Goal: Task Accomplishment & Management: Complete application form

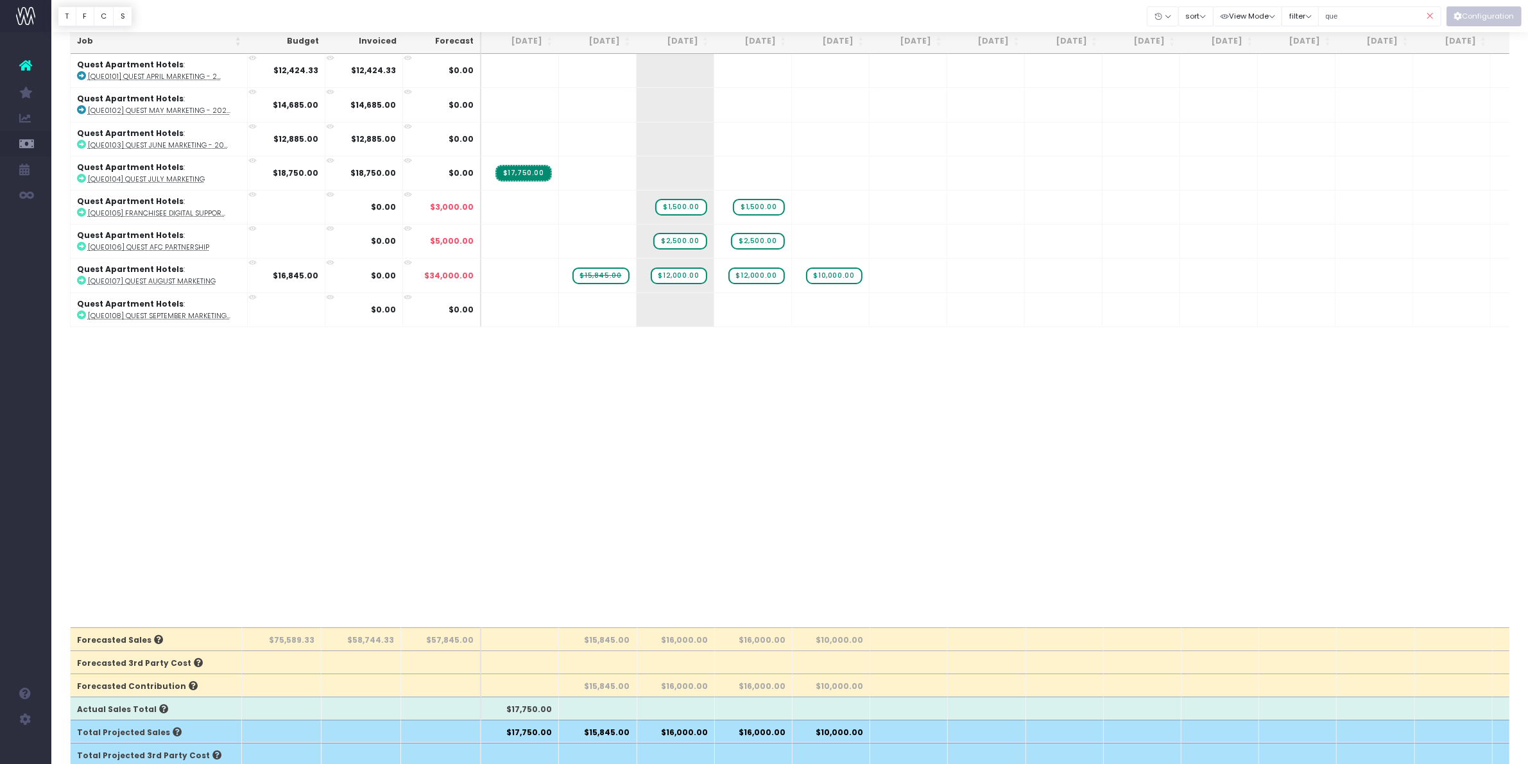
scroll to position [55, 0]
click at [1432, 20] on icon at bounding box center [1430, 16] width 22 height 26
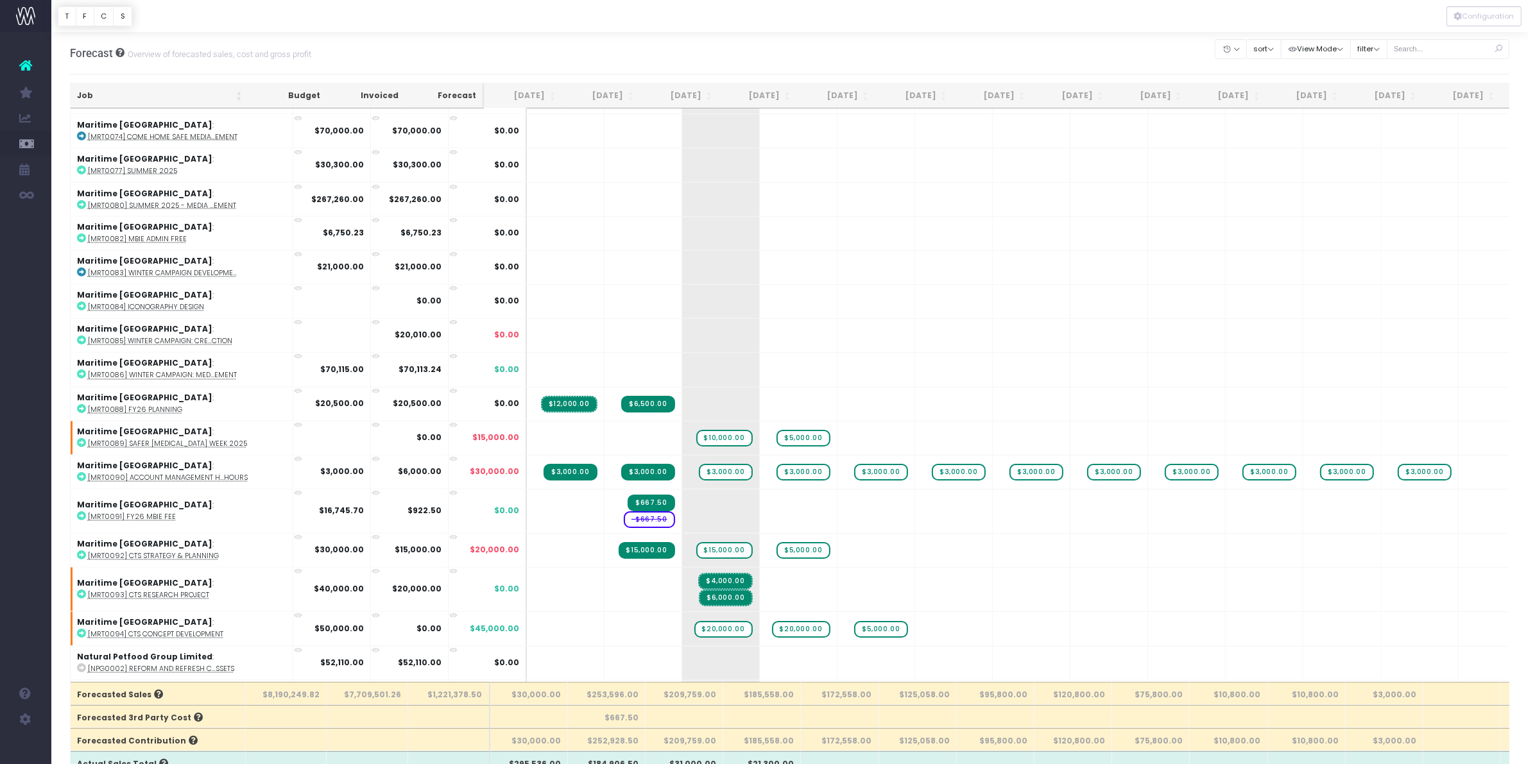
scroll to position [9144, 0]
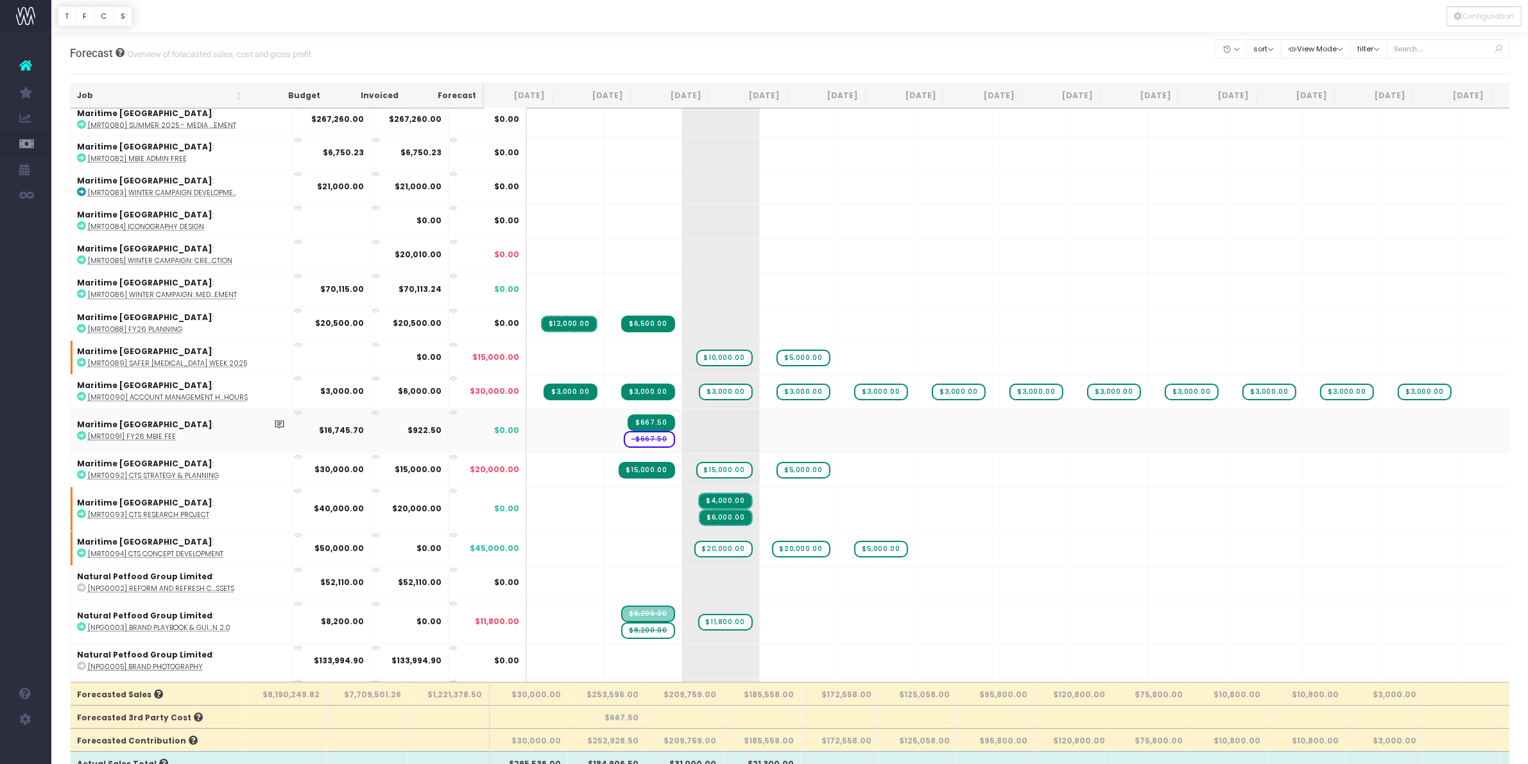
click at [624, 431] on span "-$667.50" at bounding box center [649, 439] width 51 height 17
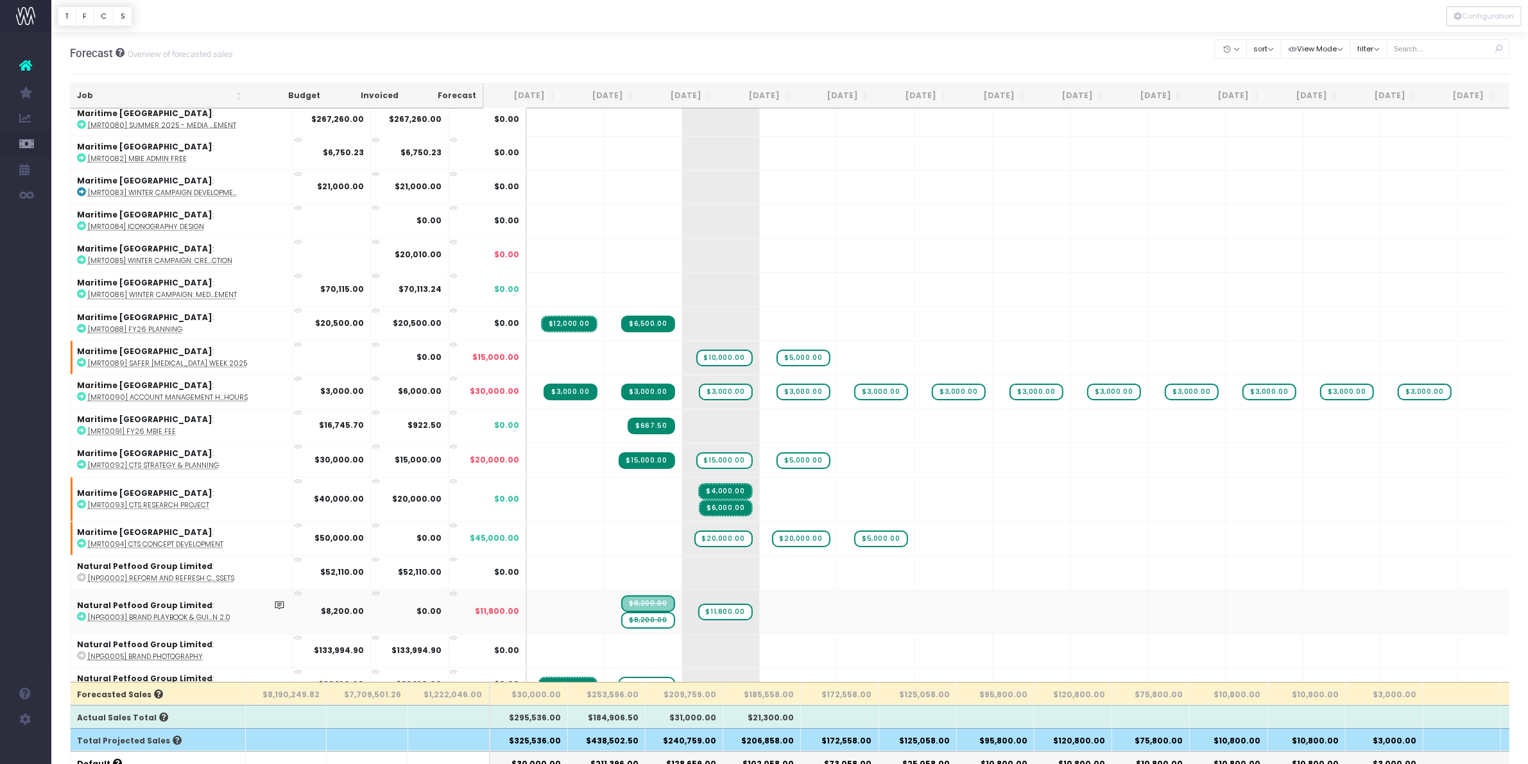
scroll to position [9224, 0]
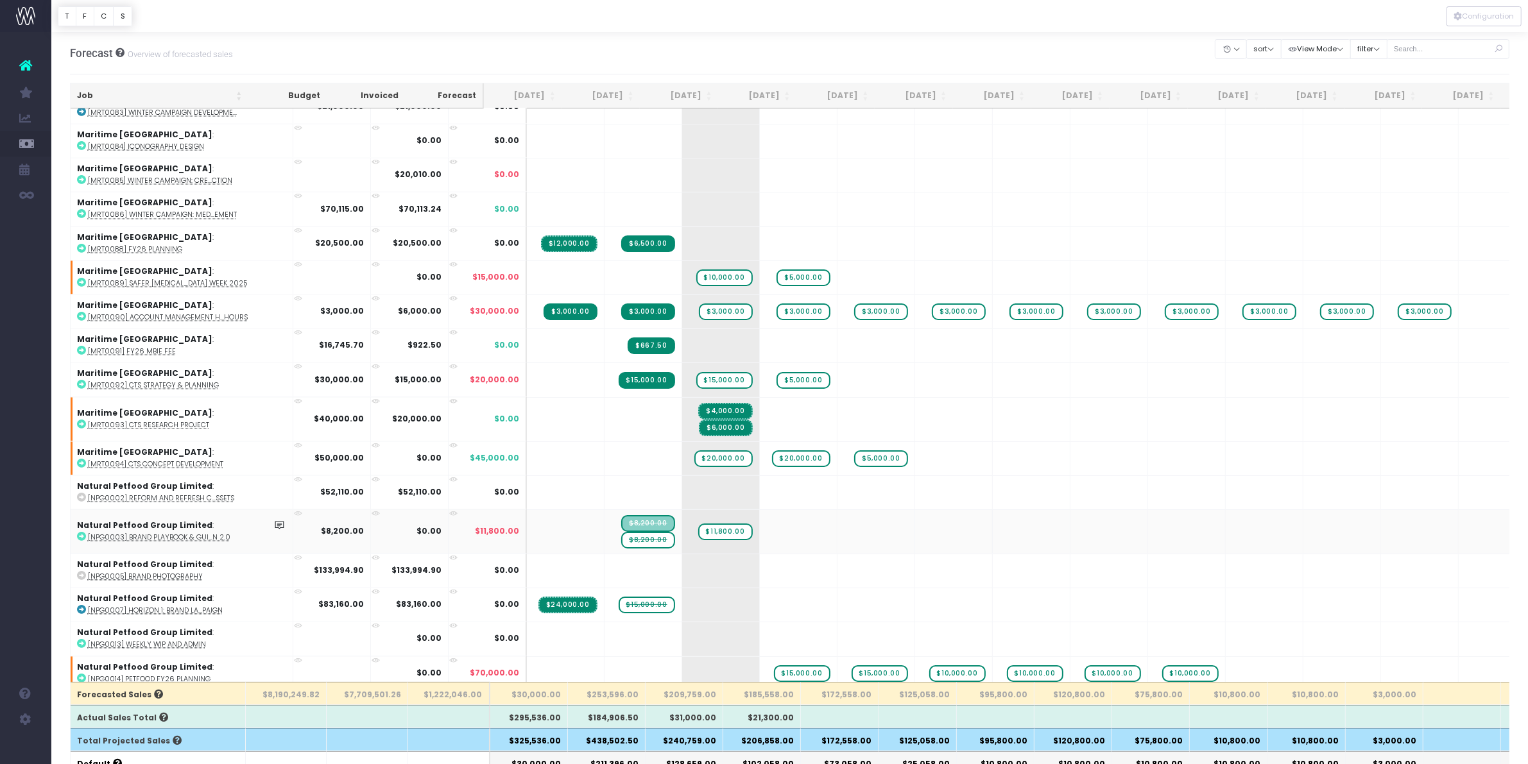
click at [621, 532] on span "$8,200.00" at bounding box center [647, 540] width 53 height 17
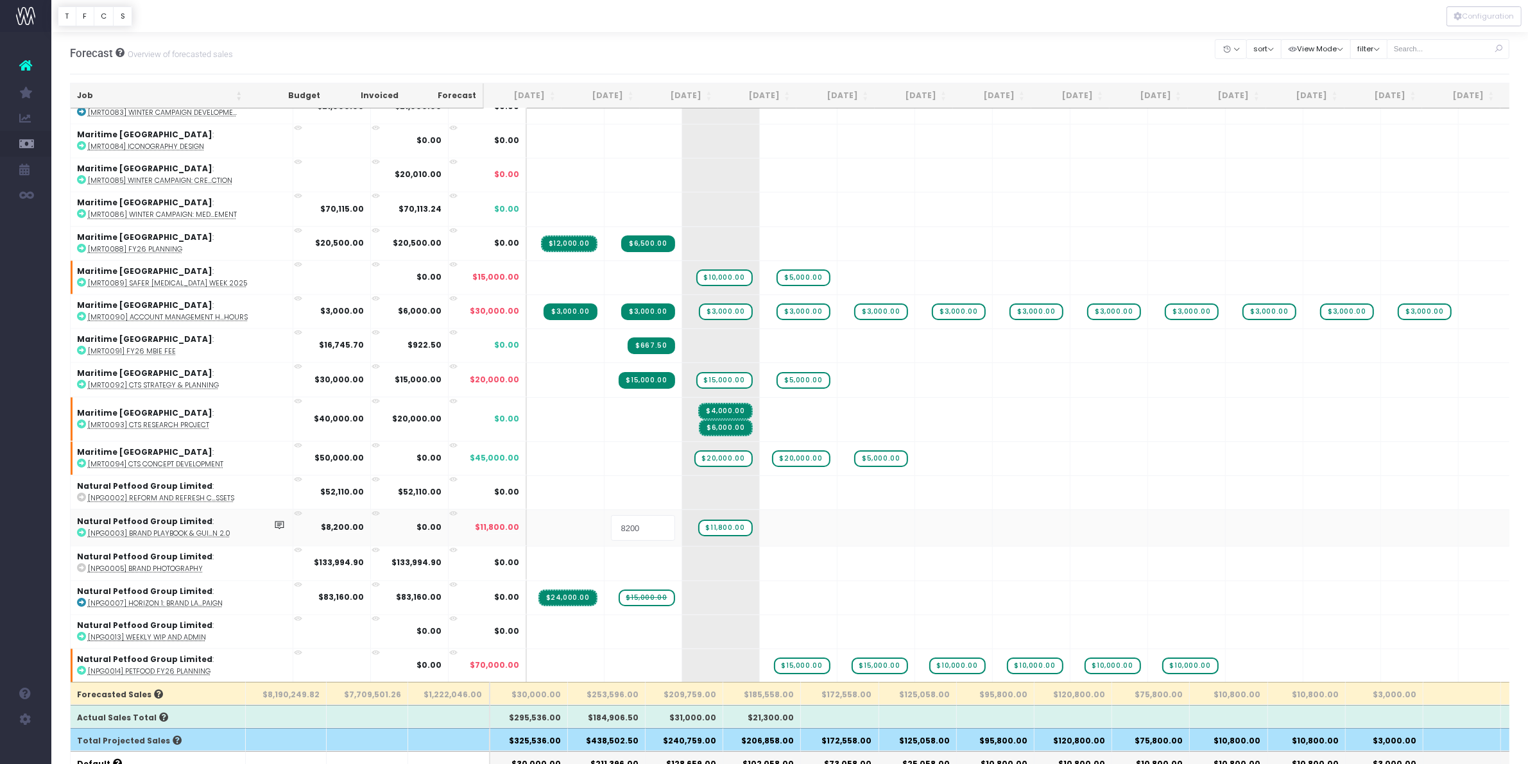
type input "0"
click at [619, 586] on span "$15,000.00" at bounding box center [647, 594] width 56 height 17
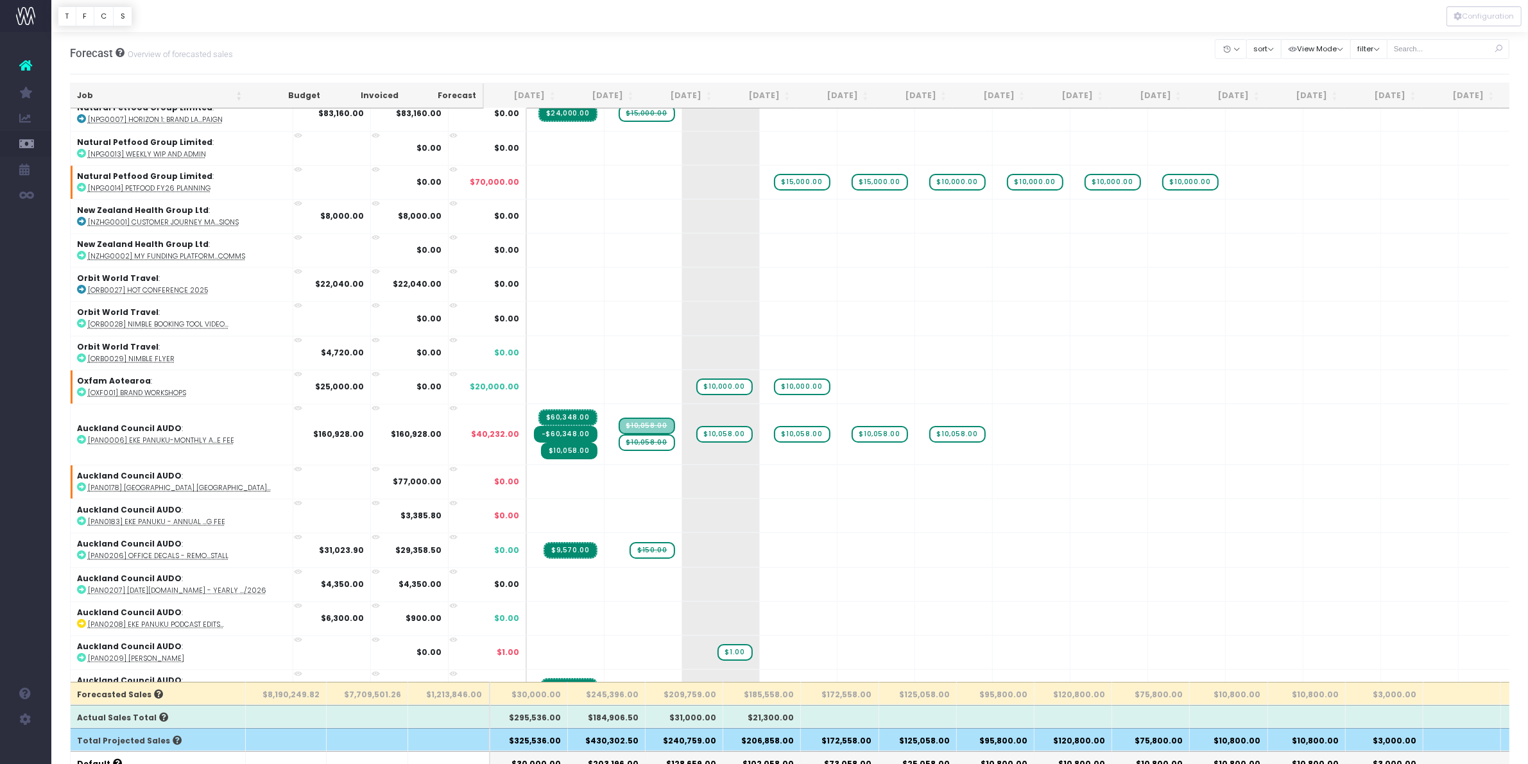
scroll to position [10026, 0]
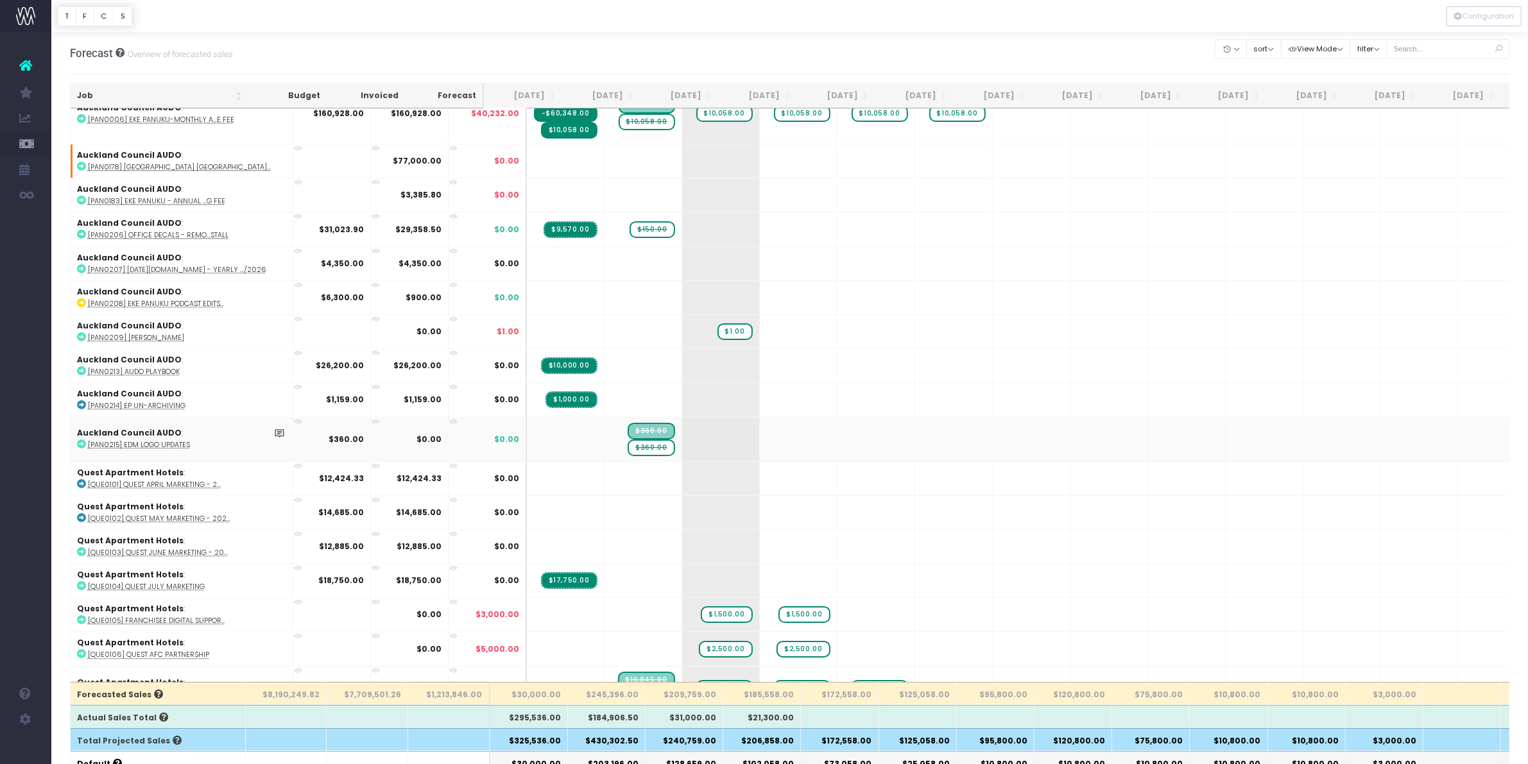
click at [628, 440] on span "$360.00" at bounding box center [651, 448] width 47 height 17
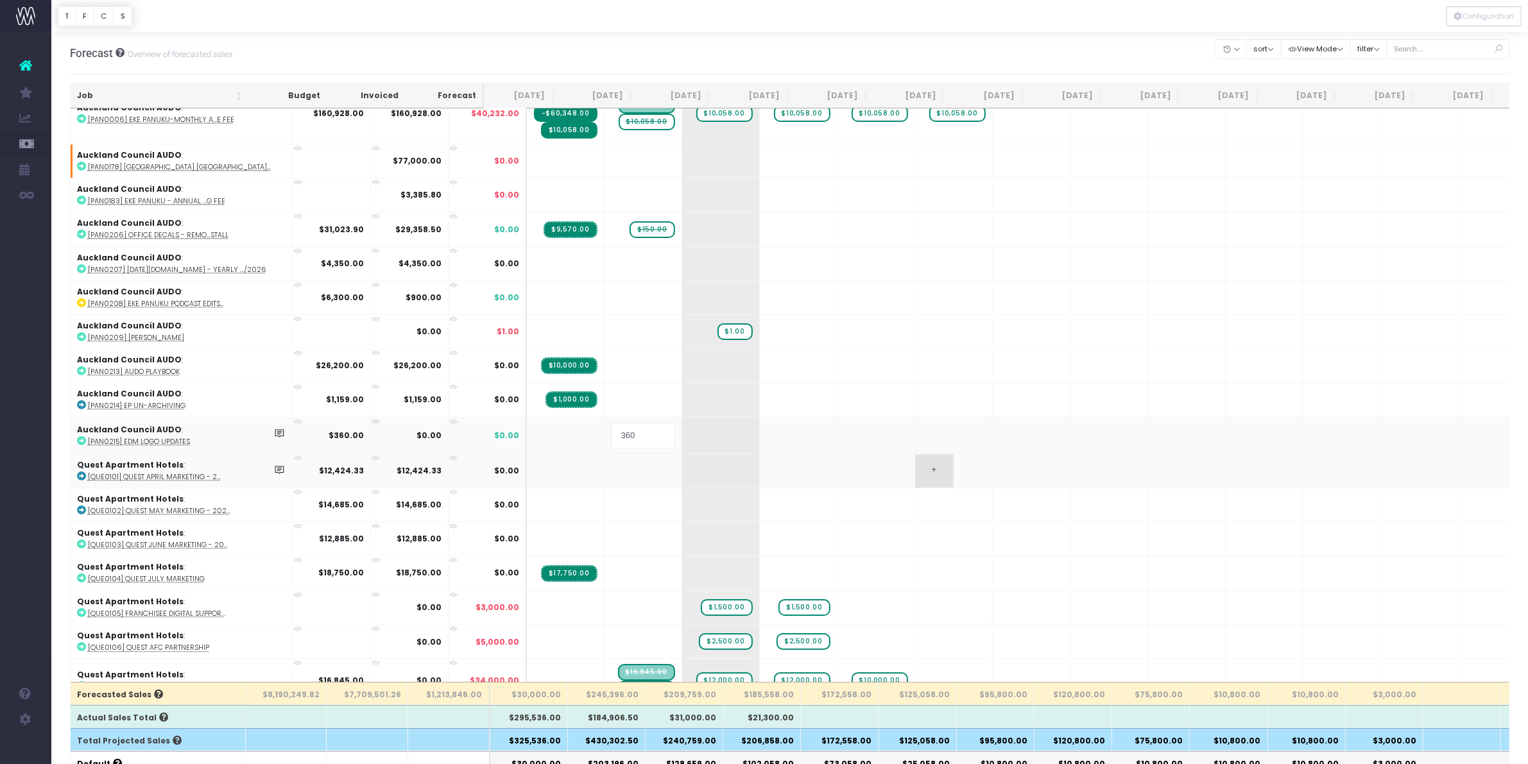
type input "0"
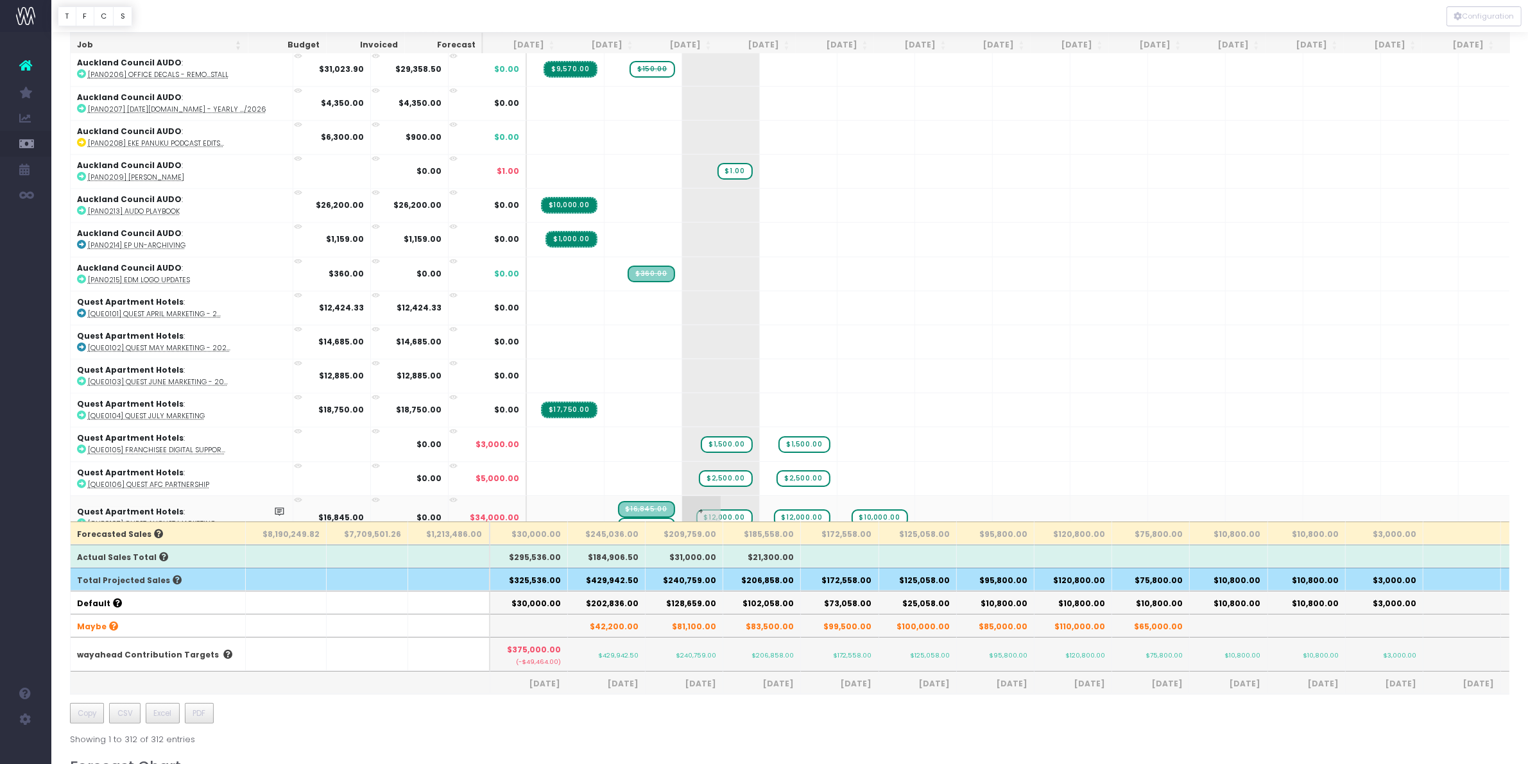
scroll to position [241, 0]
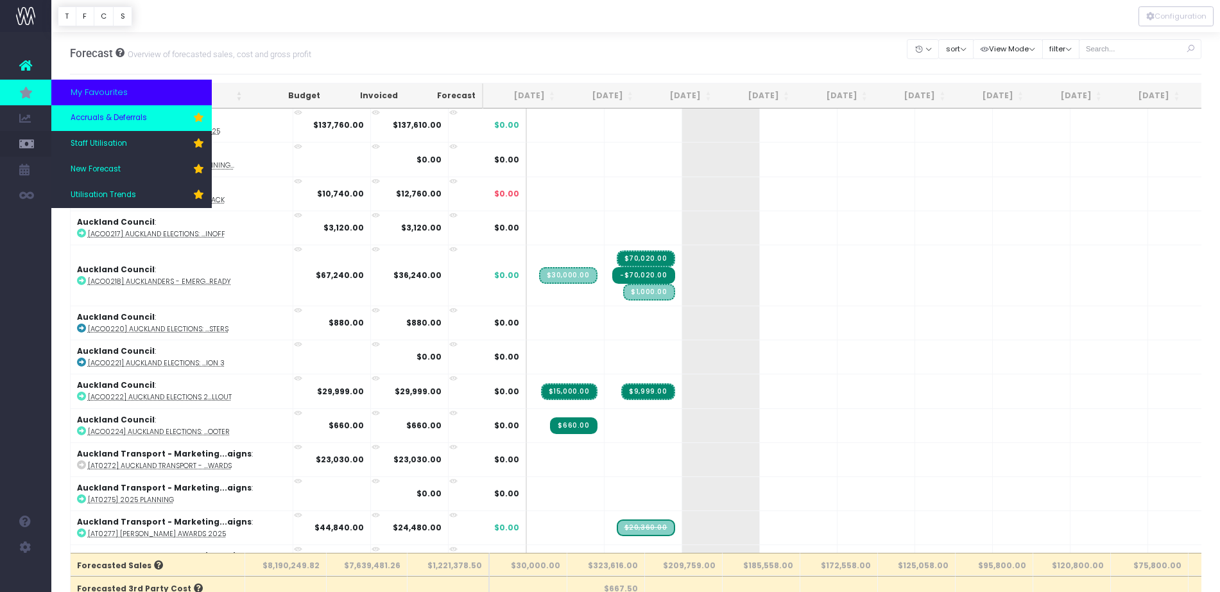
click at [108, 115] on span "Accruals & Deferrals" at bounding box center [109, 118] width 76 height 12
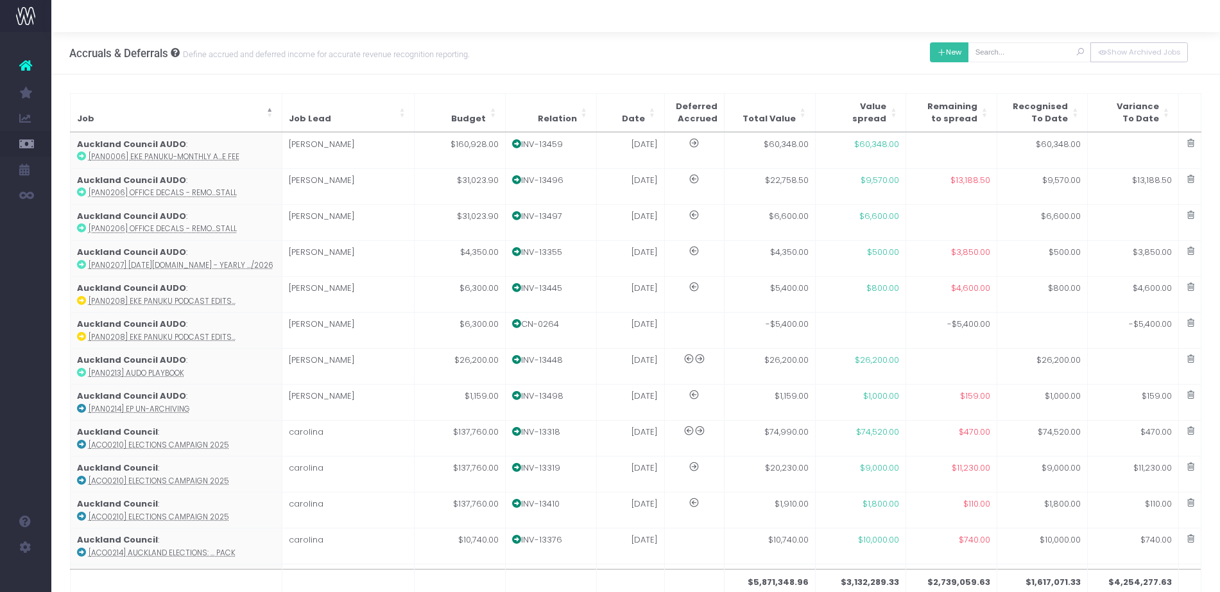
click at [958, 43] on button "New" at bounding box center [949, 52] width 39 height 20
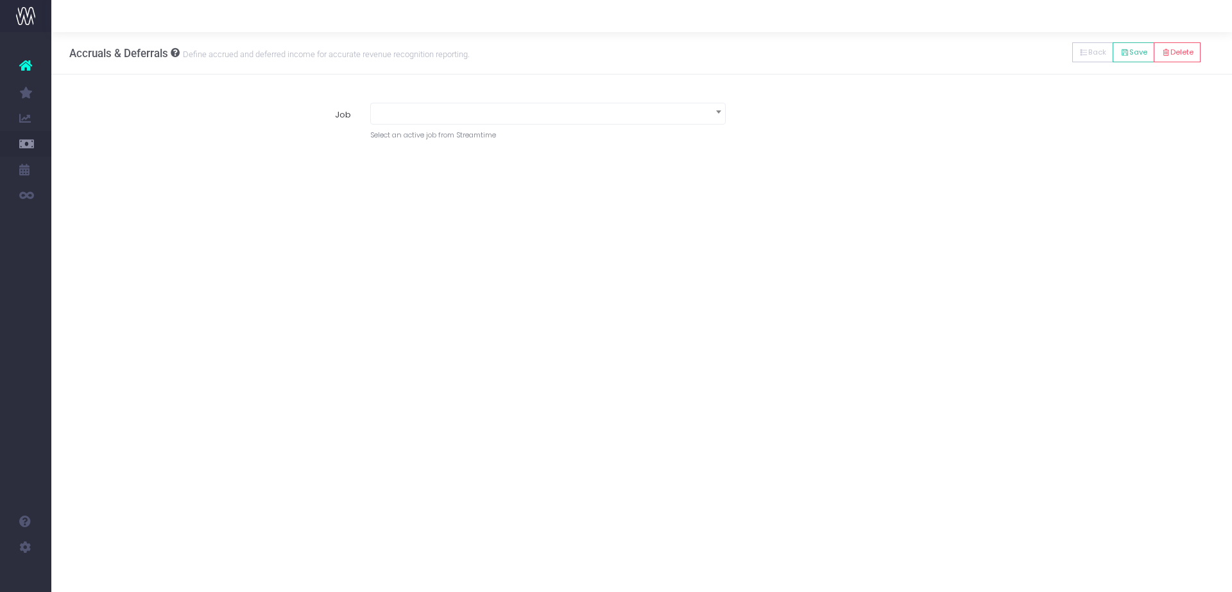
click at [479, 118] on span at bounding box center [548, 112] width 354 height 18
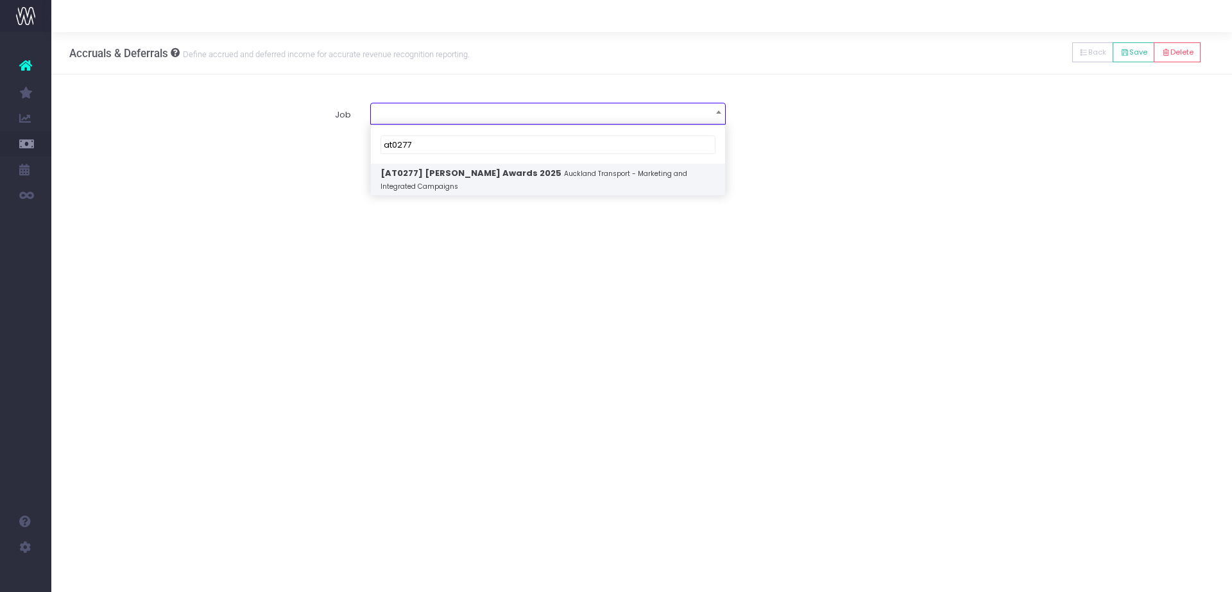
type input "at0277"
select select "1859821"
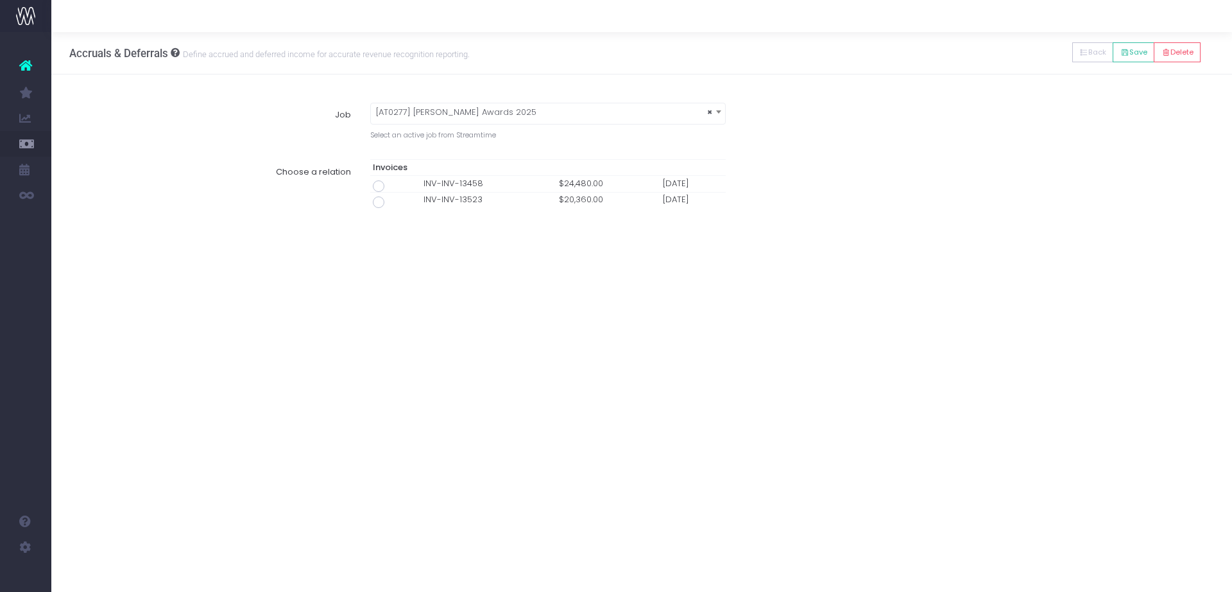
click at [378, 200] on span at bounding box center [379, 202] width 12 height 12
click at [392, 200] on input "radio" at bounding box center [396, 200] width 8 height 8
type input "Invoice INV-INV-13523 / 31 Aug 25 / $20,360.00"
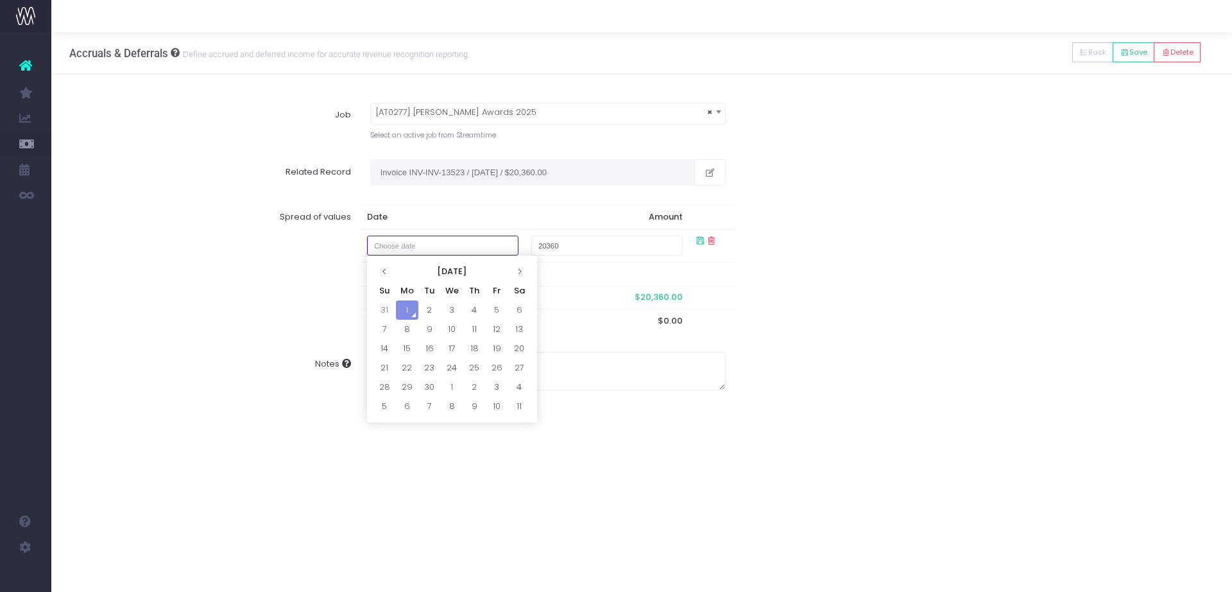
click at [449, 243] on input "text" at bounding box center [442, 245] width 151 height 20
click at [382, 312] on td "31" at bounding box center [384, 309] width 22 height 19
type input "August 31, 2025"
type input "1000"
click at [920, 219] on div "Spread of values Date Amount August 31, 2025 1000 Remaining To Spread $20,360.0…" at bounding box center [641, 268] width 1163 height 147
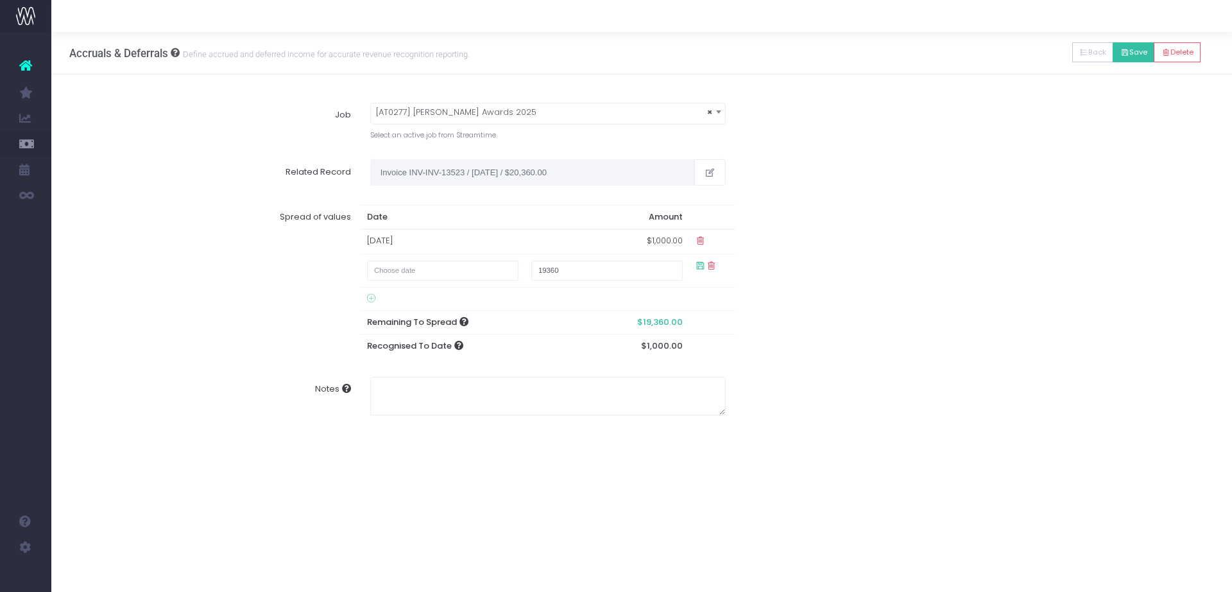
click at [1120, 53] on icon at bounding box center [1124, 53] width 9 height 0
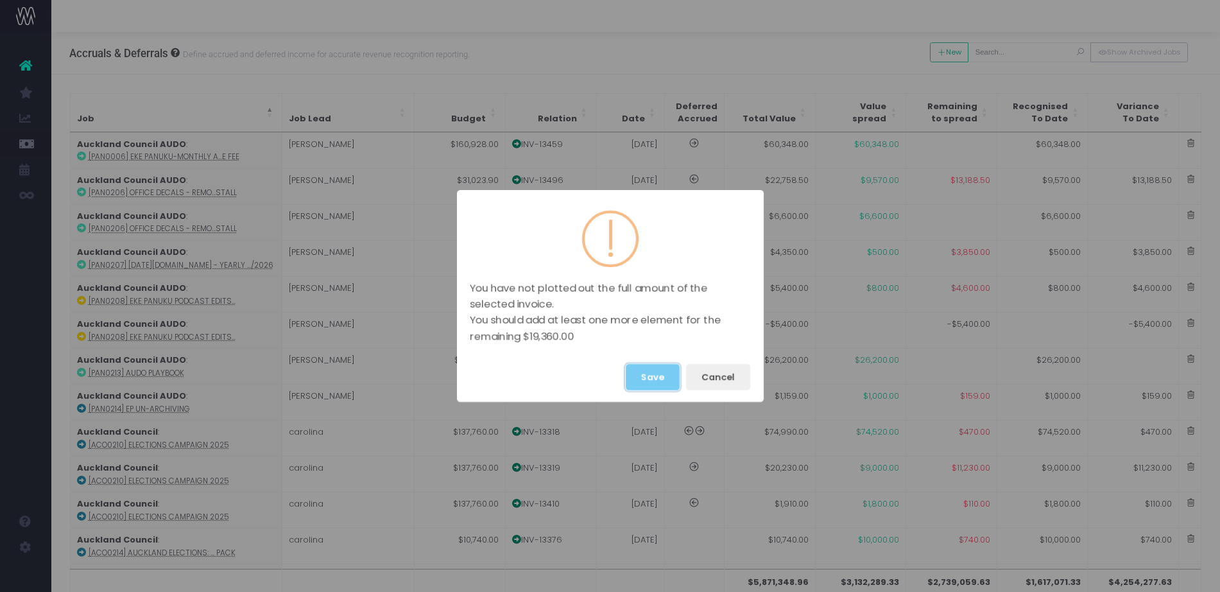
click at [646, 381] on button "Save" at bounding box center [653, 377] width 54 height 26
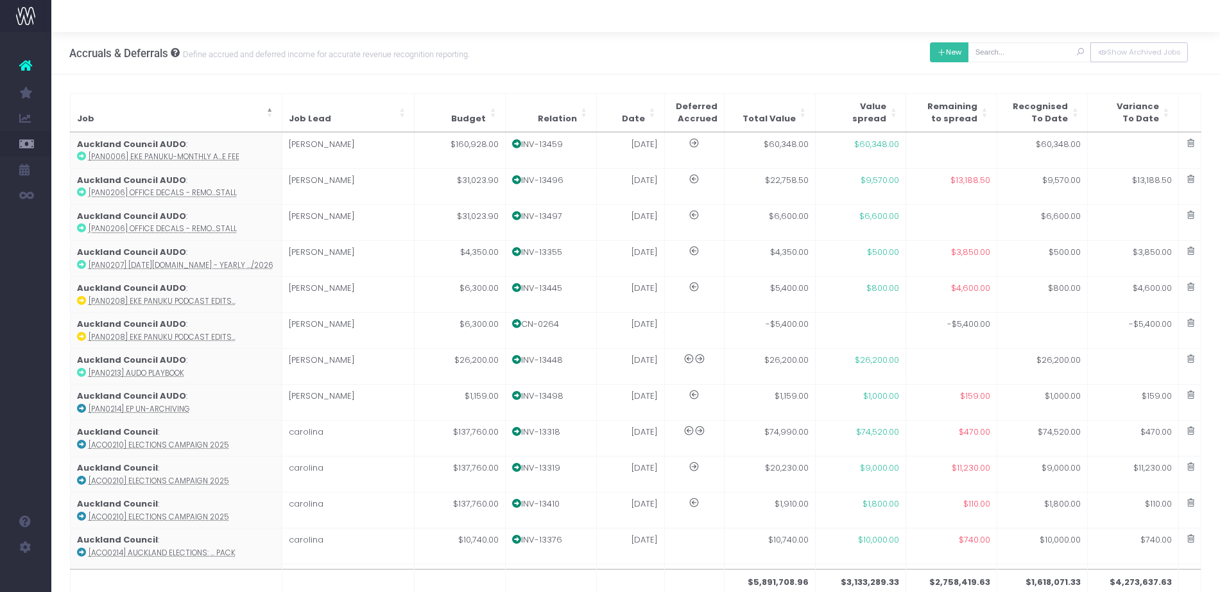
click at [943, 59] on button "New" at bounding box center [949, 52] width 39 height 20
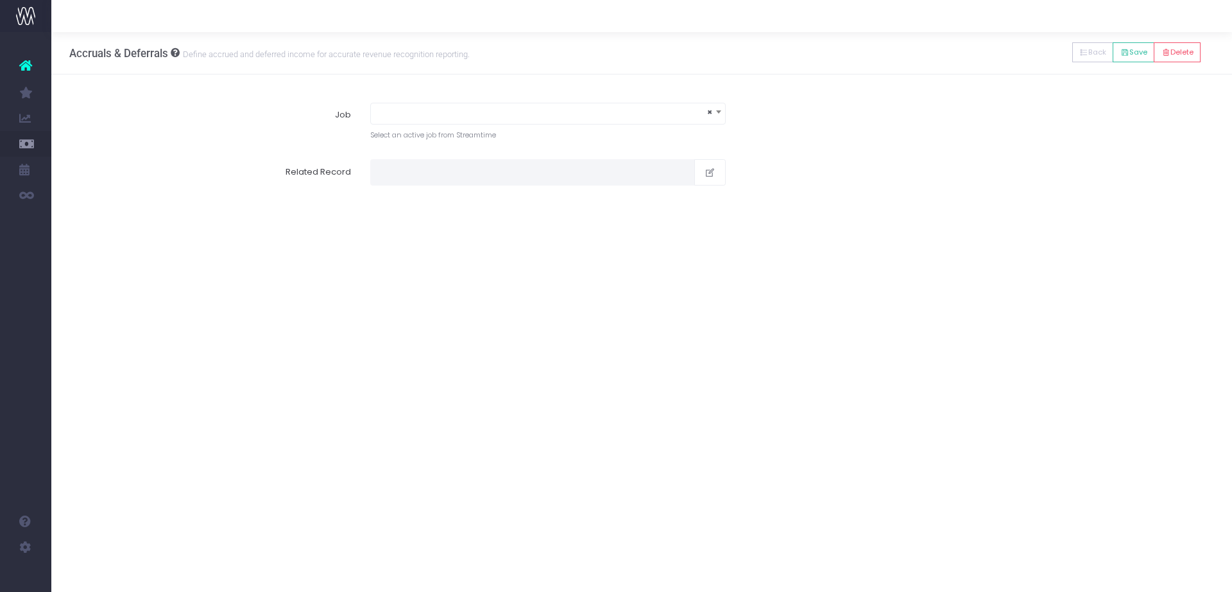
click at [504, 112] on span "×" at bounding box center [548, 112] width 354 height 18
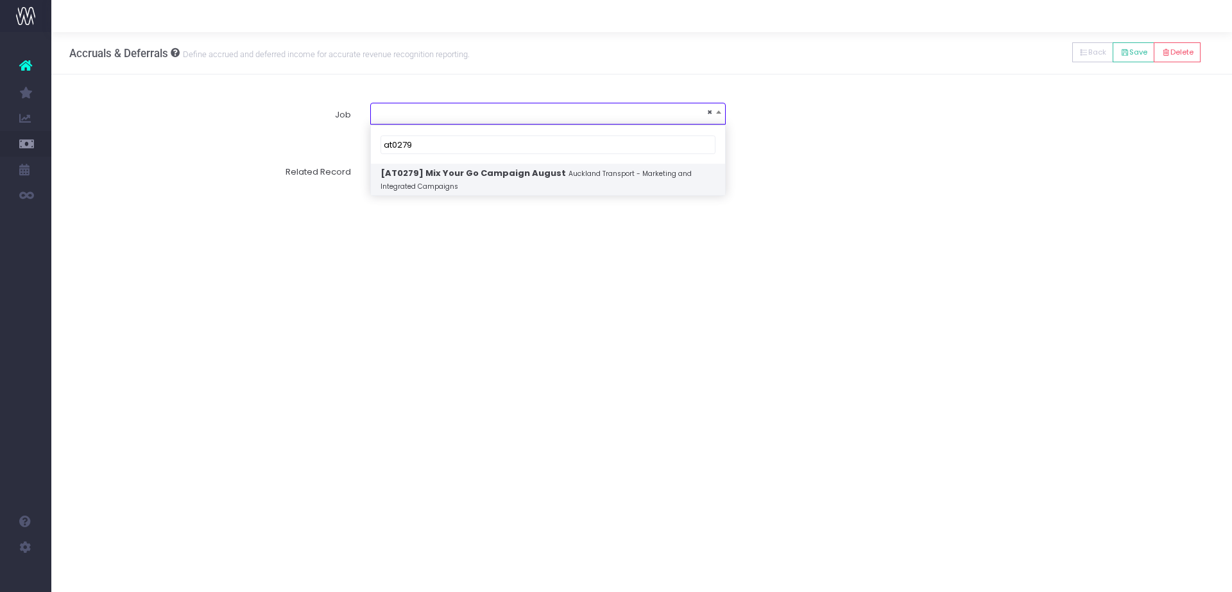
type input "at0279"
select select "1866958"
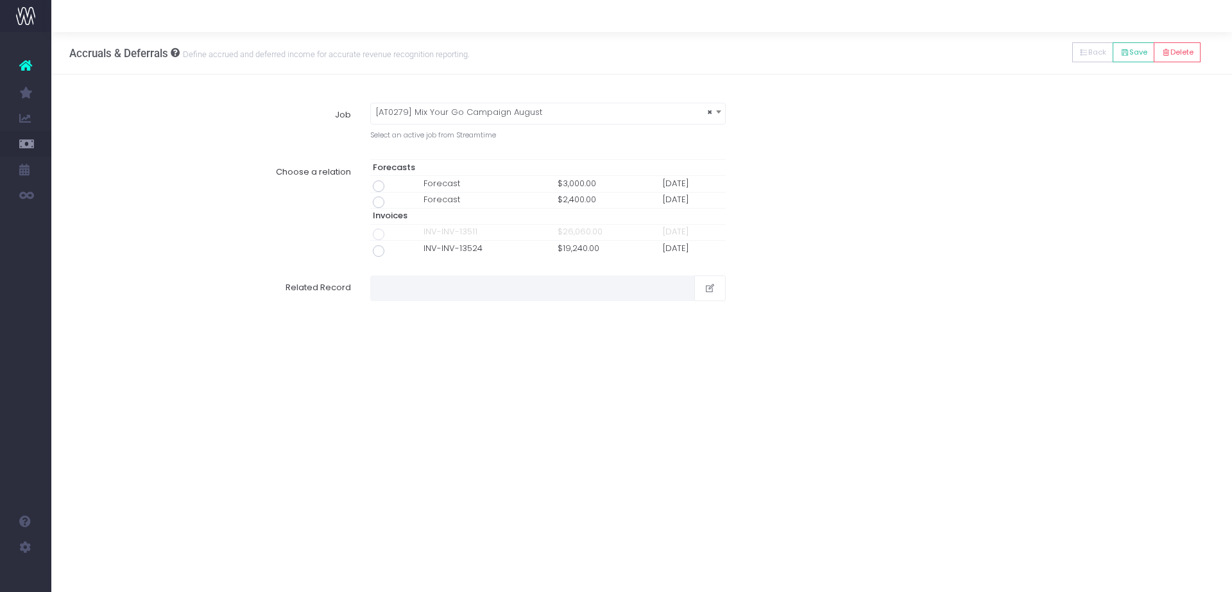
click at [381, 252] on span at bounding box center [379, 251] width 12 height 12
click at [392, 252] on input "radio" at bounding box center [396, 248] width 8 height 8
type input "Invoice INV-INV-13524 / 31 Aug 25 / $19,240.00"
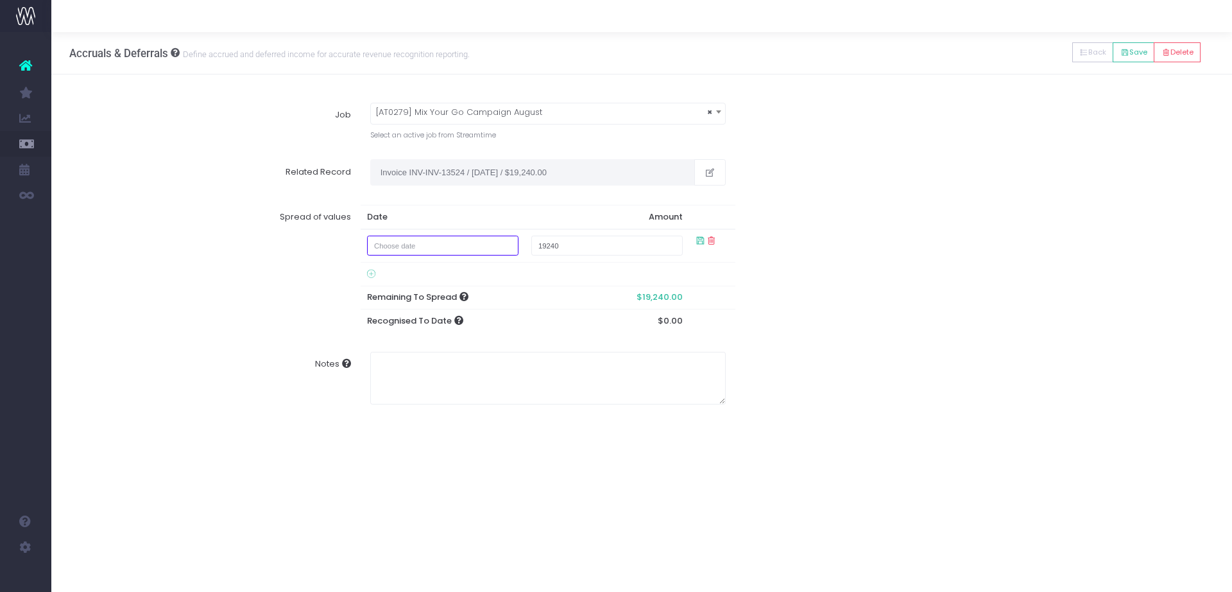
click at [477, 243] on input "text" at bounding box center [442, 245] width 151 height 20
click at [382, 309] on td "31" at bounding box center [384, 309] width 22 height 19
type input "August 31, 2025"
type input "5400"
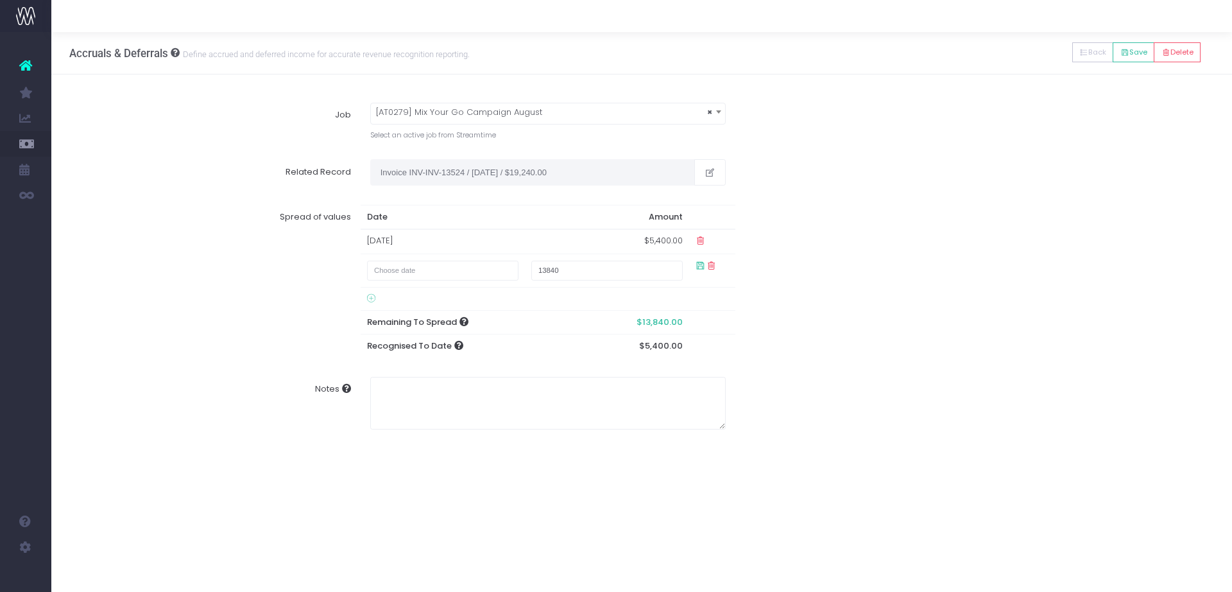
click at [824, 199] on div "Spread of values Date Amount 31 Aug 2025 $5,400.00 13840 Remaining To Spread $1…" at bounding box center [641, 281] width 1163 height 172
click at [1127, 54] on button "Save" at bounding box center [1134, 52] width 42 height 20
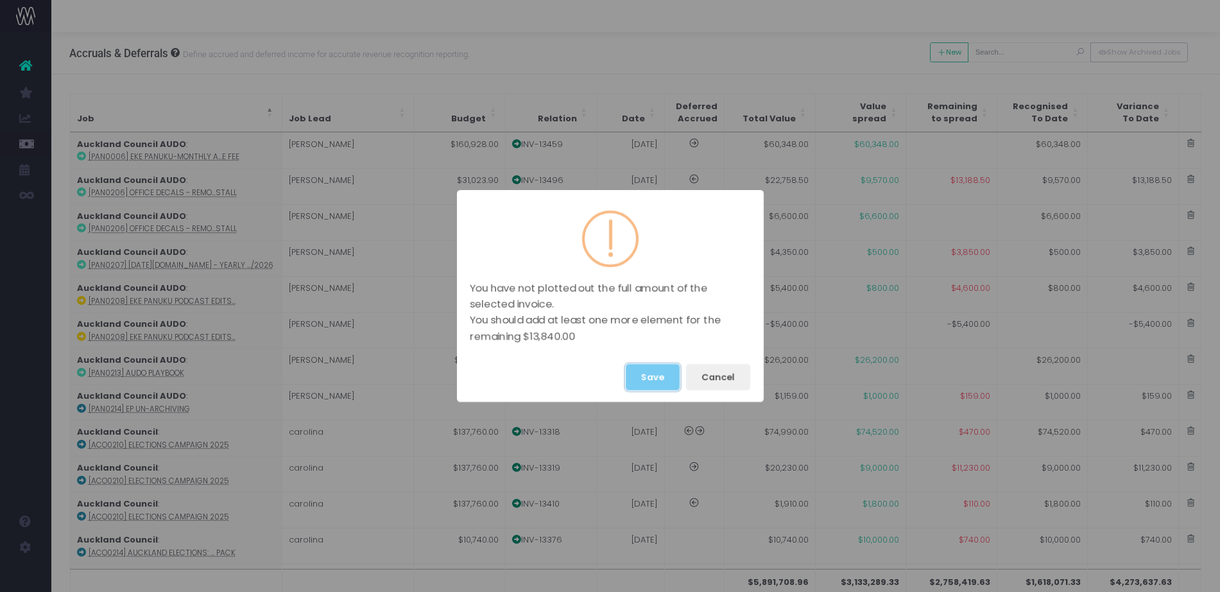
click at [656, 379] on button "Save" at bounding box center [653, 377] width 54 height 26
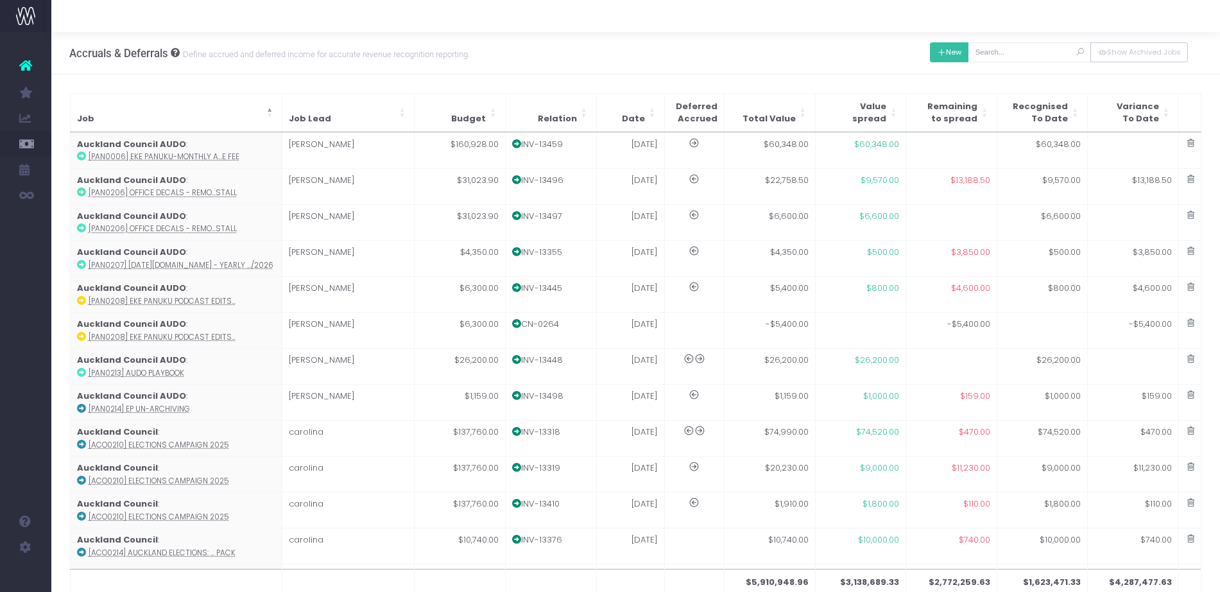
click at [958, 50] on button "New" at bounding box center [949, 52] width 39 height 20
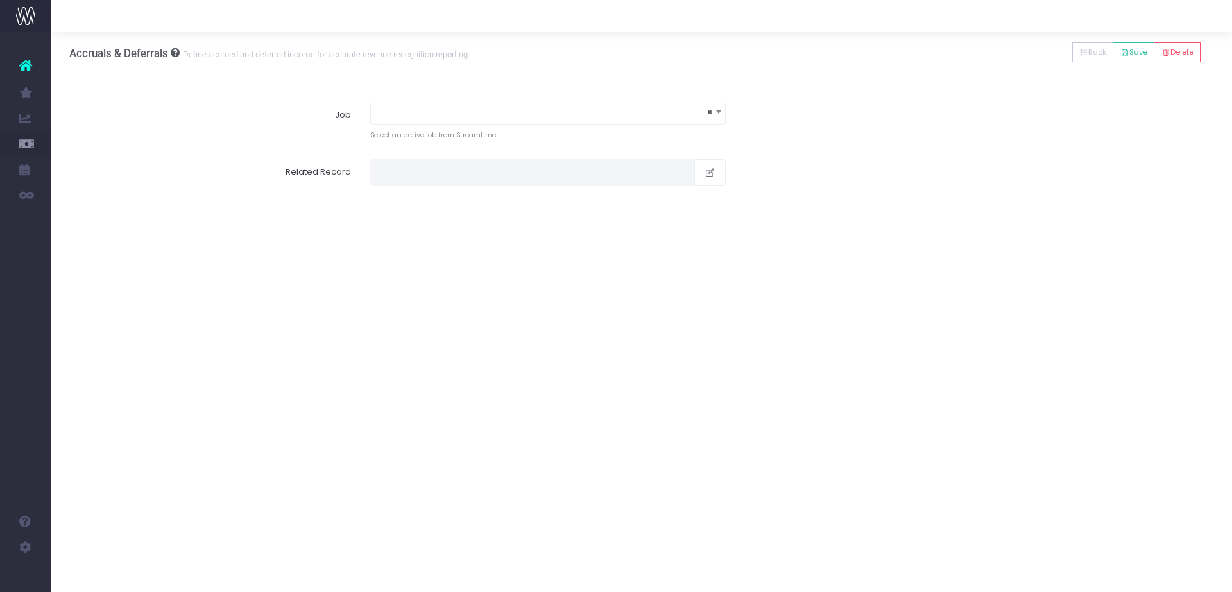
click at [571, 99] on div "Job × Select an active job from Streamtime" at bounding box center [641, 121] width 1163 height 57
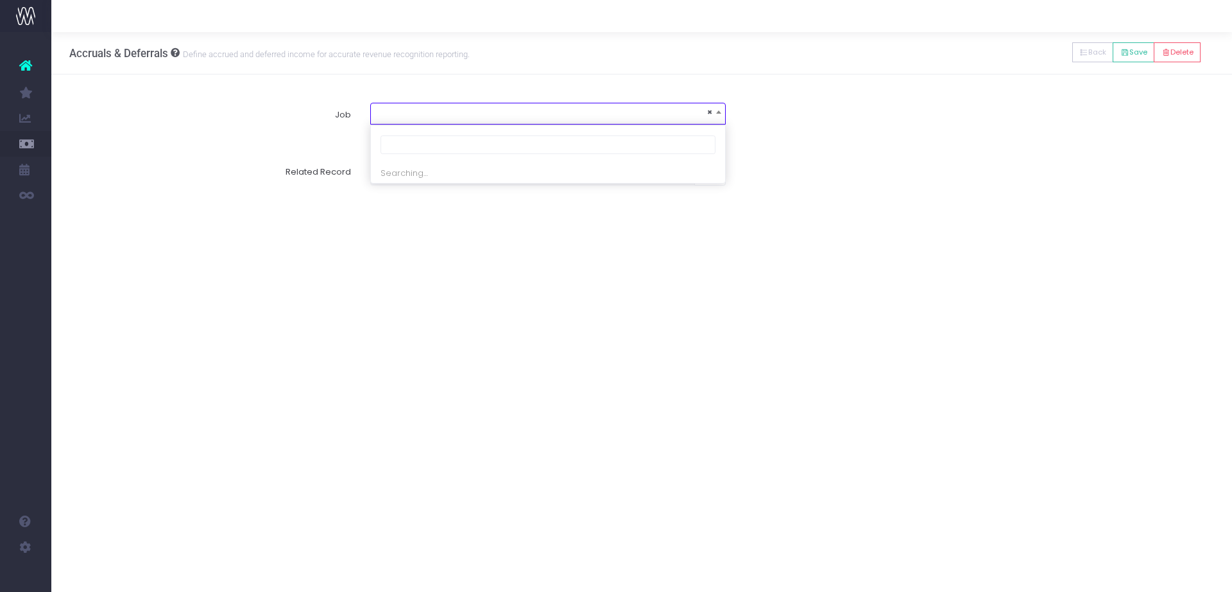
click at [555, 114] on span "×" at bounding box center [548, 112] width 354 height 18
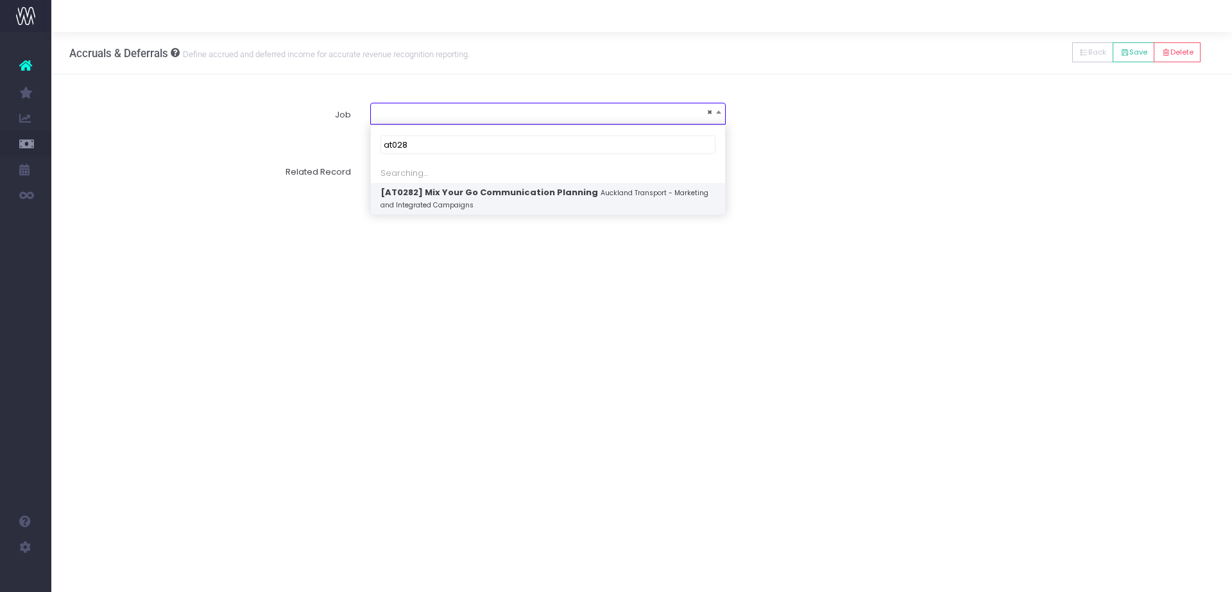
type input "at0280"
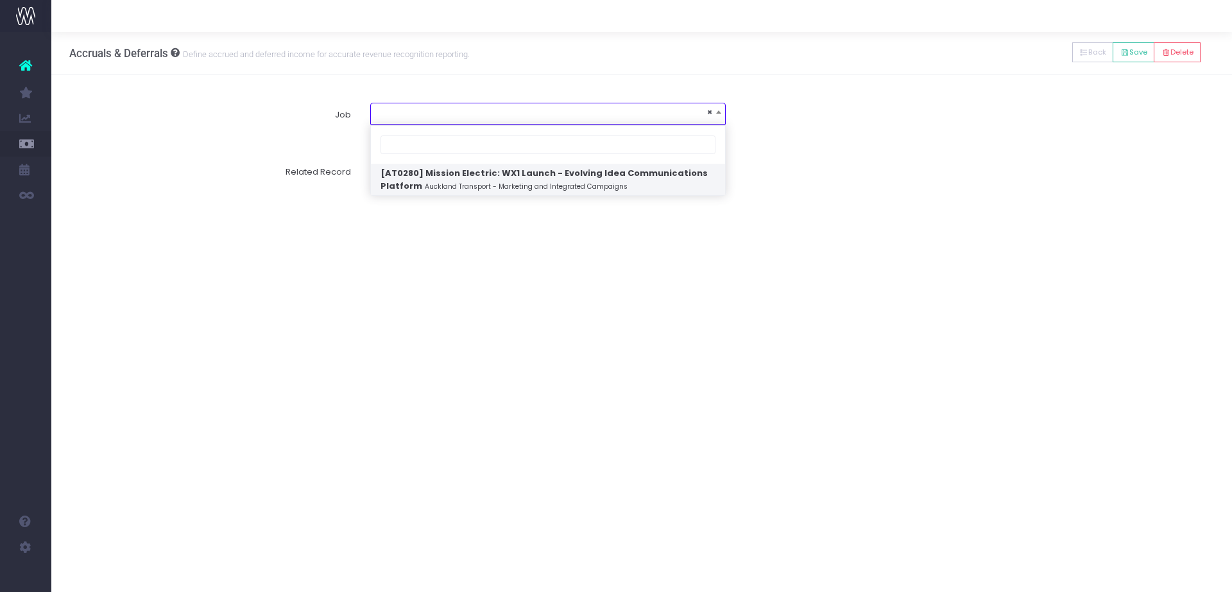
select select "1866959"
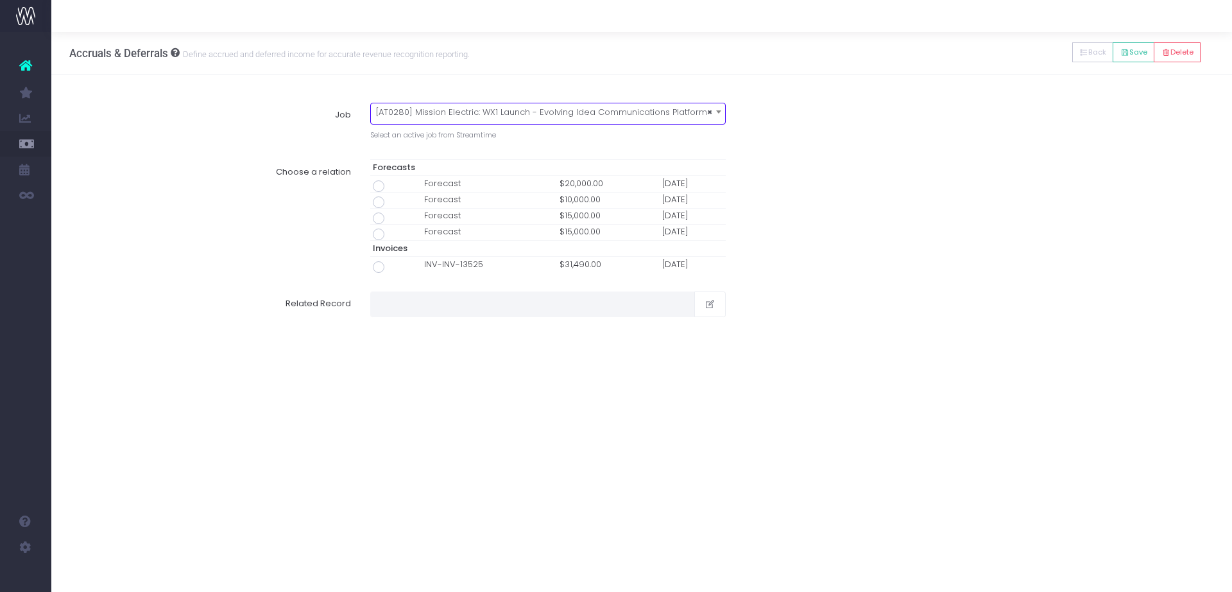
click at [382, 264] on span at bounding box center [379, 267] width 12 height 12
click at [392, 264] on input "radio" at bounding box center [396, 265] width 8 height 8
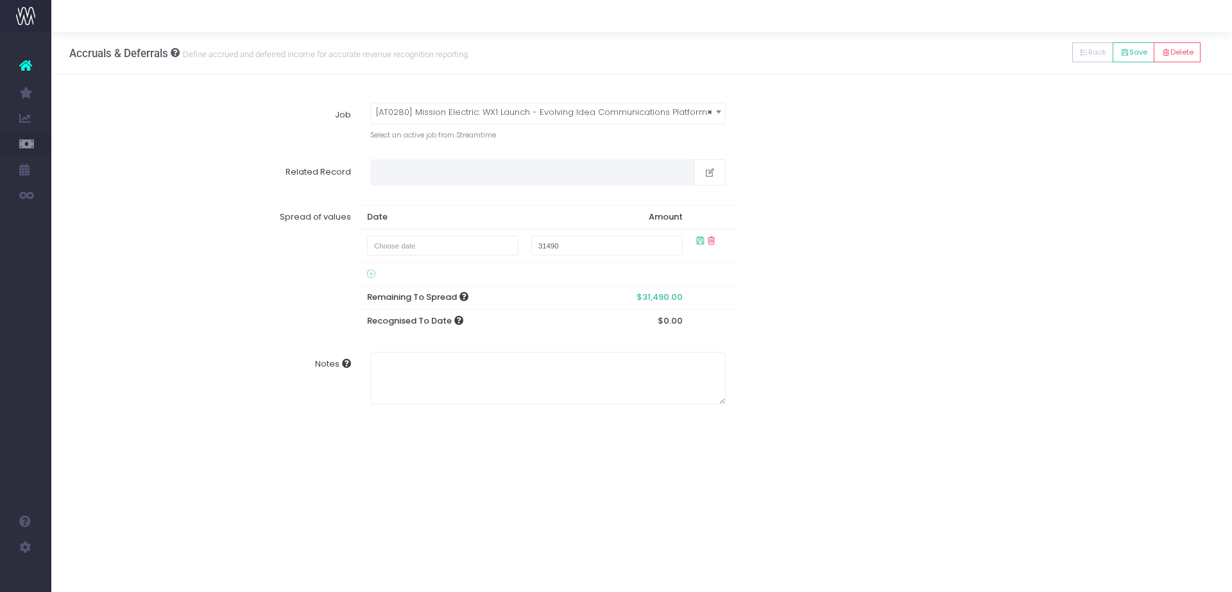
type input "Invoice INV-INV-13525 / 31 Aug 25 / $31,490.00"
click at [411, 238] on input "text" at bounding box center [442, 245] width 151 height 20
click at [388, 312] on td "31" at bounding box center [384, 309] width 22 height 19
type input "August 31, 2025"
type input "300"
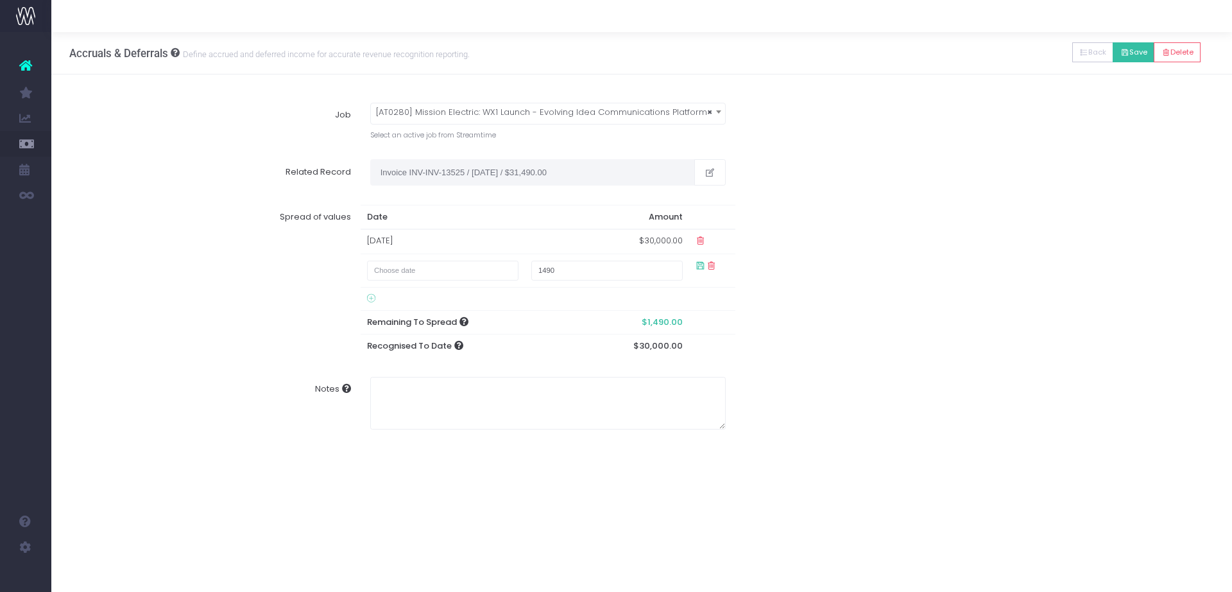
click at [1124, 58] on button "Save" at bounding box center [1134, 52] width 42 height 20
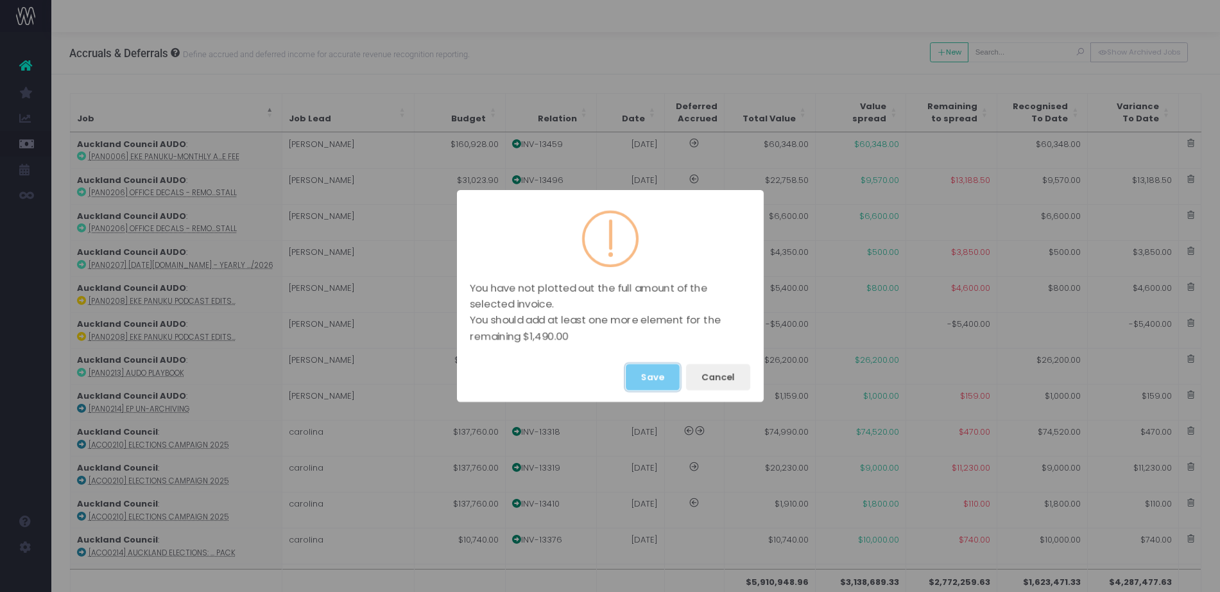
click at [644, 373] on button "Save" at bounding box center [653, 377] width 54 height 26
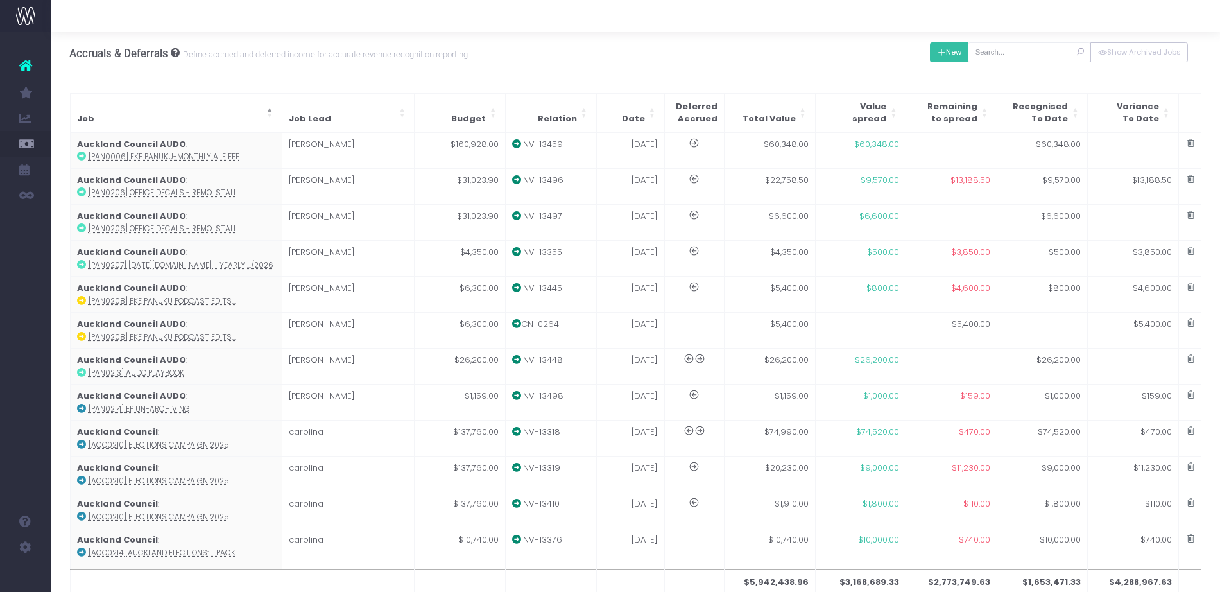
click at [954, 54] on button "New" at bounding box center [949, 52] width 39 height 20
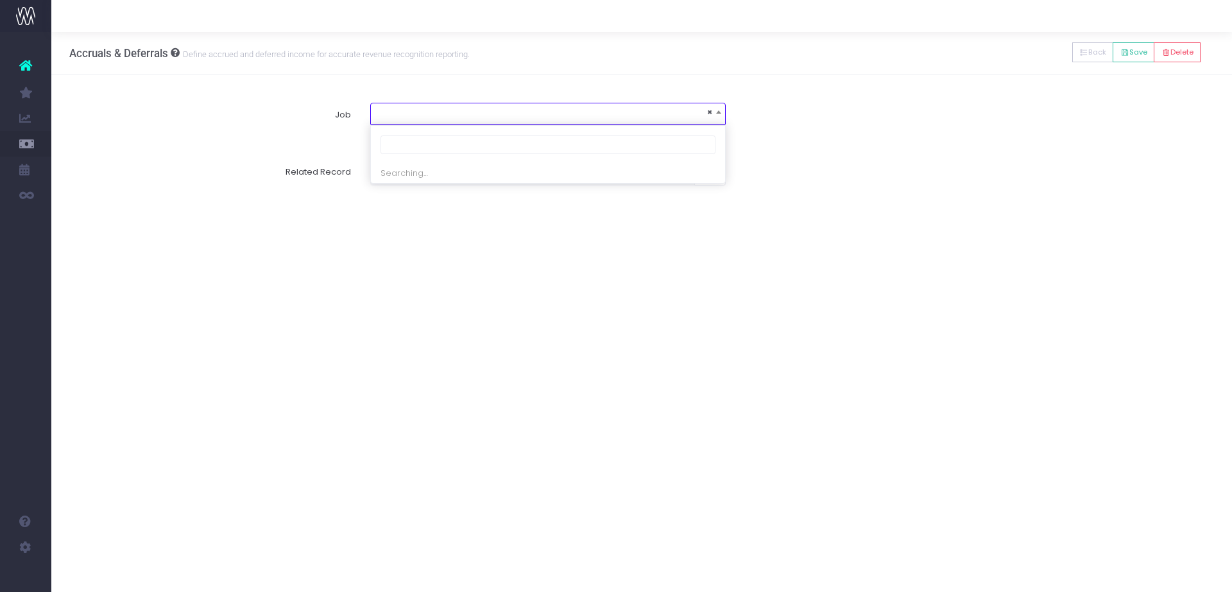
click at [463, 121] on span "×" at bounding box center [548, 112] width 354 height 18
type input "at0287"
select select "1936366"
click at [379, 187] on span at bounding box center [379, 186] width 12 height 12
click at [392, 187] on input "radio" at bounding box center [396, 184] width 8 height 8
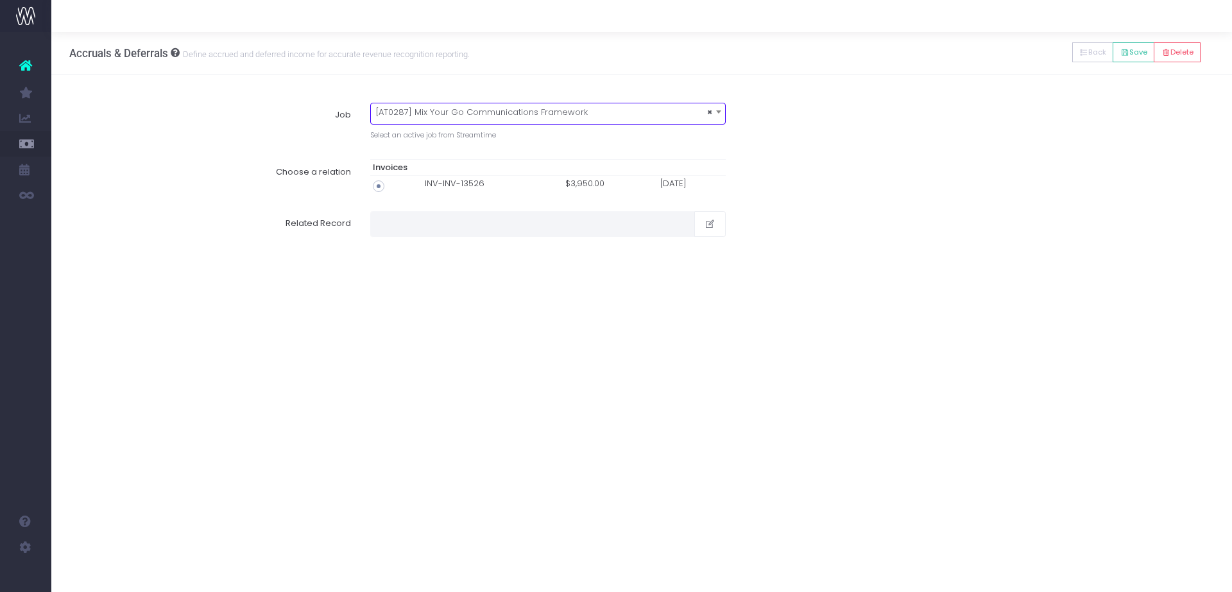
type input "Invoice INV-INV-13526 / 31 Aug 25 / $3,950.00"
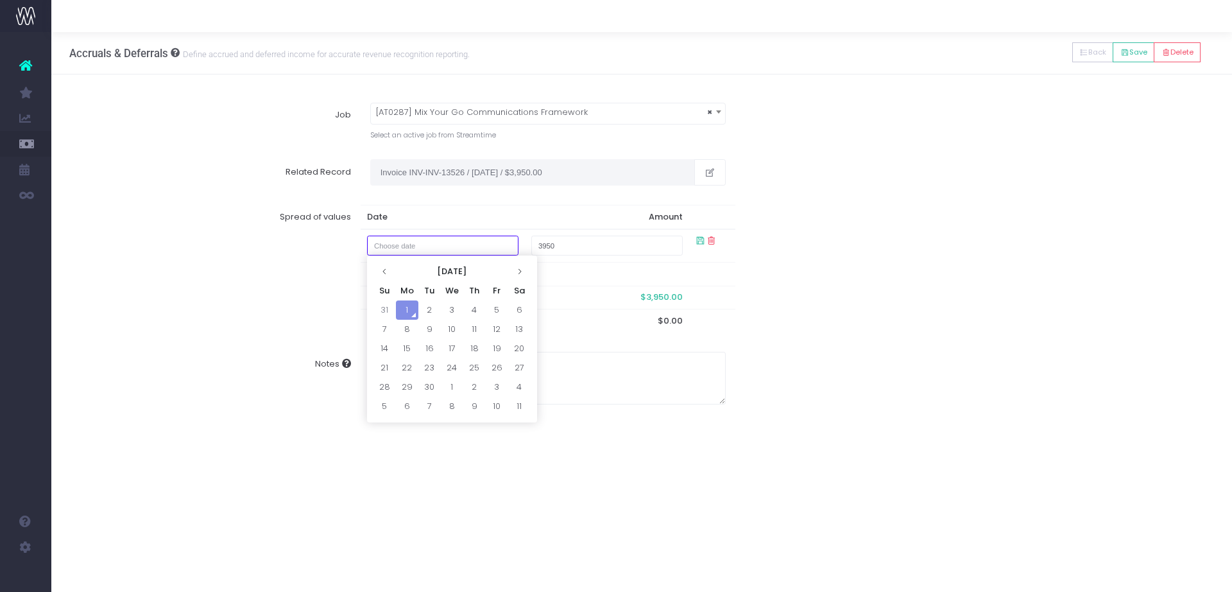
click at [479, 245] on input "text" at bounding box center [442, 245] width 151 height 20
click at [471, 267] on th "September 2025" at bounding box center [452, 271] width 112 height 19
click at [526, 273] on th at bounding box center [520, 271] width 19 height 19
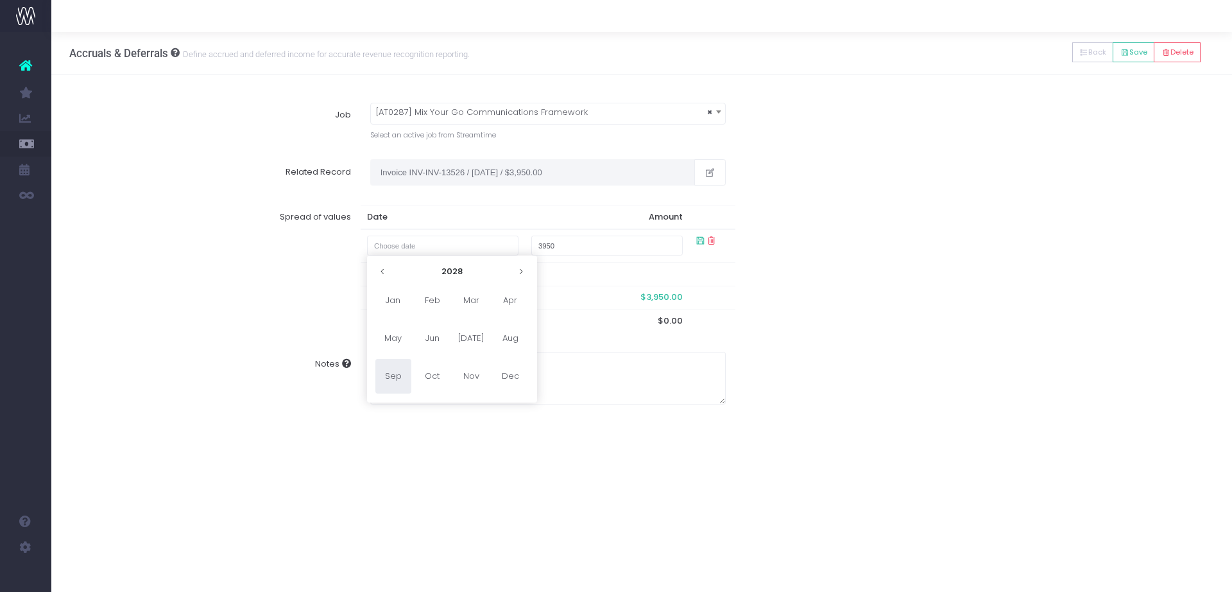
click at [526, 273] on th at bounding box center [520, 271] width 19 height 19
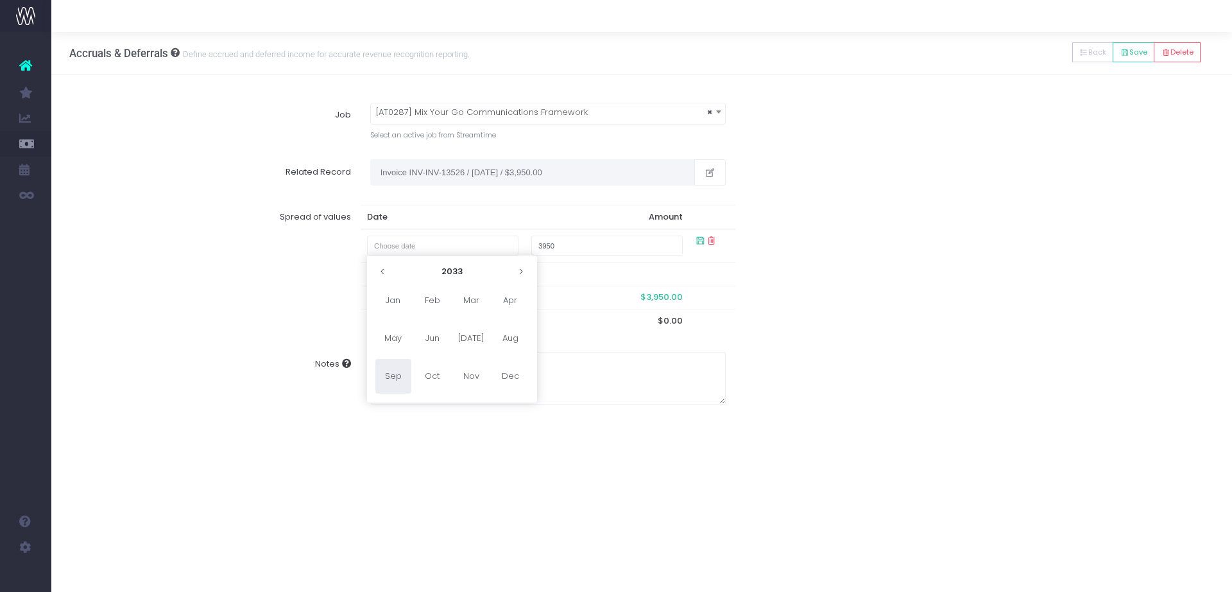
click at [526, 273] on th at bounding box center [520, 271] width 19 height 19
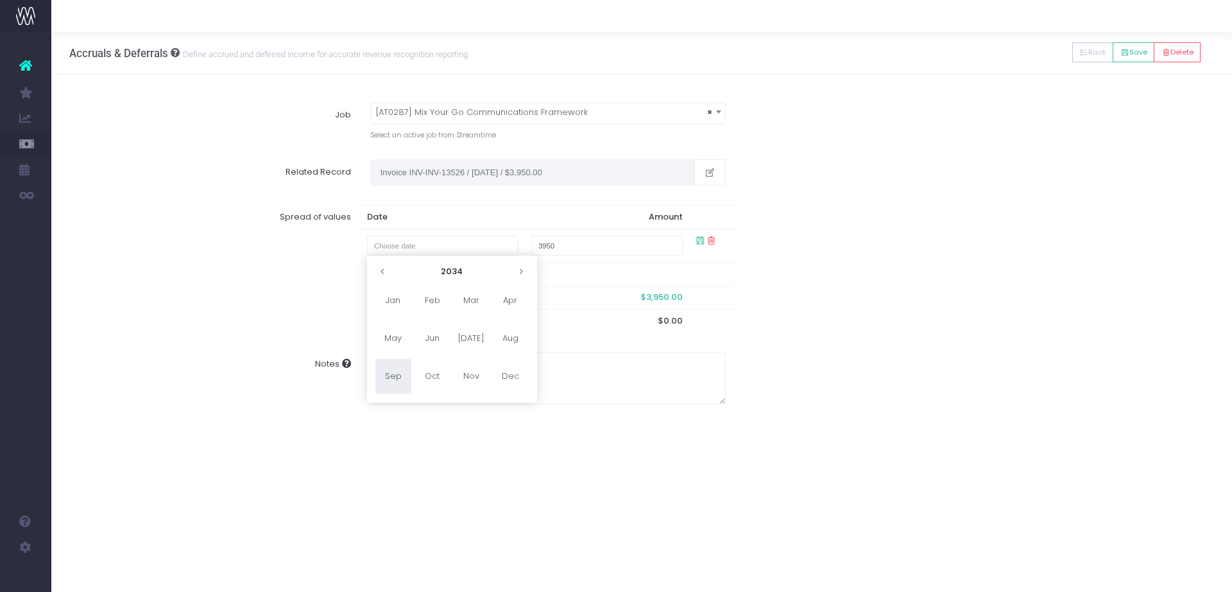
click at [526, 273] on th at bounding box center [520, 271] width 19 height 19
click at [520, 273] on icon at bounding box center [520, 271] width 7 height 7
click at [512, 301] on span "Apr" at bounding box center [510, 300] width 36 height 35
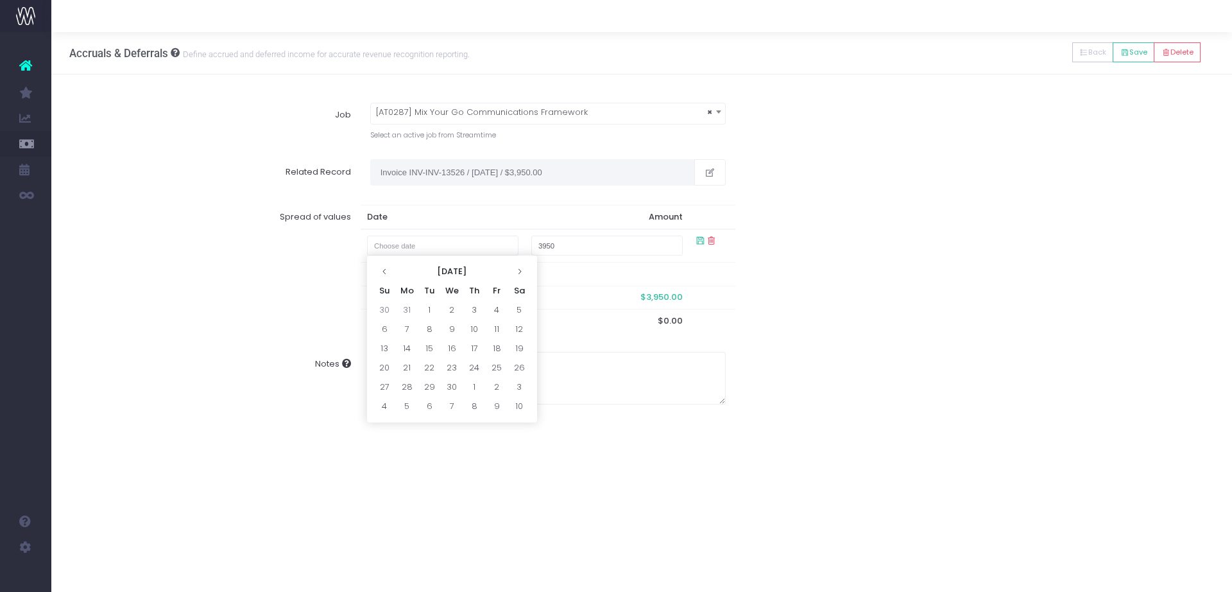
click at [433, 307] on td "1" at bounding box center [429, 309] width 22 height 19
type input "April 1, 2042"
click at [883, 250] on div "Spread of values Date Amount April 1, 2042 3950 Remaining To Spread $3,950.00 R…" at bounding box center [641, 268] width 1163 height 147
click at [1126, 59] on button "Save" at bounding box center [1134, 52] width 42 height 20
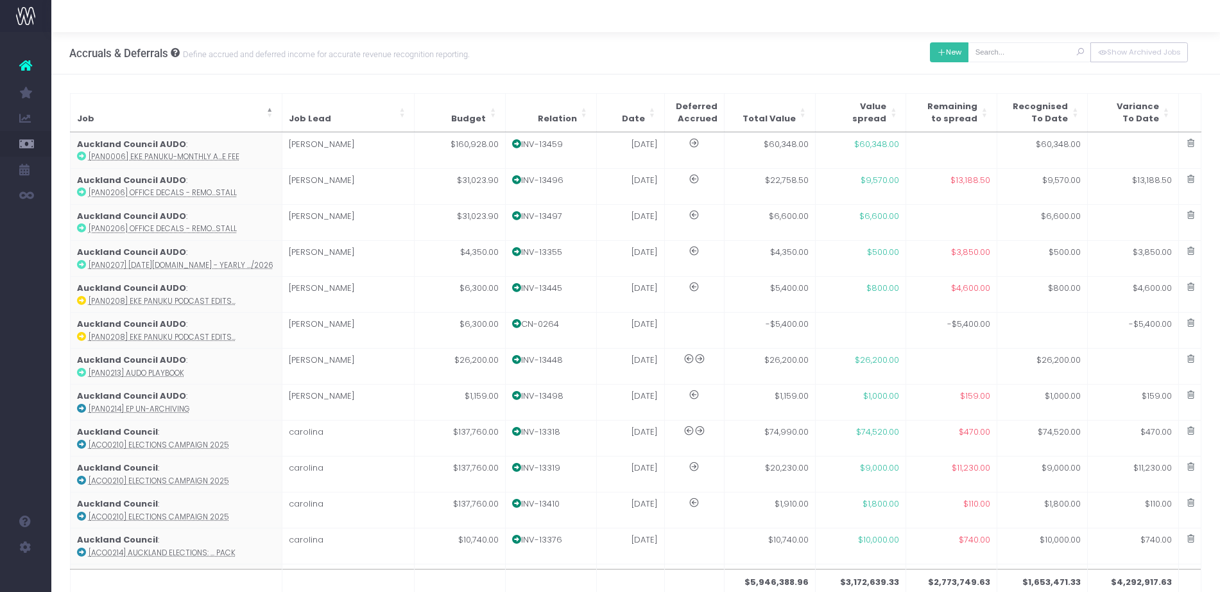
click at [940, 44] on button "New" at bounding box center [949, 52] width 39 height 20
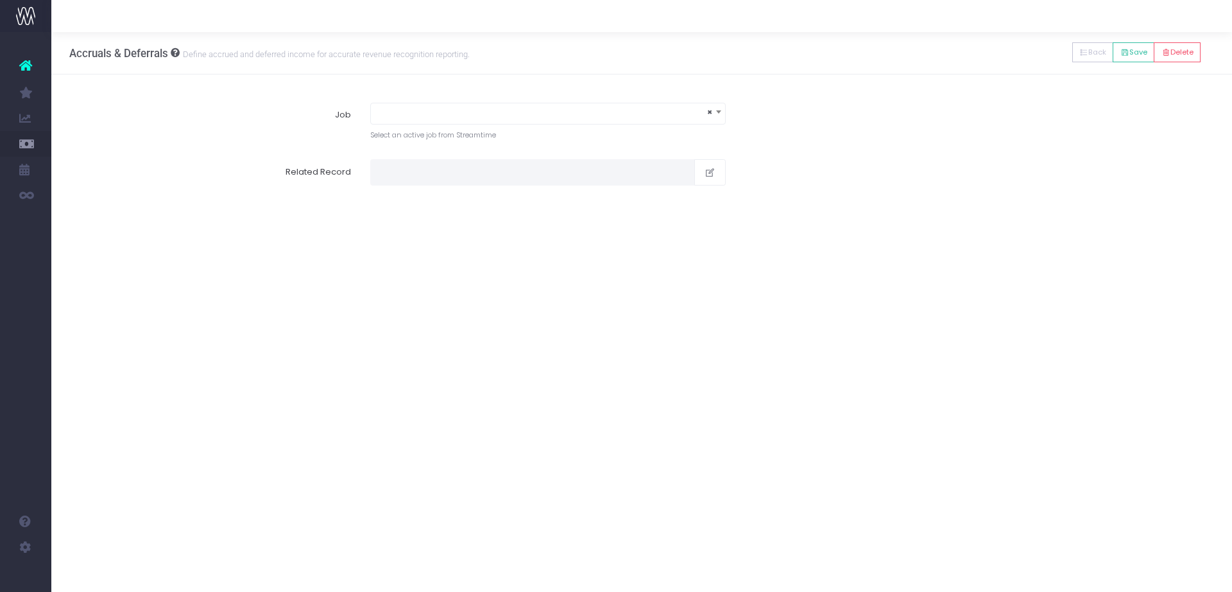
click at [422, 124] on span "×" at bounding box center [547, 114] width 355 height 22
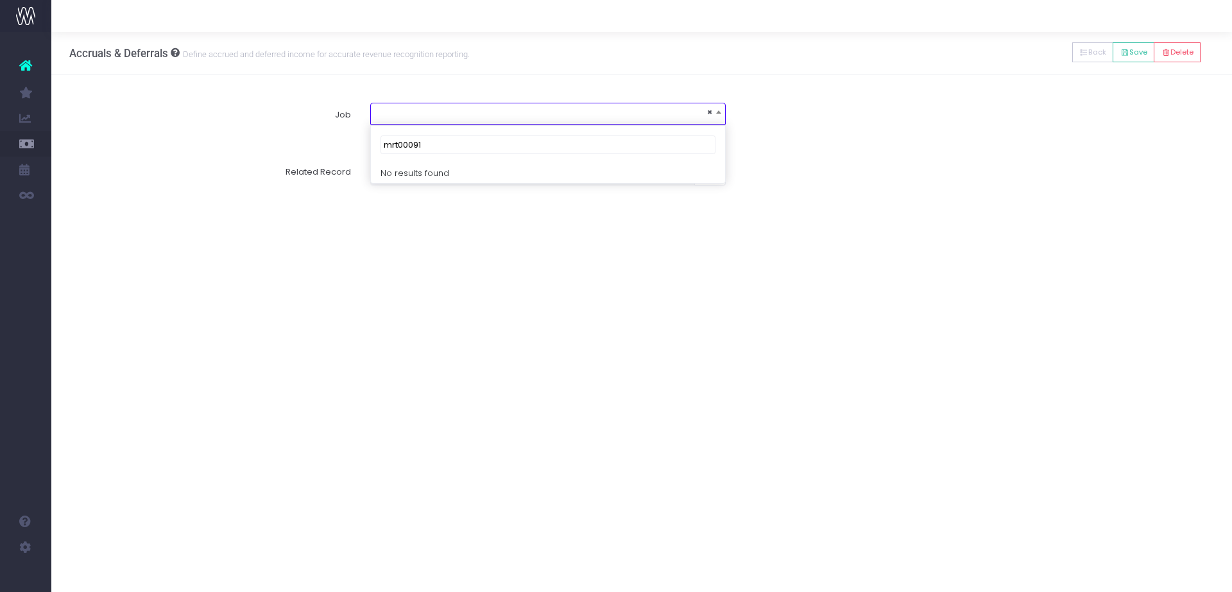
click at [409, 139] on input "mrt00091" at bounding box center [548, 144] width 335 height 19
type input "mrt0091"
select select "1911927"
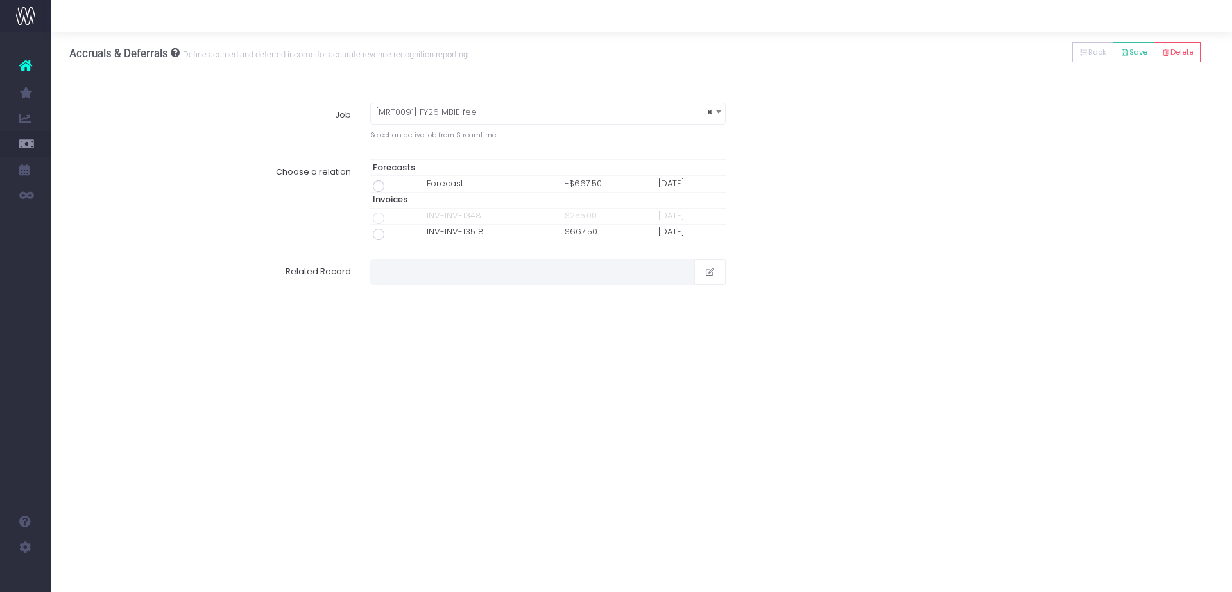
click at [373, 230] on span at bounding box center [379, 234] width 12 height 12
click at [392, 230] on input "radio" at bounding box center [396, 232] width 8 height 8
type input "Invoice INV-INV-13518 / 25 Aug 25 / $667.50"
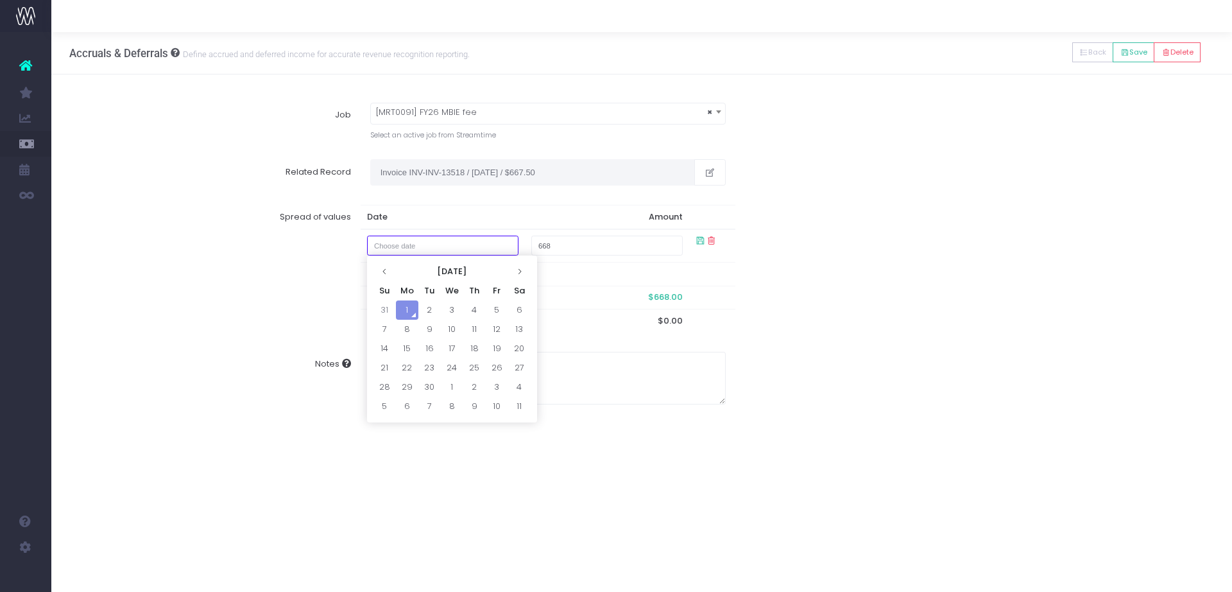
click at [465, 247] on input "text" at bounding box center [442, 245] width 151 height 20
click at [432, 271] on th "September 2025" at bounding box center [452, 271] width 112 height 19
click at [432, 271] on th "2025" at bounding box center [452, 271] width 119 height 19
click at [432, 271] on th "2020-2029" at bounding box center [452, 271] width 119 height 19
click at [463, 332] on span "2050" at bounding box center [471, 338] width 36 height 35
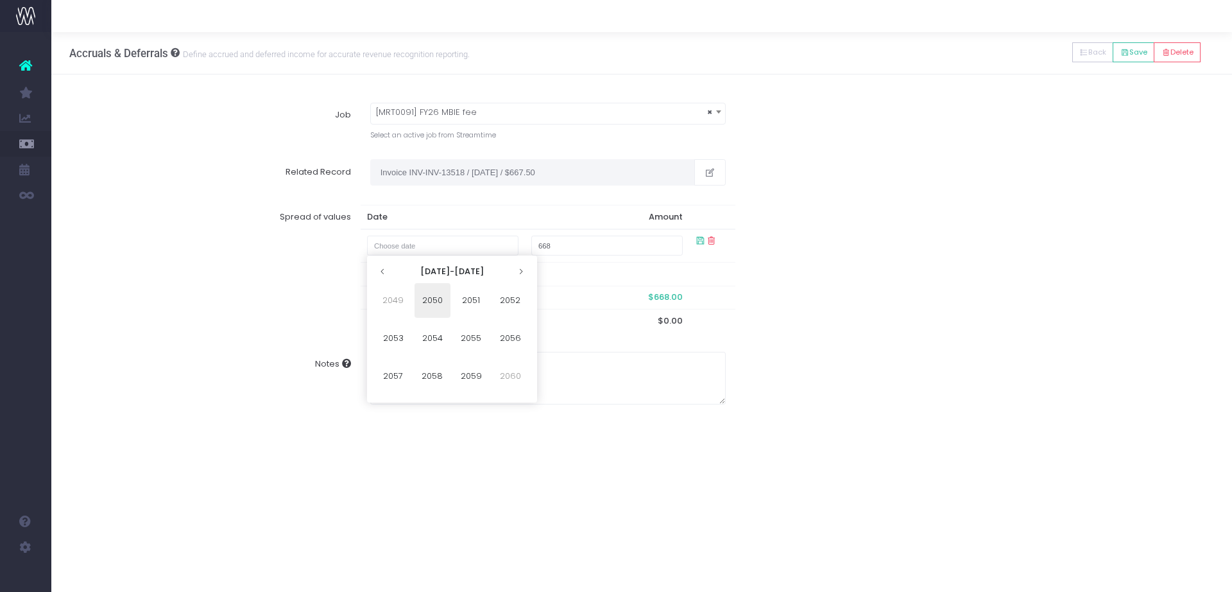
click at [432, 301] on span "2050" at bounding box center [433, 300] width 36 height 35
click at [432, 301] on span "Feb" at bounding box center [433, 300] width 36 height 35
click at [432, 301] on td "1" at bounding box center [429, 309] width 22 height 19
type input "February 1, 2050"
click at [993, 278] on div "Spread of values Date Amount February 1, 2050 668 Remaining To Spread $668.00 R…" at bounding box center [641, 268] width 1163 height 147
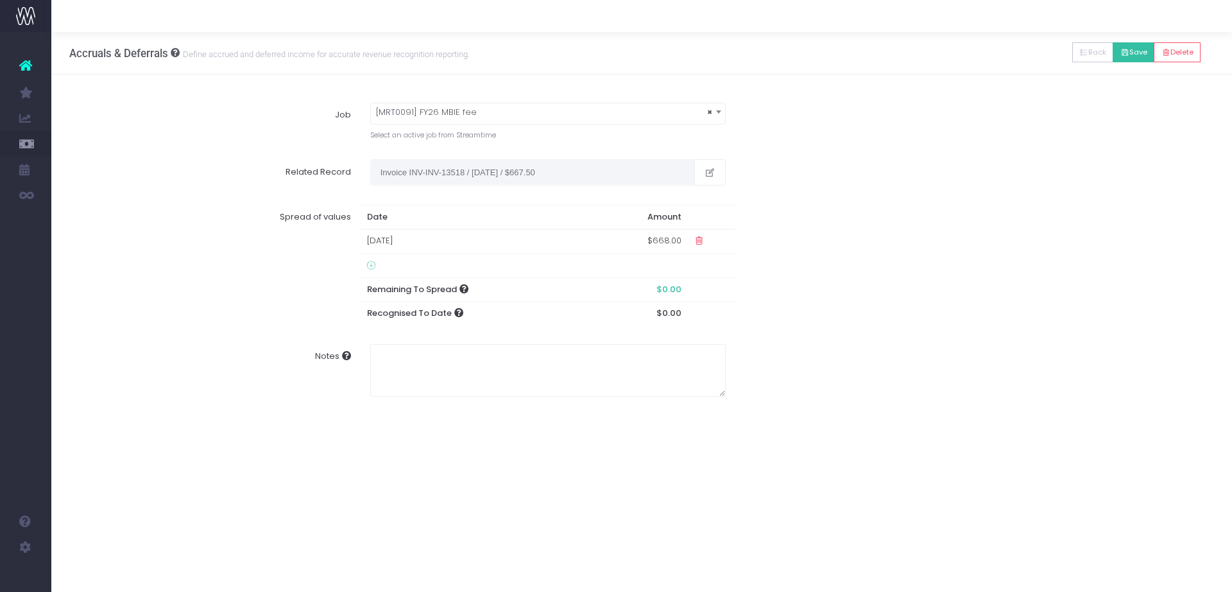
click at [1135, 55] on button "Save" at bounding box center [1134, 52] width 42 height 20
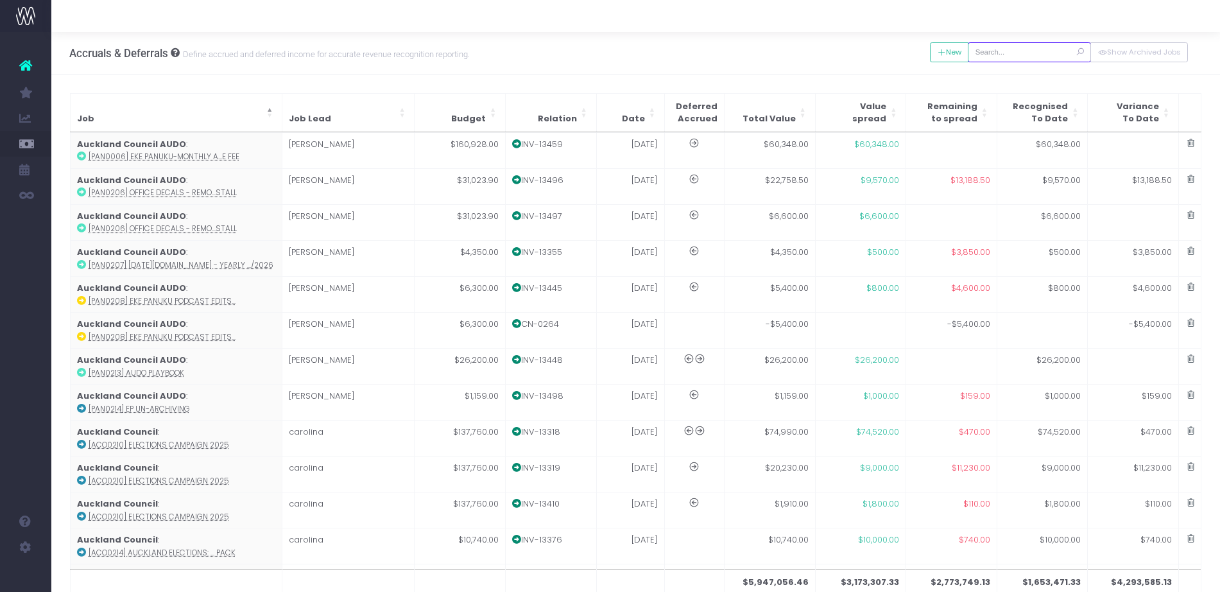
click at [1019, 49] on input "text" at bounding box center [1029, 52] width 123 height 20
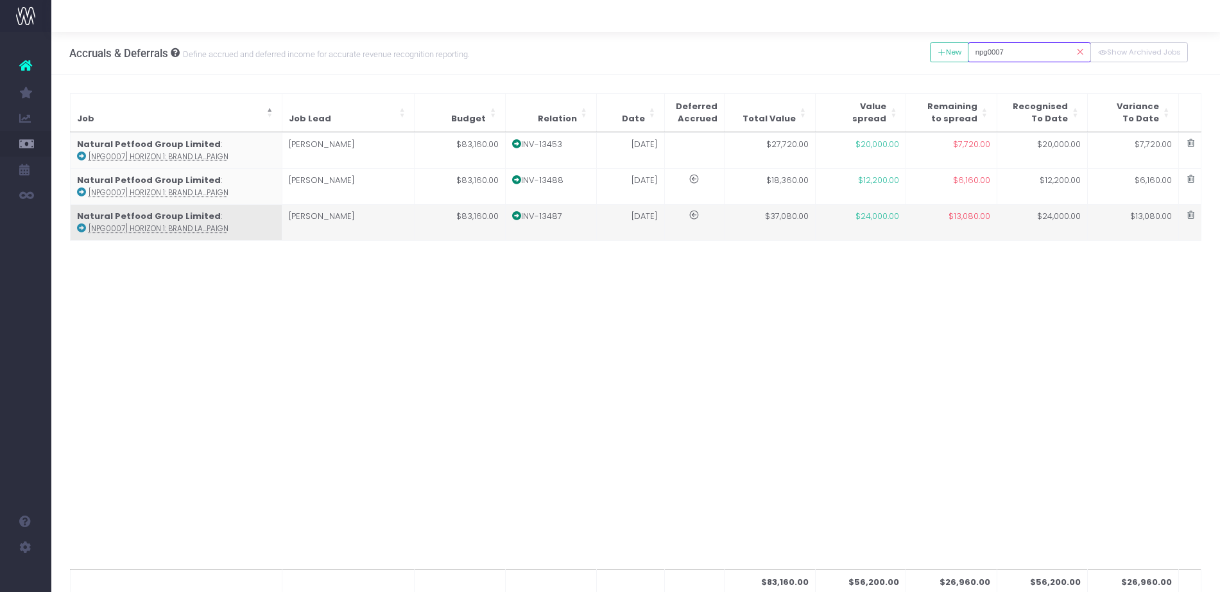
type input "npg0007"
click at [609, 223] on td "30 Jul 25" at bounding box center [630, 222] width 68 height 36
type input "[NPG0007] Horizon 1: Brand Launch Campaign"
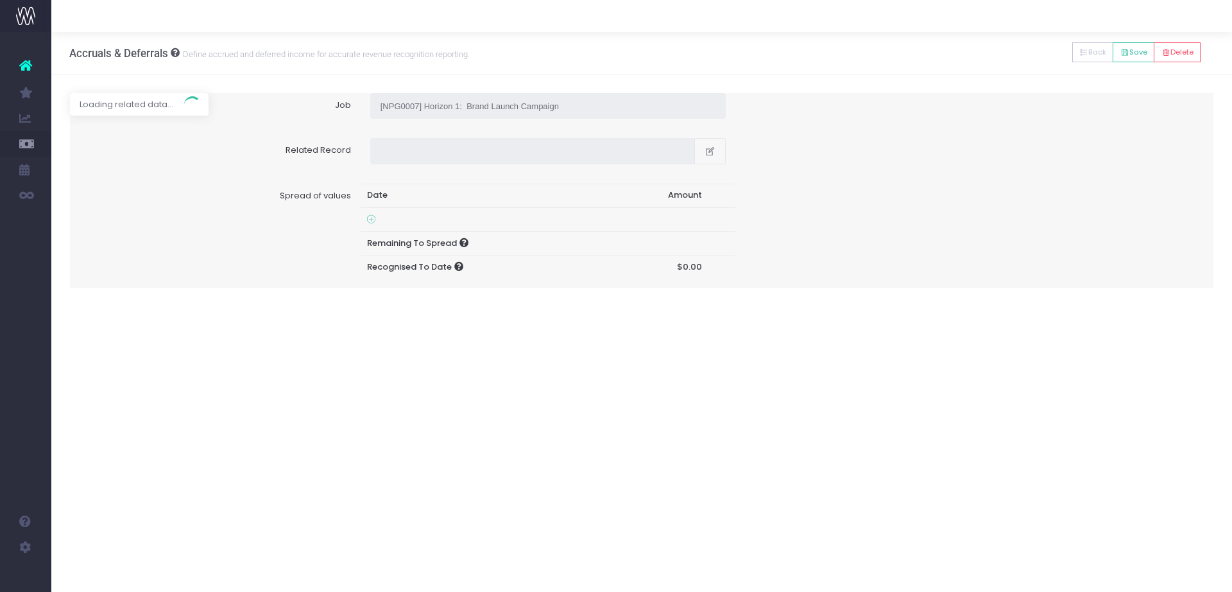
type input "Invoice INV-13487 / 30 Jul 25 / $37,080.00"
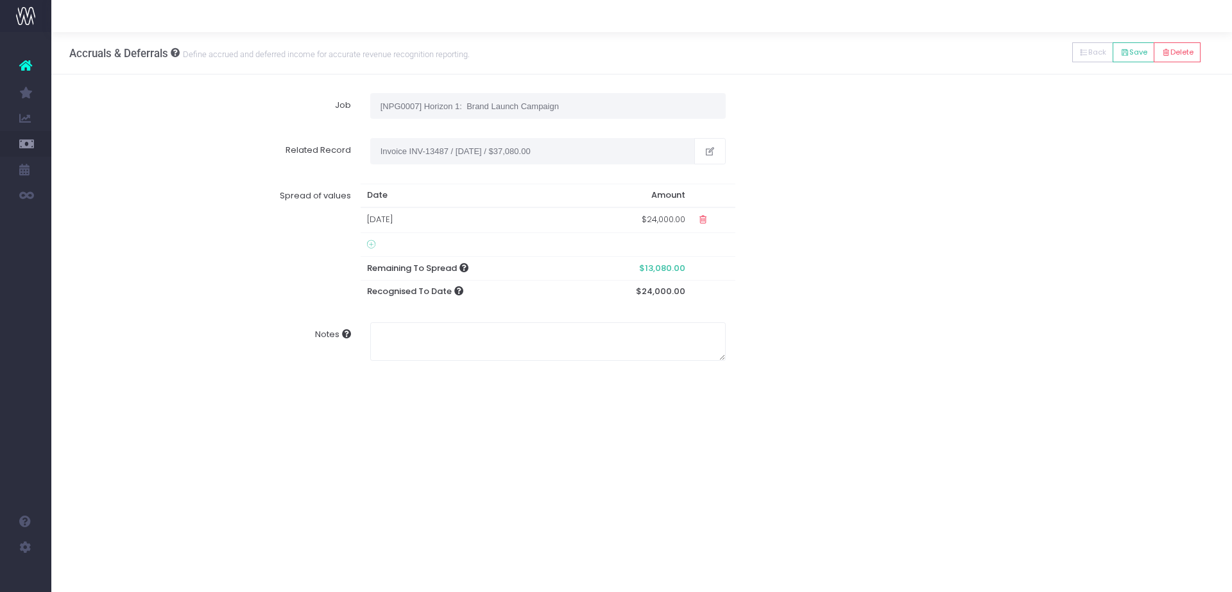
click at [365, 246] on td at bounding box center [468, 245] width 214 height 24
click at [375, 239] on td at bounding box center [468, 245] width 214 height 24
click at [370, 247] on icon at bounding box center [371, 244] width 8 height 10
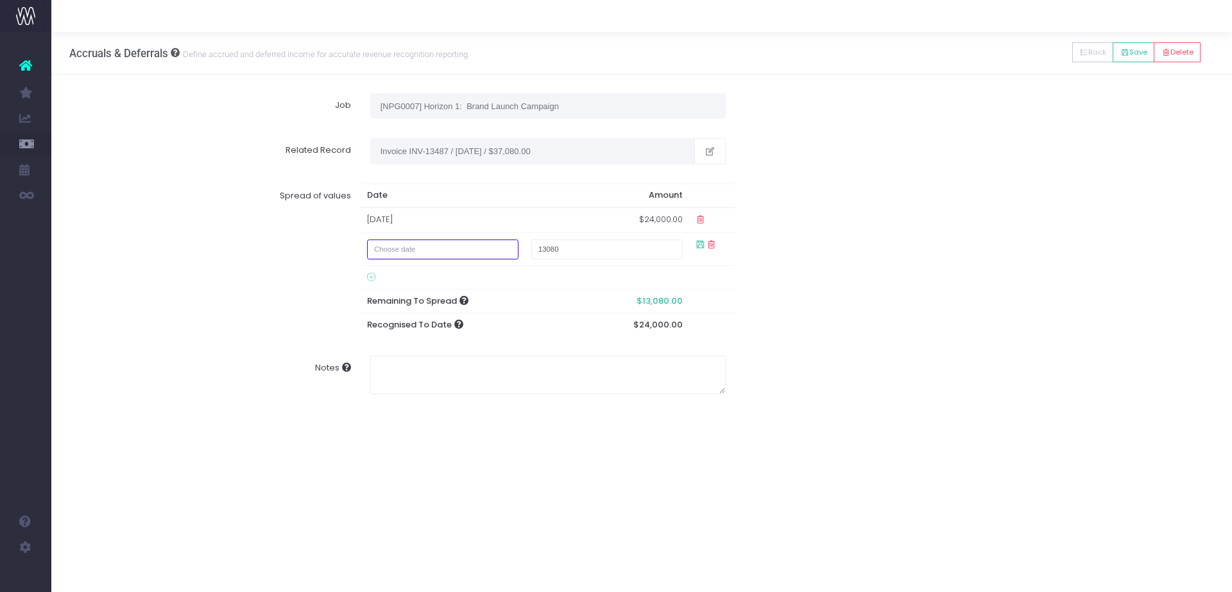
click at [419, 248] on input "text" at bounding box center [442, 249] width 151 height 20
click at [386, 314] on td "31" at bounding box center [384, 313] width 22 height 19
type input "August 31, 2025"
click at [973, 286] on div "Spread of values Date Amount 01 Jul 2025 $24,000.00 August 31, 2025 13080 Remai…" at bounding box center [641, 260] width 1163 height 172
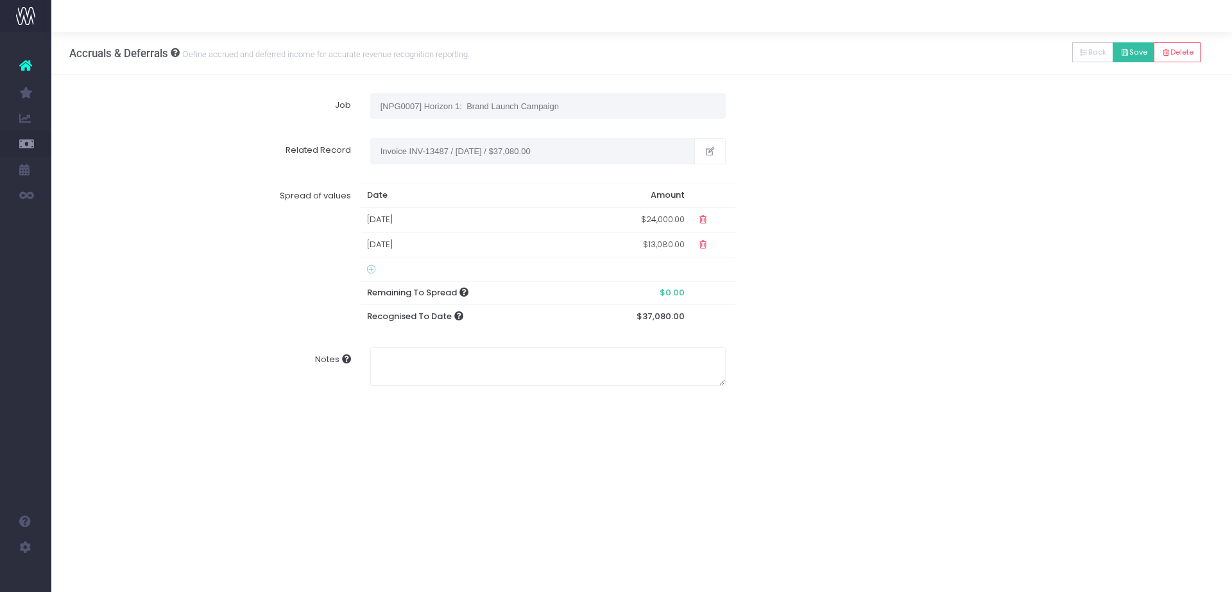
click at [1126, 50] on button "Save" at bounding box center [1134, 52] width 42 height 20
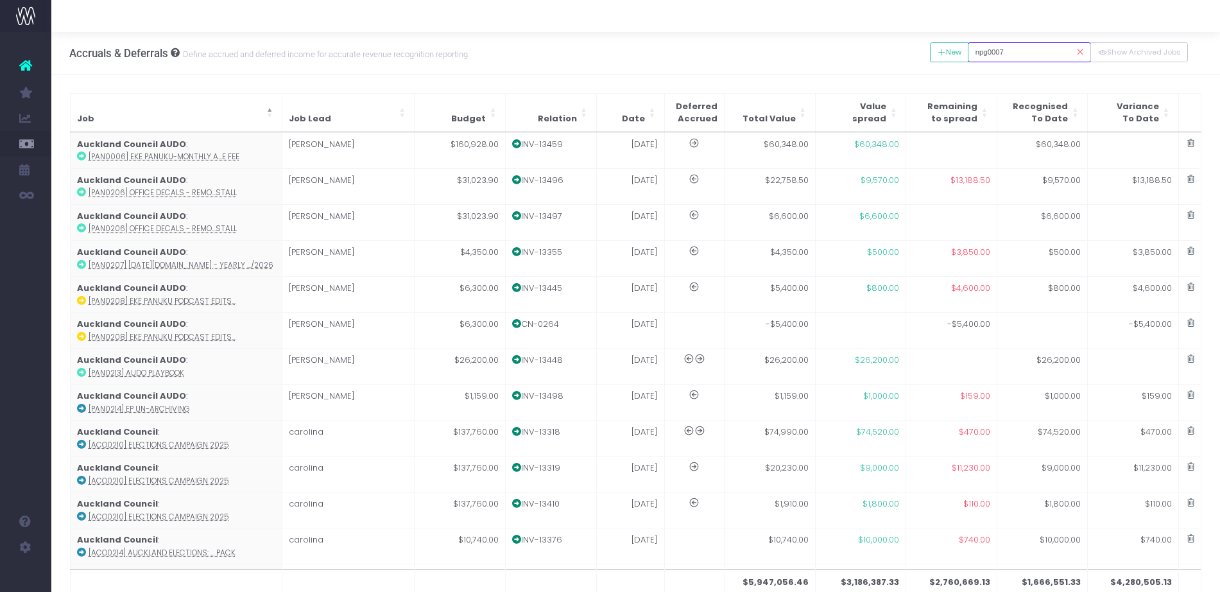
click at [1025, 47] on input "npg0007" at bounding box center [1029, 52] width 123 height 20
type input "npg0007"
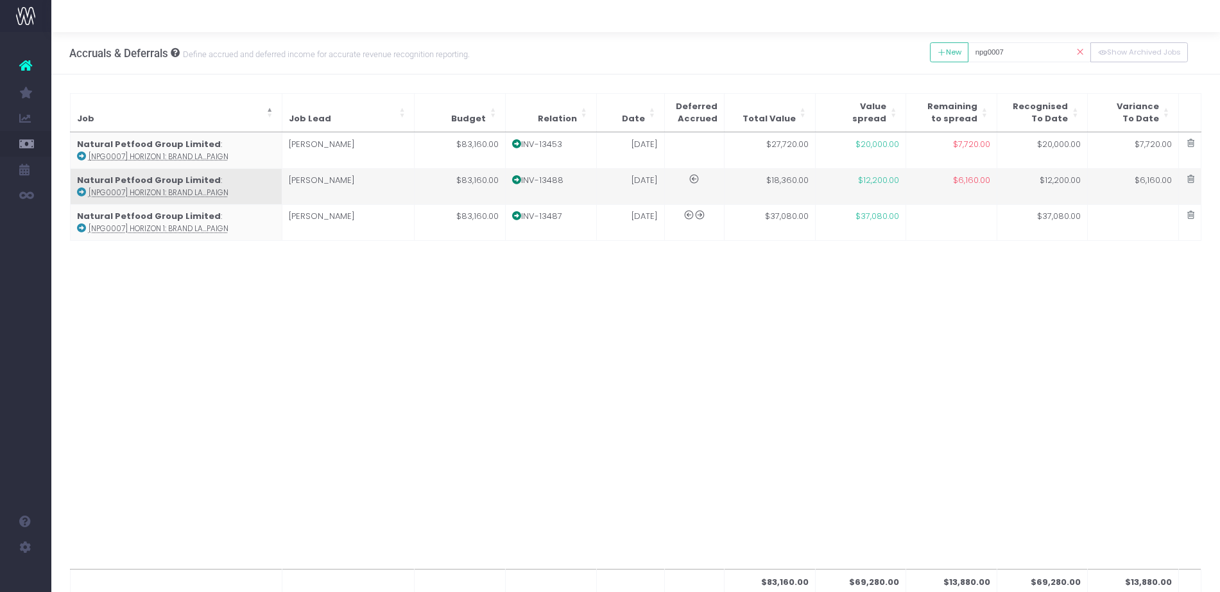
click at [941, 175] on td "$6,160.00" at bounding box center [951, 186] width 91 height 36
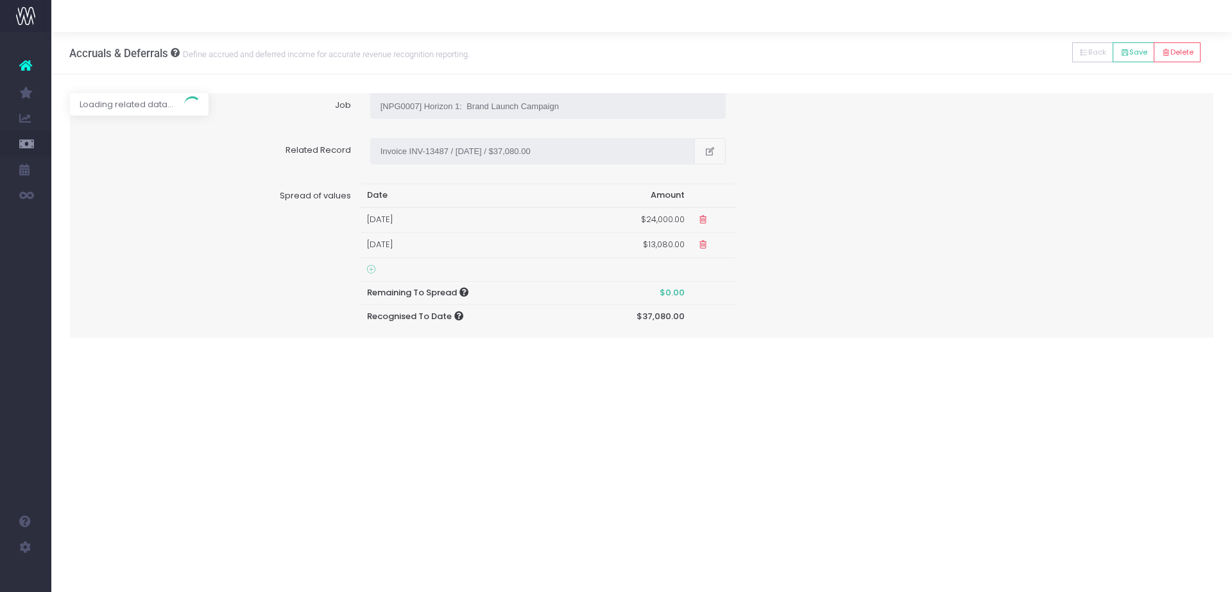
type input "Invoice INV-13488 / 30 Jul 25 / $18,360.00"
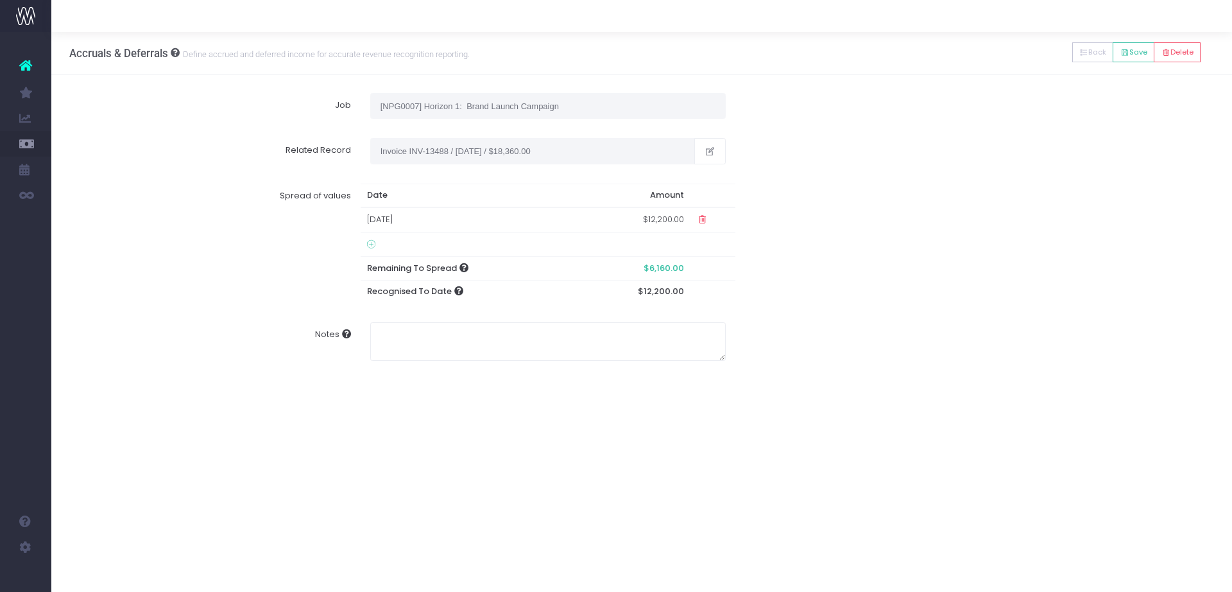
click at [373, 244] on icon at bounding box center [371, 244] width 8 height 10
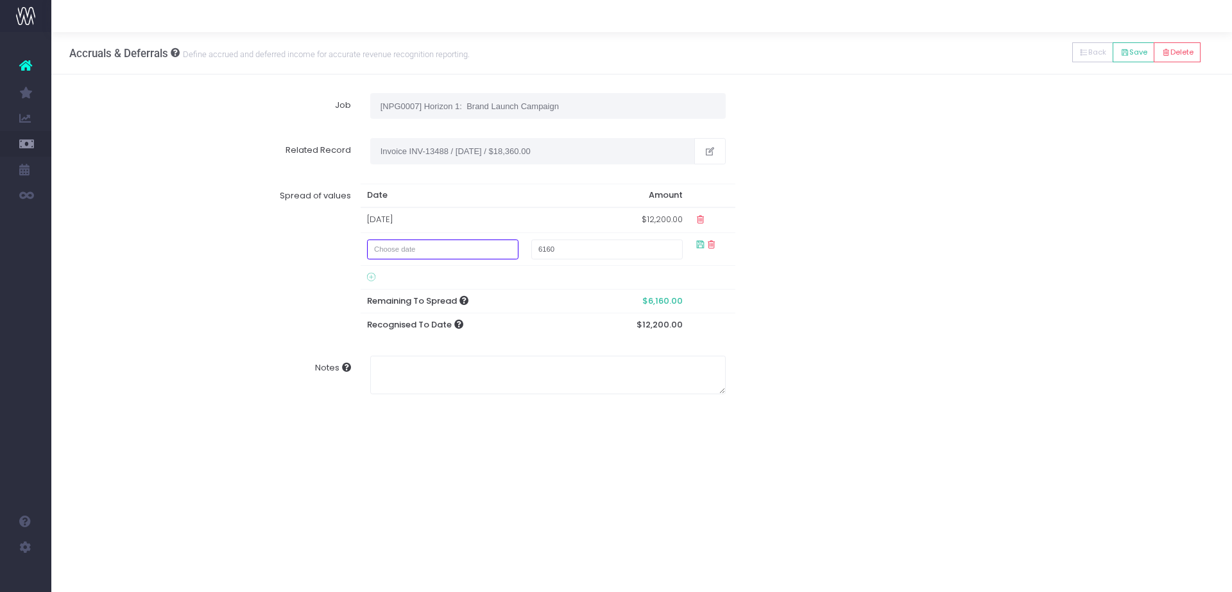
click at [400, 250] on input "text" at bounding box center [442, 249] width 151 height 20
click at [384, 313] on td "31" at bounding box center [384, 313] width 22 height 19
type input "August 31, 2025"
click at [583, 249] on input "6160" at bounding box center [606, 249] width 151 height 20
drag, startPoint x: 584, startPoint y: 248, endPoint x: 487, endPoint y: 248, distance: 96.9
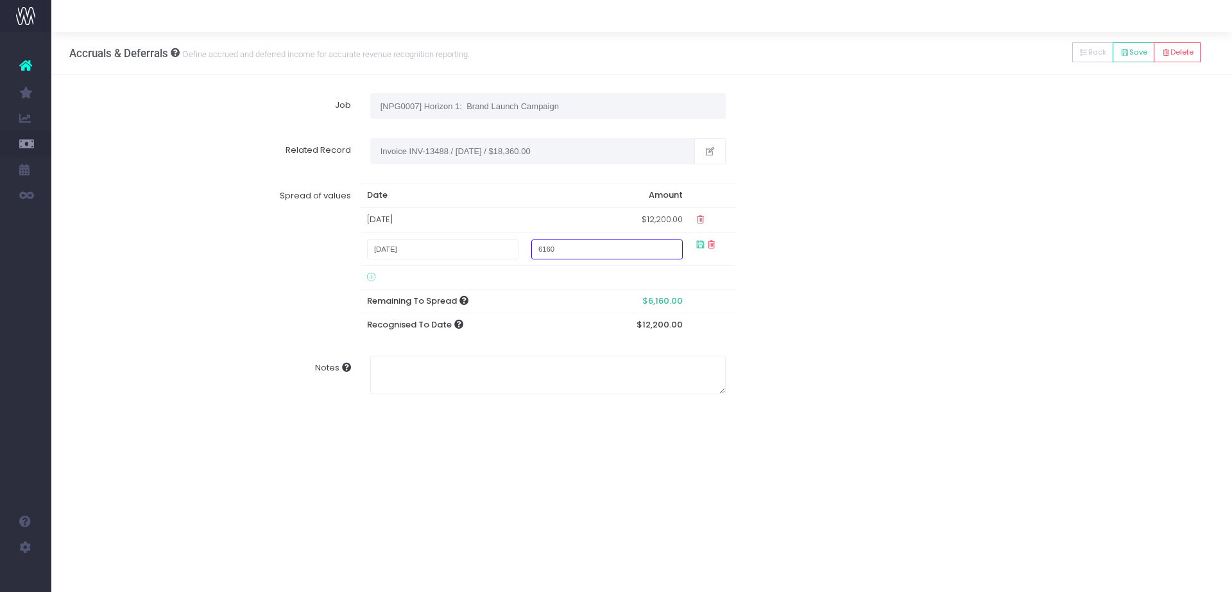
click at [487, 248] on tr "August 31, 2025 6160" at bounding box center [548, 249] width 375 height 33
type input "2000"
click at [845, 237] on div "Spread of values Date Amount 30 Jun 2025 $12,200.00 August 31, 2025 2000 Remain…" at bounding box center [641, 260] width 1163 height 172
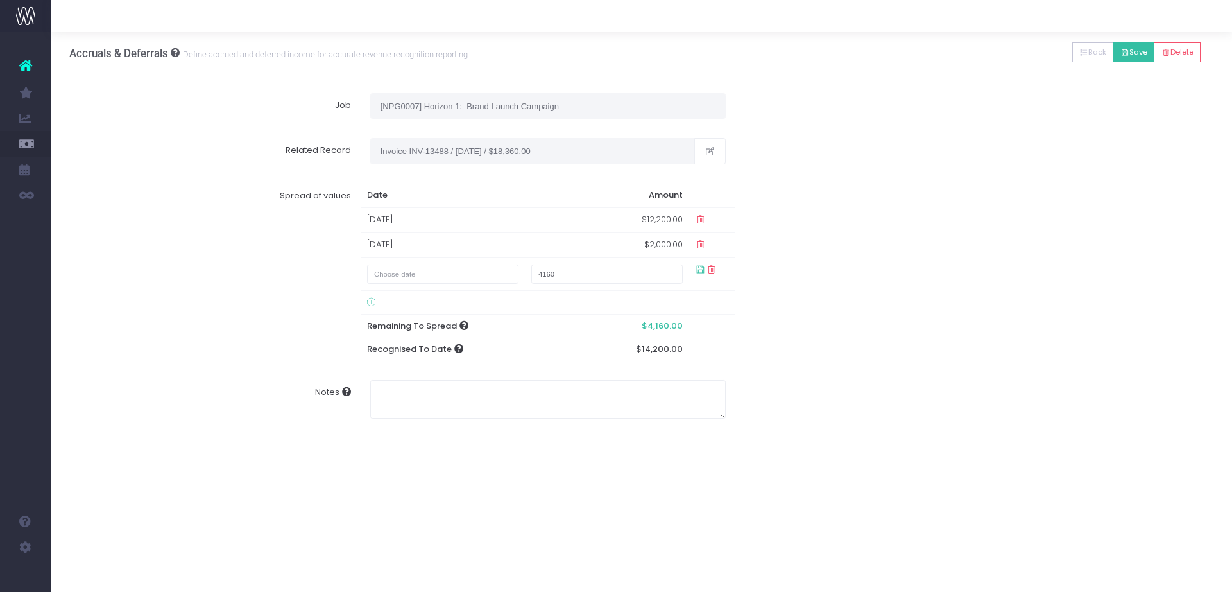
click at [1136, 55] on button "Save" at bounding box center [1134, 52] width 42 height 20
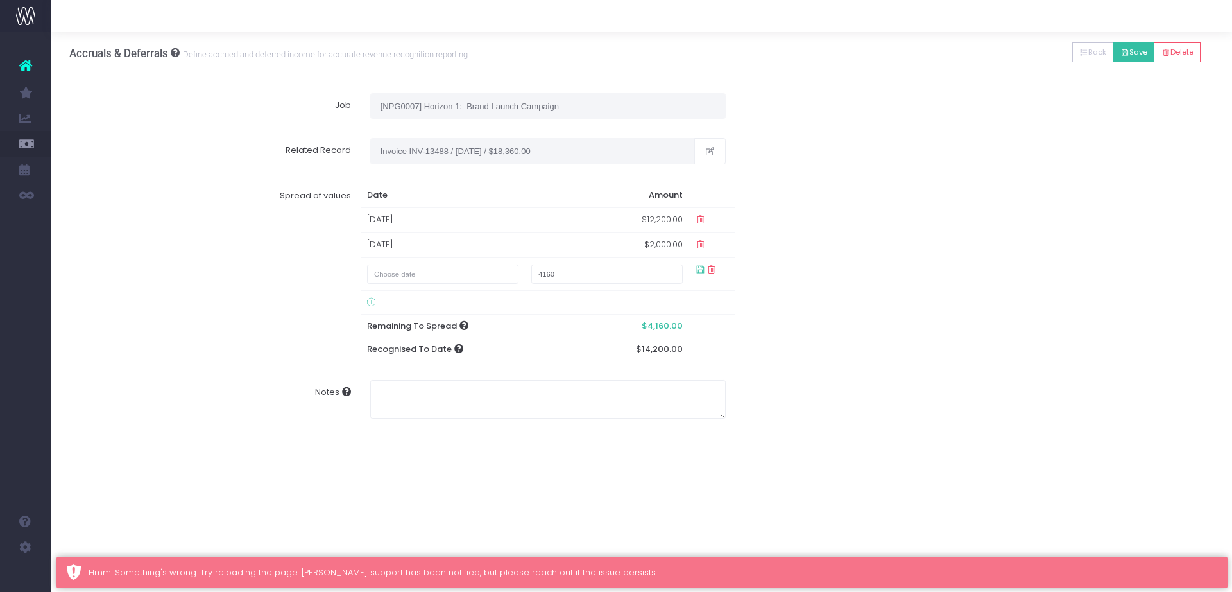
click at [1125, 46] on button "Save" at bounding box center [1134, 52] width 42 height 20
click at [1086, 50] on button "Back" at bounding box center [1093, 52] width 42 height 20
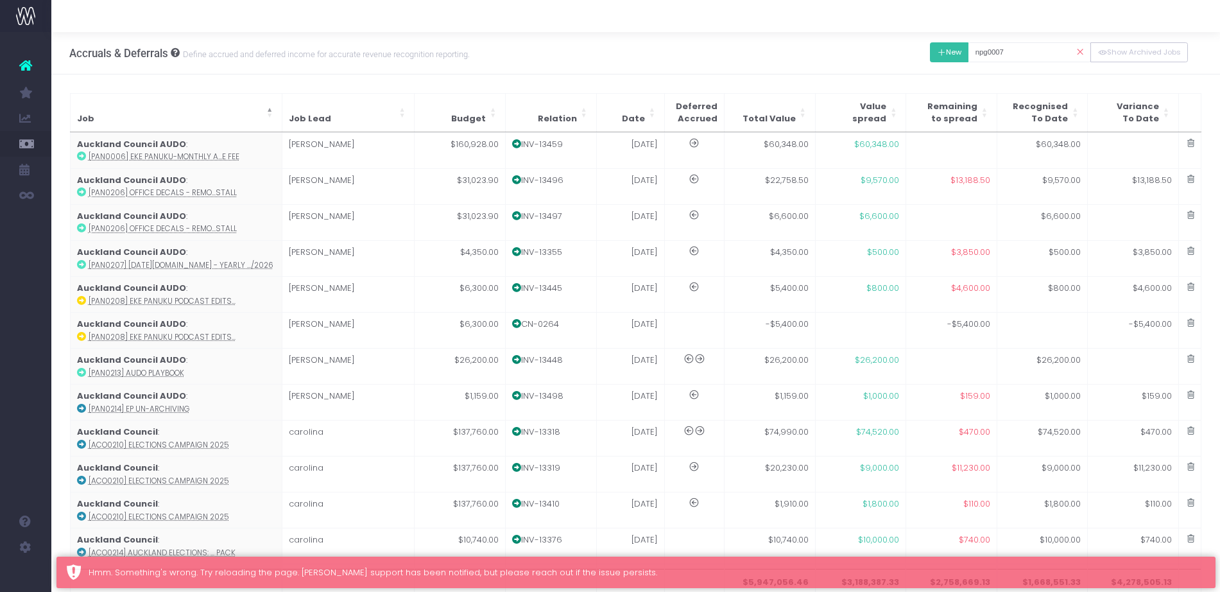
click at [940, 53] on icon at bounding box center [941, 53] width 9 height 0
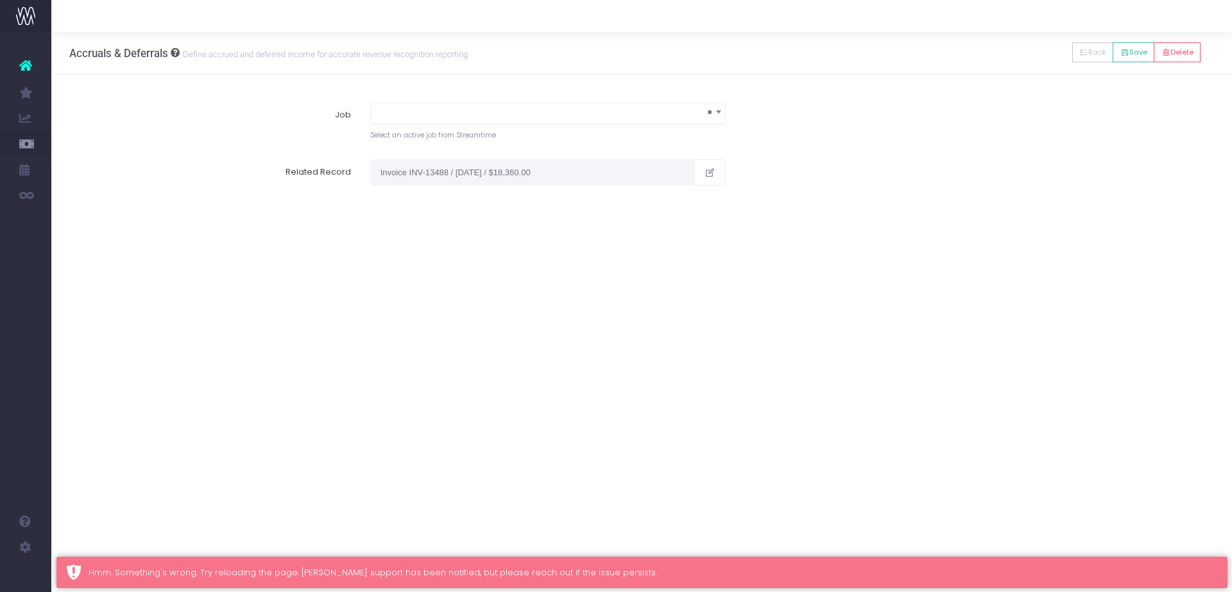
click at [570, 107] on span "×" at bounding box center [548, 112] width 354 height 18
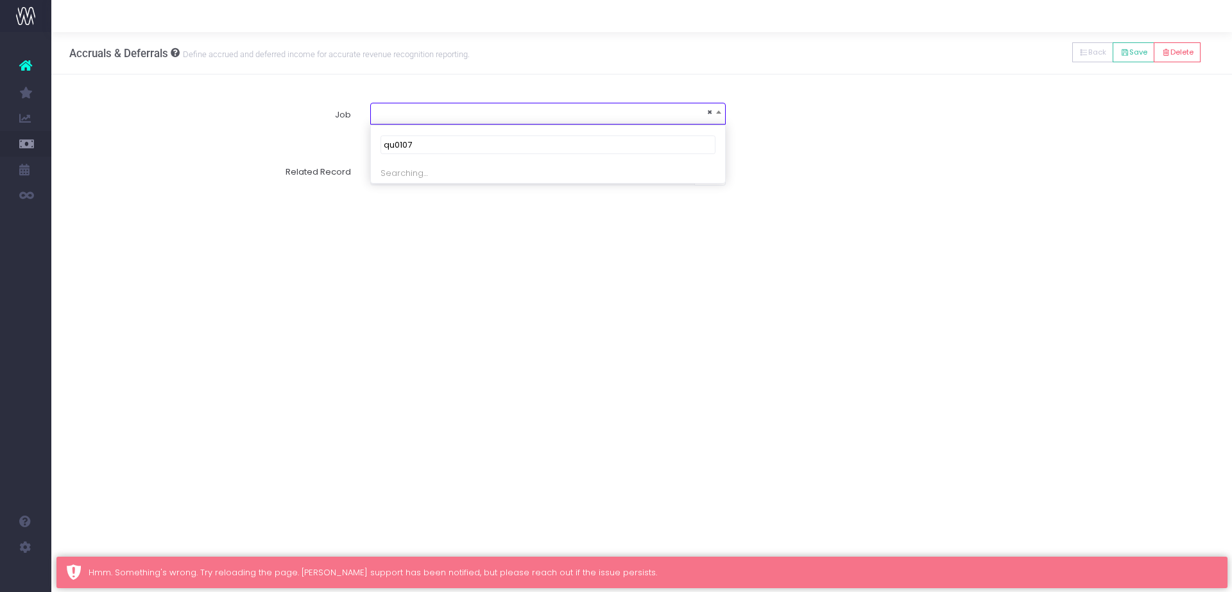
click at [397, 140] on input "qu0107" at bounding box center [548, 144] width 335 height 19
type input "que0107"
select select "1918376"
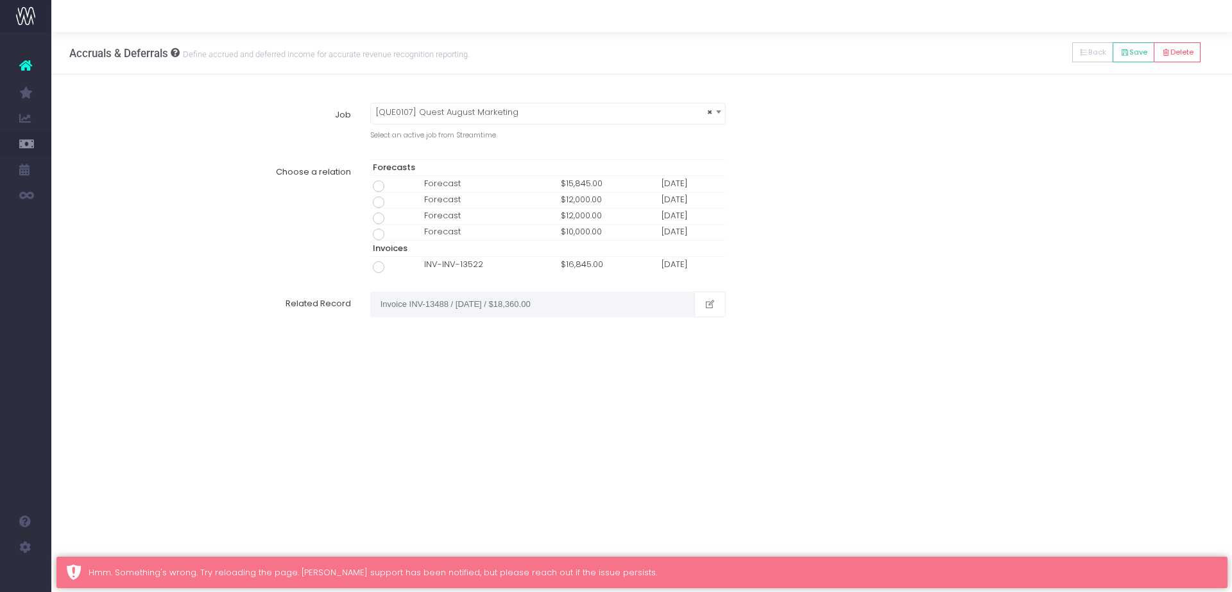
click at [379, 180] on td at bounding box center [396, 184] width 52 height 16
click at [379, 187] on span at bounding box center [379, 186] width 12 height 12
click at [392, 187] on input "radio" at bounding box center [396, 184] width 8 height 8
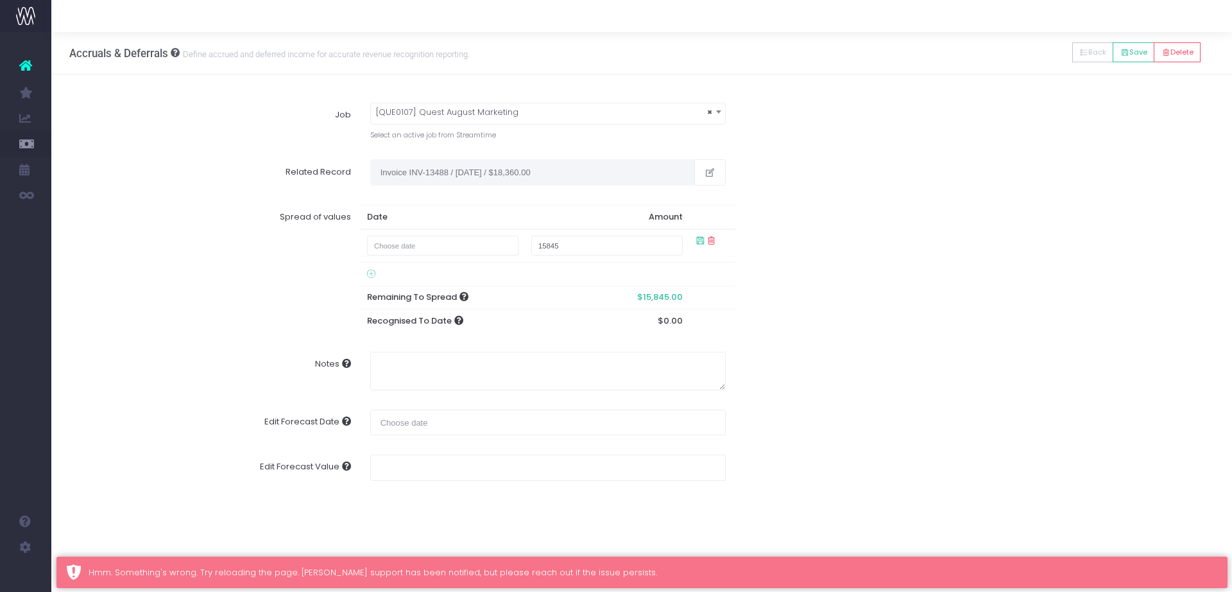
type input "Forecast / 01 Aug 25 / $15,845.00"
type input "August 1, 2025"
type input "15845"
click at [724, 171] on button "button" at bounding box center [709, 172] width 31 height 26
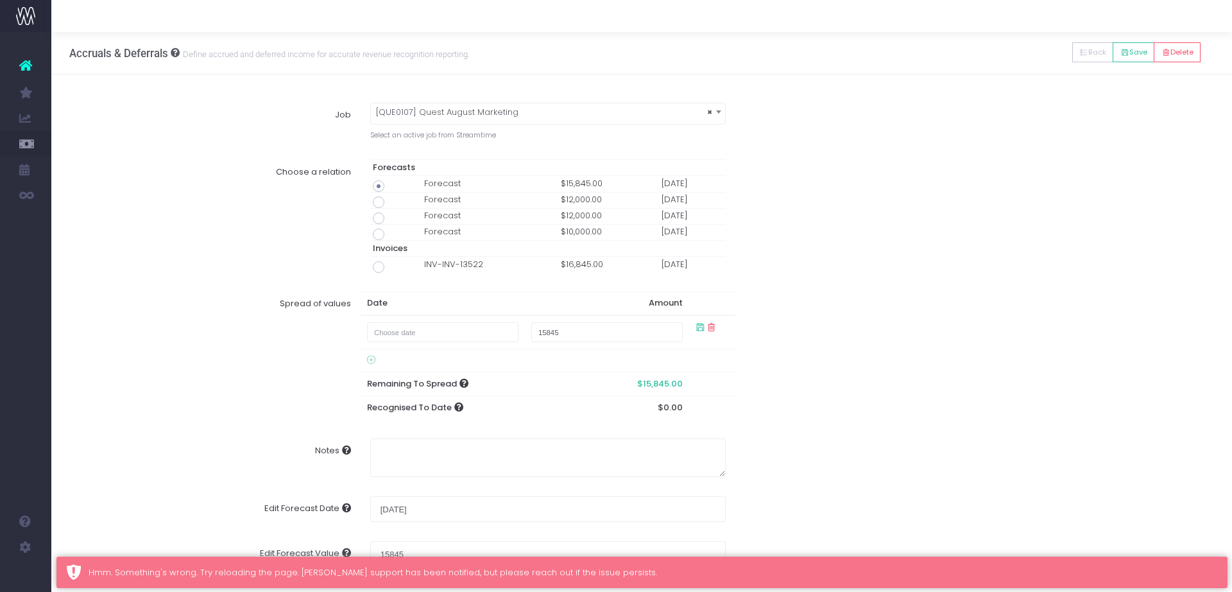
click at [378, 269] on span at bounding box center [379, 267] width 12 height 12
click at [392, 269] on input "radio" at bounding box center [396, 265] width 8 height 8
type input "Invoice INV-INV-13522 / 31 Aug 25 / $16,845.00"
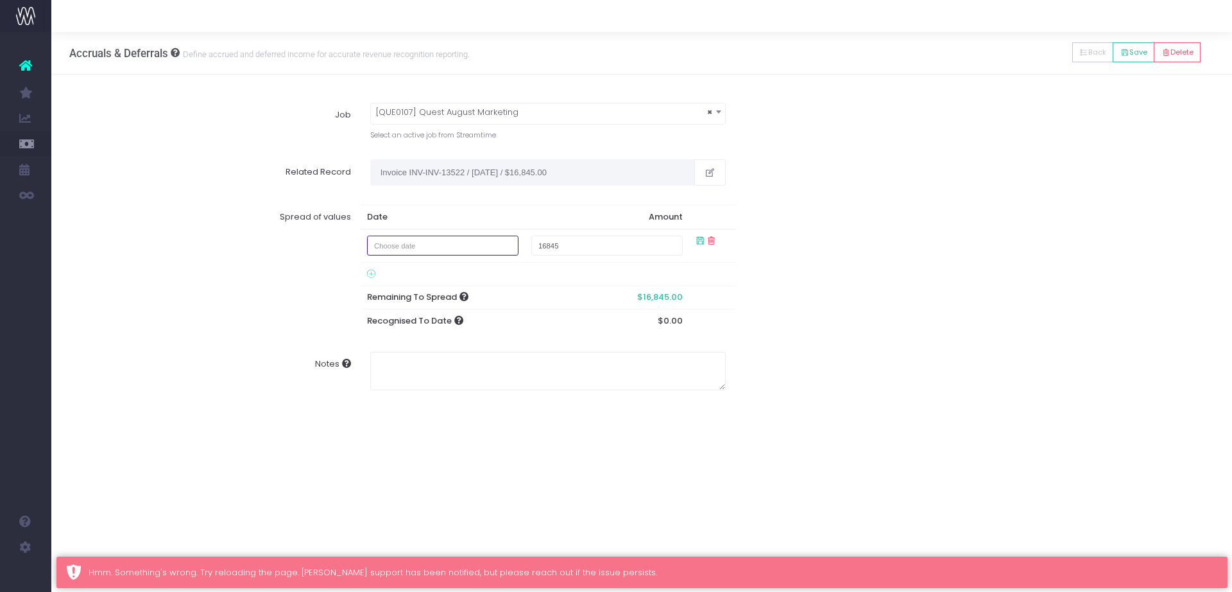
click at [430, 252] on input "text" at bounding box center [442, 245] width 151 height 20
click at [382, 309] on td "31" at bounding box center [384, 309] width 22 height 19
type input "August 31, 2025"
click at [543, 243] on input "16845" at bounding box center [606, 245] width 151 height 20
click at [546, 245] on input "16845" at bounding box center [606, 245] width 151 height 20
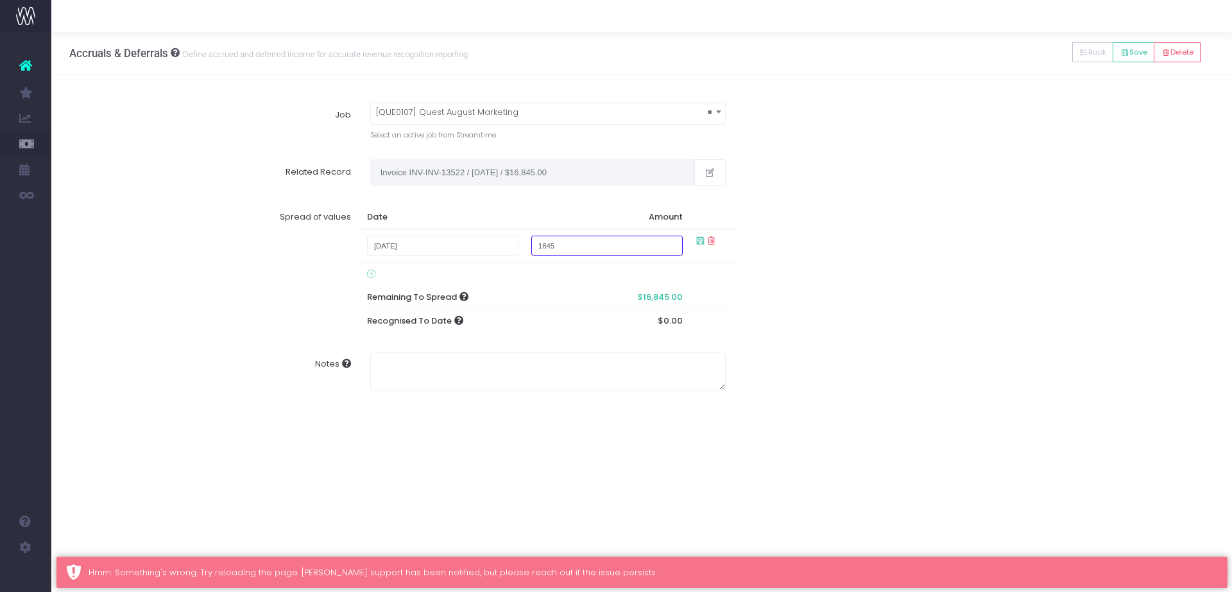
type input "15845"
click at [839, 323] on div "Spread of values Date Amount August 31, 2025 15845 Remaining To Spread $16,845.…" at bounding box center [641, 268] width 1163 height 147
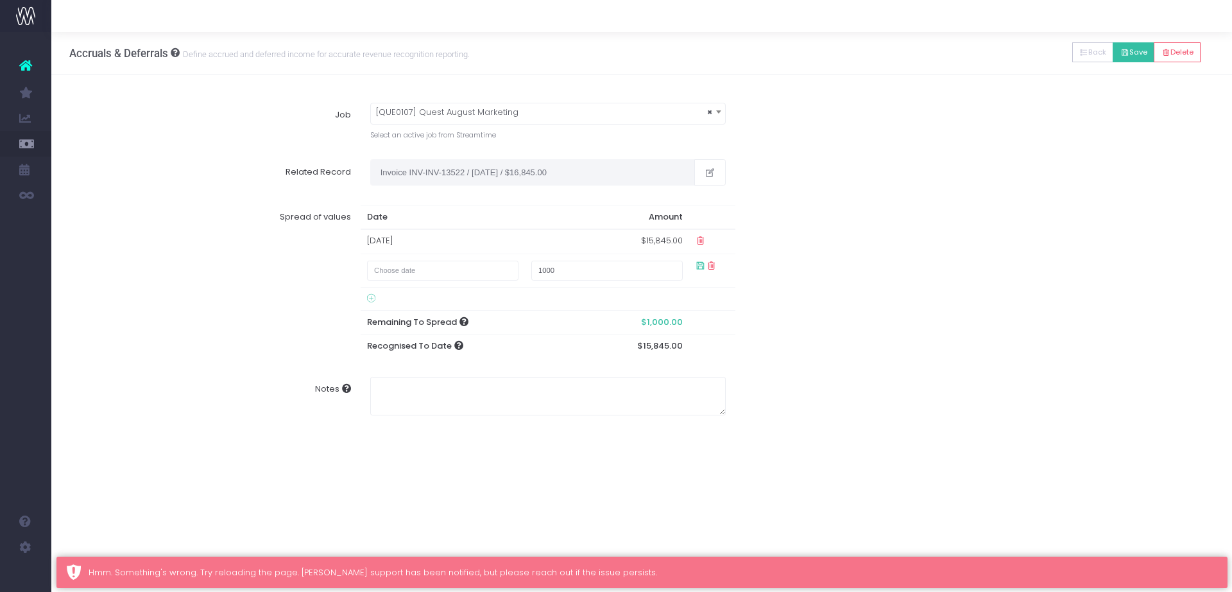
click at [1133, 45] on button "Save" at bounding box center [1134, 52] width 42 height 20
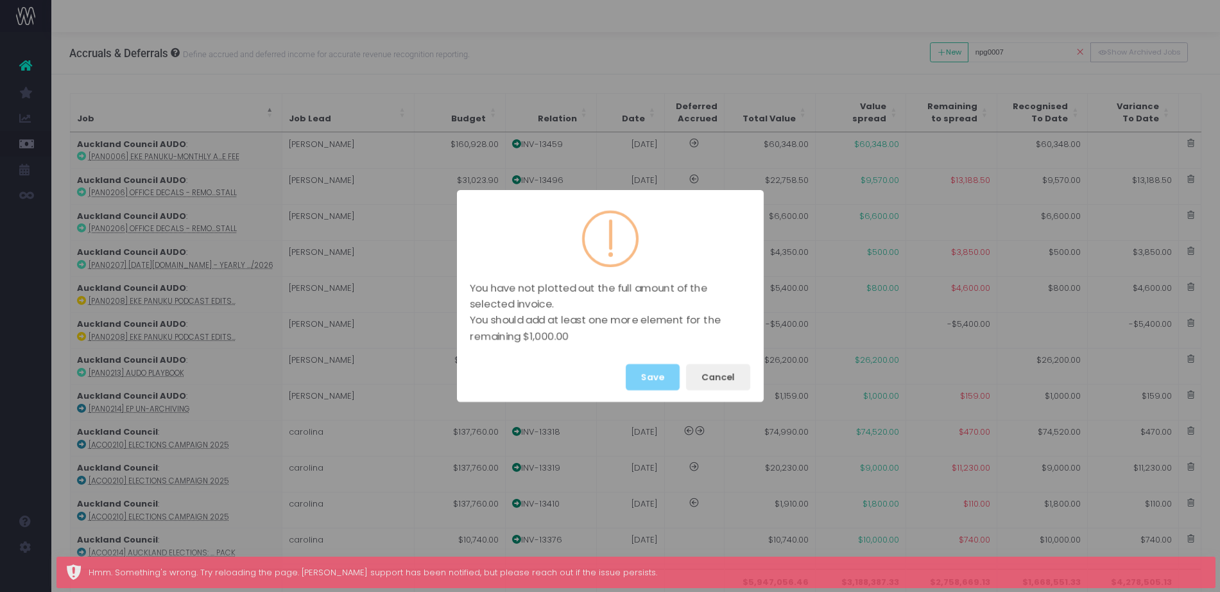
click at [1132, 57] on div "You have not plotted out the full amount of the selected invoice. You should ad…" at bounding box center [610, 296] width 1220 height 592
click at [1132, 57] on button "Show Archived Jobs" at bounding box center [1139, 52] width 98 height 20
click at [649, 376] on div "Accruals & Deferrals Define accrued and deferred income for accurate revenue re…" at bounding box center [635, 333] width 1168 height 602
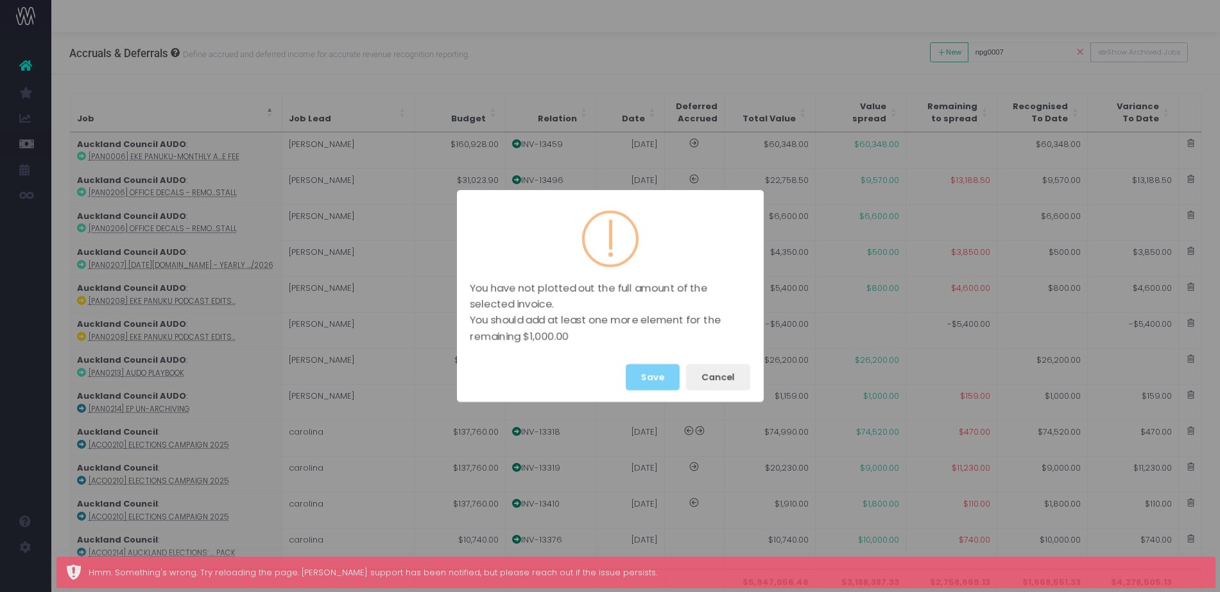
type input "[PAN0206] Office Decals - Removal of EP logos + Print and Install"
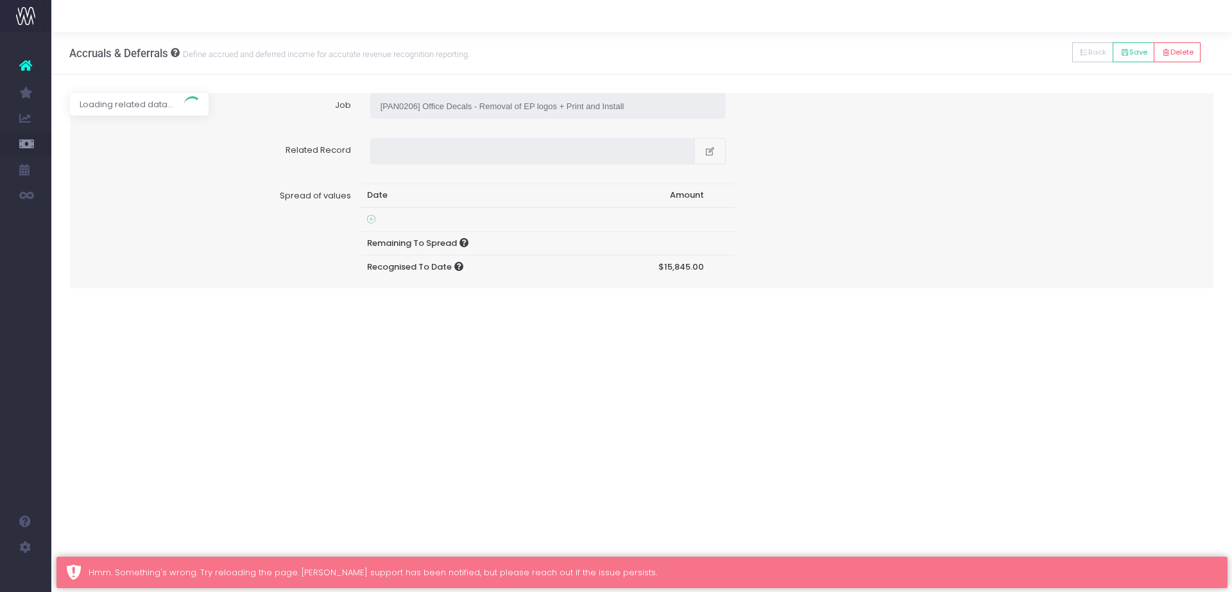
type input "Invoice INV-13497 / 30 Jul 25 / $6,600.00"
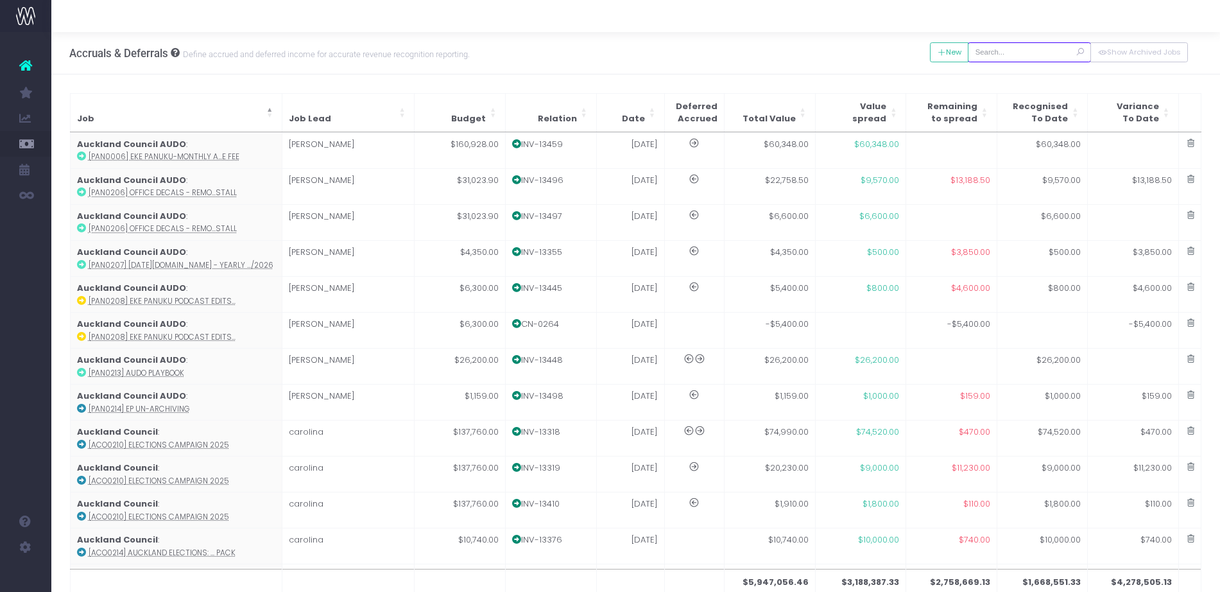
click at [1012, 51] on input "text" at bounding box center [1029, 52] width 123 height 20
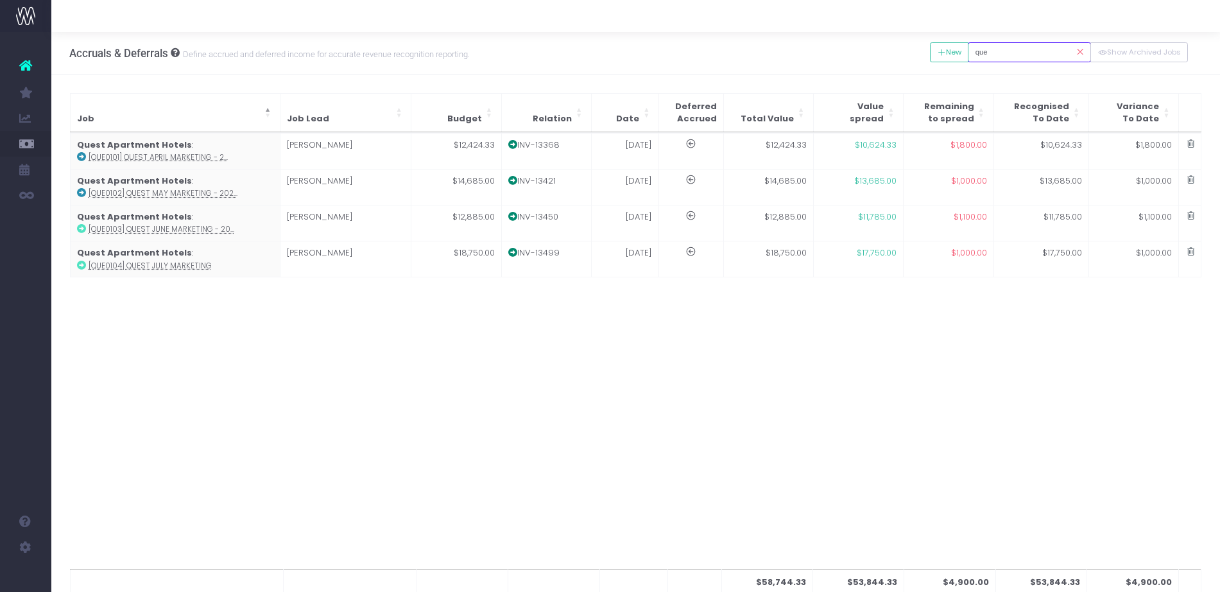
type input "que"
click at [939, 53] on icon at bounding box center [941, 53] width 9 height 0
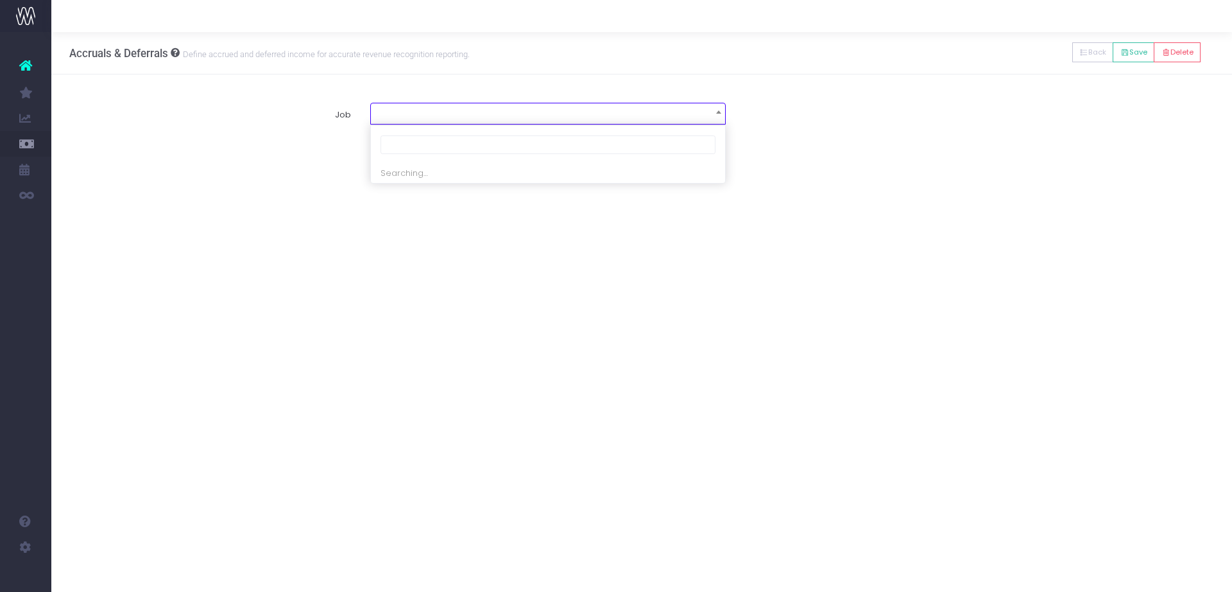
click at [563, 112] on span at bounding box center [548, 112] width 354 height 18
type input "que0107"
select select "1918376"
click at [373, 251] on span at bounding box center [379, 251] width 12 height 12
click at [392, 251] on input "radio" at bounding box center [396, 248] width 8 height 8
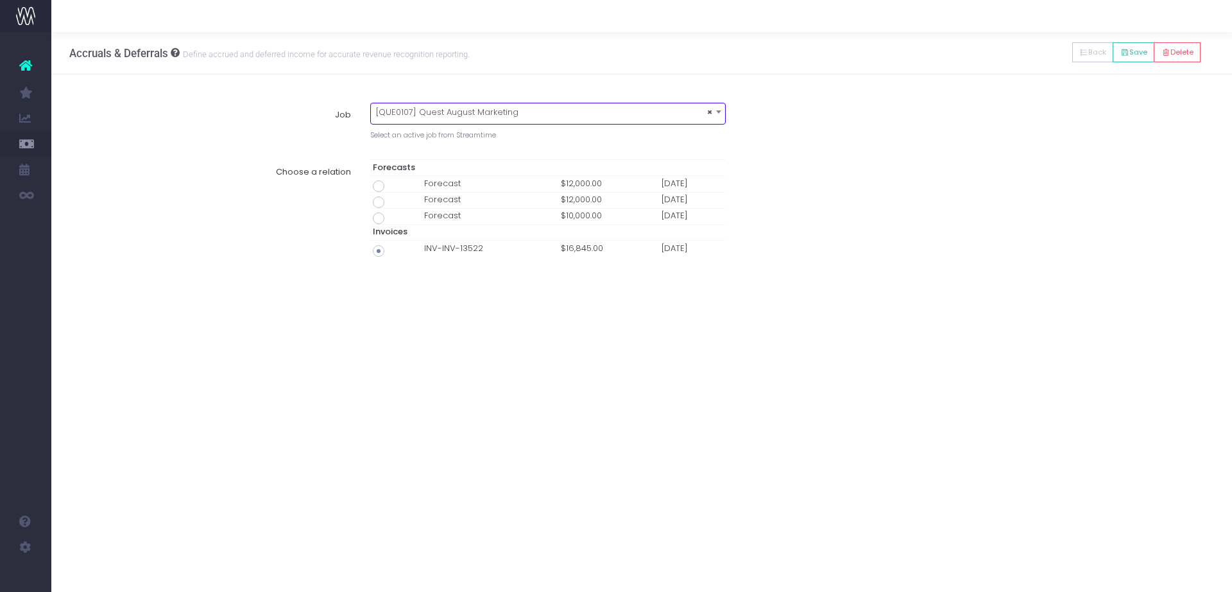
type input "Invoice INV-INV-13522 / 31 Aug 25 / $16,845.00"
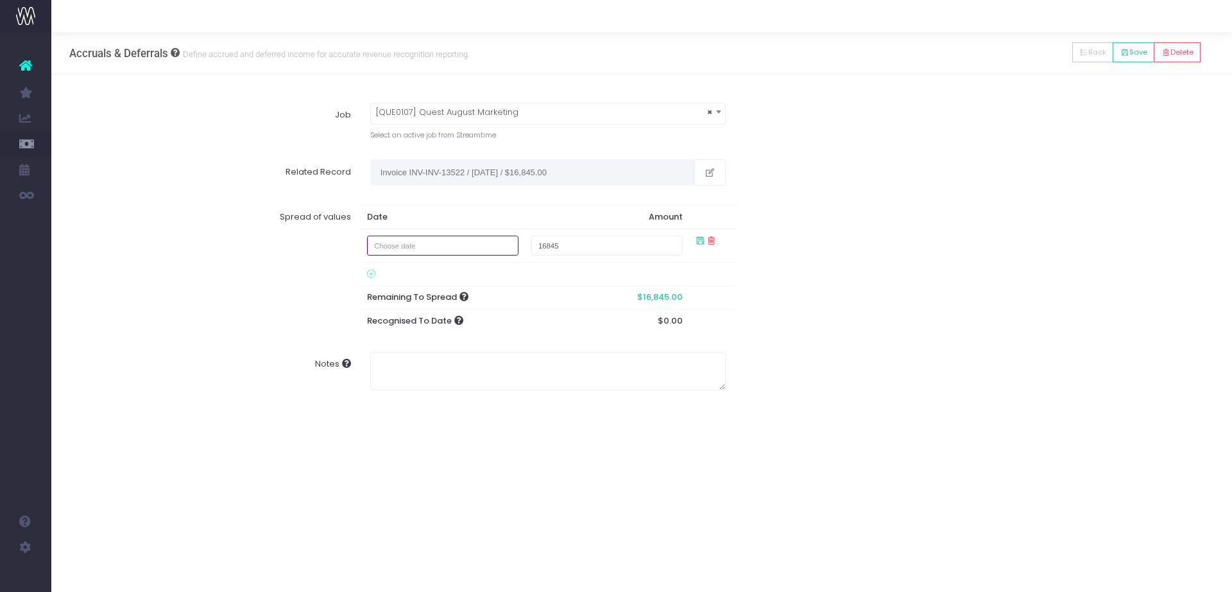
click at [433, 240] on input "text" at bounding box center [442, 245] width 151 height 20
click at [386, 308] on td "31" at bounding box center [384, 309] width 22 height 19
type input "August 31, 2025"
click at [547, 244] on input "16845" at bounding box center [606, 245] width 151 height 20
type input "15845"
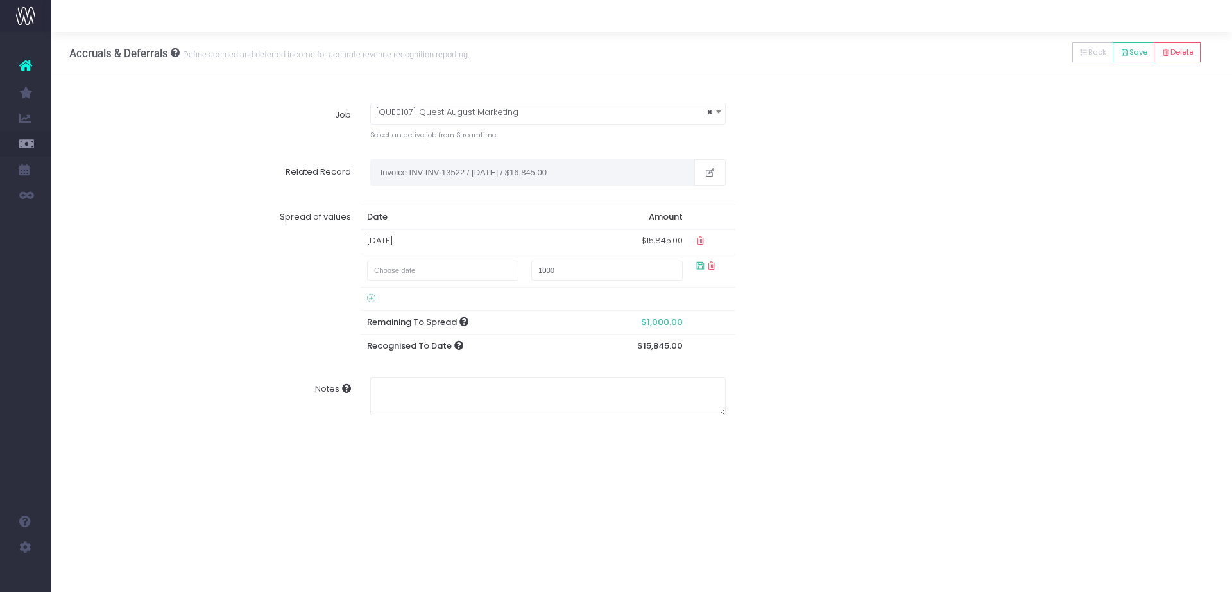
drag, startPoint x: 1063, startPoint y: 300, endPoint x: 1013, endPoint y: 316, distance: 51.8
click at [1062, 302] on div "Spread of values Date Amount 31 Aug 2025 $15,845.00 1000 Remaining To Spread $1…" at bounding box center [641, 281] width 1163 height 172
click at [1138, 55] on button "Save" at bounding box center [1134, 52] width 42 height 20
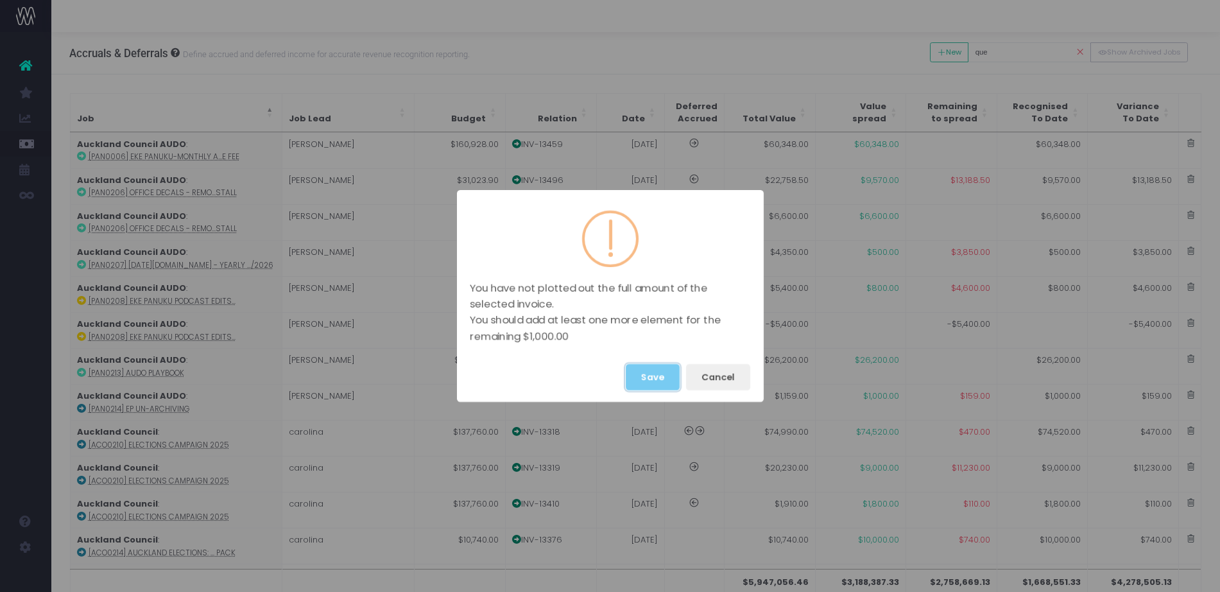
click at [658, 381] on button "Save" at bounding box center [653, 377] width 54 height 26
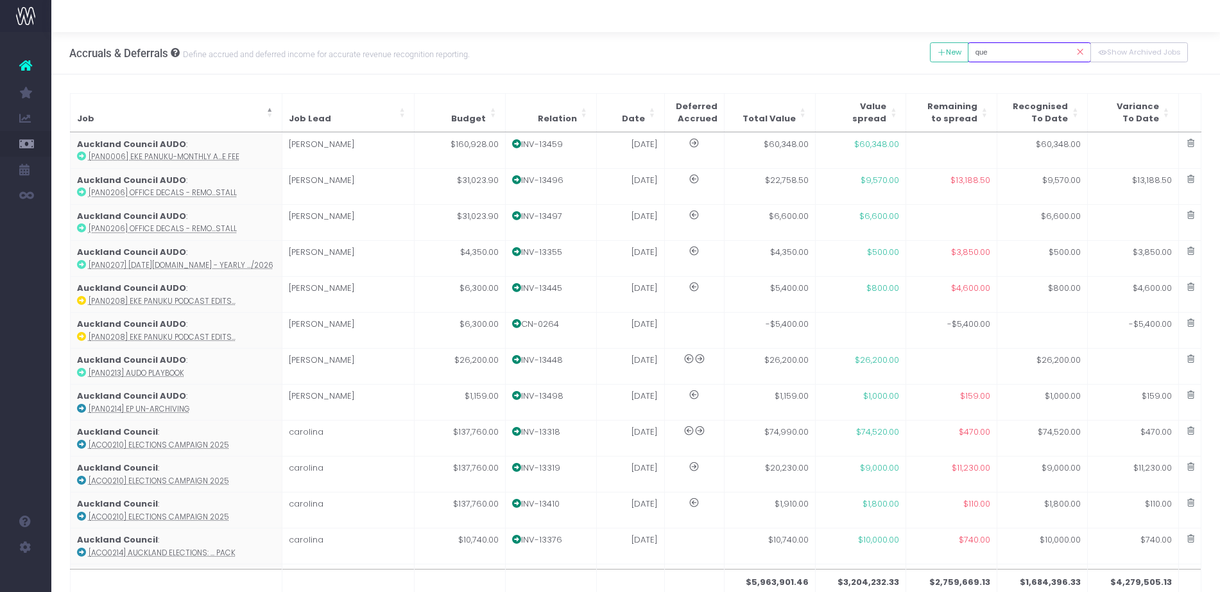
click at [1004, 52] on input "que" at bounding box center [1029, 52] width 123 height 20
click at [905, 51] on div "Accruals & Deferrals Define accrued and deferred income for accurate revenue re…" at bounding box center [635, 53] width 1168 height 42
type input "lor"
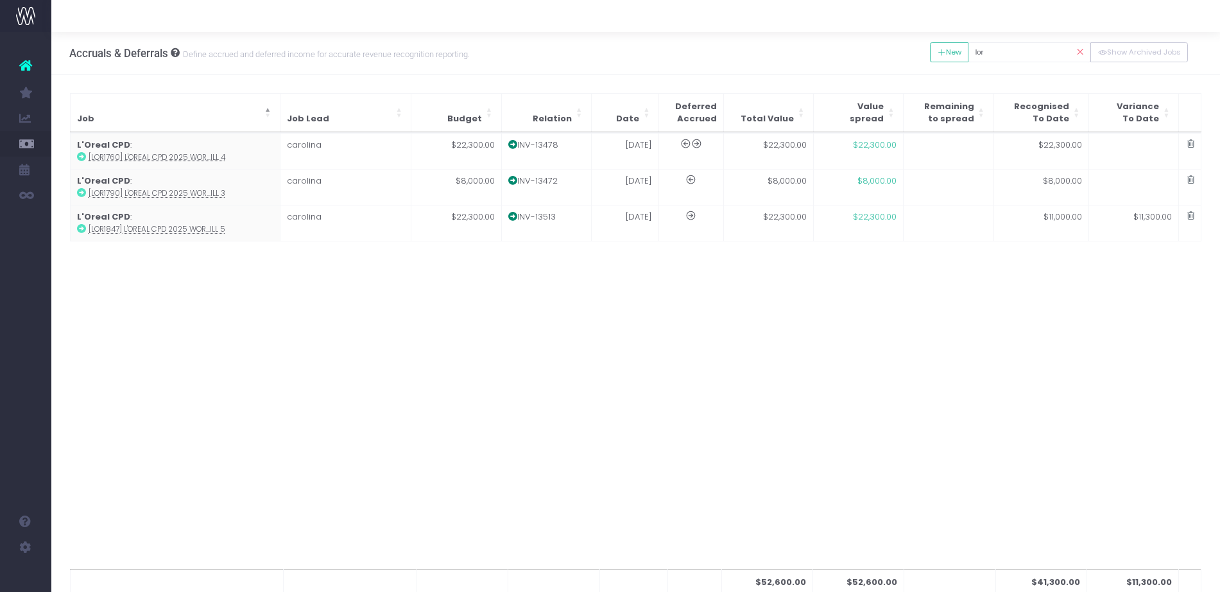
click at [827, 347] on div "$52,600.00 $52,600.00 $41,300.00 $11,300.00 Job Job Lead Budget Relation Date D…" at bounding box center [636, 350] width 1132 height 436
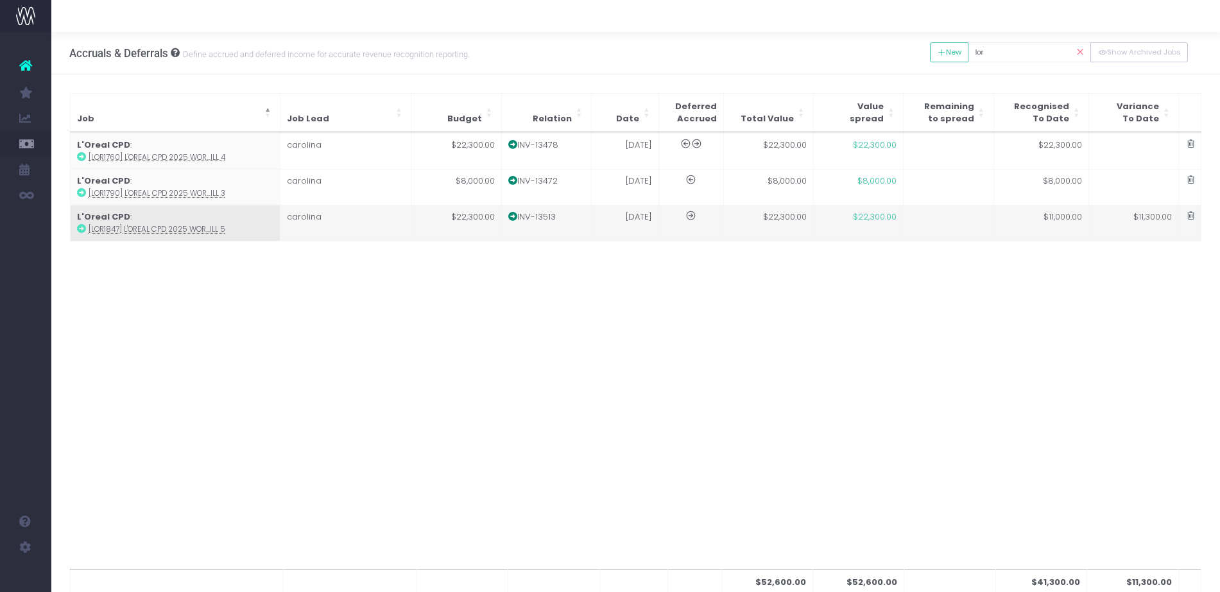
click at [391, 225] on td "carolina" at bounding box center [346, 223] width 132 height 36
type input "[LOR1847] L'Oreal CPD 2025 Work prebill 5"
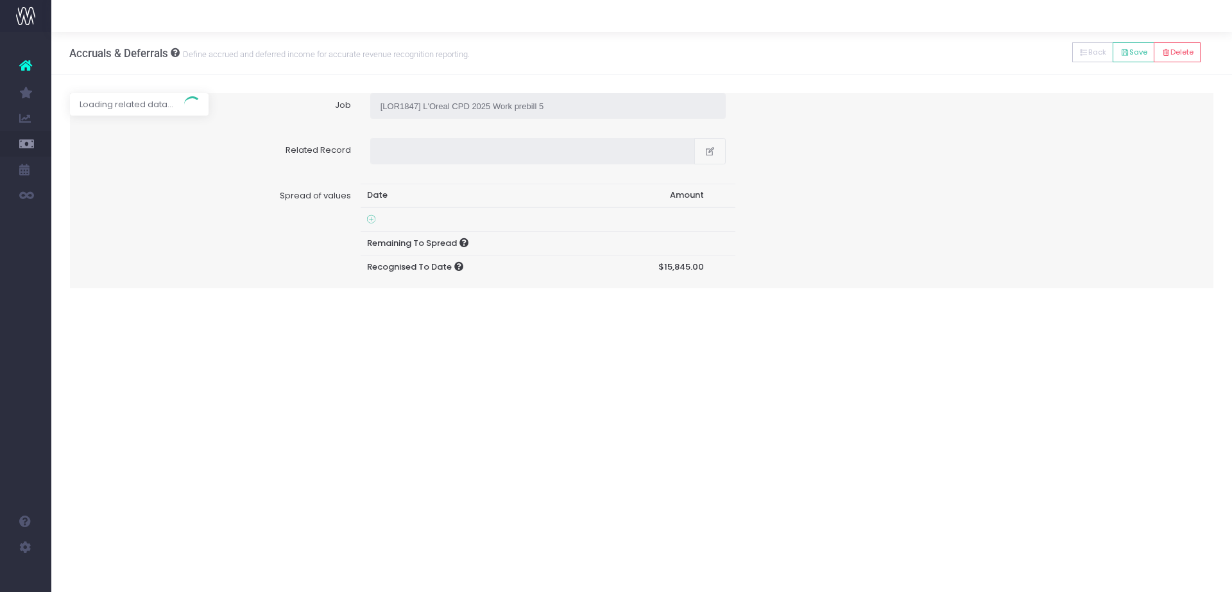
type input "Invoice INV-13513 / 18 Aug 25 / $22,300.00"
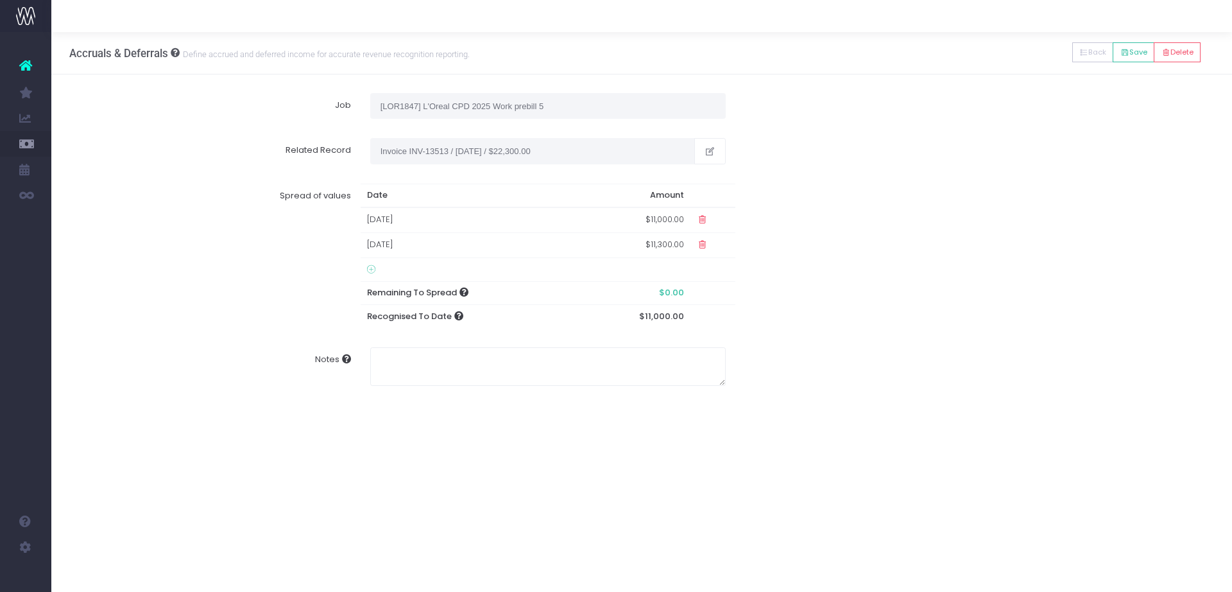
click at [653, 219] on td "$11,000.00" at bounding box center [635, 219] width 110 height 25
type input "12549"
click at [667, 251] on td "$11,300.00" at bounding box center [607, 253] width 164 height 25
click at [671, 252] on td "$11,300.00" at bounding box center [607, 253] width 164 height 25
click at [697, 220] on icon at bounding box center [700, 219] width 11 height 11
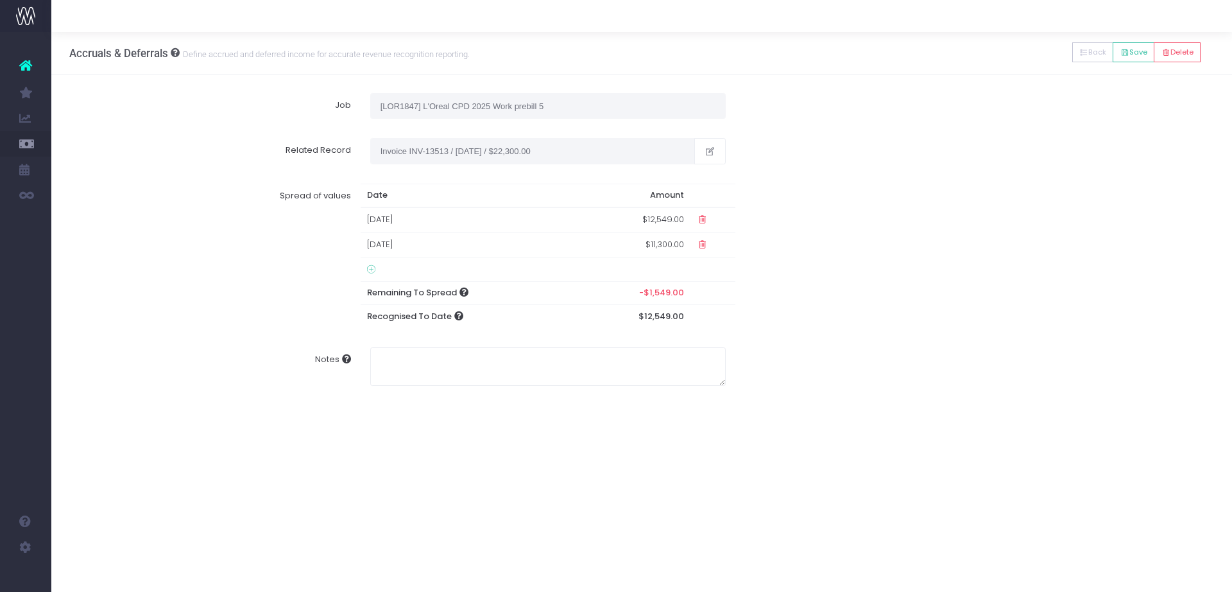
click at [649, 245] on td "$11,300.00" at bounding box center [635, 245] width 112 height 25
click at [710, 248] on icon at bounding box center [711, 244] width 11 height 11
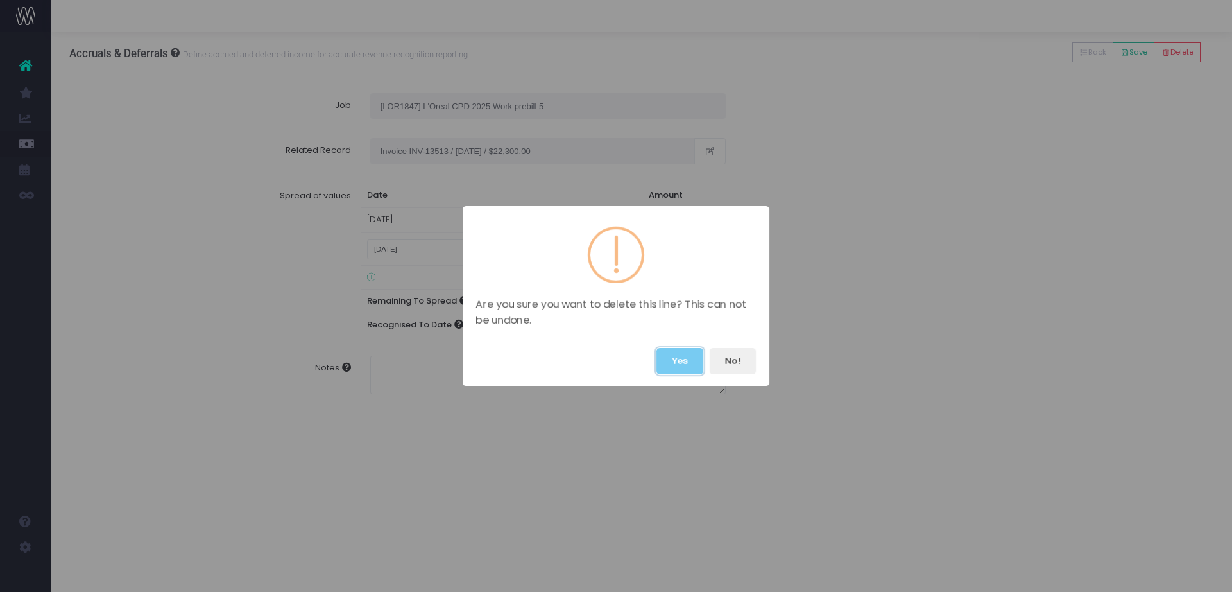
click at [686, 360] on button "Yes" at bounding box center [679, 361] width 47 height 26
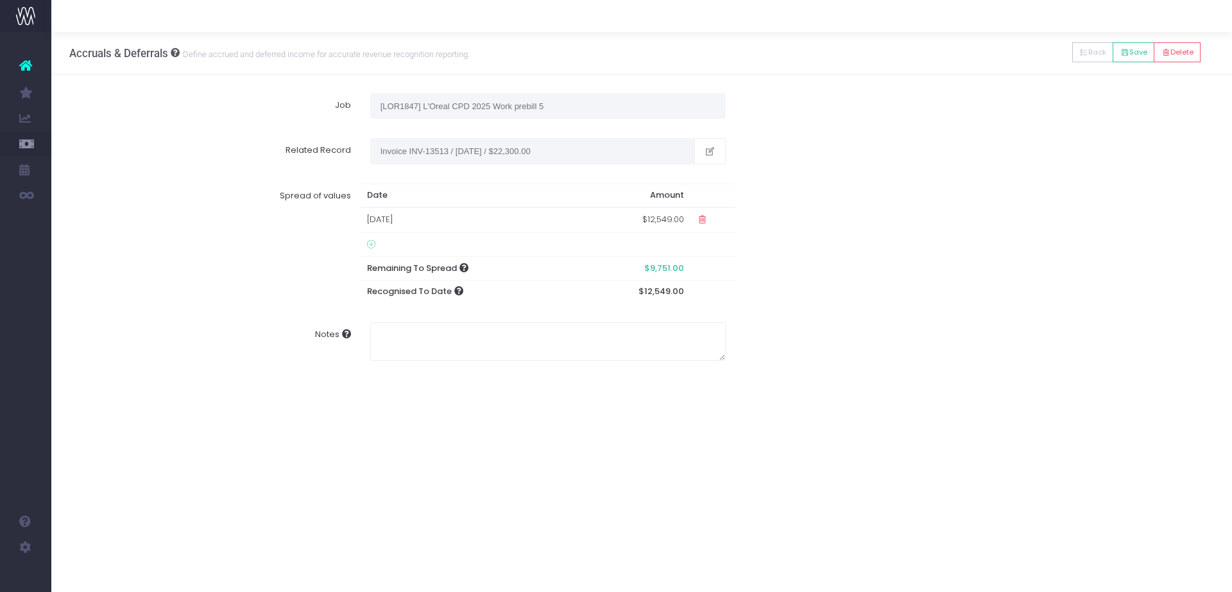
click at [393, 225] on td "01 Sep 2025" at bounding box center [470, 219] width 219 height 25
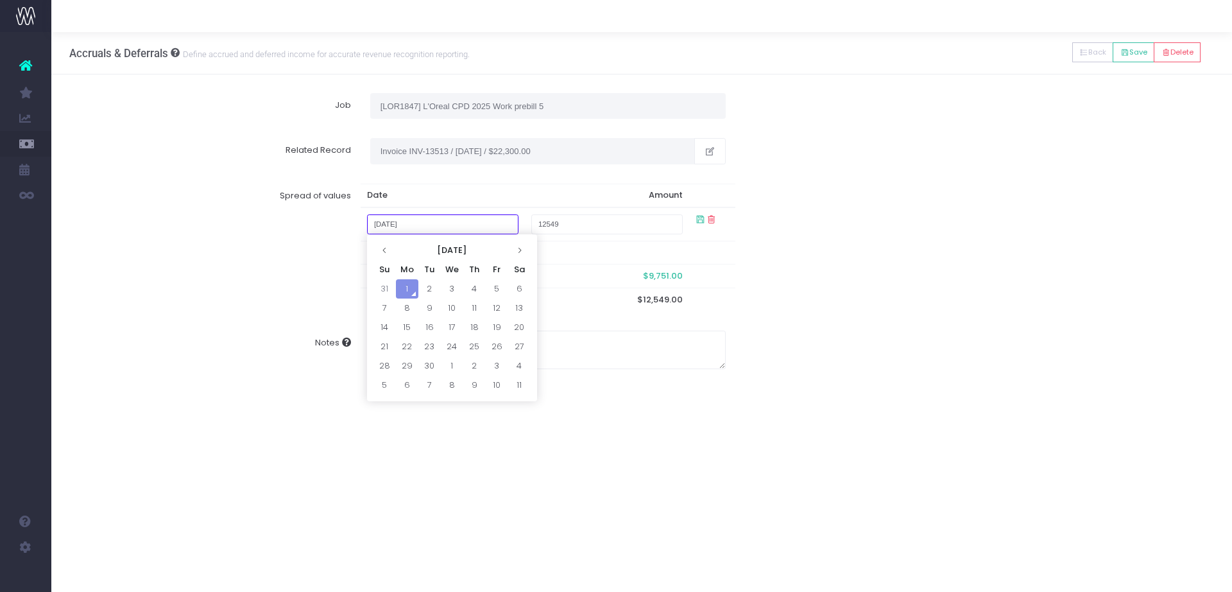
click at [398, 224] on input "September 1, 2025" at bounding box center [442, 224] width 151 height 20
click at [387, 287] on td "31" at bounding box center [384, 288] width 22 height 19
type input "August 31, 2025"
click at [692, 221] on td at bounding box center [712, 223] width 46 height 33
click at [700, 219] on icon at bounding box center [700, 219] width 11 height 11
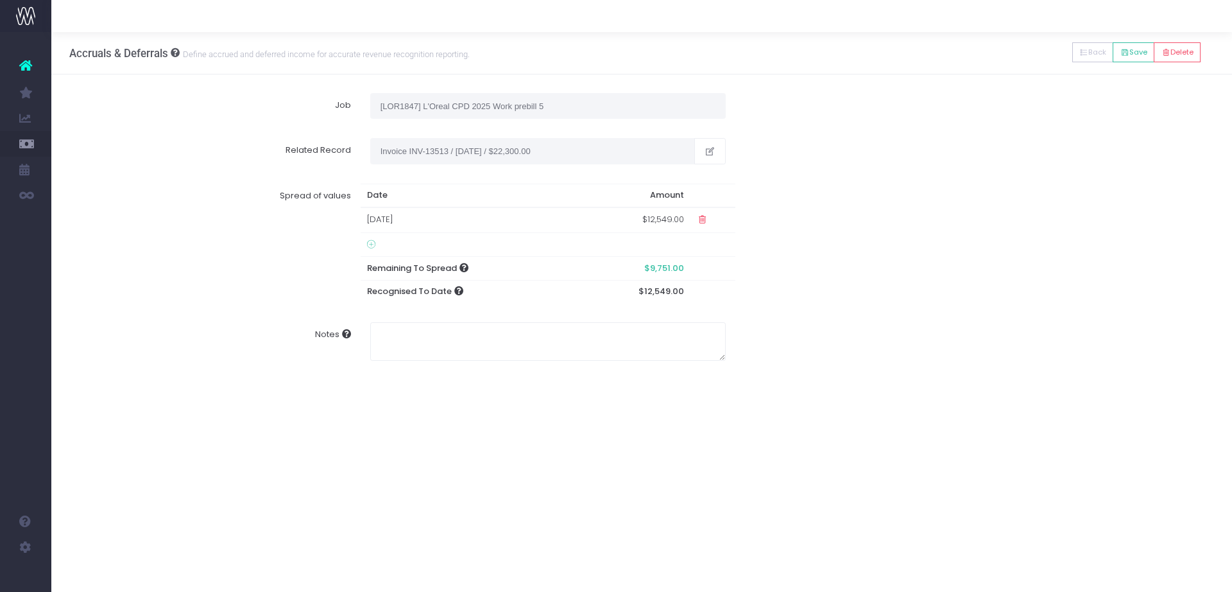
click at [375, 245] on icon at bounding box center [371, 244] width 8 height 10
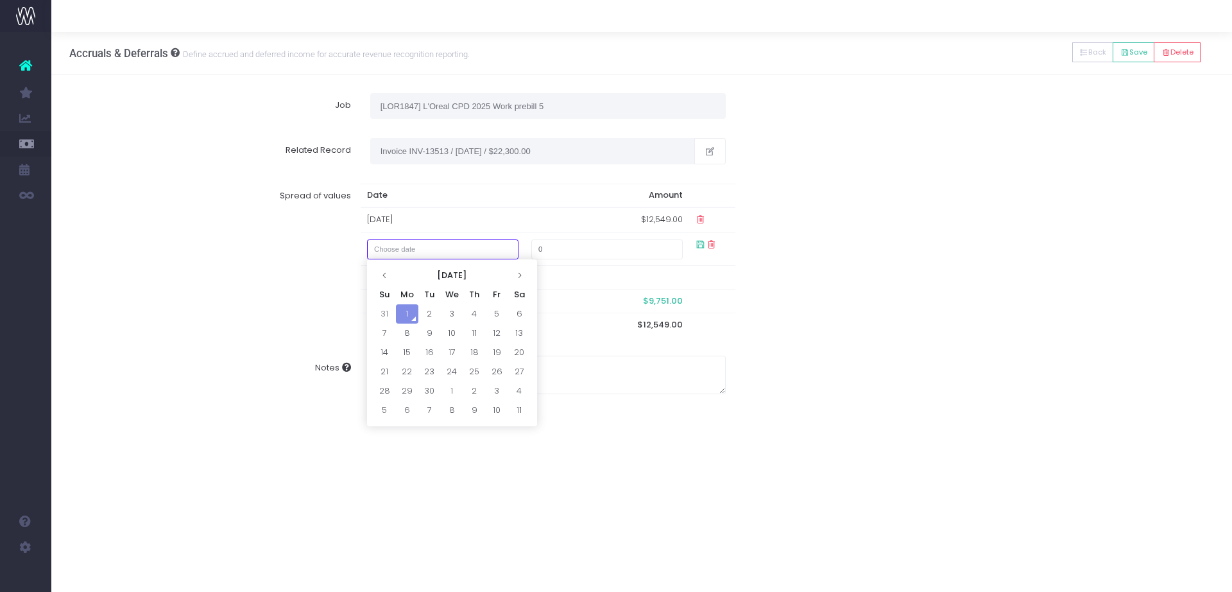
click at [426, 248] on input "text" at bounding box center [442, 249] width 151 height 20
click at [410, 309] on td "1" at bounding box center [407, 313] width 22 height 19
type input "September 1, 2025"
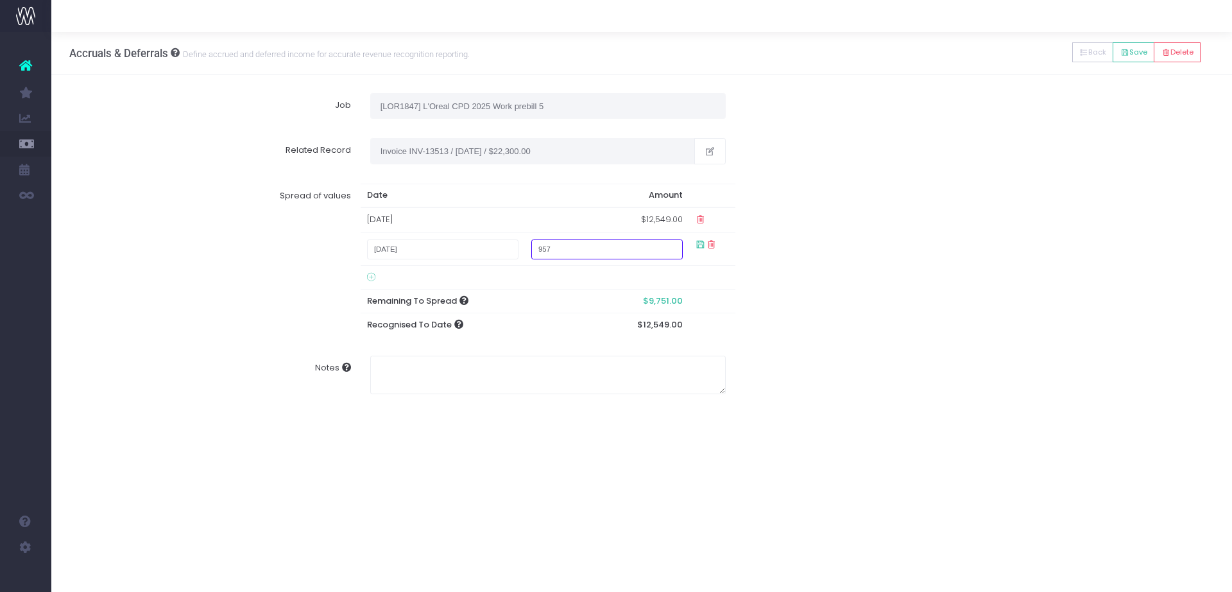
type input "9571"
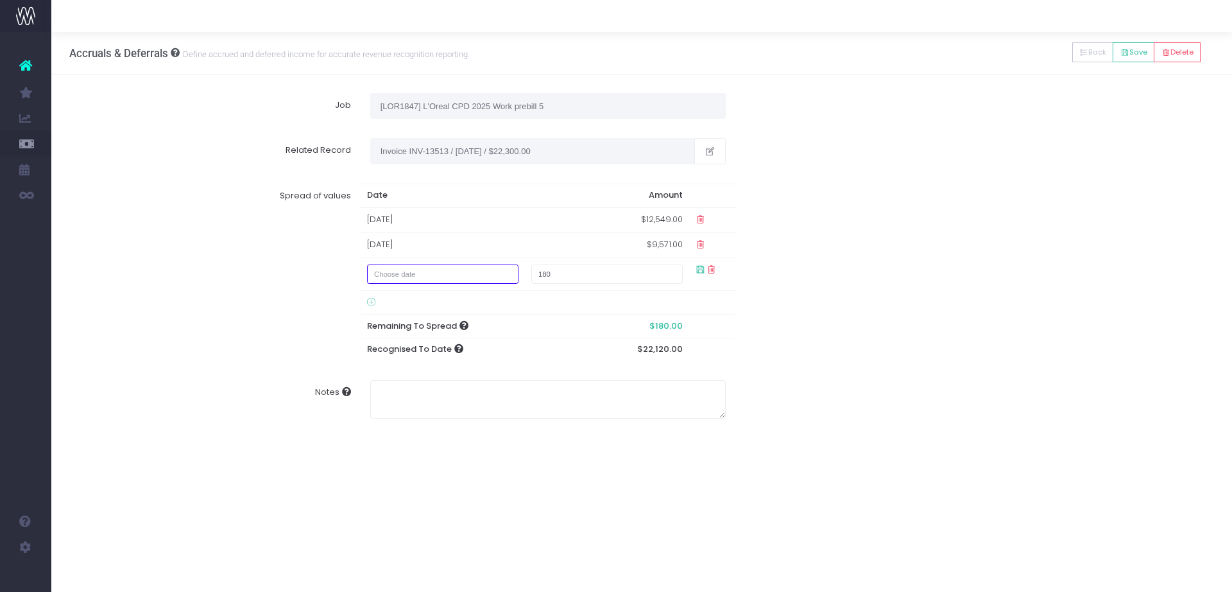
click at [452, 276] on input "text" at bounding box center [442, 274] width 151 height 20
click at [715, 271] on icon at bounding box center [711, 269] width 11 height 11
click at [653, 241] on td "$9,571.00" at bounding box center [607, 245] width 164 height 25
click at [662, 245] on td "$9,571.00" at bounding box center [607, 245] width 164 height 25
click at [652, 244] on td "$9,571.00" at bounding box center [607, 245] width 164 height 25
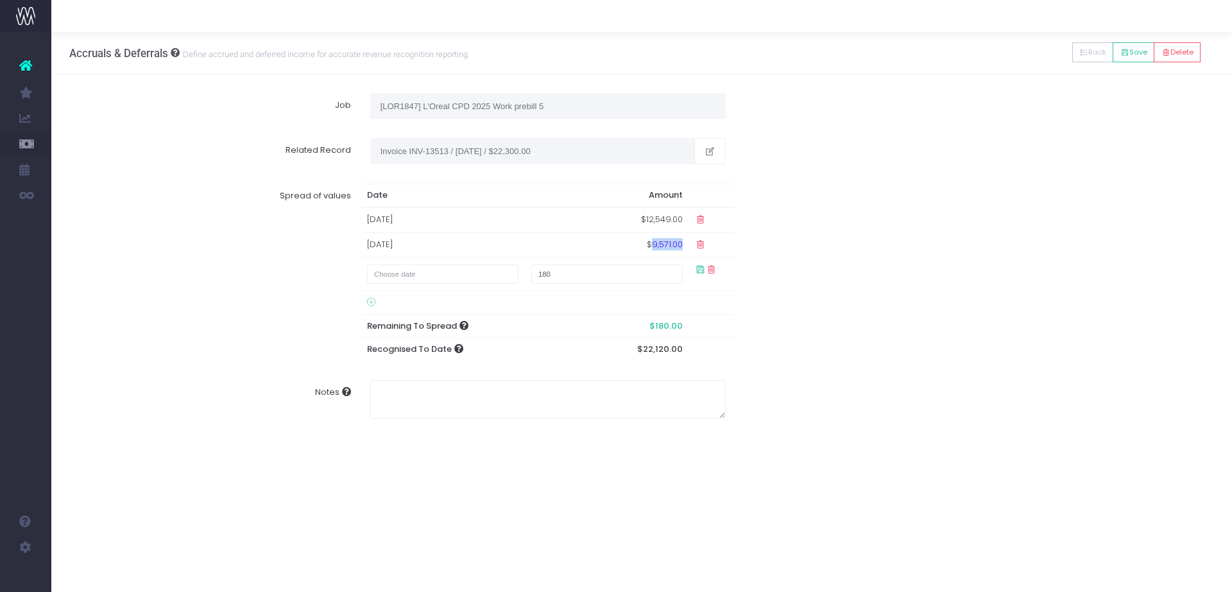
click at [652, 244] on td "$9,571.00" at bounding box center [607, 245] width 164 height 25
click at [719, 271] on td at bounding box center [712, 273] width 46 height 33
click at [714, 266] on icon at bounding box center [711, 269] width 11 height 11
click at [711, 266] on icon at bounding box center [711, 269] width 11 height 11
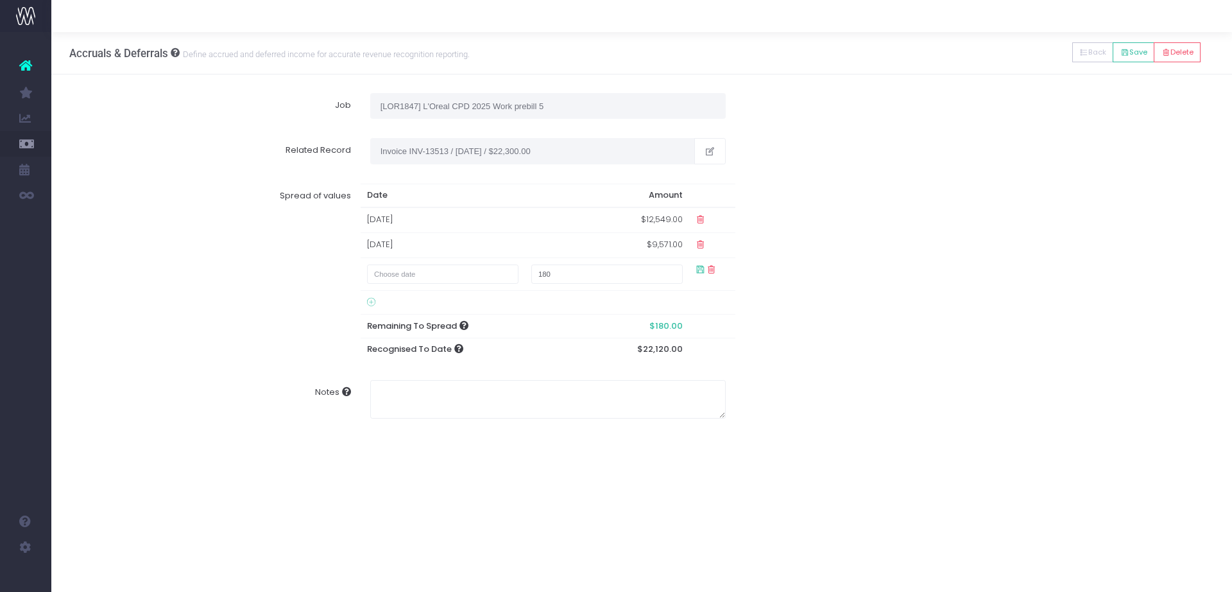
click at [711, 266] on icon at bounding box center [711, 269] width 11 height 11
click at [464, 277] on input "text" at bounding box center [442, 274] width 151 height 20
click at [408, 335] on td "1" at bounding box center [407, 338] width 22 height 19
type input "September 1, 2025"
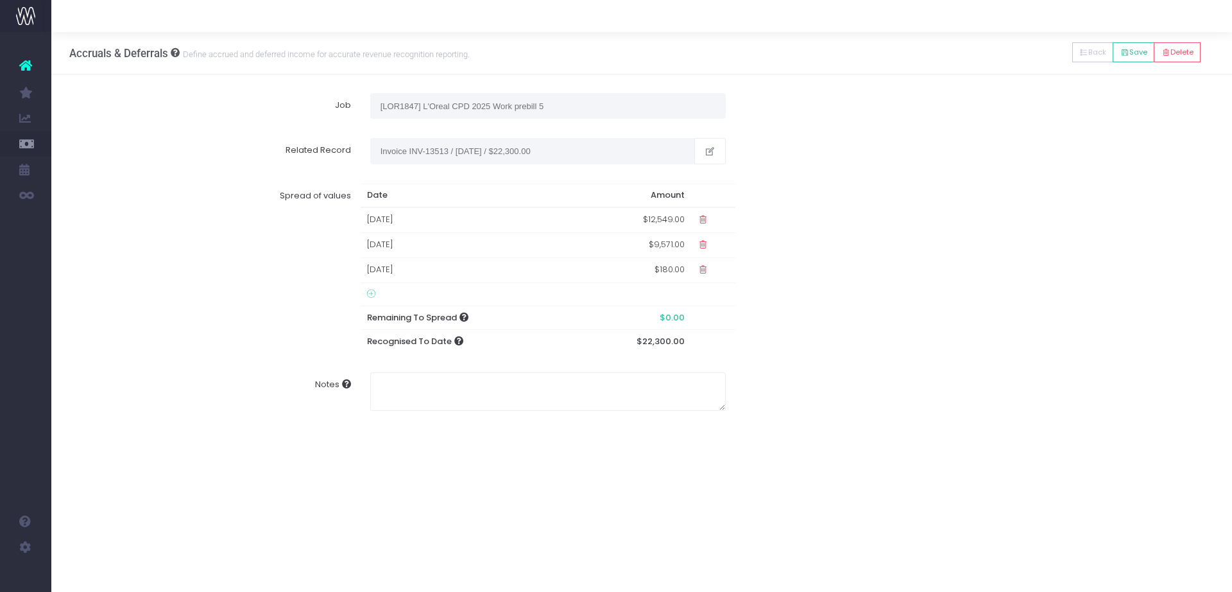
click at [704, 266] on icon at bounding box center [702, 269] width 11 height 11
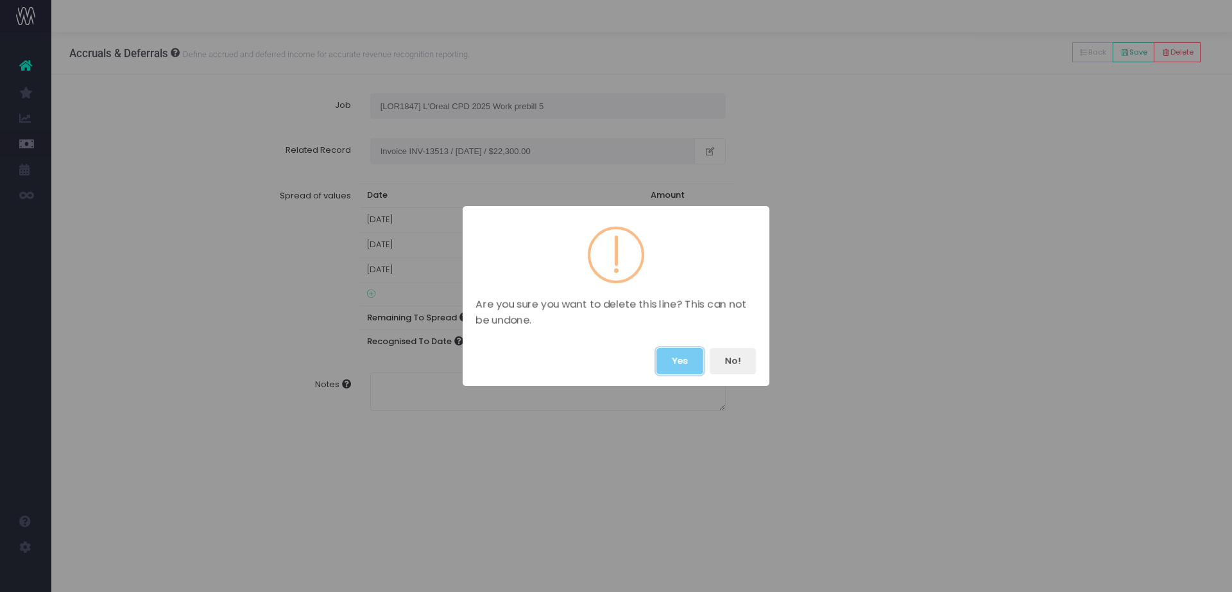
click at [679, 368] on button "Yes" at bounding box center [679, 361] width 47 height 26
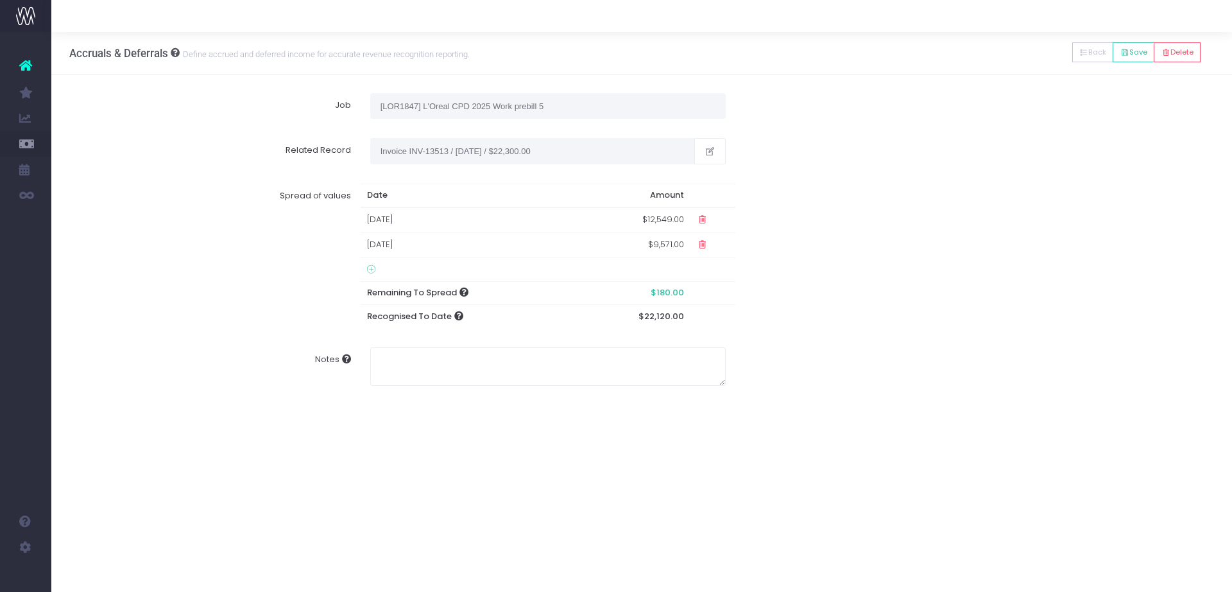
click at [662, 249] on td "$9,571.00" at bounding box center [635, 245] width 112 height 25
type input "9751"
click at [697, 245] on icon at bounding box center [700, 244] width 11 height 11
click at [748, 302] on div "Spread of values Date Amount 31 Aug 2025 $12,549.00 01 Sep 2025 $9,751.00 Remai…" at bounding box center [641, 256] width 1163 height 164
click at [1124, 53] on icon at bounding box center [1124, 53] width 9 height 0
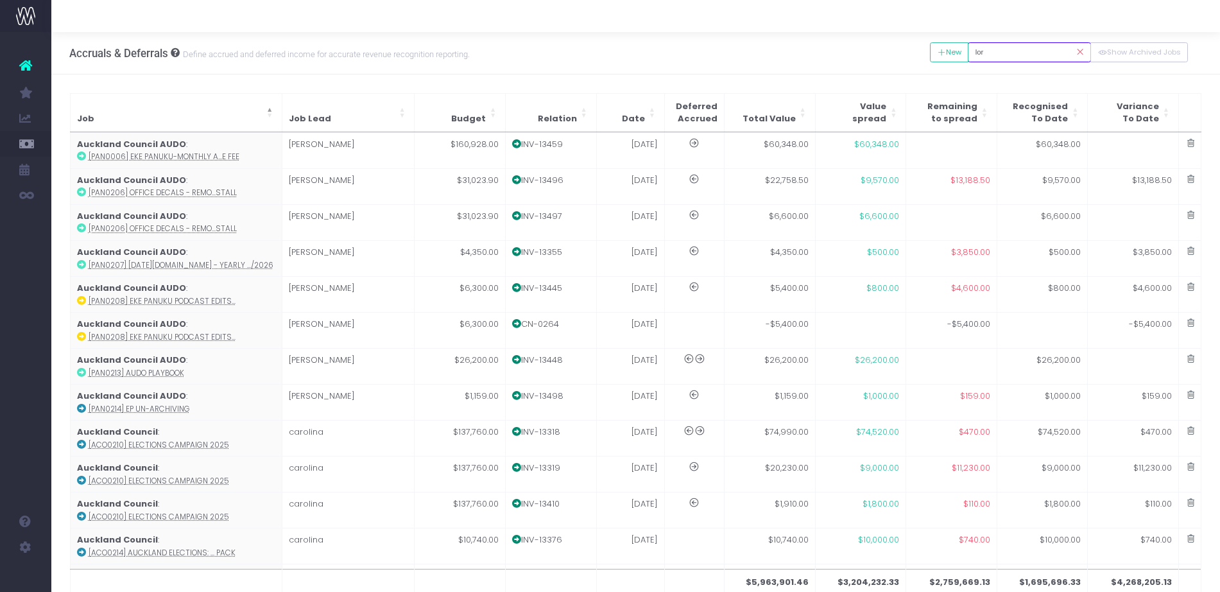
drag, startPoint x: 1011, startPoint y: 44, endPoint x: 923, endPoint y: 52, distance: 88.2
click at [923, 52] on div "Accruals & Deferrals Define accrued and deferred income for accurate revenue re…" at bounding box center [635, 53] width 1168 height 42
click at [1007, 52] on input "lor" at bounding box center [1029, 52] width 123 height 20
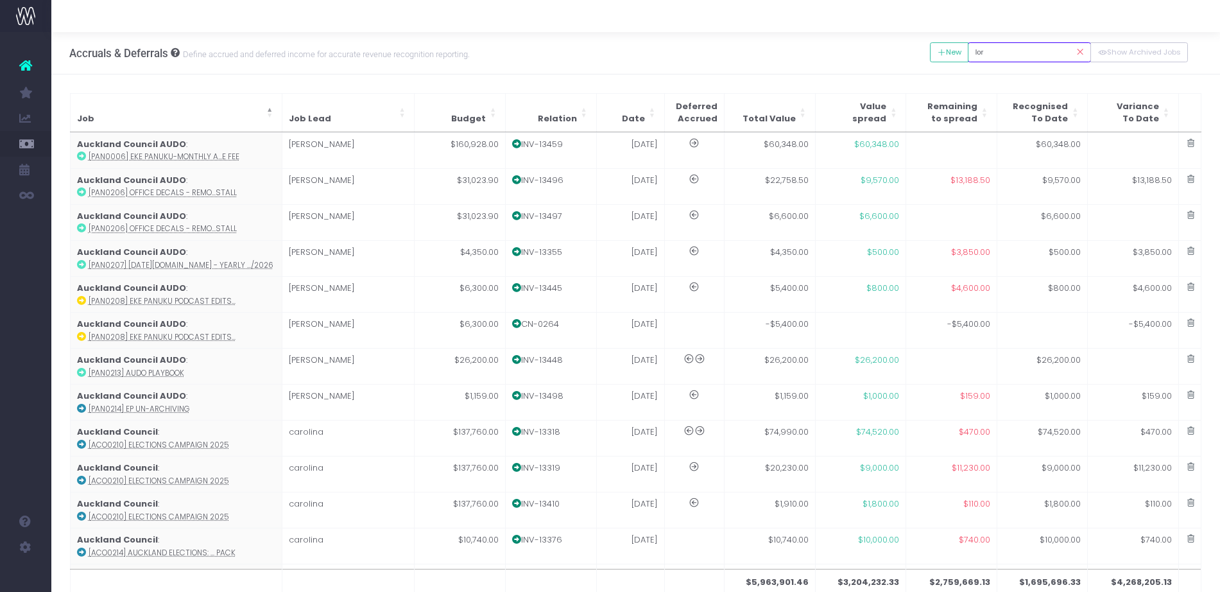
paste input "MAS0277"
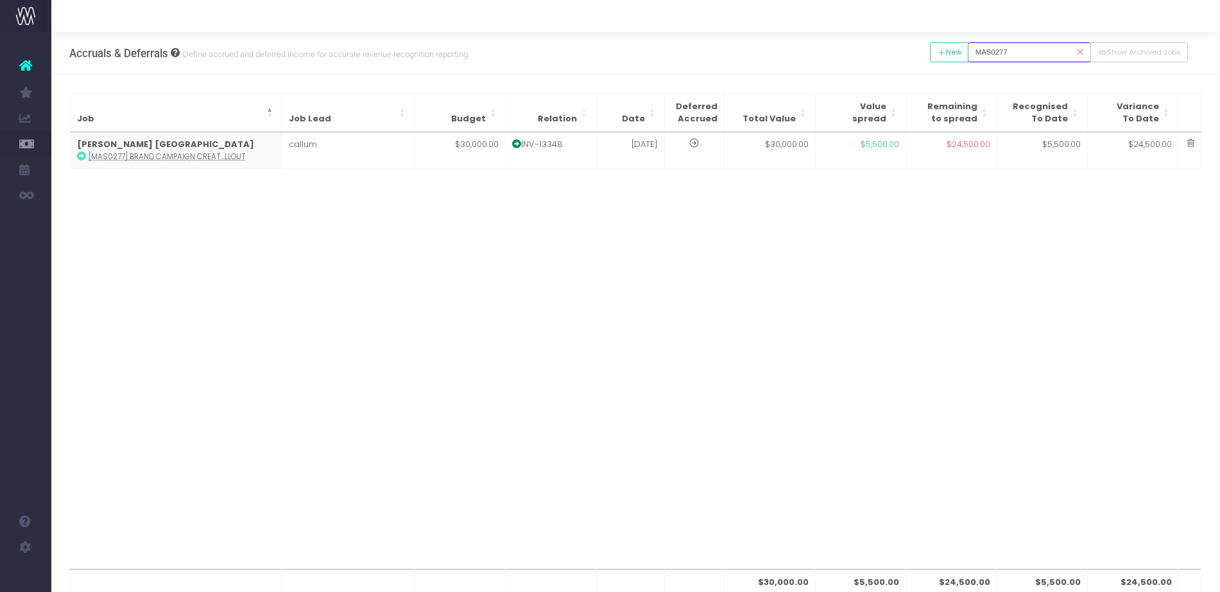
type input "MAS0277"
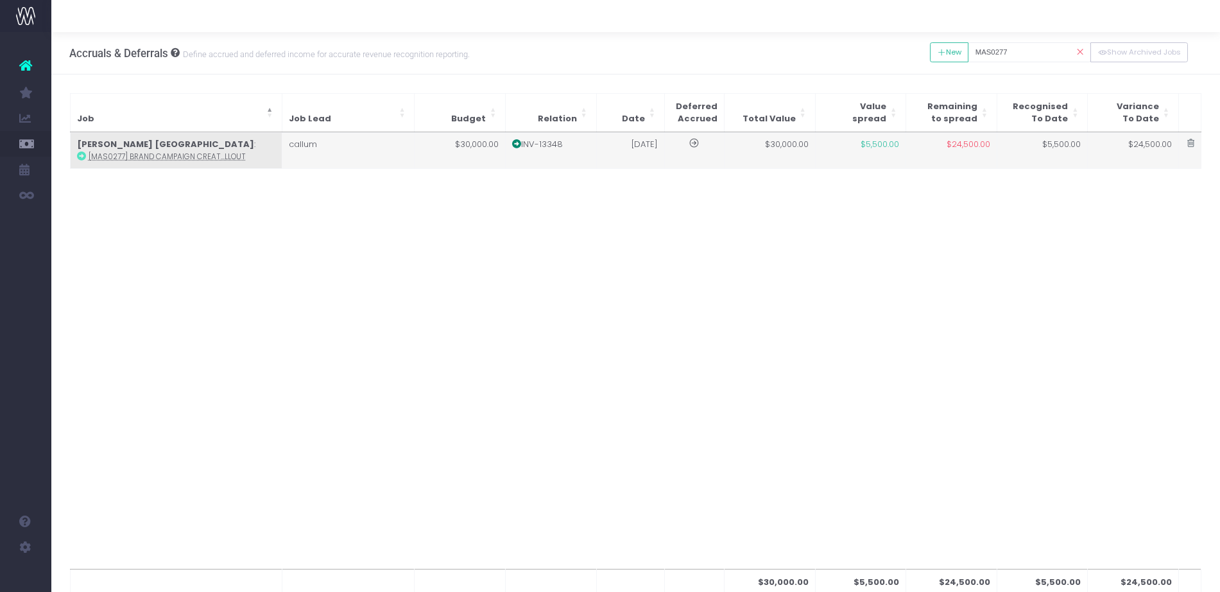
click at [912, 159] on td "$24,500.00" at bounding box center [951, 150] width 91 height 35
type input "[MAS0277] Brand Campaign Creative Rollout"
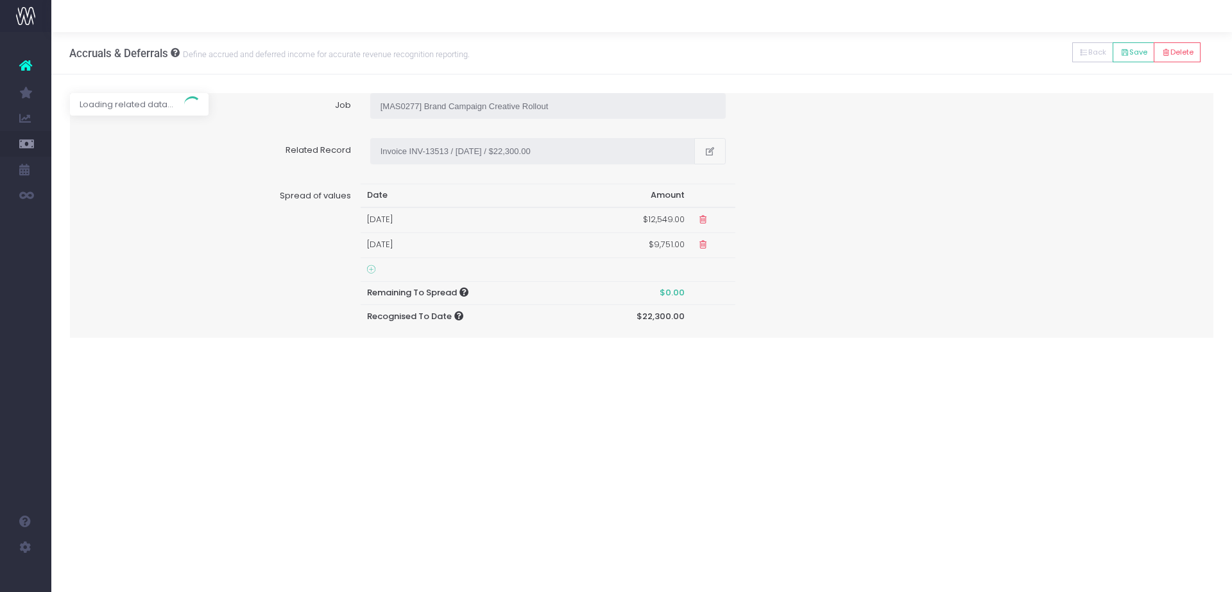
type input "Invoice INV-13348 / 28 Mar 25 / $30,000.00"
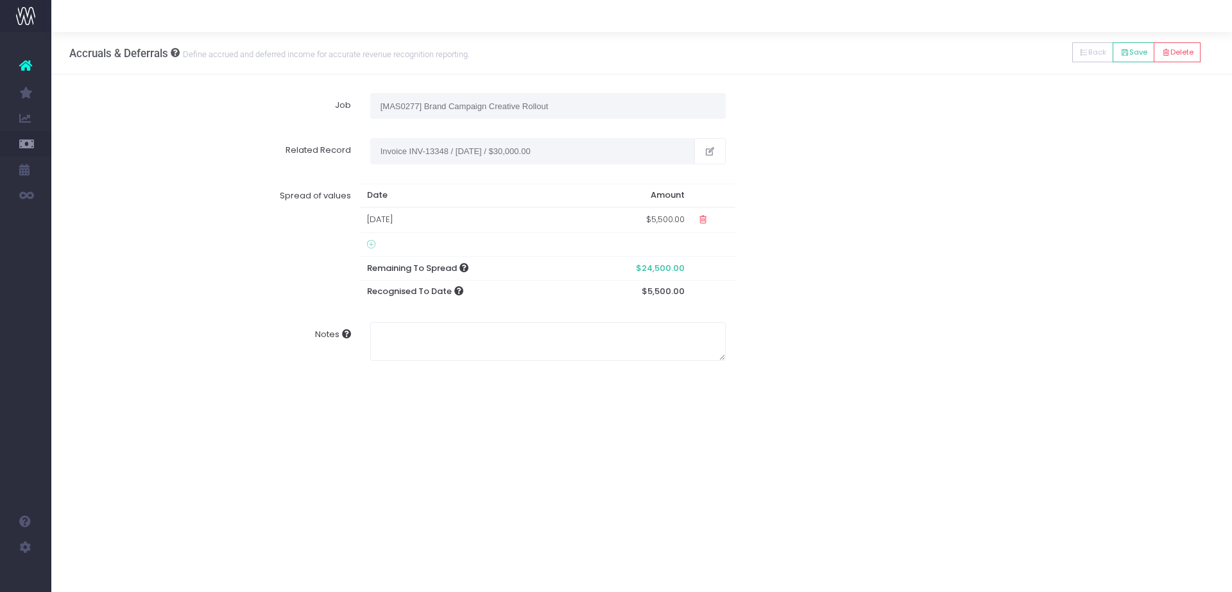
click at [372, 247] on icon at bounding box center [371, 244] width 8 height 10
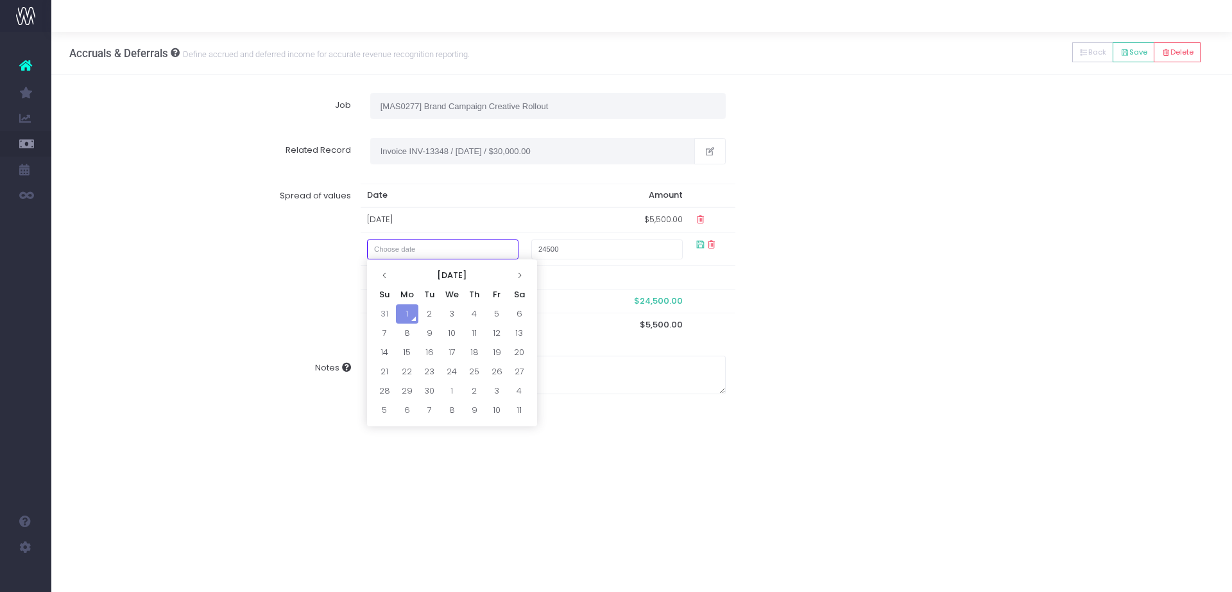
click at [418, 250] on input "text" at bounding box center [442, 249] width 151 height 20
click at [389, 313] on td "31" at bounding box center [384, 313] width 22 height 19
type input "August 31, 2025"
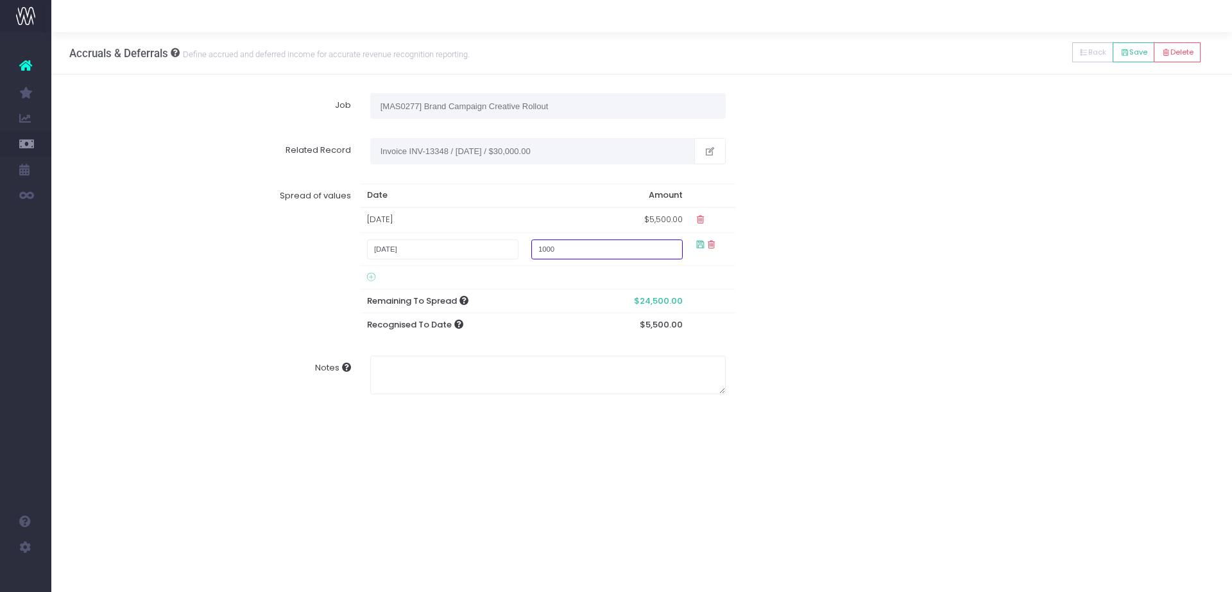
type input "10000"
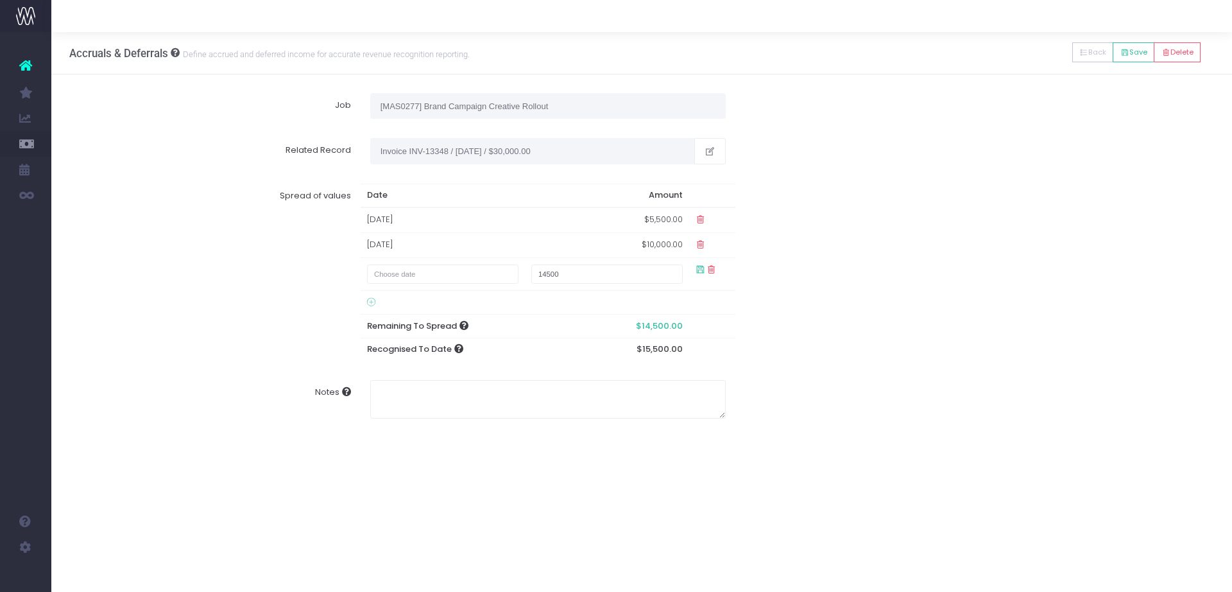
click at [278, 268] on label "Spread of values" at bounding box center [220, 273] width 281 height 178
click at [381, 268] on input "text" at bounding box center [442, 274] width 151 height 20
click at [408, 337] on td "1" at bounding box center [407, 338] width 22 height 19
type input "September 1, 2025"
type input "5000"
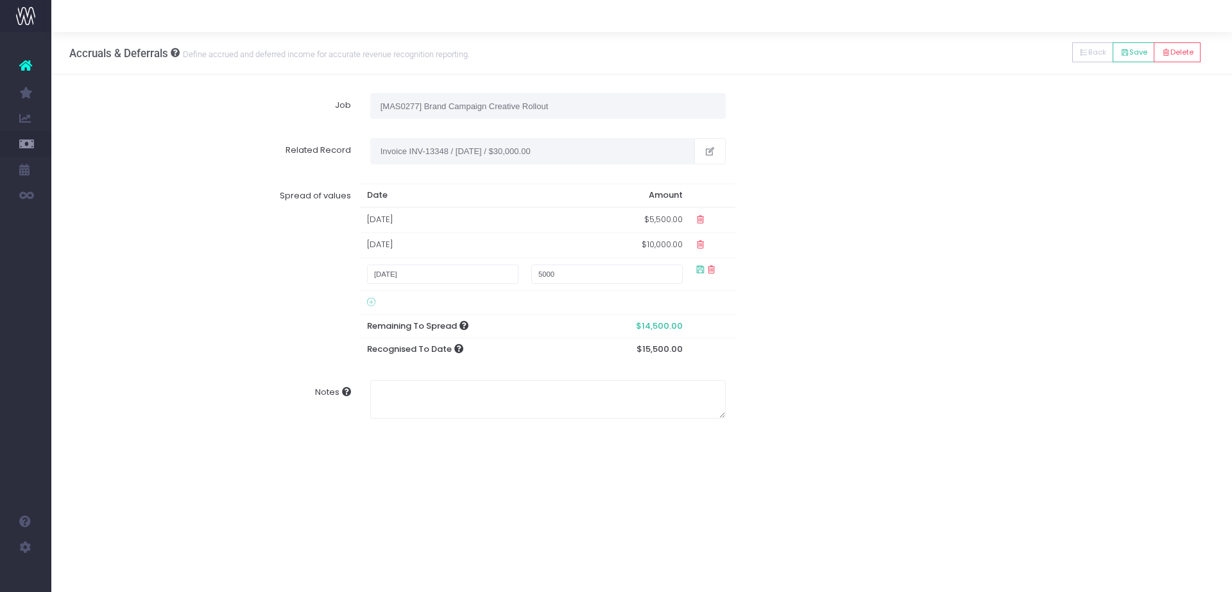
click at [286, 299] on label "Spread of values" at bounding box center [220, 273] width 281 height 178
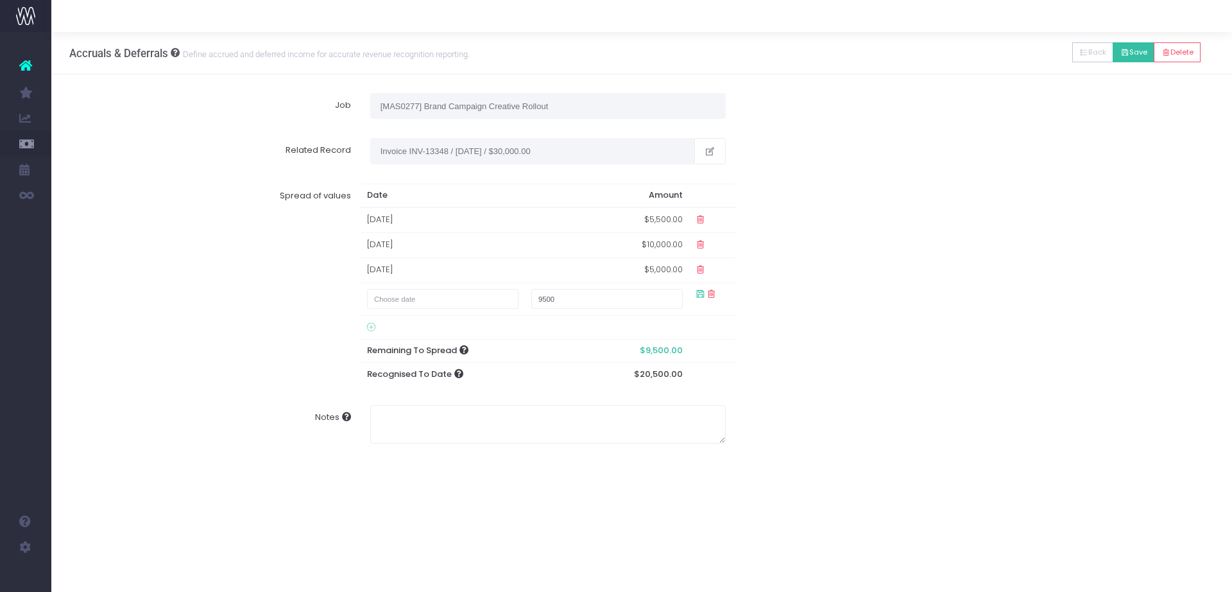
click at [1125, 54] on button "Save" at bounding box center [1134, 52] width 42 height 20
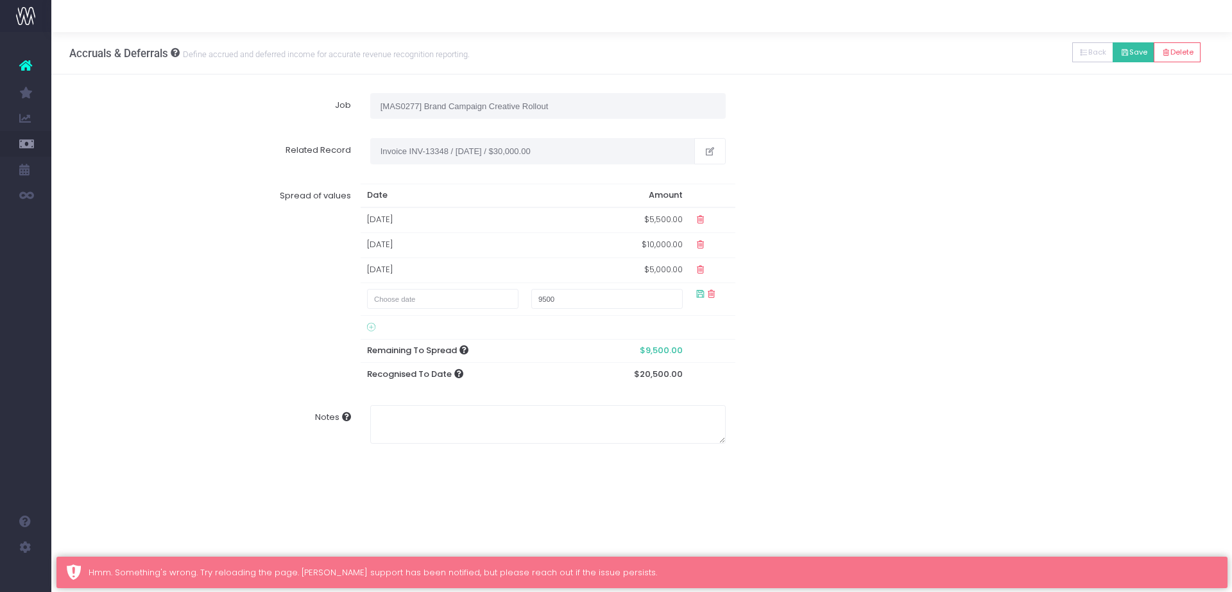
click at [1138, 55] on button "Save" at bounding box center [1134, 52] width 42 height 20
click at [1138, 58] on button "Save" at bounding box center [1134, 52] width 42 height 20
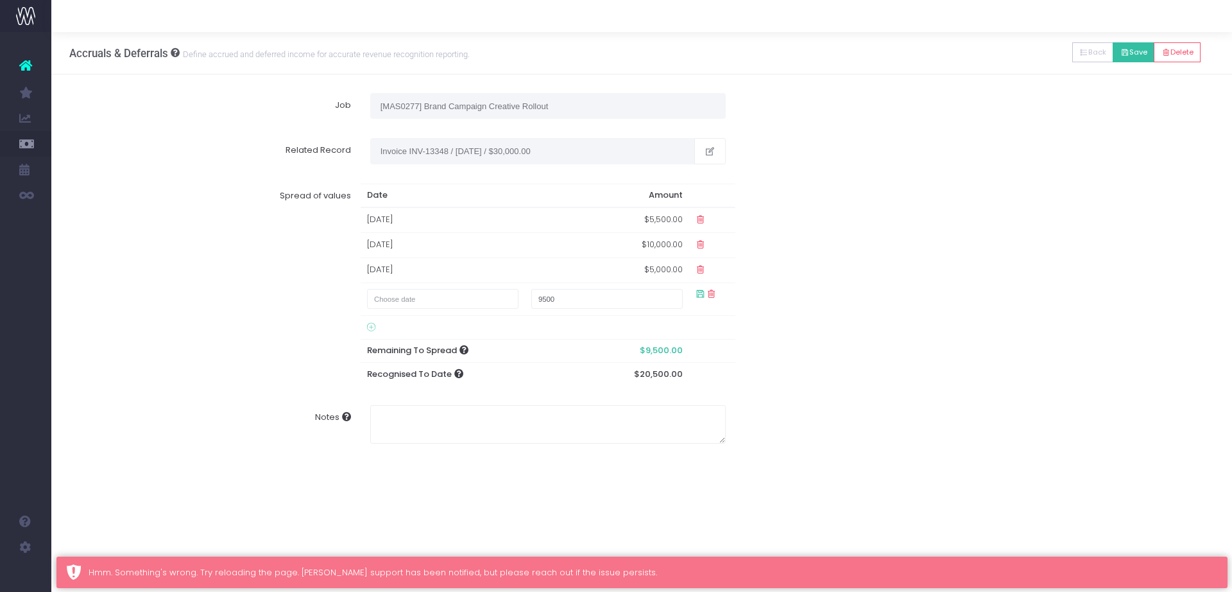
click at [1138, 58] on button "Save" at bounding box center [1134, 52] width 42 height 20
click at [1137, 58] on button "Save" at bounding box center [1134, 52] width 42 height 20
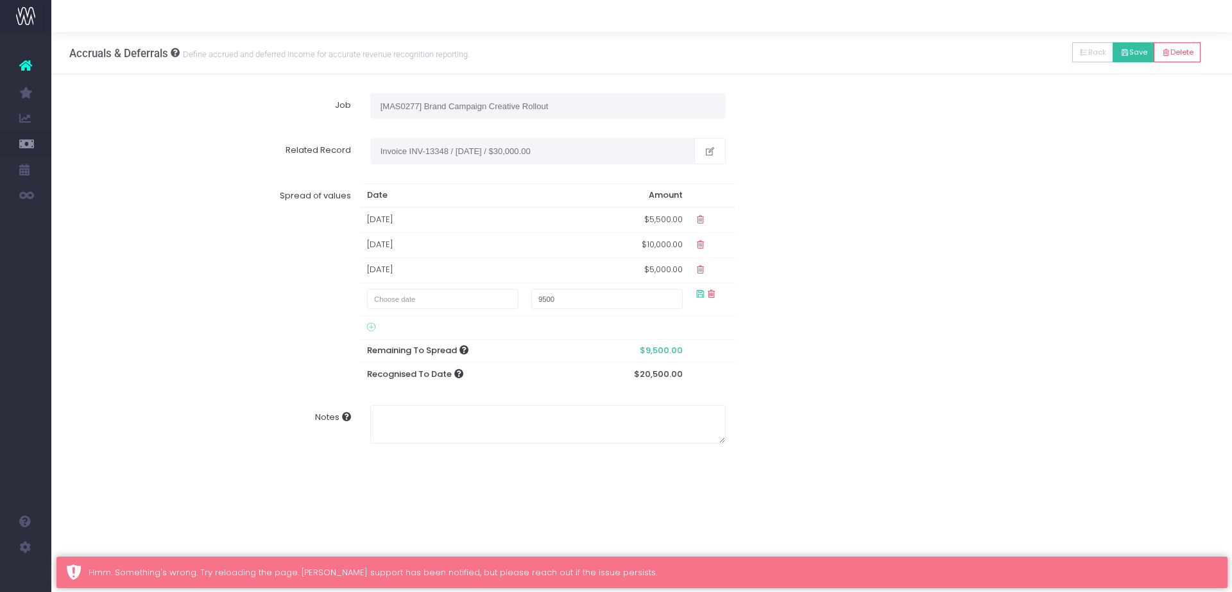
click at [1137, 58] on button "Save" at bounding box center [1134, 52] width 42 height 20
click at [1088, 54] on button "Back" at bounding box center [1093, 52] width 42 height 20
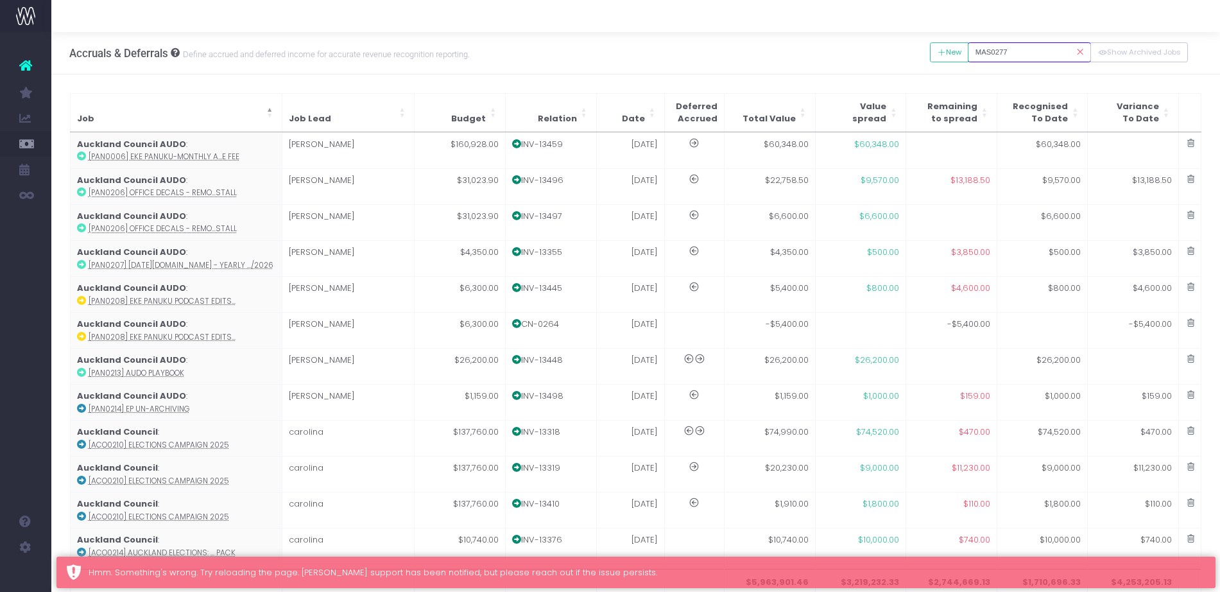
click at [1036, 47] on input "MAS0277" at bounding box center [1029, 52] width 123 height 20
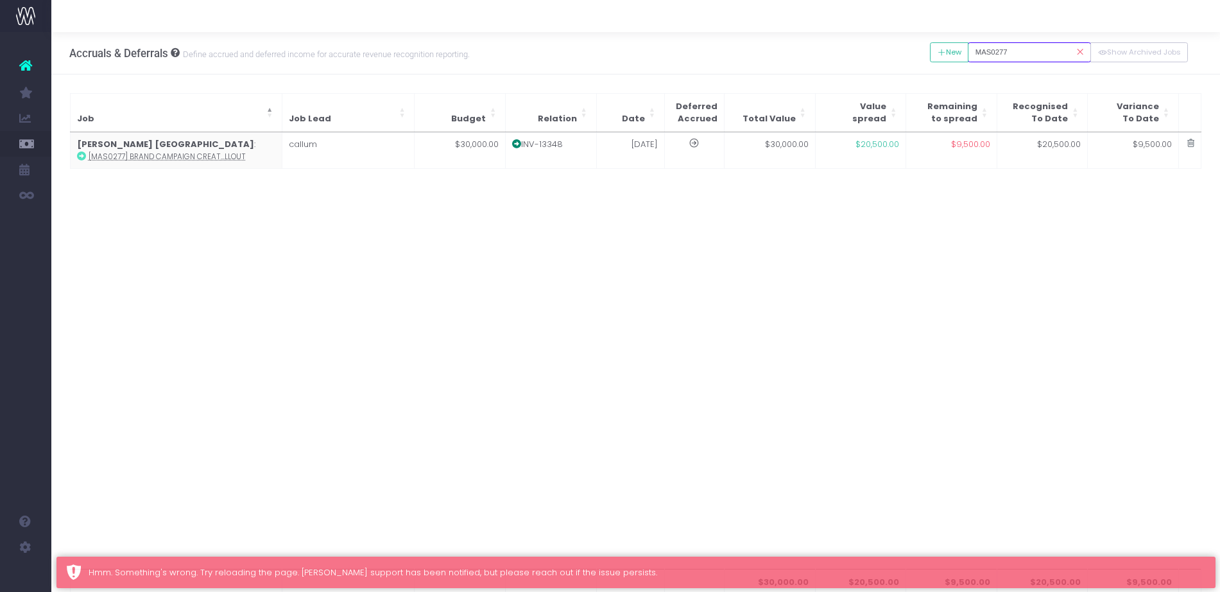
drag, startPoint x: 1051, startPoint y: 53, endPoint x: 909, endPoint y: 45, distance: 142.1
click at [909, 45] on div "Accruals & Deferrals Define accrued and deferred income for accurate revenue re…" at bounding box center [635, 53] width 1168 height 42
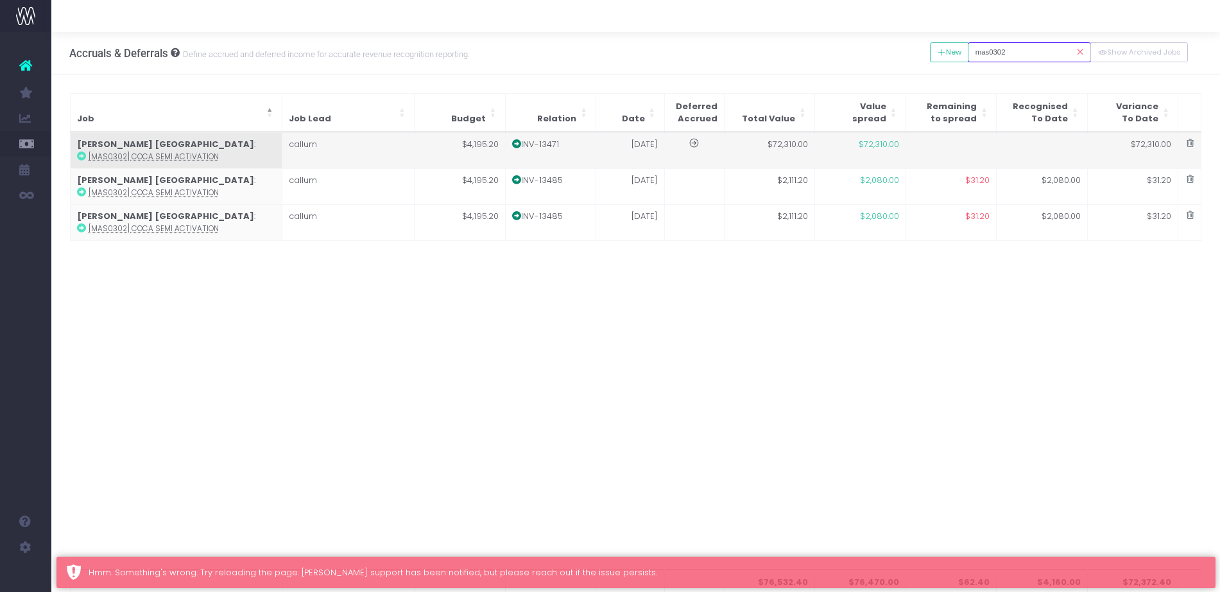
type input "mas0302"
click at [649, 151] on td "30 Jun 25" at bounding box center [630, 151] width 68 height 36
type input "[MAS0302] CoCA Sem1 Activation"
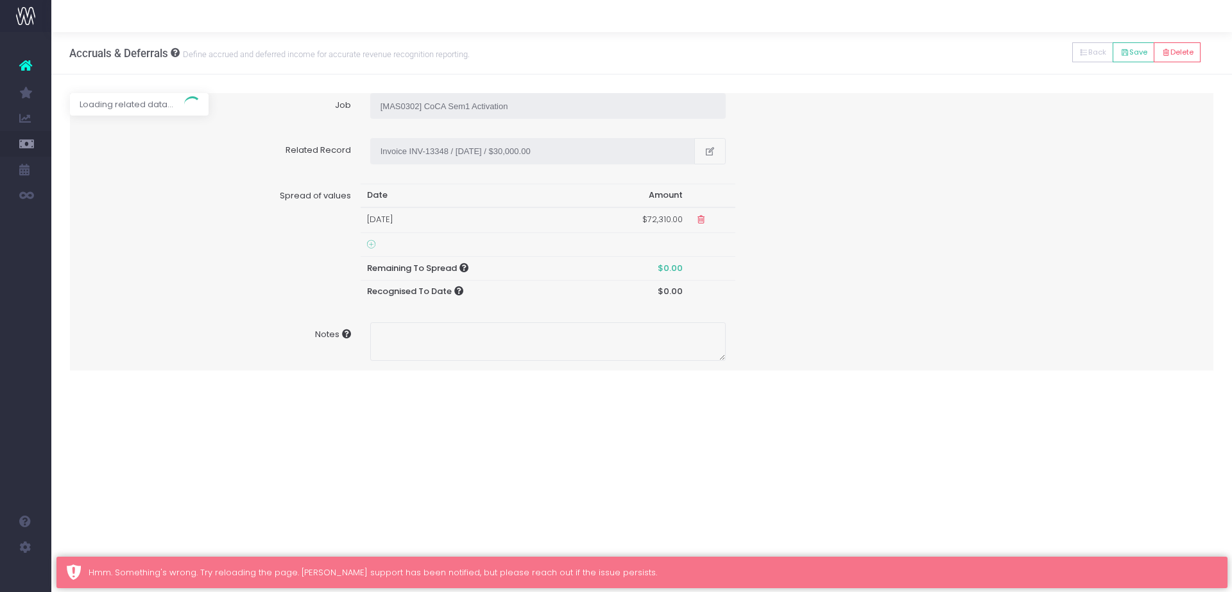
type input "Invoice INV-13471 / 30 Jun 25 / $72,310.00"
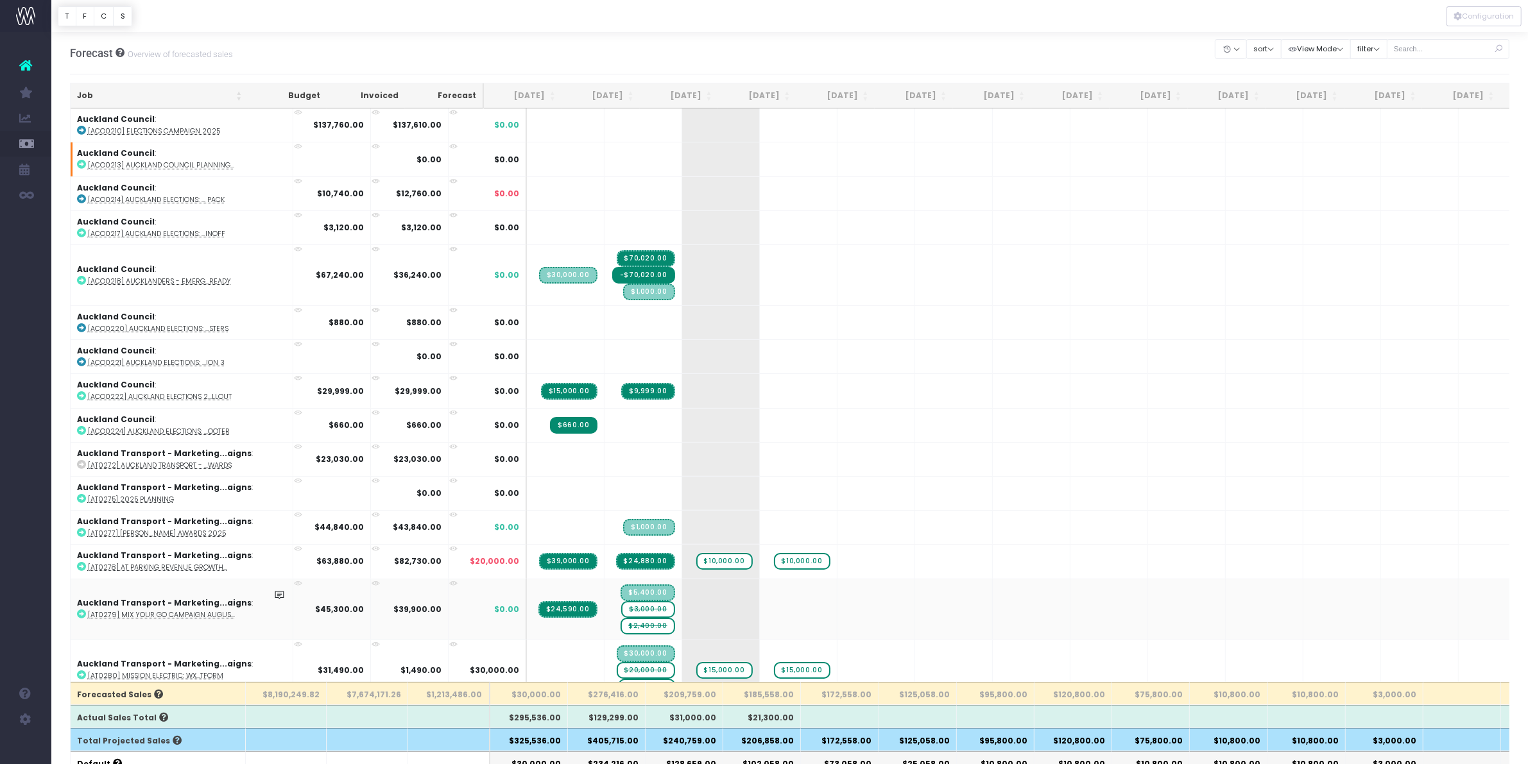
click at [621, 610] on span "$3,000.00" at bounding box center [647, 609] width 53 height 17
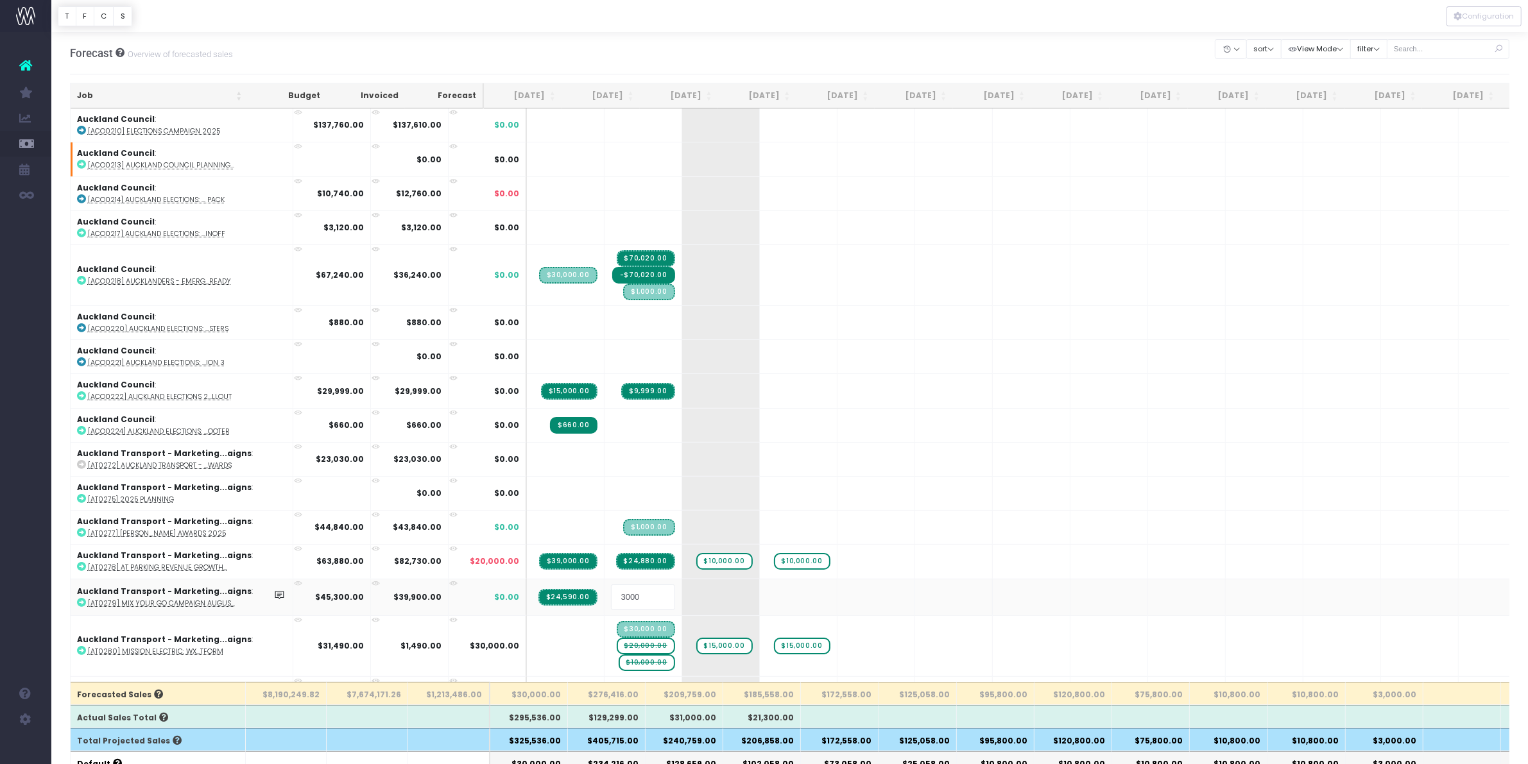
type input "0"
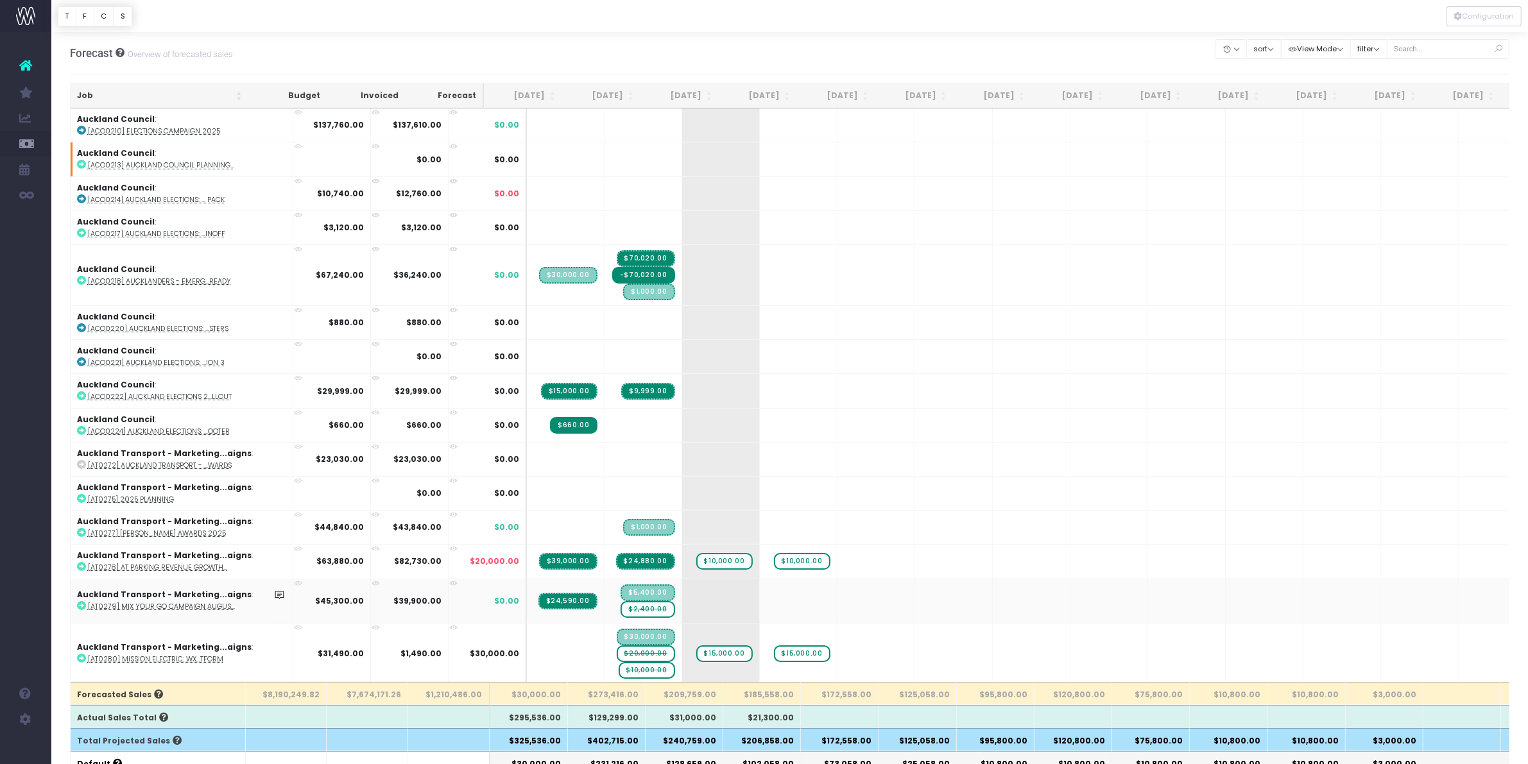
click at [626, 608] on span "$2,400.00" at bounding box center [647, 609] width 54 height 17
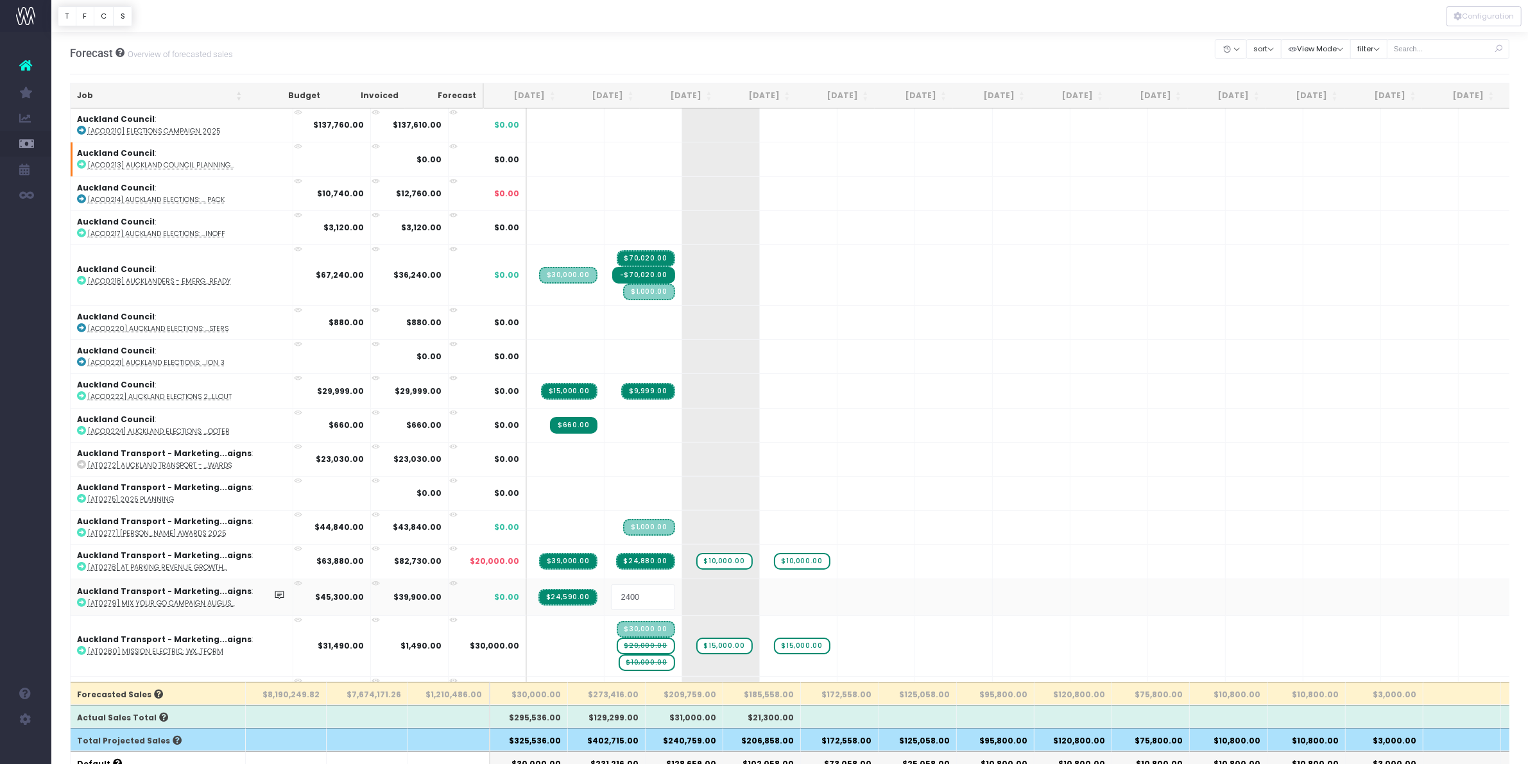
type input "0"
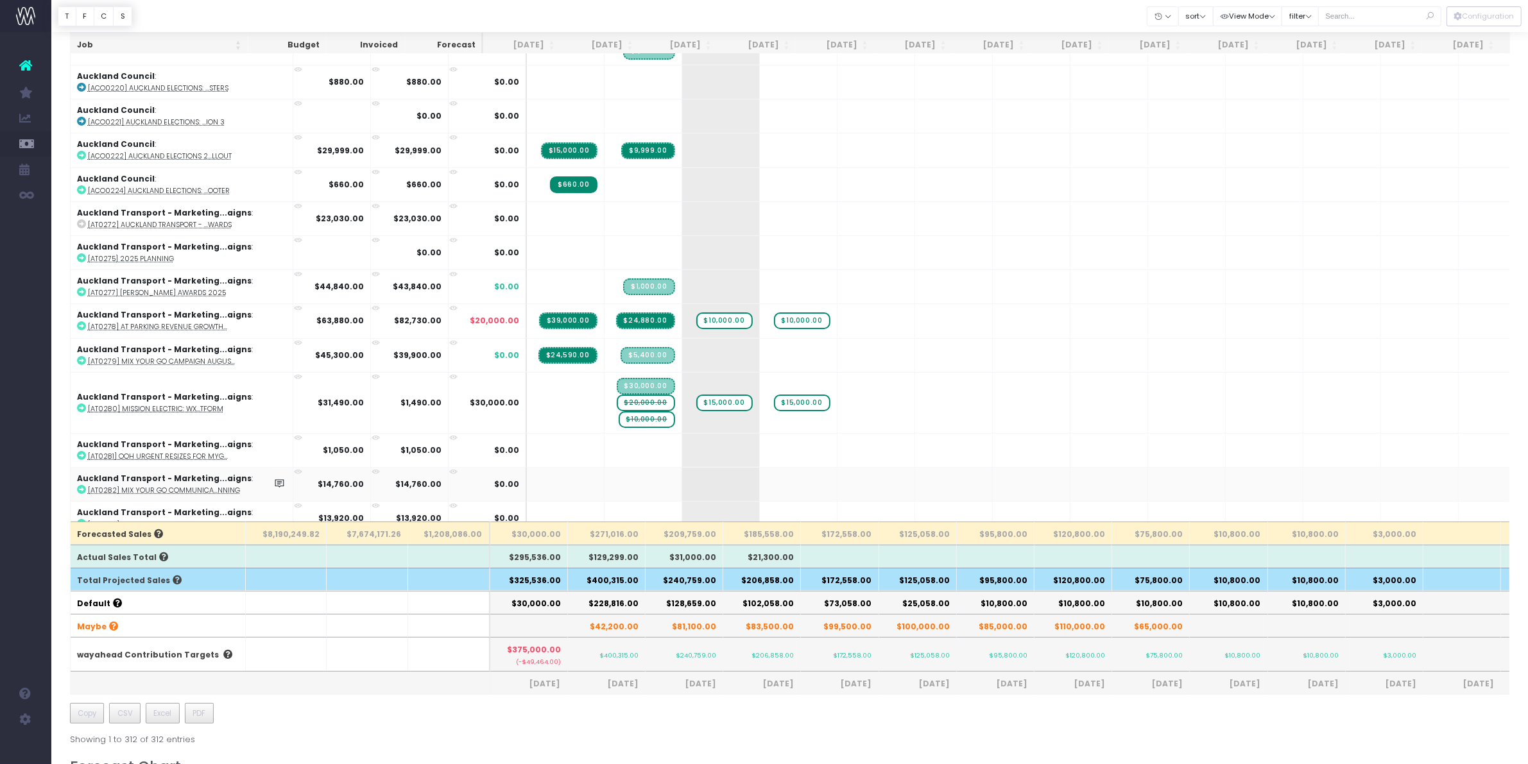
scroll to position [160, 0]
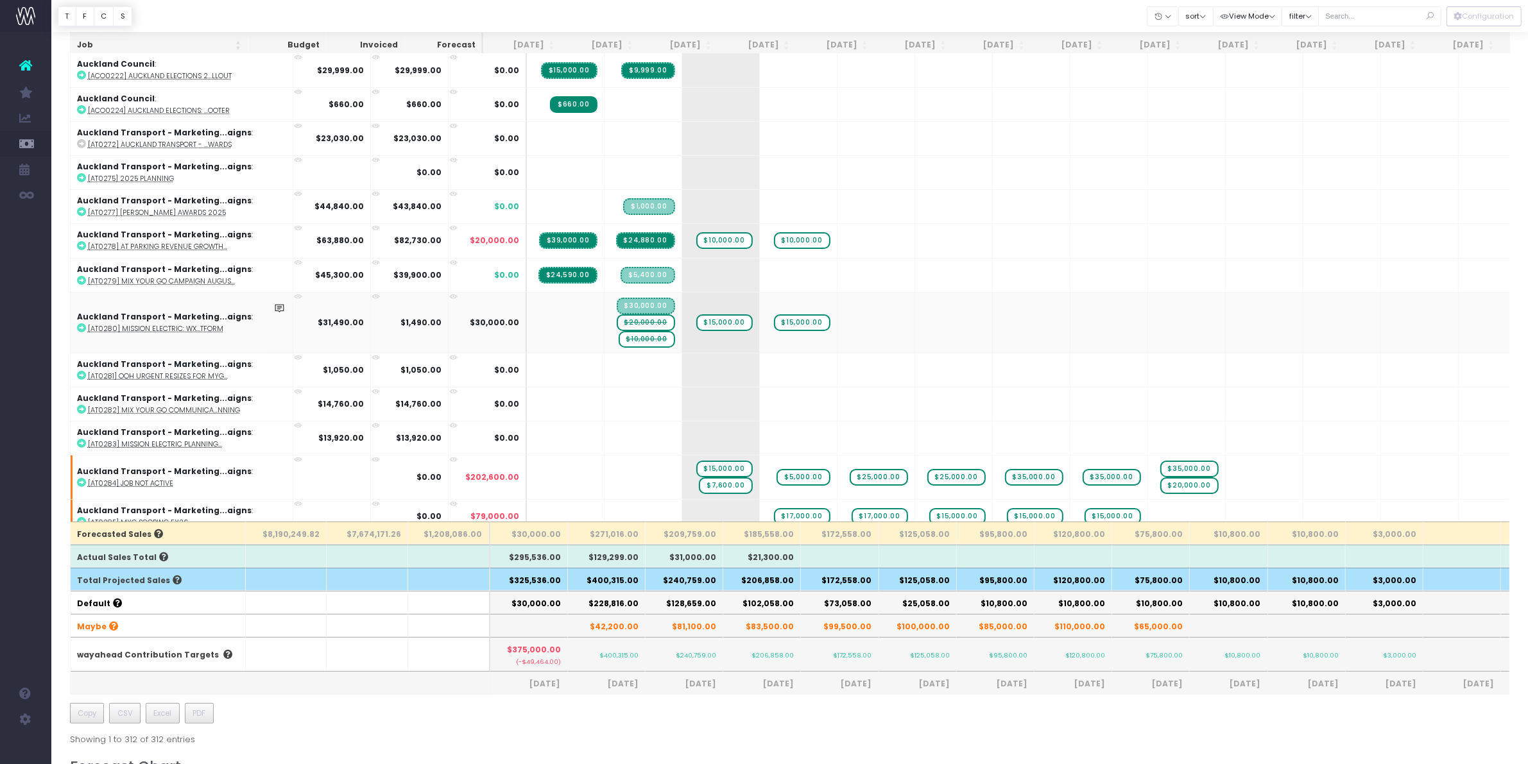
click at [619, 331] on span "$10,000.00" at bounding box center [647, 339] width 56 height 17
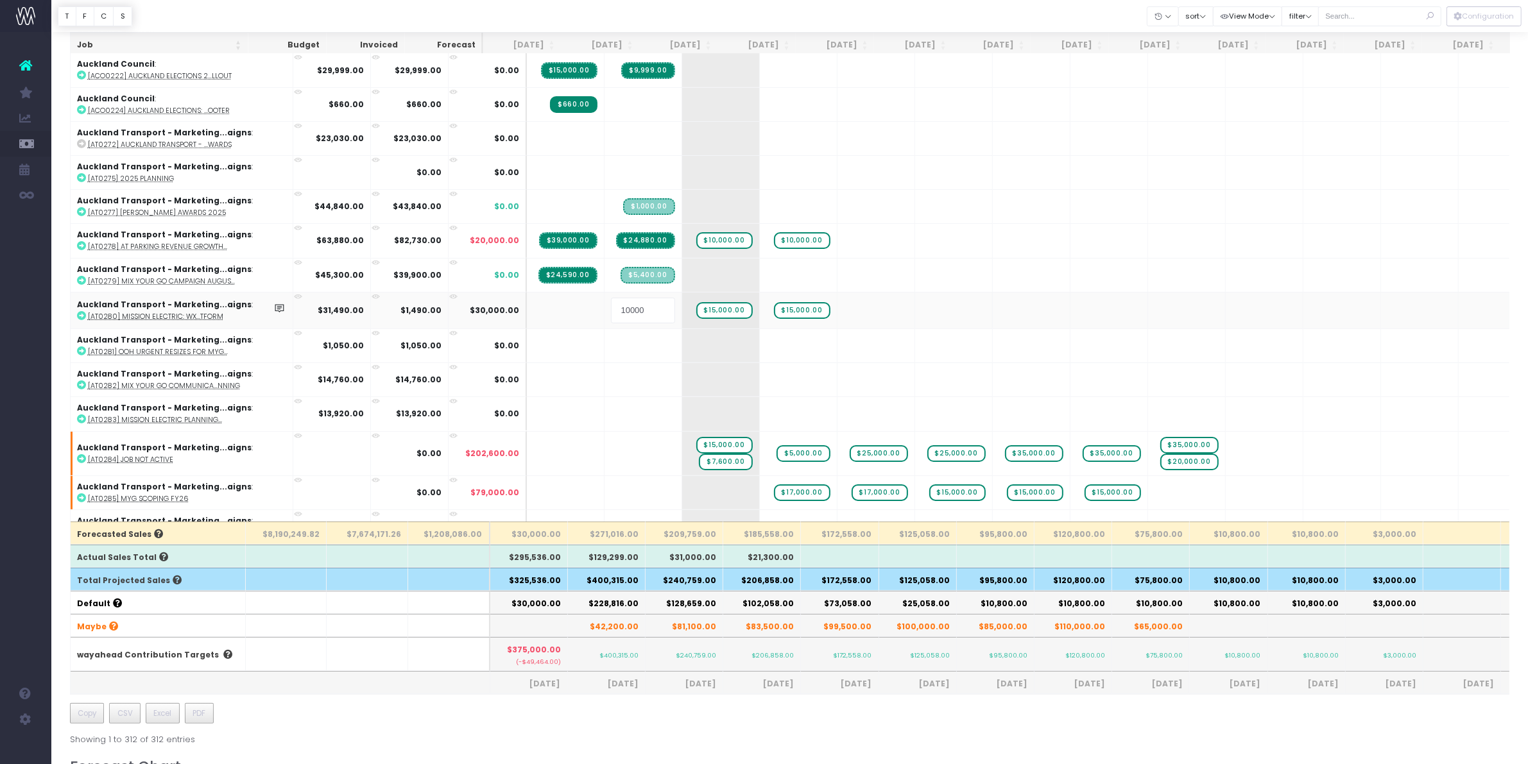
type input "0"
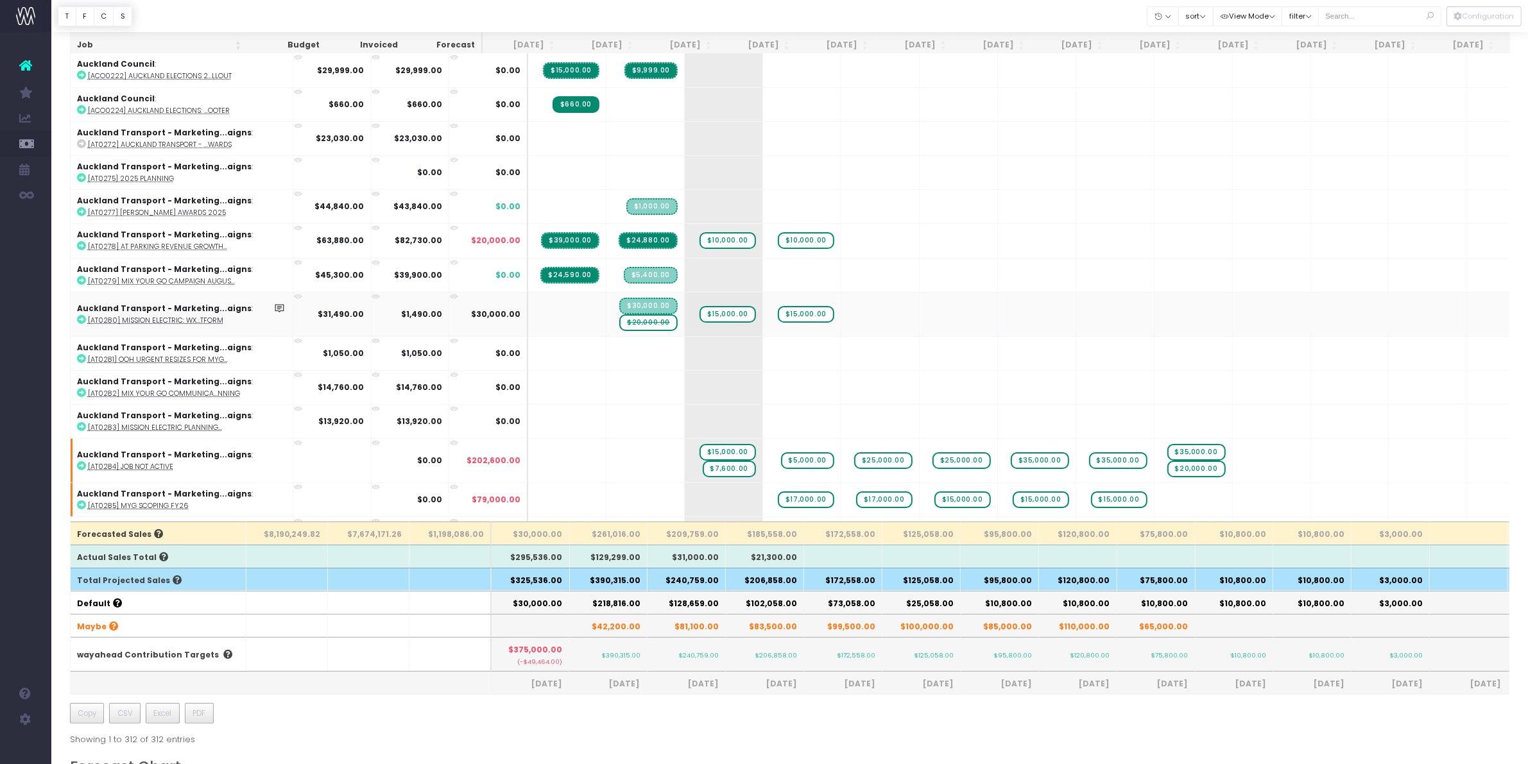
click at [620, 318] on span "$20,000.00" at bounding box center [648, 322] width 58 height 17
click at [620, 316] on span "$20,000.00" at bounding box center [648, 322] width 58 height 17
click at [619, 318] on span "$20,000.00" at bounding box center [648, 322] width 58 height 17
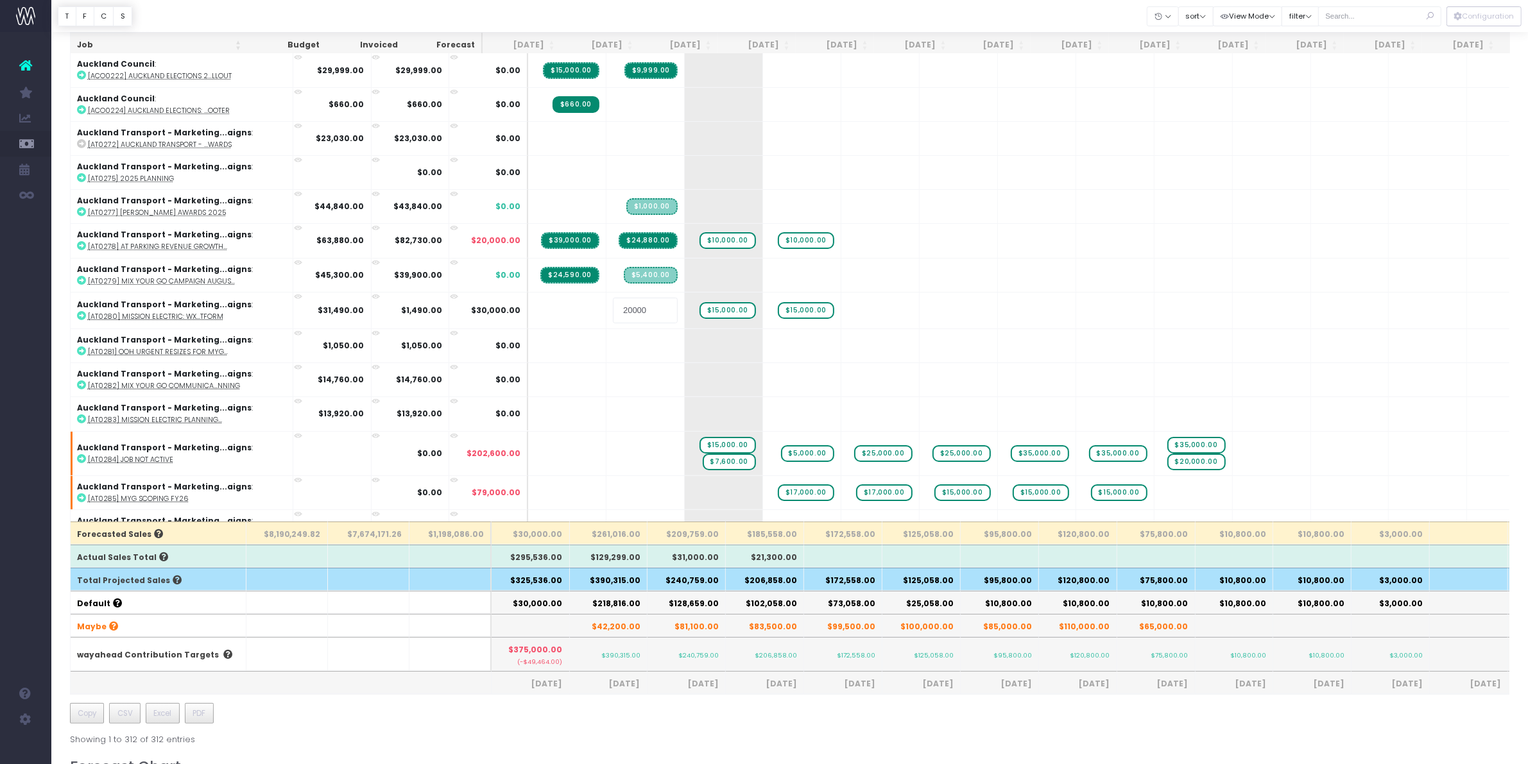
type input "0"
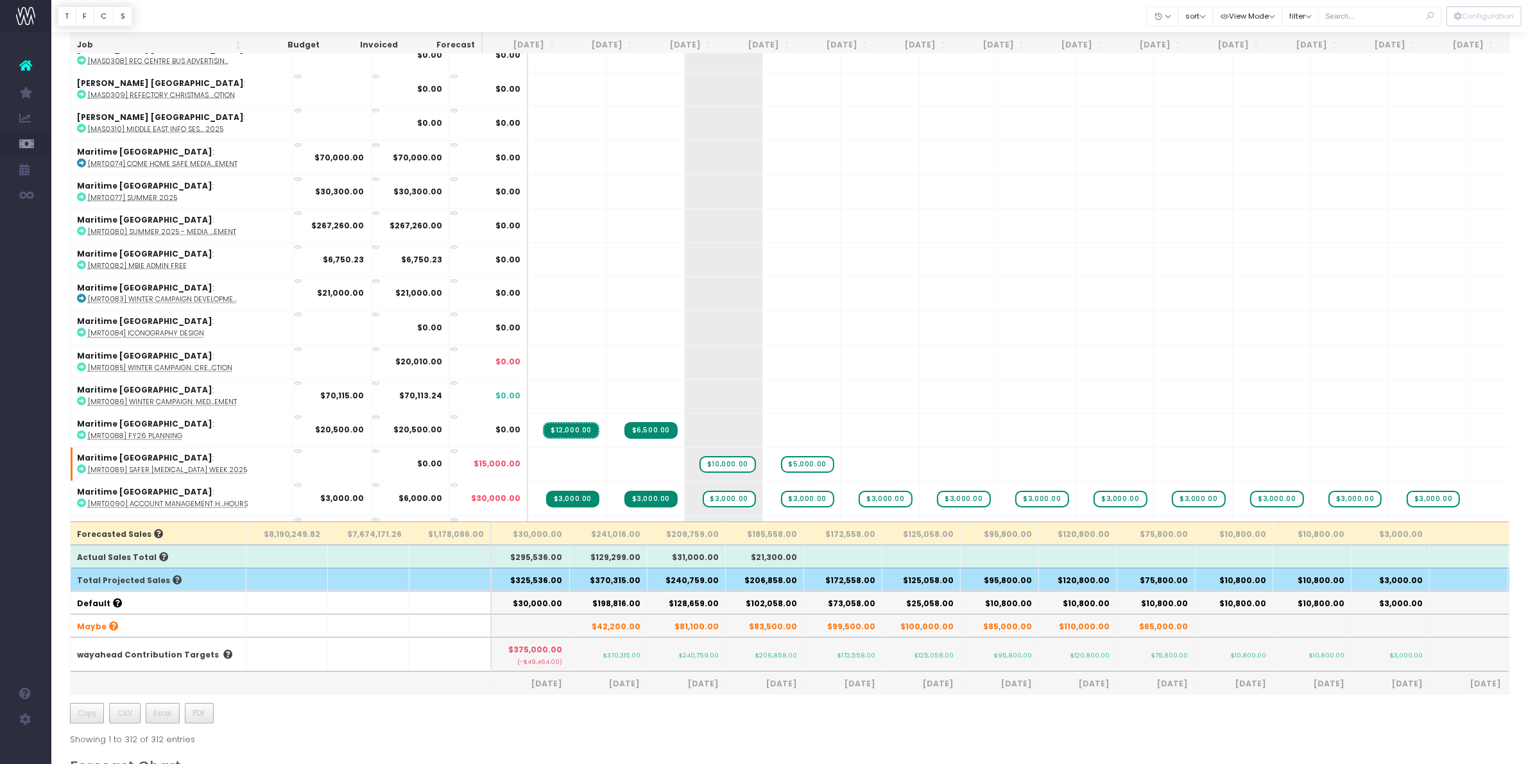
scroll to position [9144, 0]
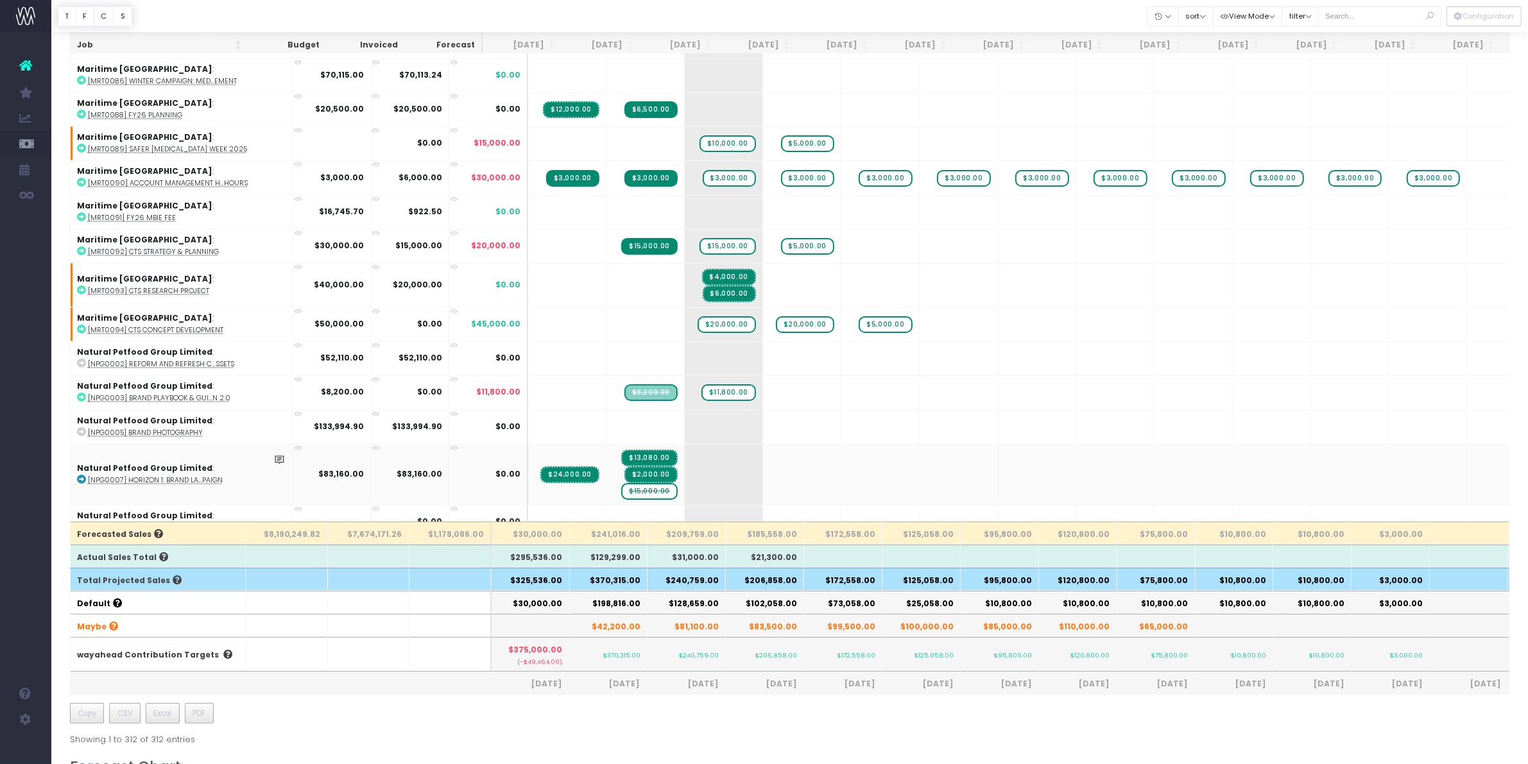
click at [621, 483] on span "$15,000.00" at bounding box center [649, 491] width 56 height 17
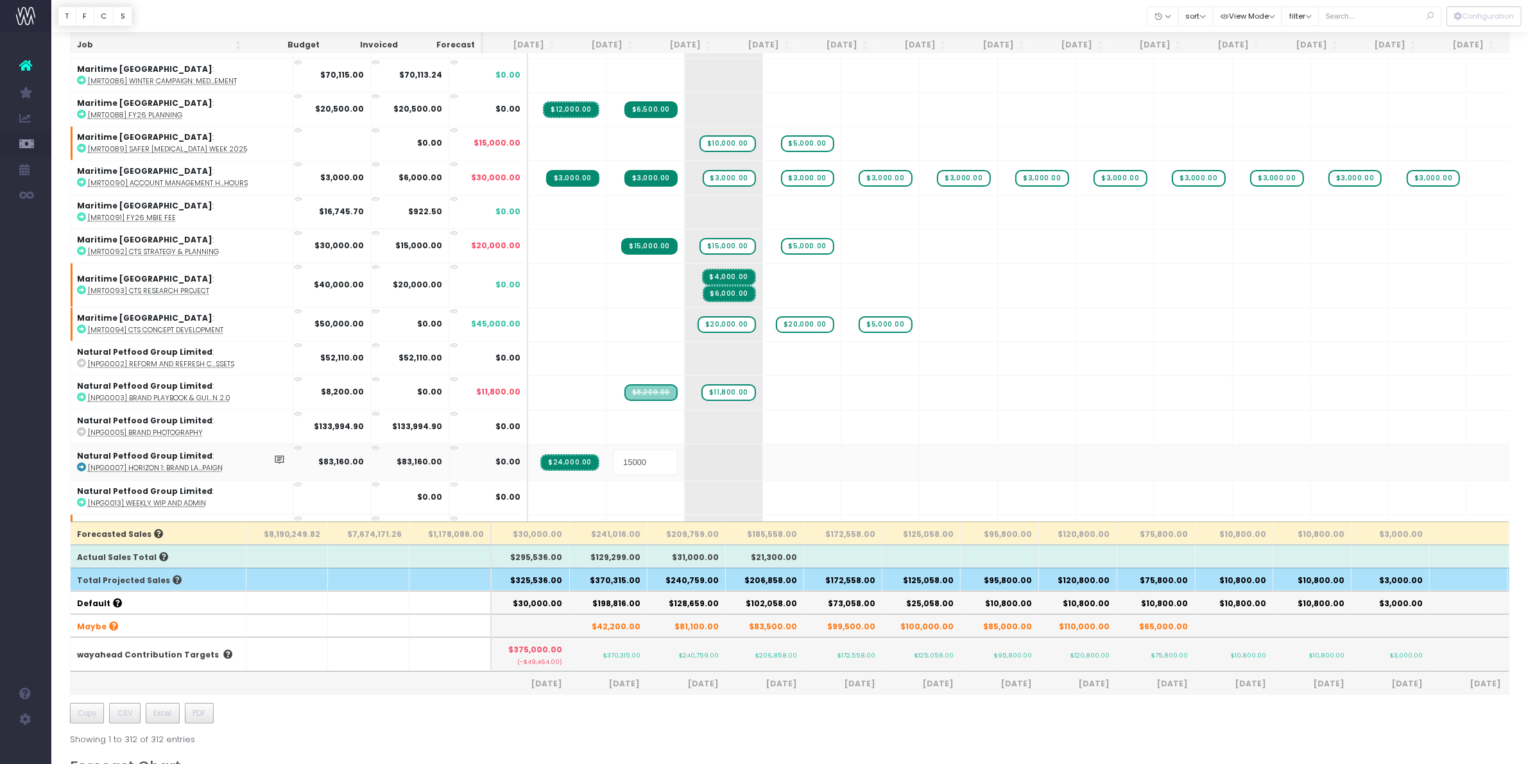
type input "0"
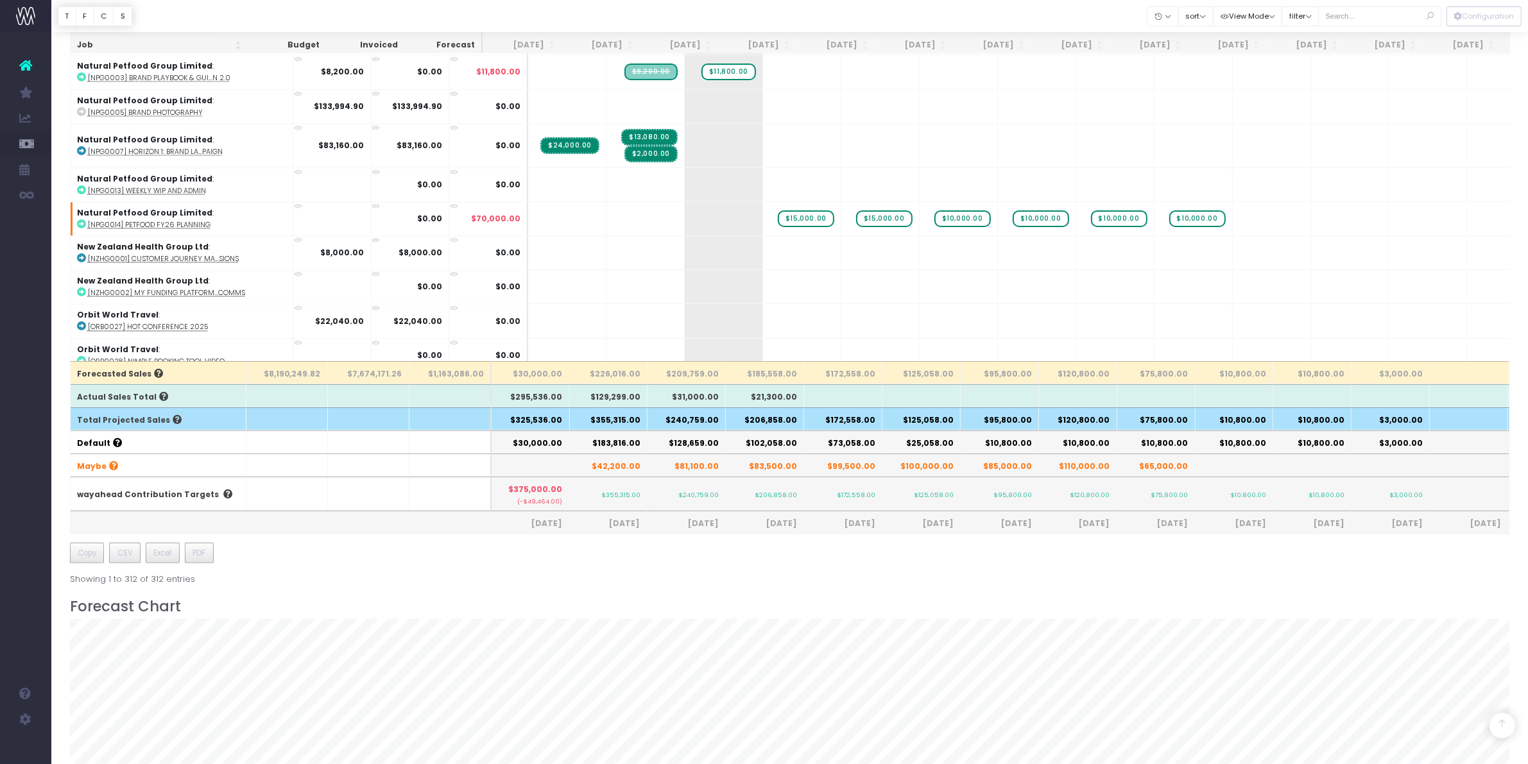
scroll to position [9545, 0]
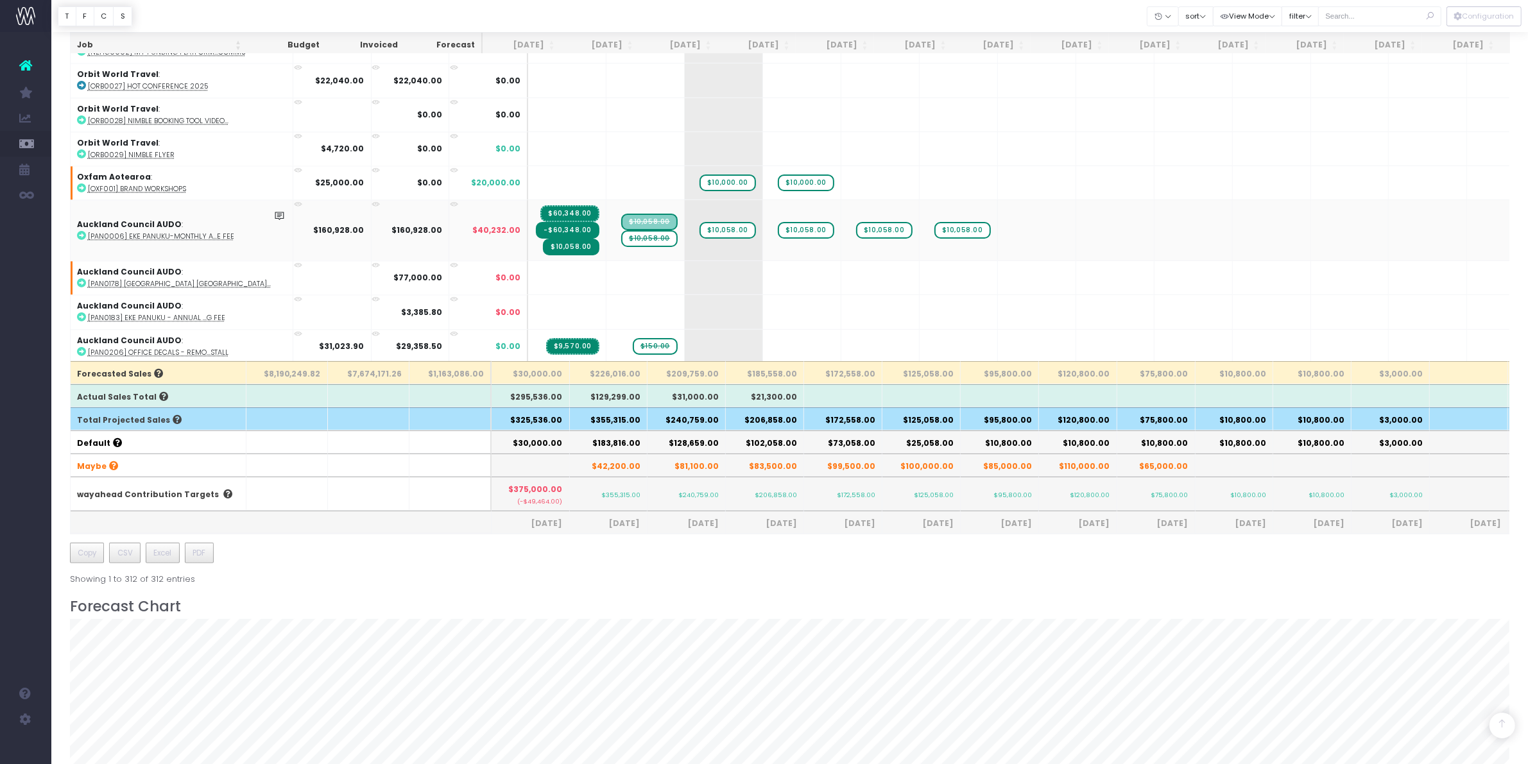
click at [621, 230] on span "$10,058.00" at bounding box center [649, 238] width 56 height 17
type input "0"
click at [167, 348] on abbr "[PAN0206] Office Decals - Remo...stall" at bounding box center [158, 353] width 141 height 10
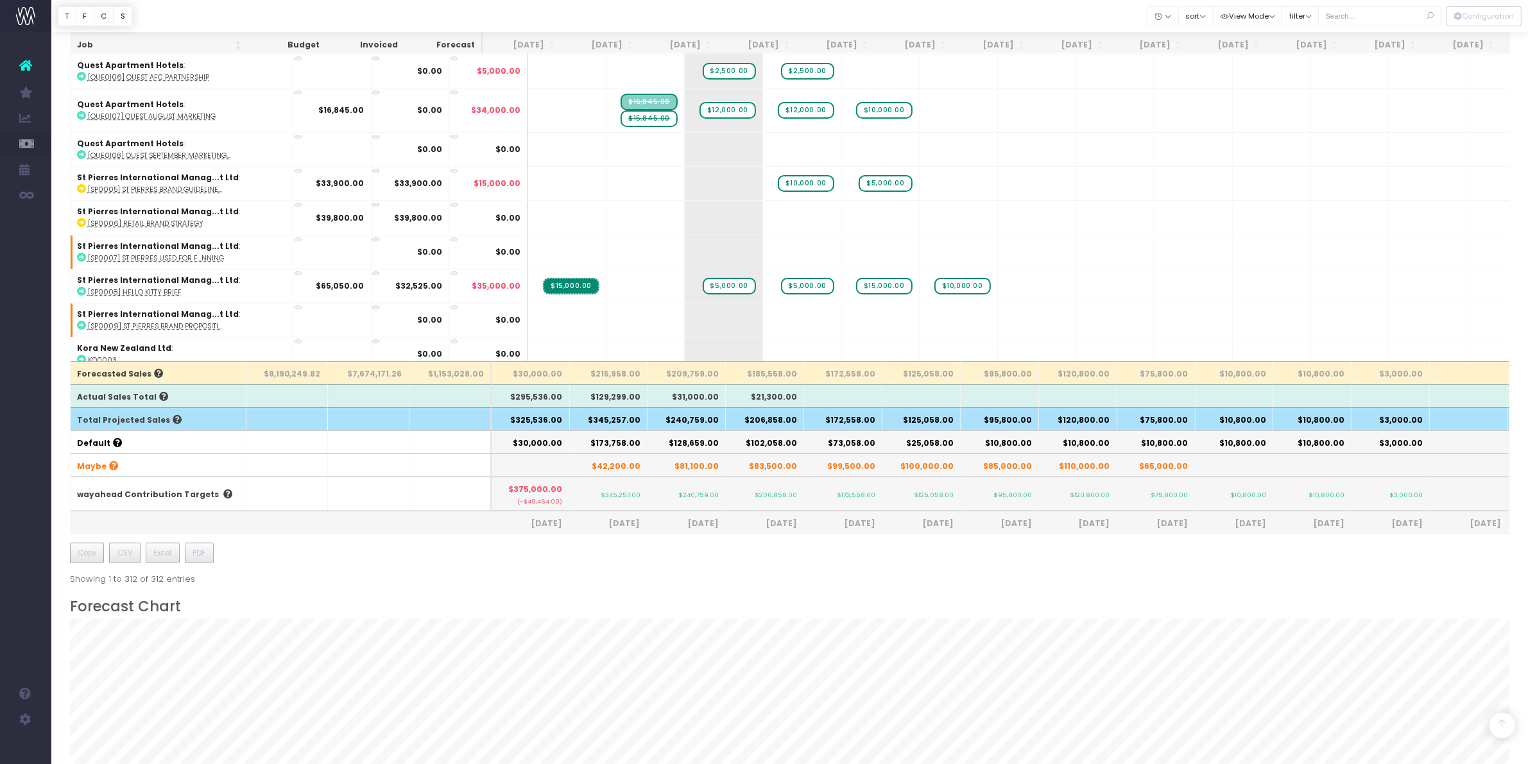
scroll to position [10149, 0]
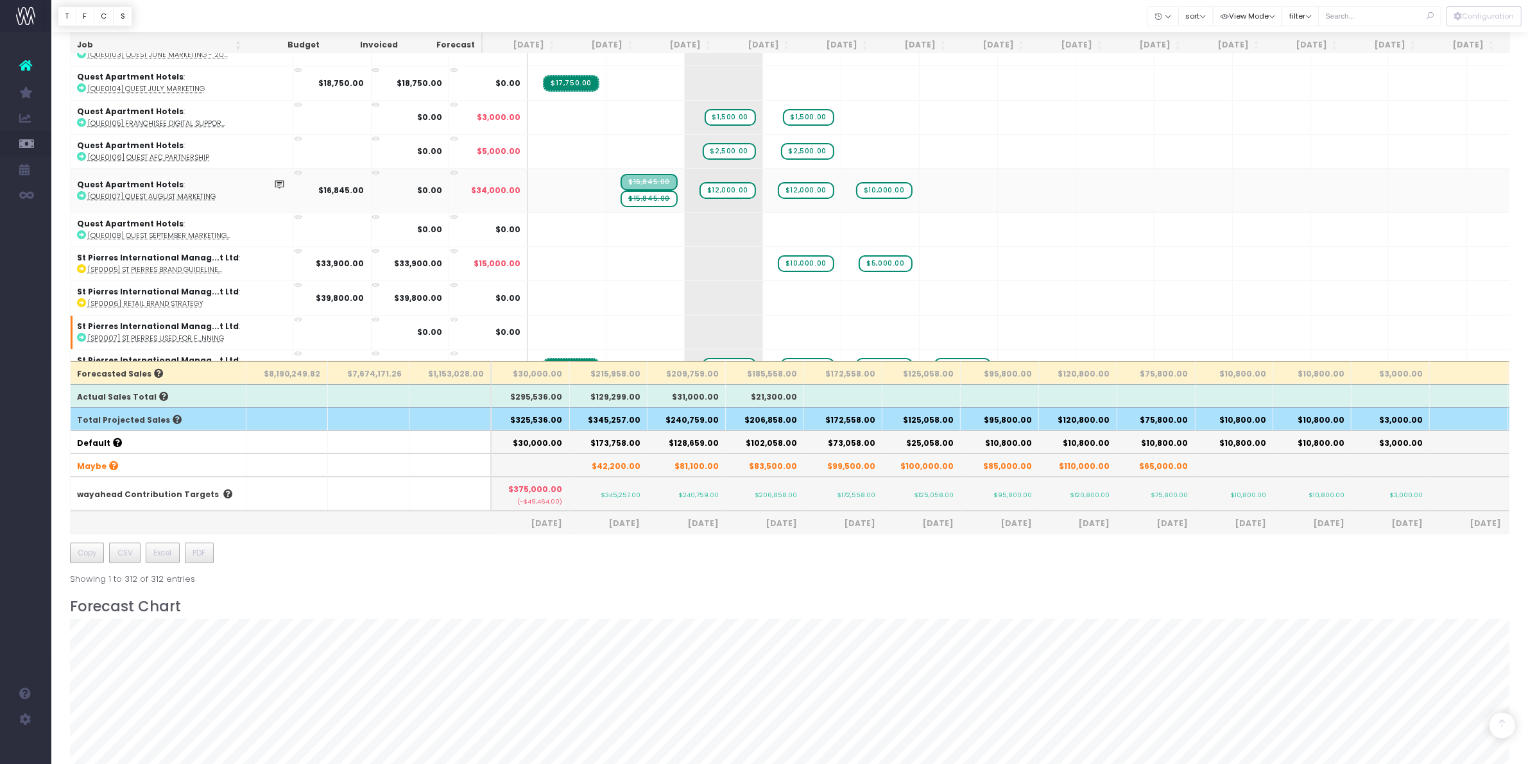
click at [620, 191] on span "$15,845.00" at bounding box center [648, 199] width 57 height 17
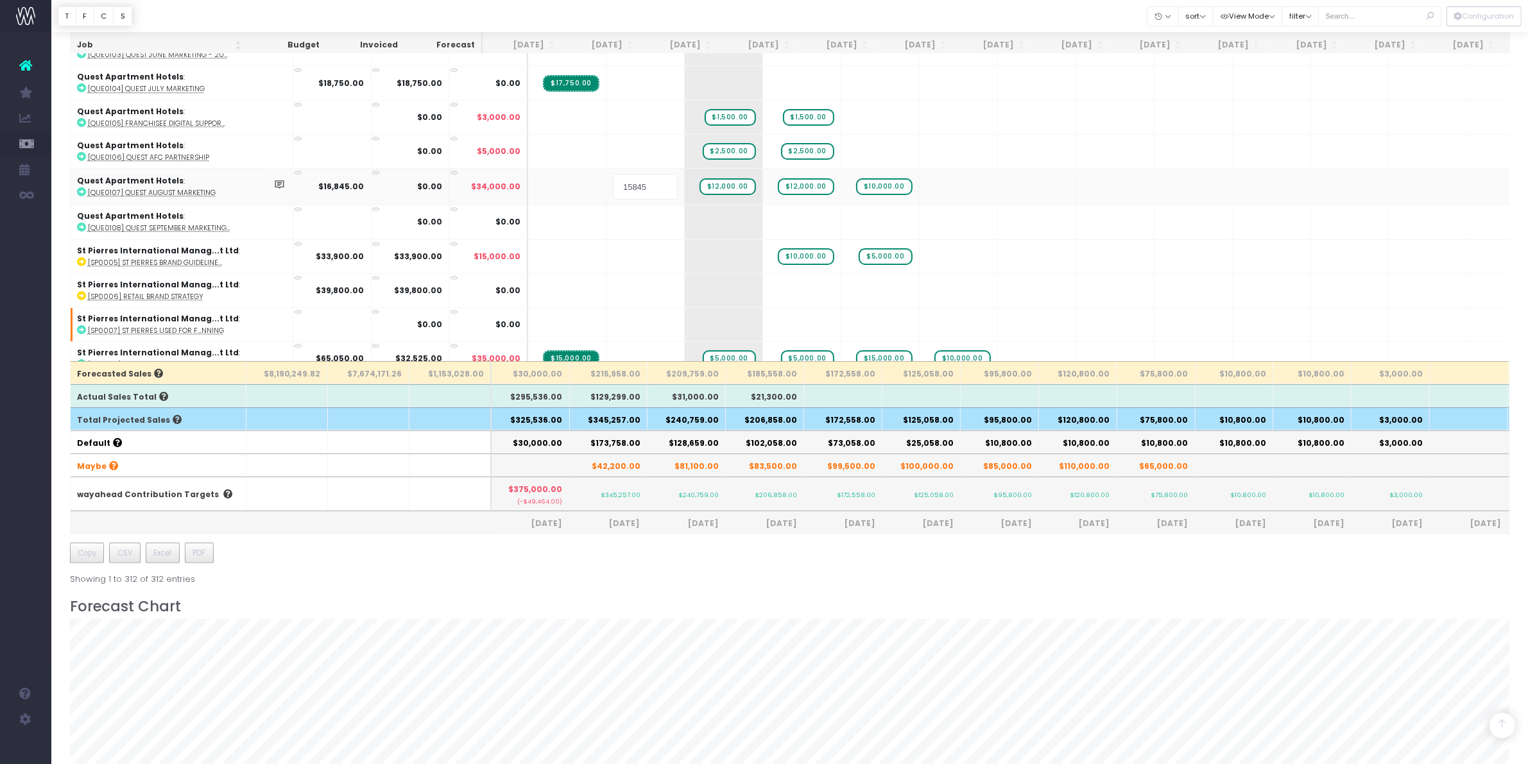
type input "0"
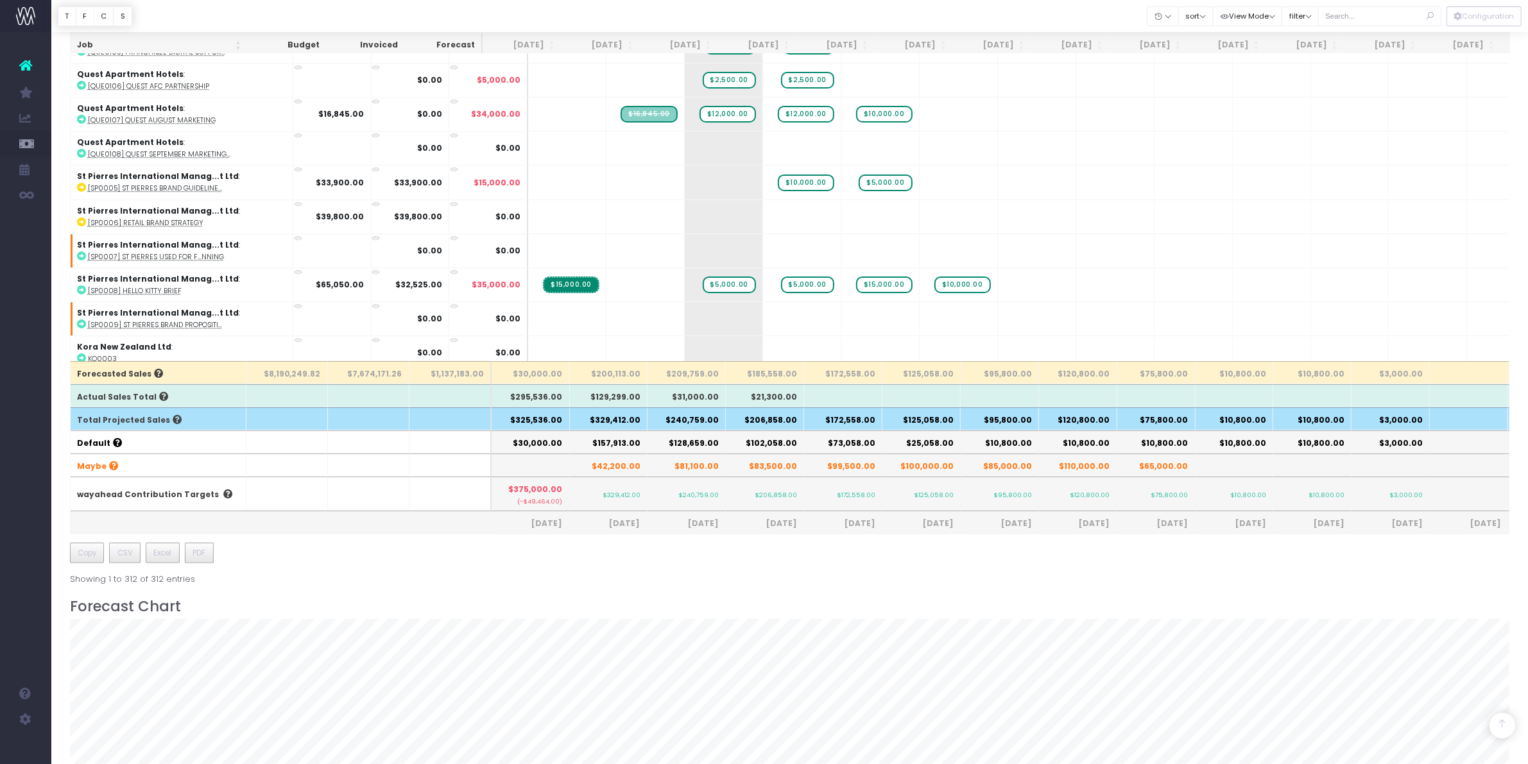
scroll to position [401, 0]
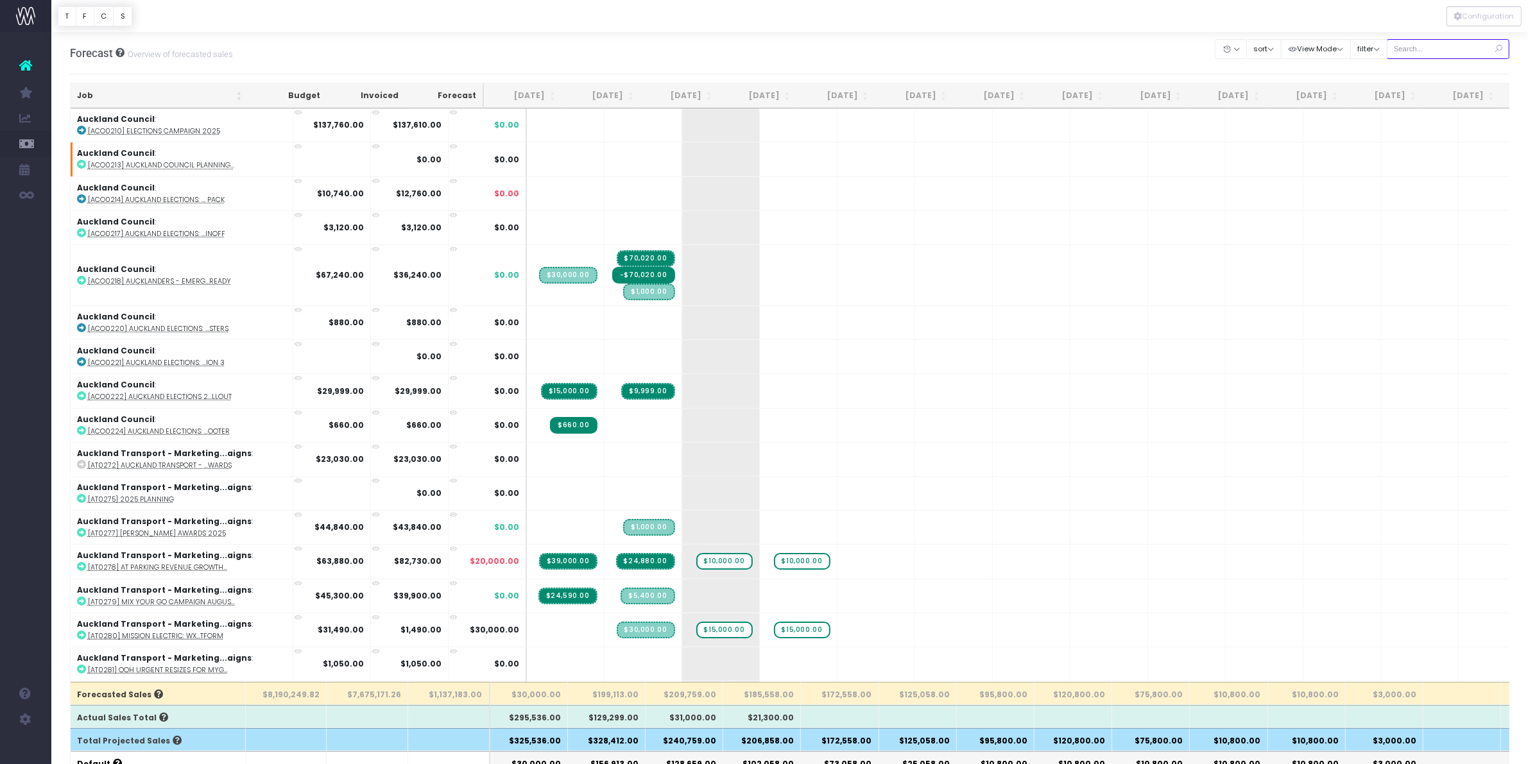
click at [1442, 42] on input "text" at bounding box center [1448, 49] width 123 height 20
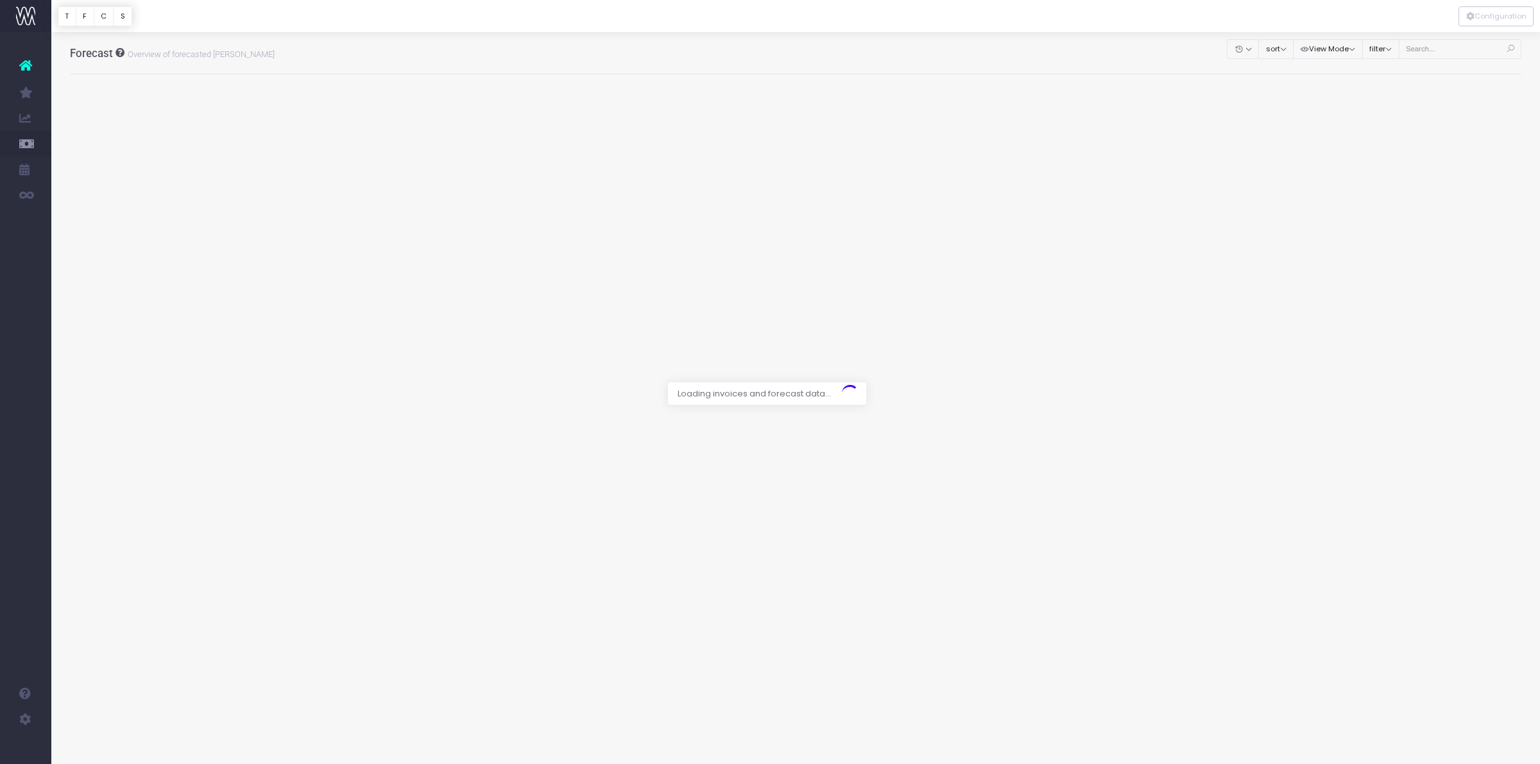
click at [1441, 50] on div at bounding box center [770, 382] width 1540 height 764
click at [1435, 53] on div at bounding box center [770, 382] width 1540 height 764
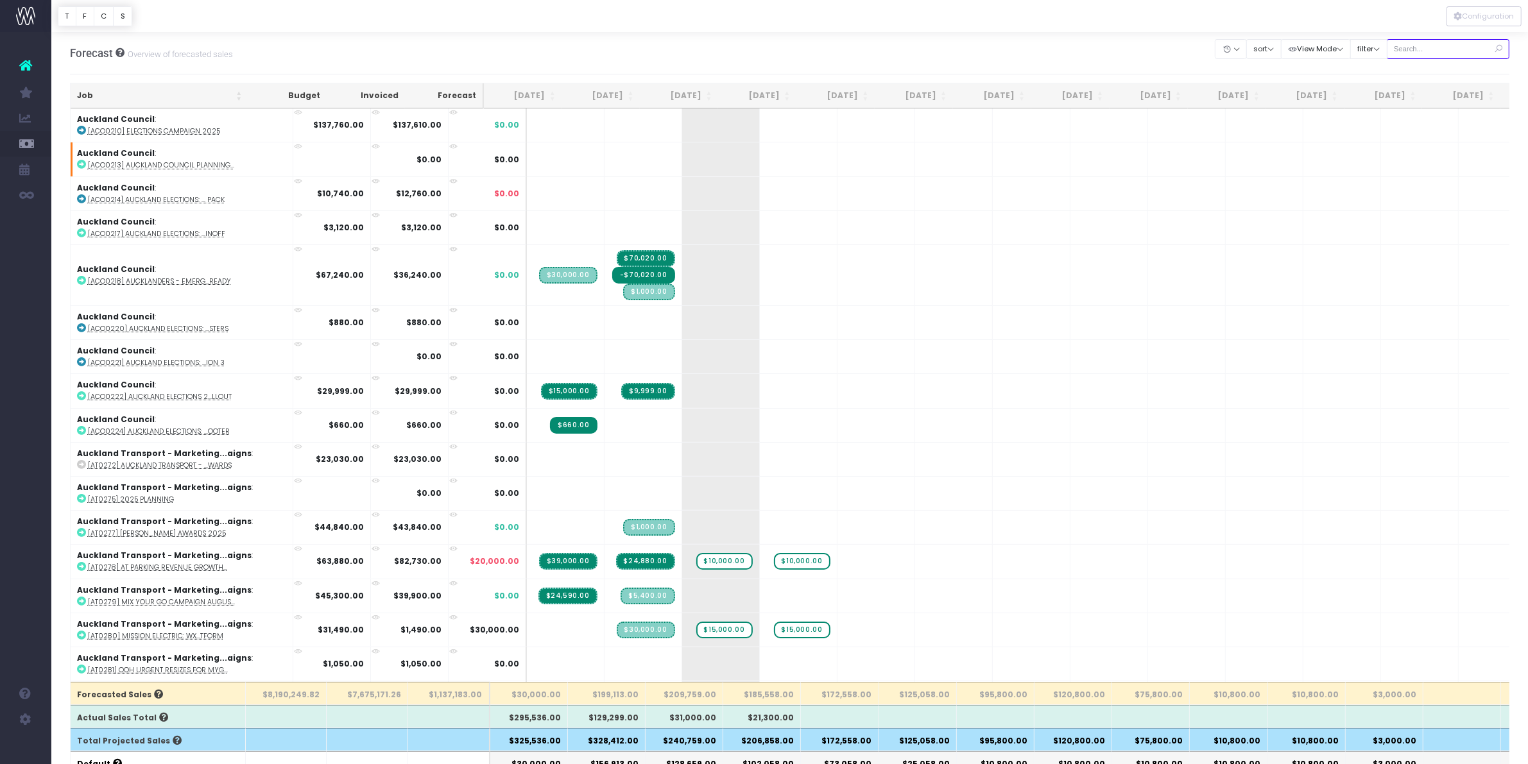
click at [1420, 44] on input "text" at bounding box center [1448, 49] width 123 height 20
type input "lor"
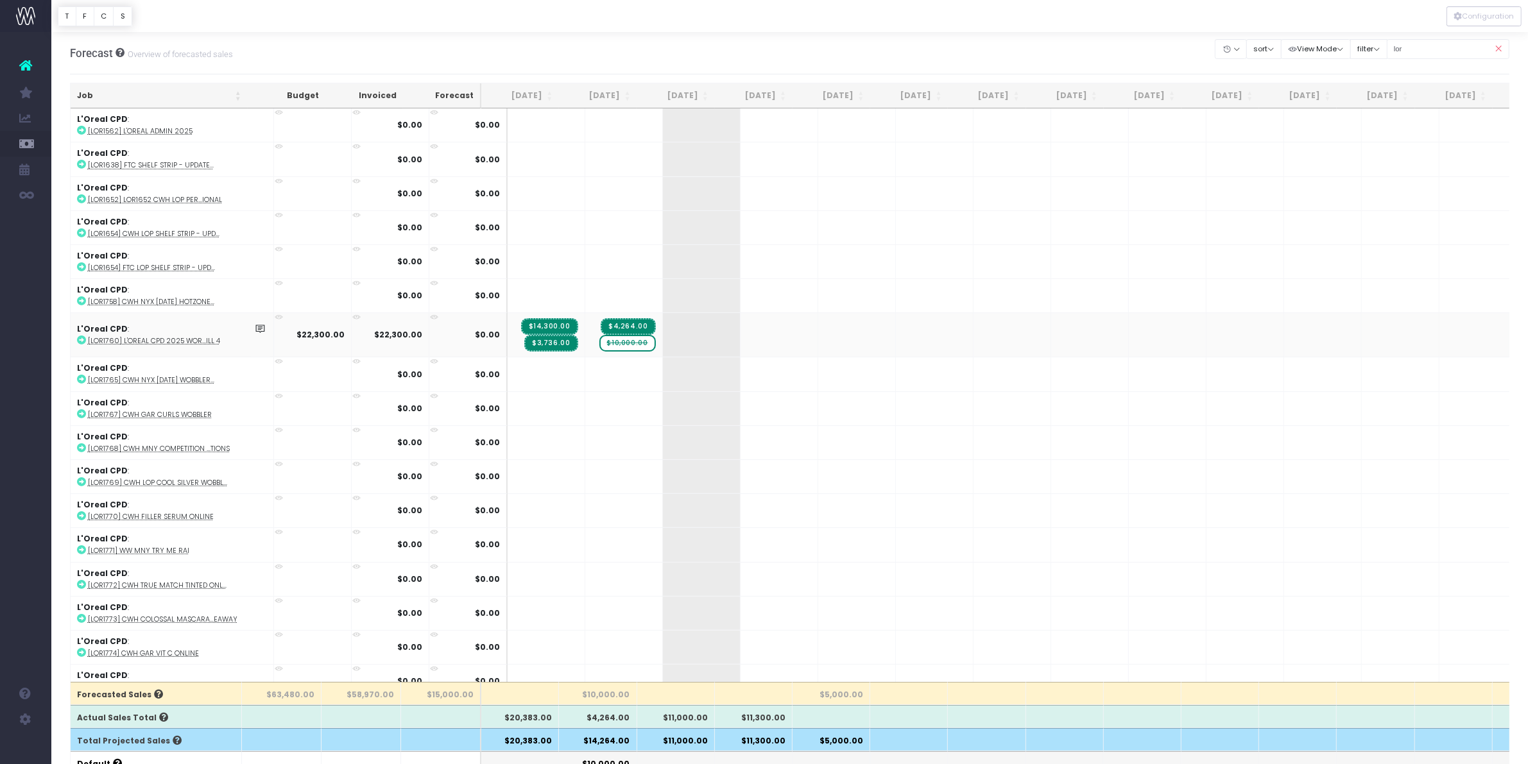
click at [610, 347] on span "$10,000.00" at bounding box center [627, 343] width 56 height 17
type input "0"
click at [1418, 55] on input "lor" at bounding box center [1448, 49] width 123 height 20
drag, startPoint x: 1425, startPoint y: 49, endPoint x: 1333, endPoint y: 44, distance: 91.9
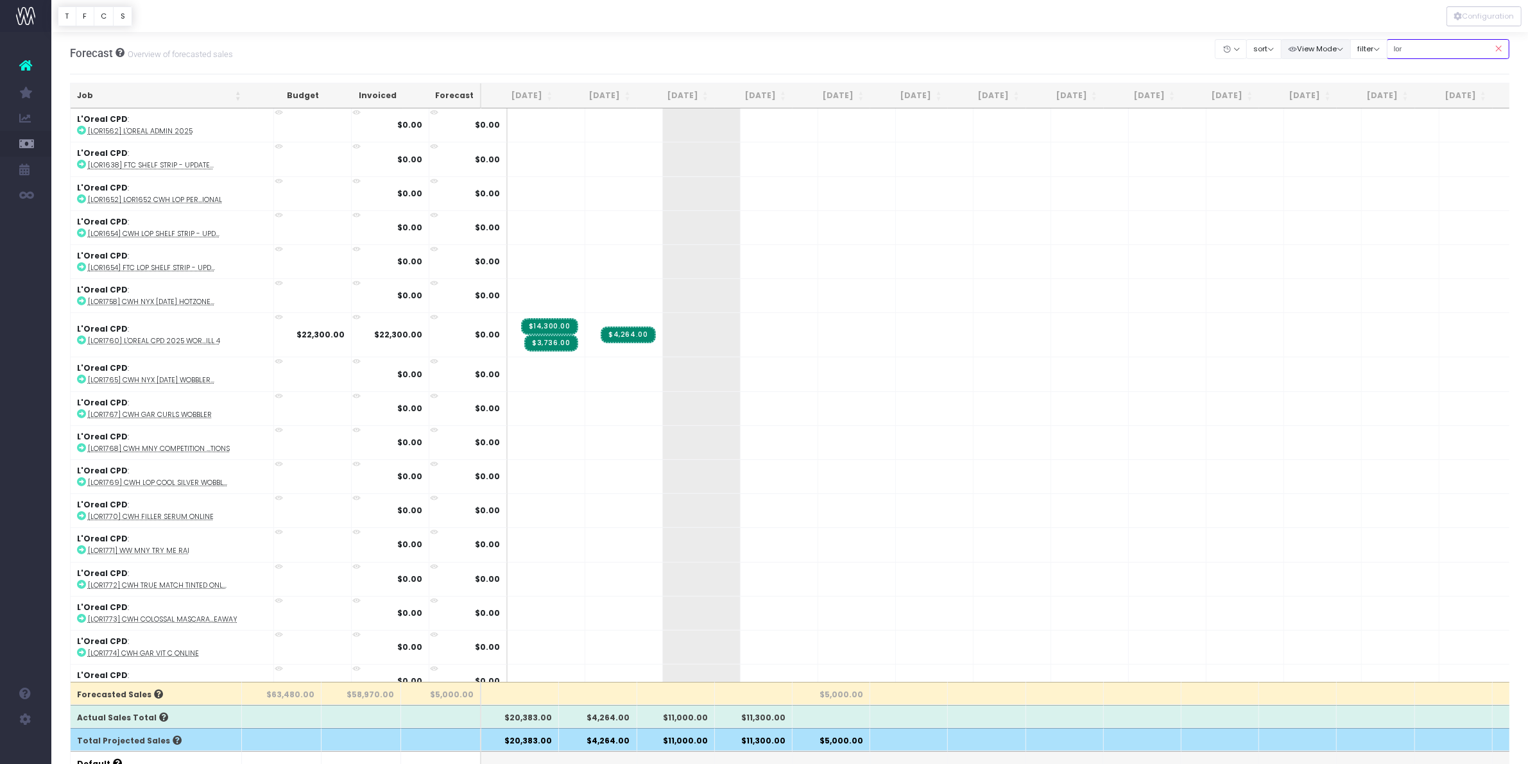
click at [1333, 44] on div "Clear Filters Hide Jul 2025 Aug 2025 Sep 2025 Oct 2025 Nov 2025 Dec 2025 Jan 20…" at bounding box center [1362, 49] width 294 height 26
type input "lor"
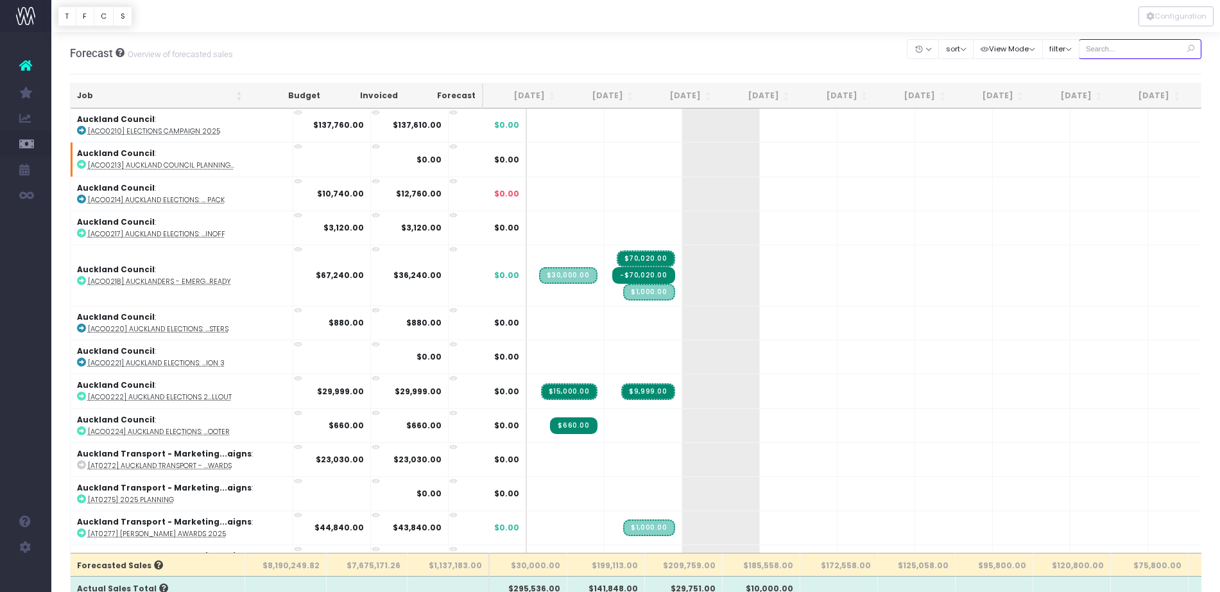
click at [1125, 55] on input "text" at bounding box center [1140, 49] width 123 height 20
type input "lor"
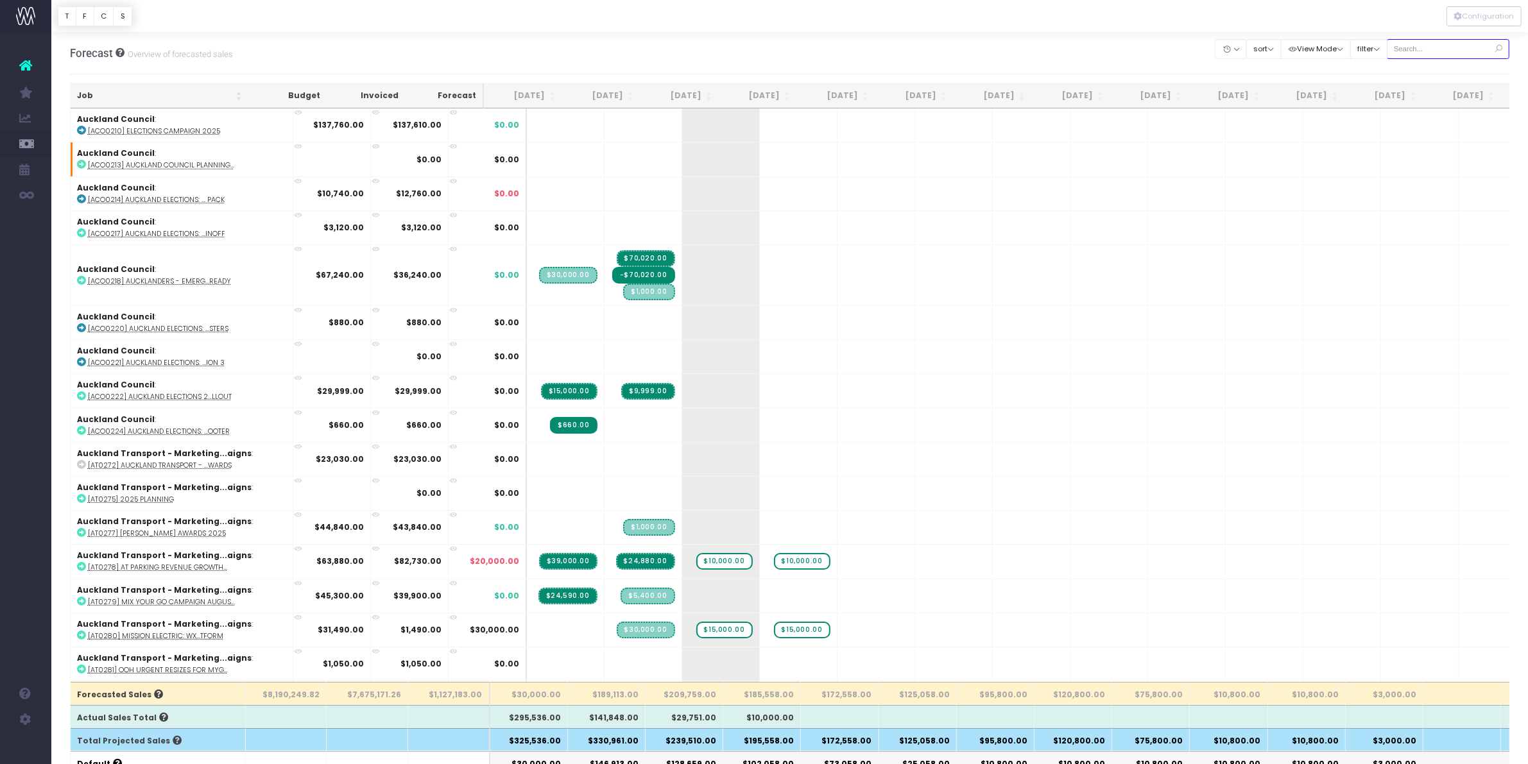
click at [1423, 42] on input "text" at bounding box center [1448, 49] width 123 height 20
type input "lor"
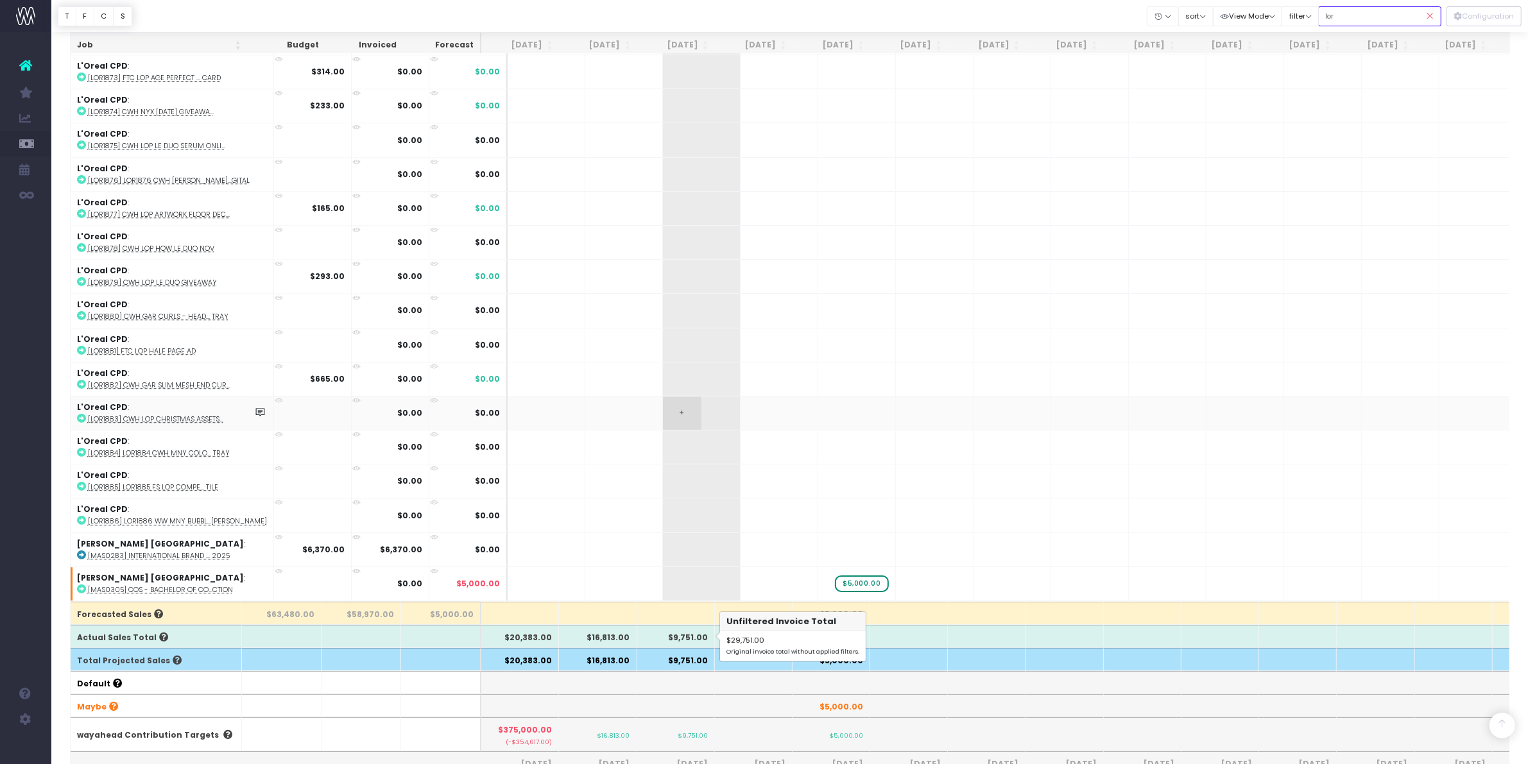
scroll to position [321, 0]
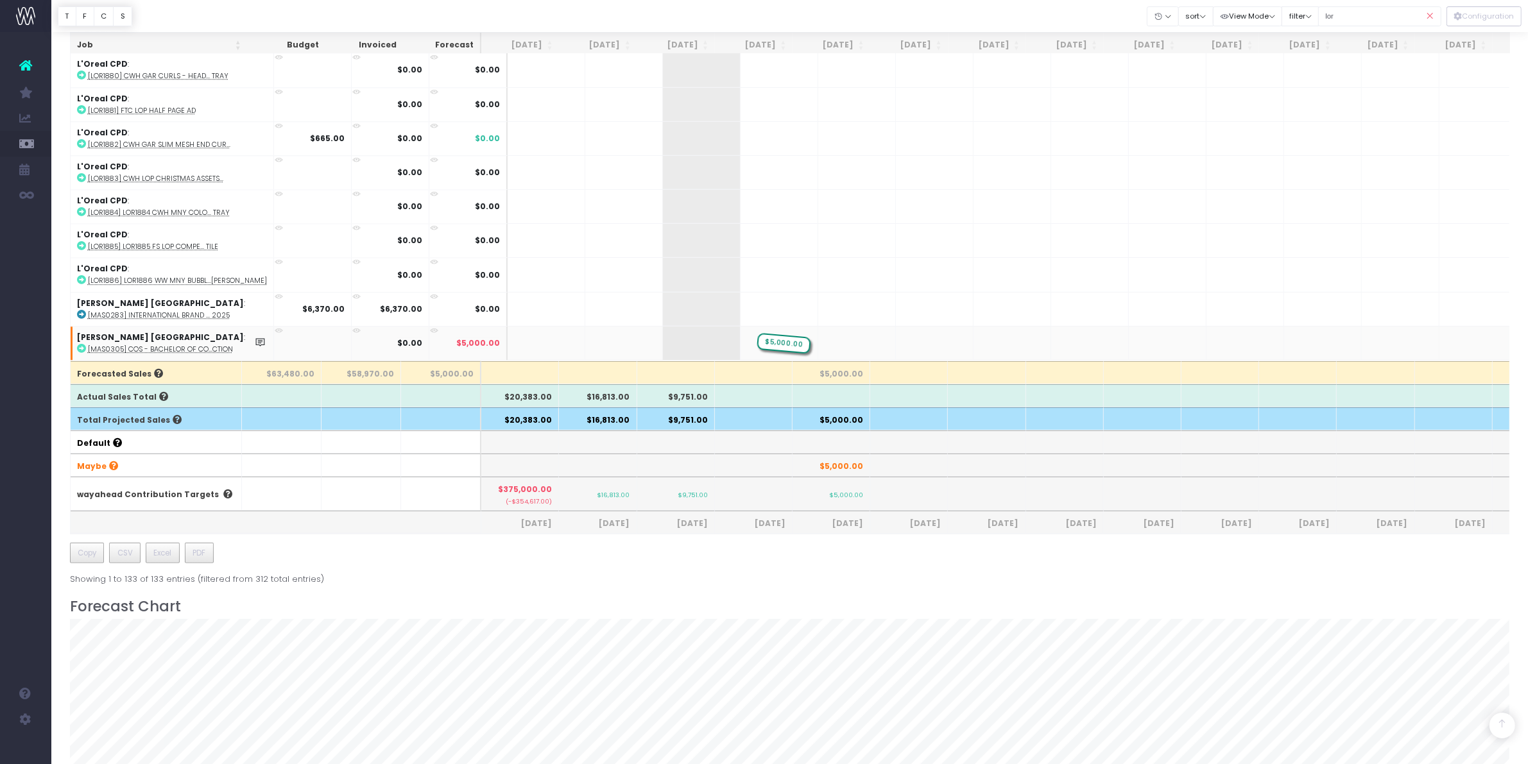
drag, startPoint x: 848, startPoint y: 330, endPoint x: 768, endPoint y: 338, distance: 80.6
drag, startPoint x: 776, startPoint y: 334, endPoint x: 826, endPoint y: 335, distance: 49.4
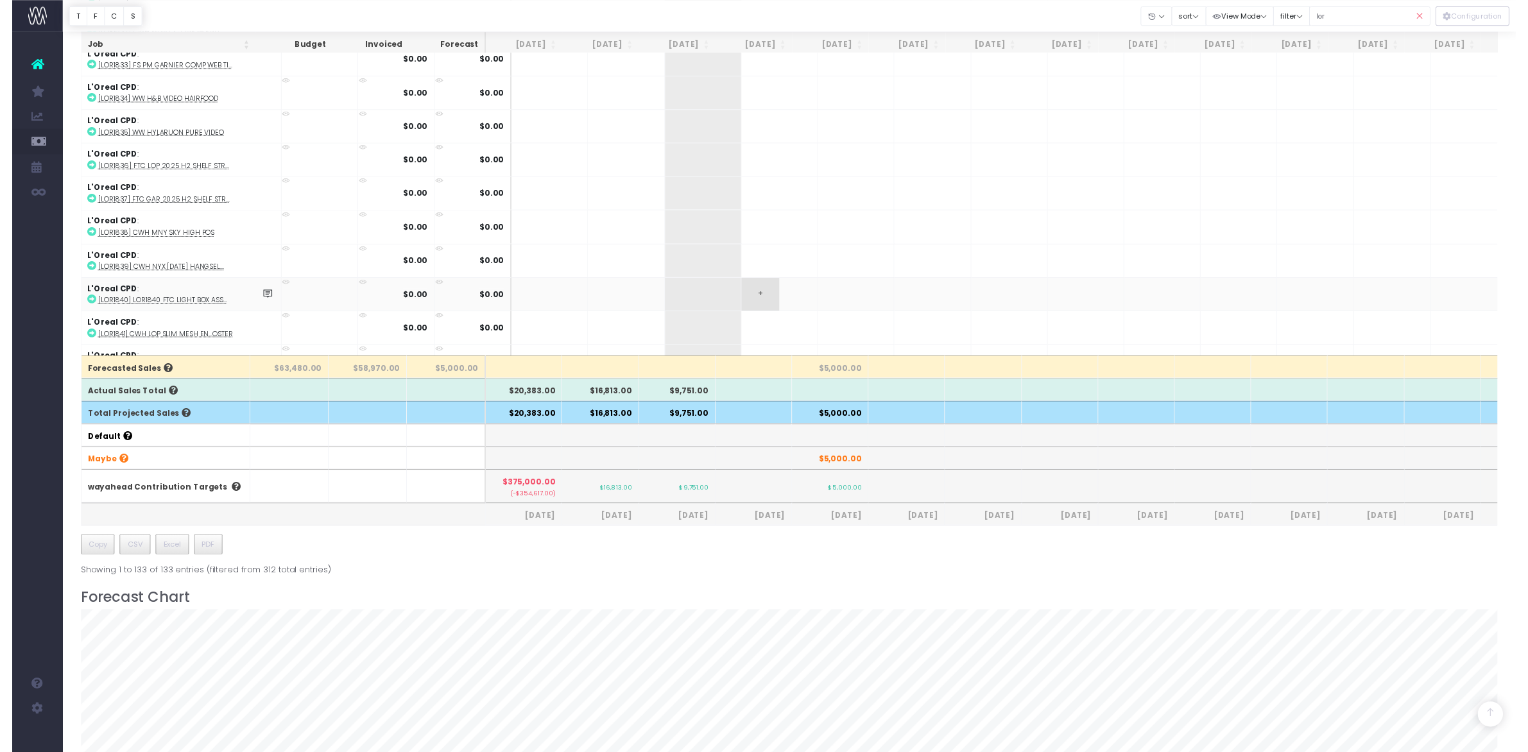
scroll to position [2703, 0]
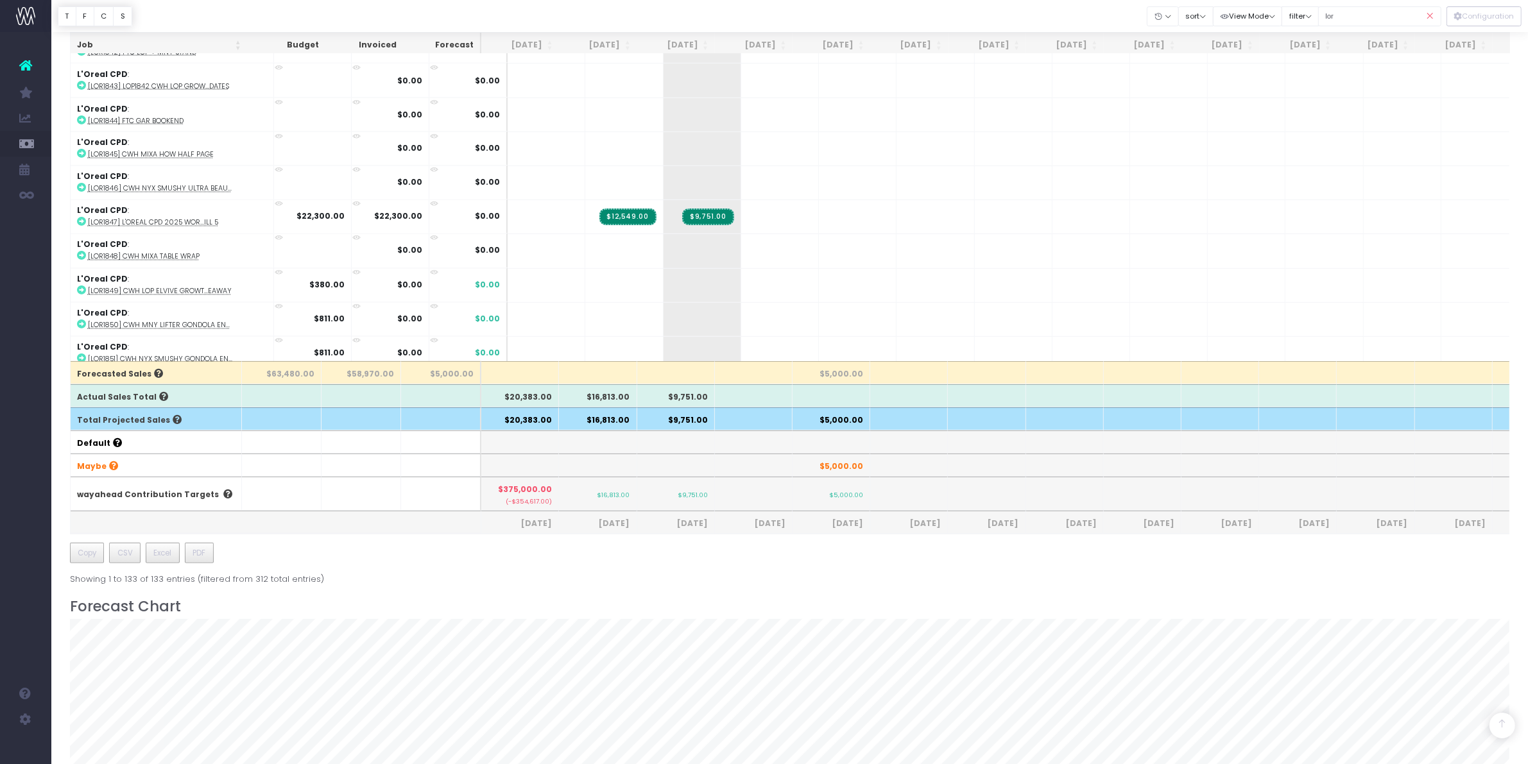
click at [1431, 20] on icon at bounding box center [1430, 16] width 22 height 26
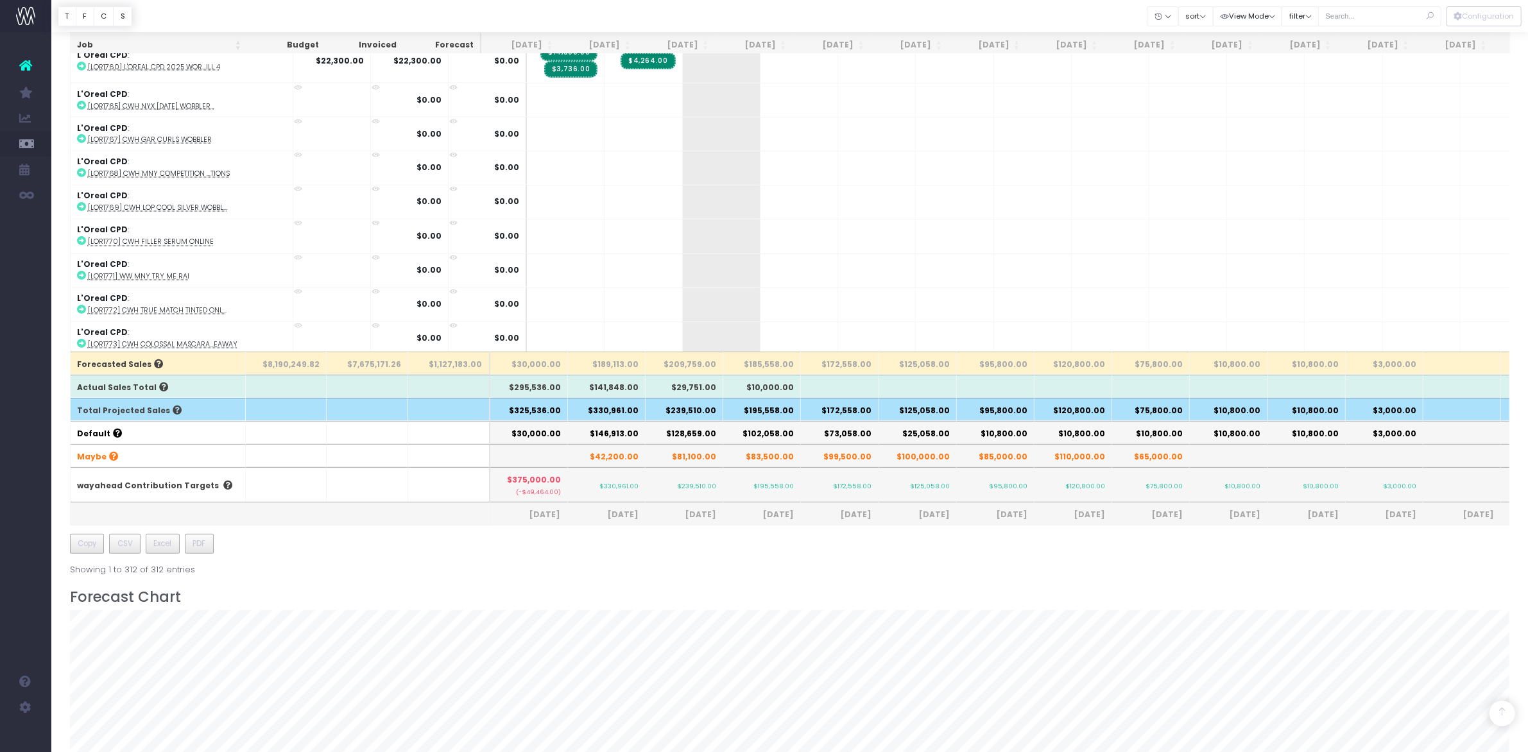
click at [595, 421] on th "$330,961.00" at bounding box center [607, 409] width 78 height 23
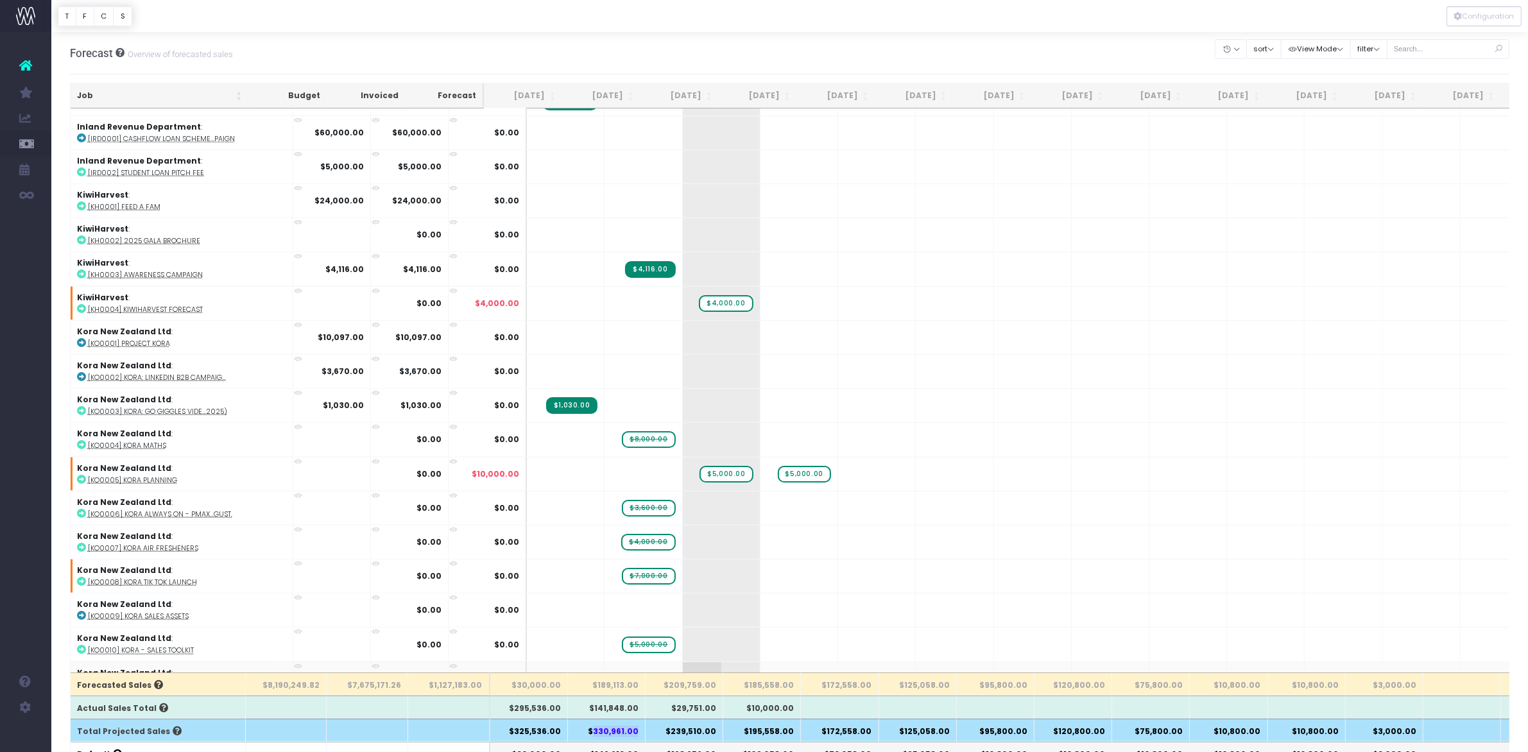
scroll to position [2062, 0]
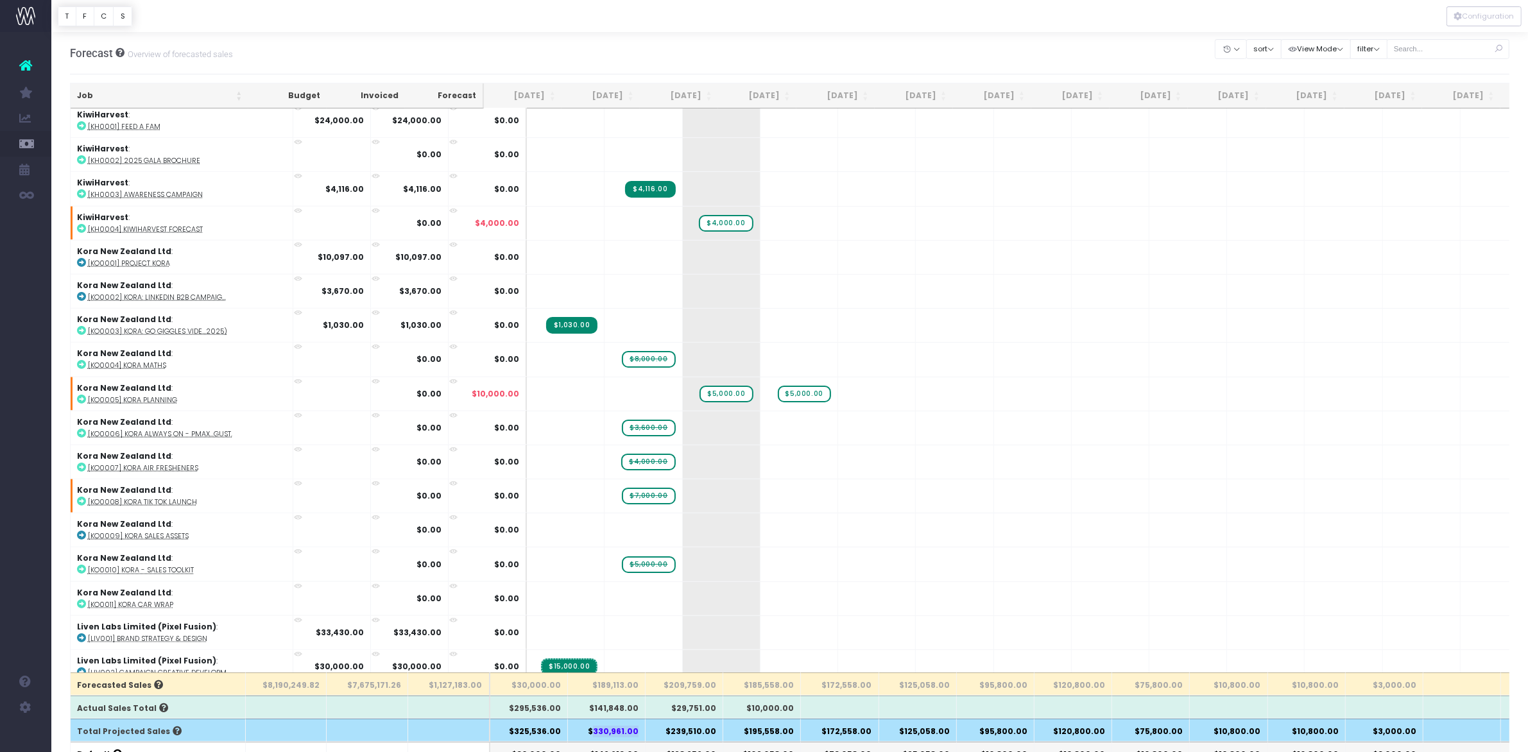
click at [594, 97] on th "Aug 25" at bounding box center [600, 95] width 78 height 25
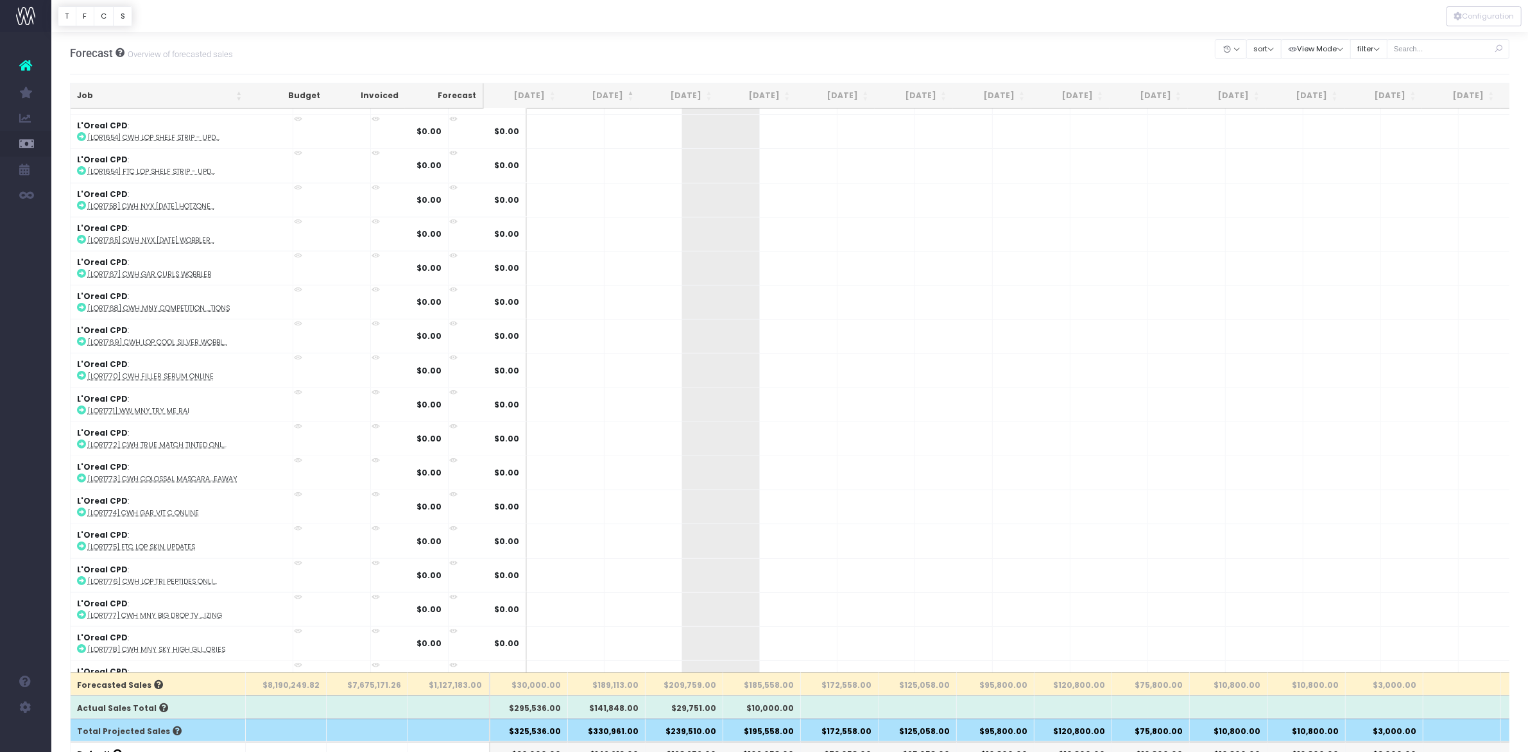
scroll to position [0, 0]
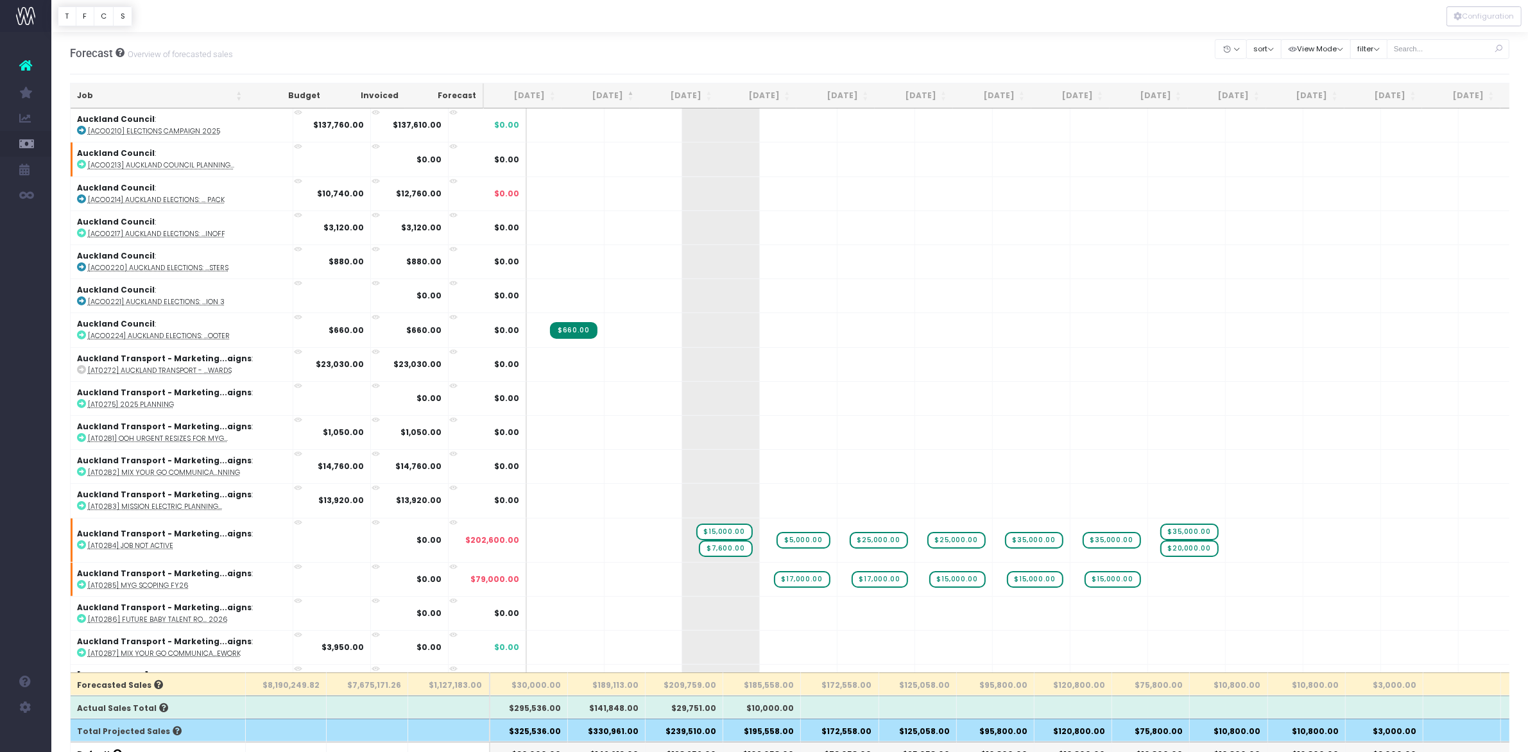
click at [584, 91] on th "Aug 25" at bounding box center [600, 95] width 78 height 25
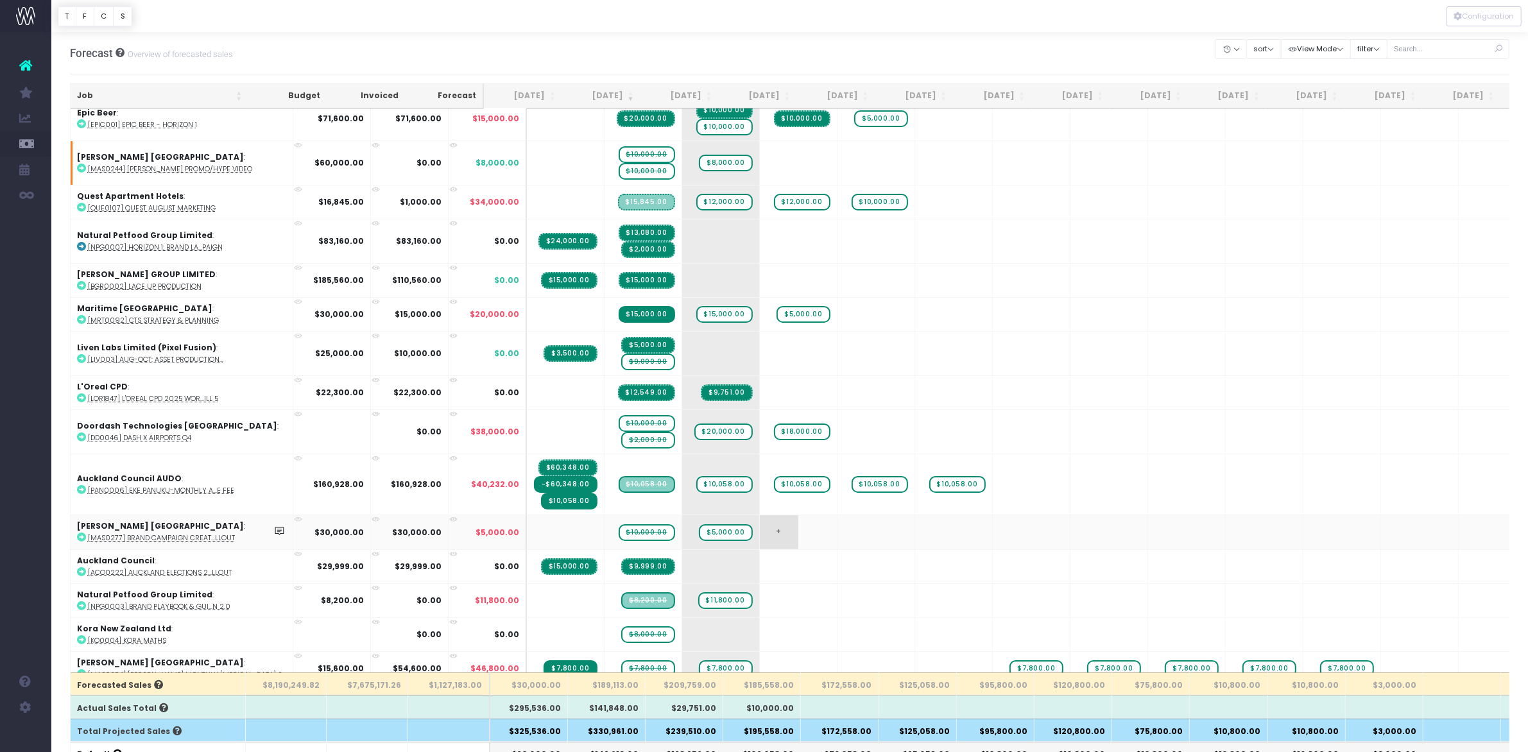
scroll to position [160, 0]
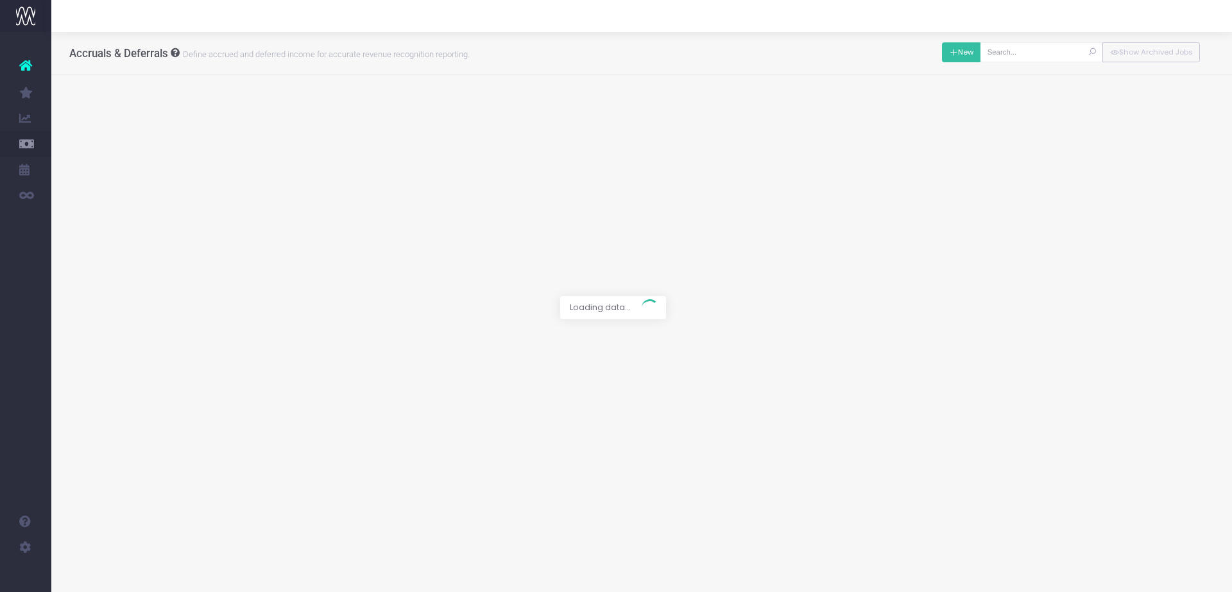
click at [959, 44] on button "New" at bounding box center [961, 52] width 39 height 20
click at [513, 119] on div at bounding box center [616, 296] width 1232 height 592
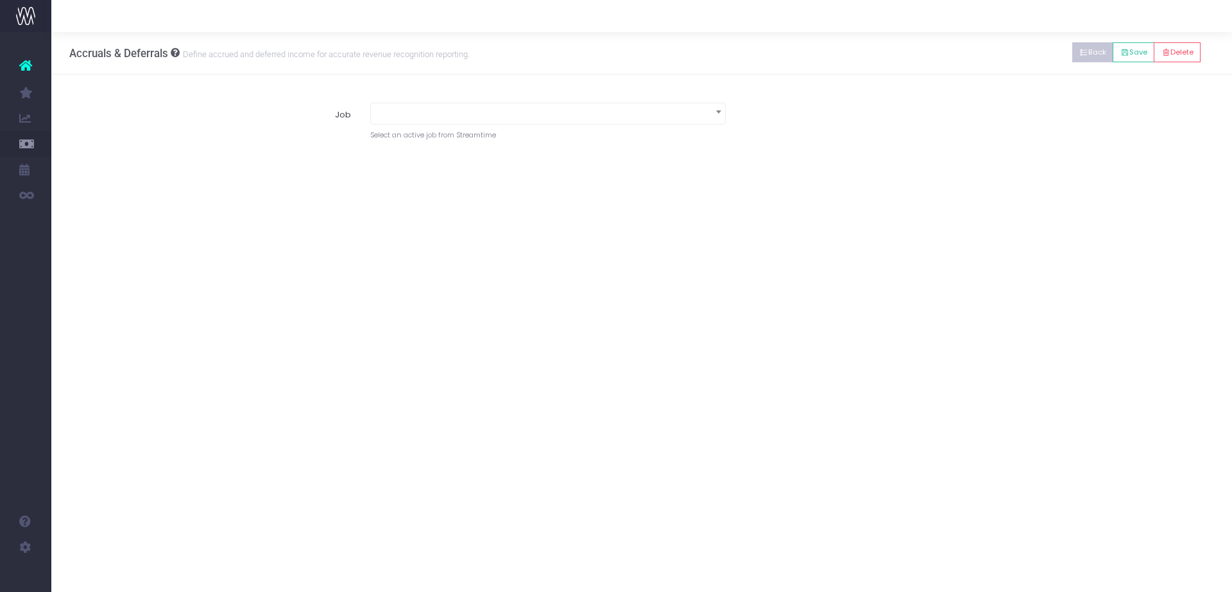
click at [1097, 55] on button "Back" at bounding box center [1093, 52] width 42 height 20
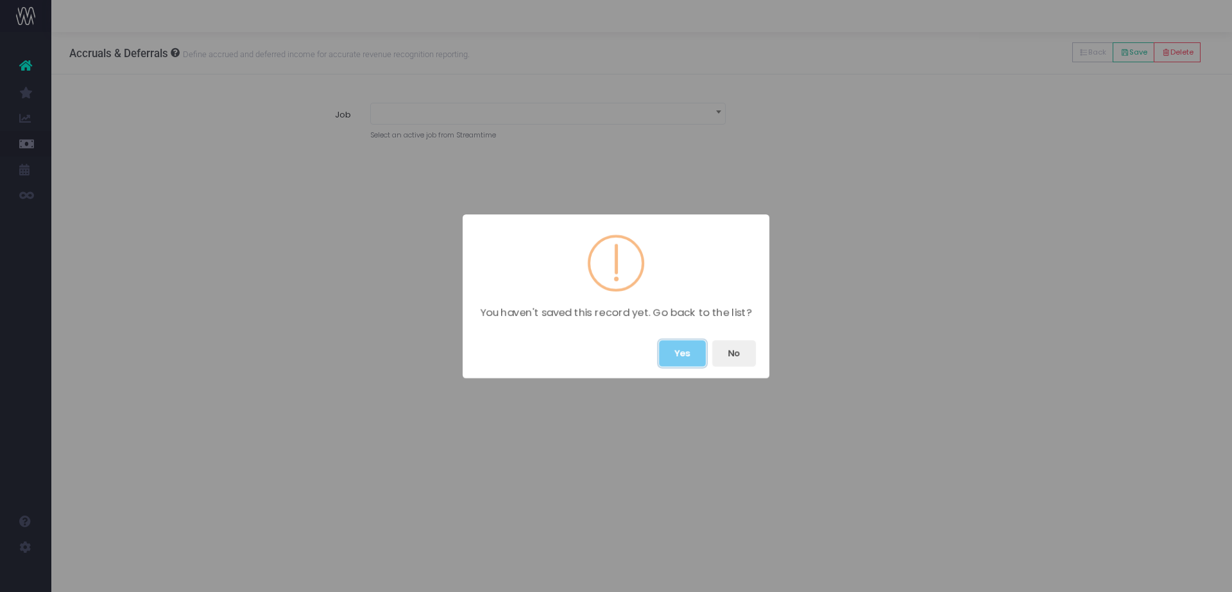
click at [680, 348] on button "Yes" at bounding box center [682, 353] width 47 height 26
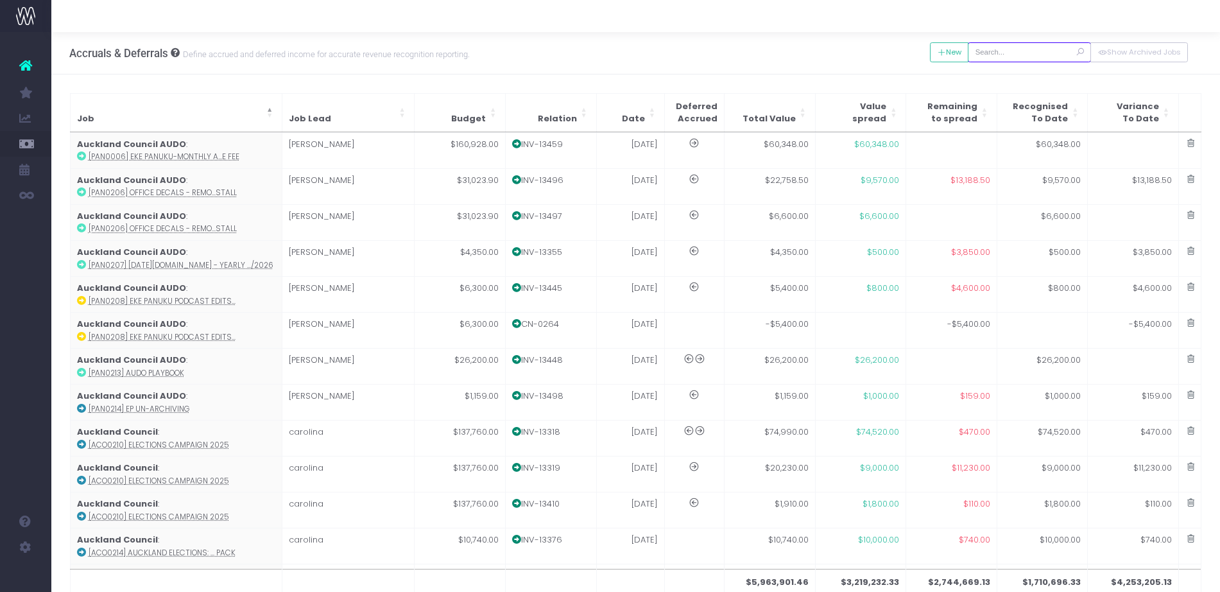
click at [1025, 47] on input "text" at bounding box center [1029, 52] width 123 height 20
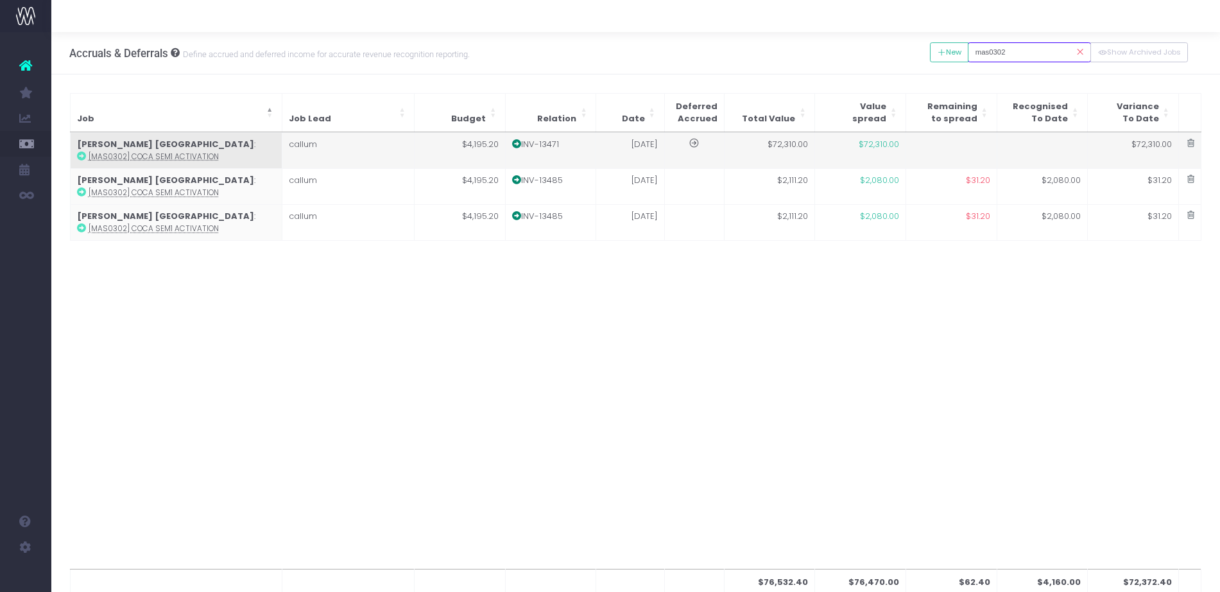
type input "mas0302"
click at [223, 150] on td "[PERSON_NAME] [GEOGRAPHIC_DATA] : [MAS0302] CoCA Sem1 Activation" at bounding box center [176, 151] width 212 height 36
type input "[MAS0302] CoCA Sem1 Activation"
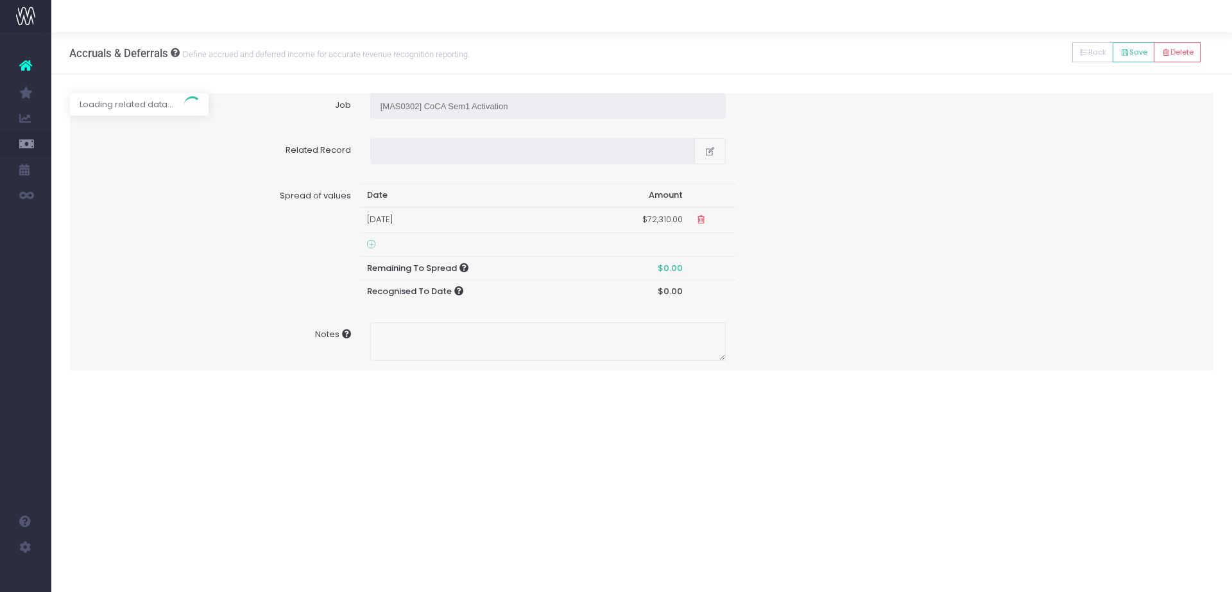
type input "Invoice INV-13471 / [DATE] / $72,310.00"
